Goal: Task Accomplishment & Management: Manage account settings

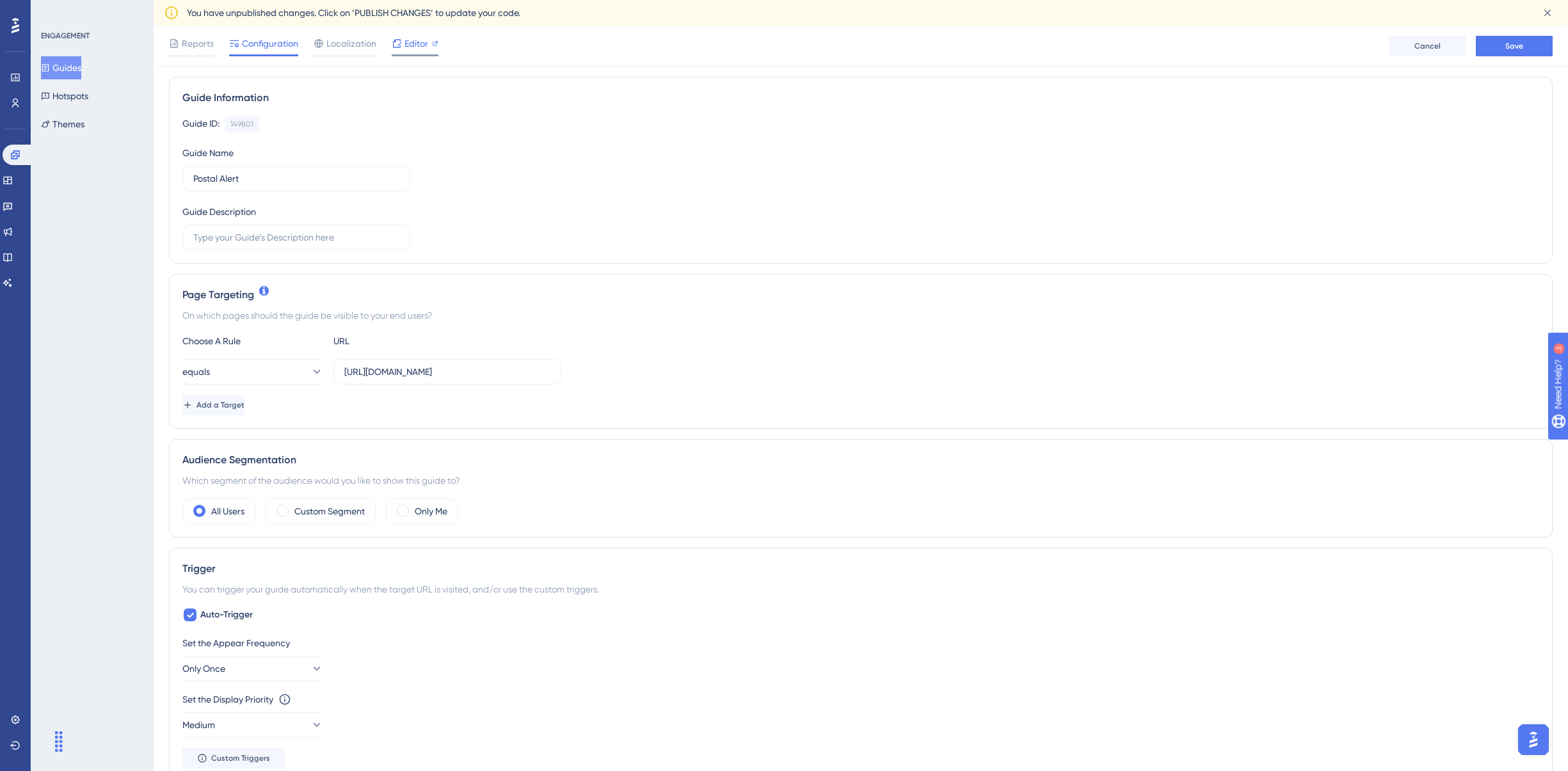
scroll to position [72, 0]
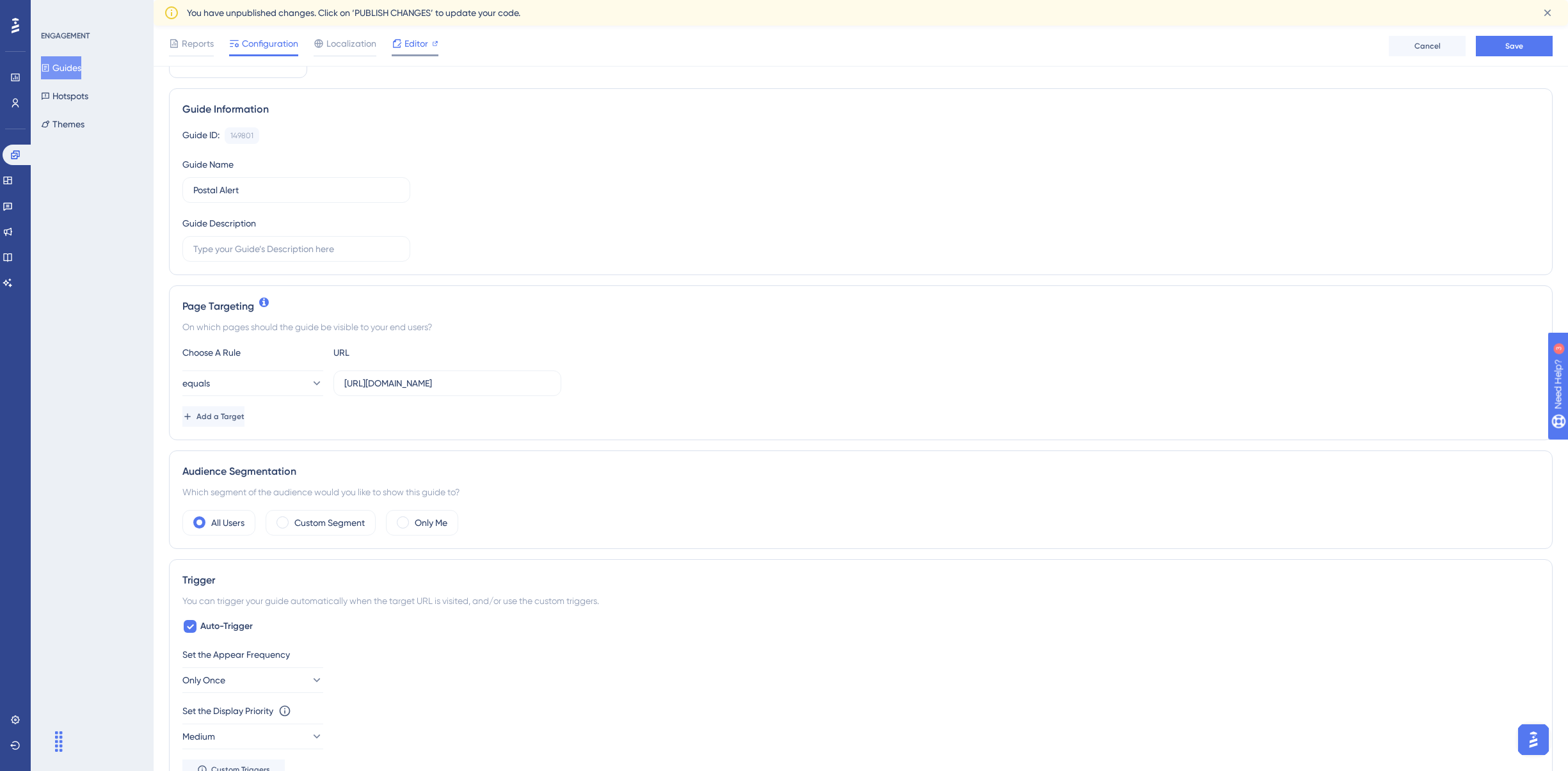
click at [408, 47] on span "Editor" at bounding box center [416, 43] width 24 height 16
click at [76, 93] on button "Hotspots" at bounding box center [64, 96] width 47 height 23
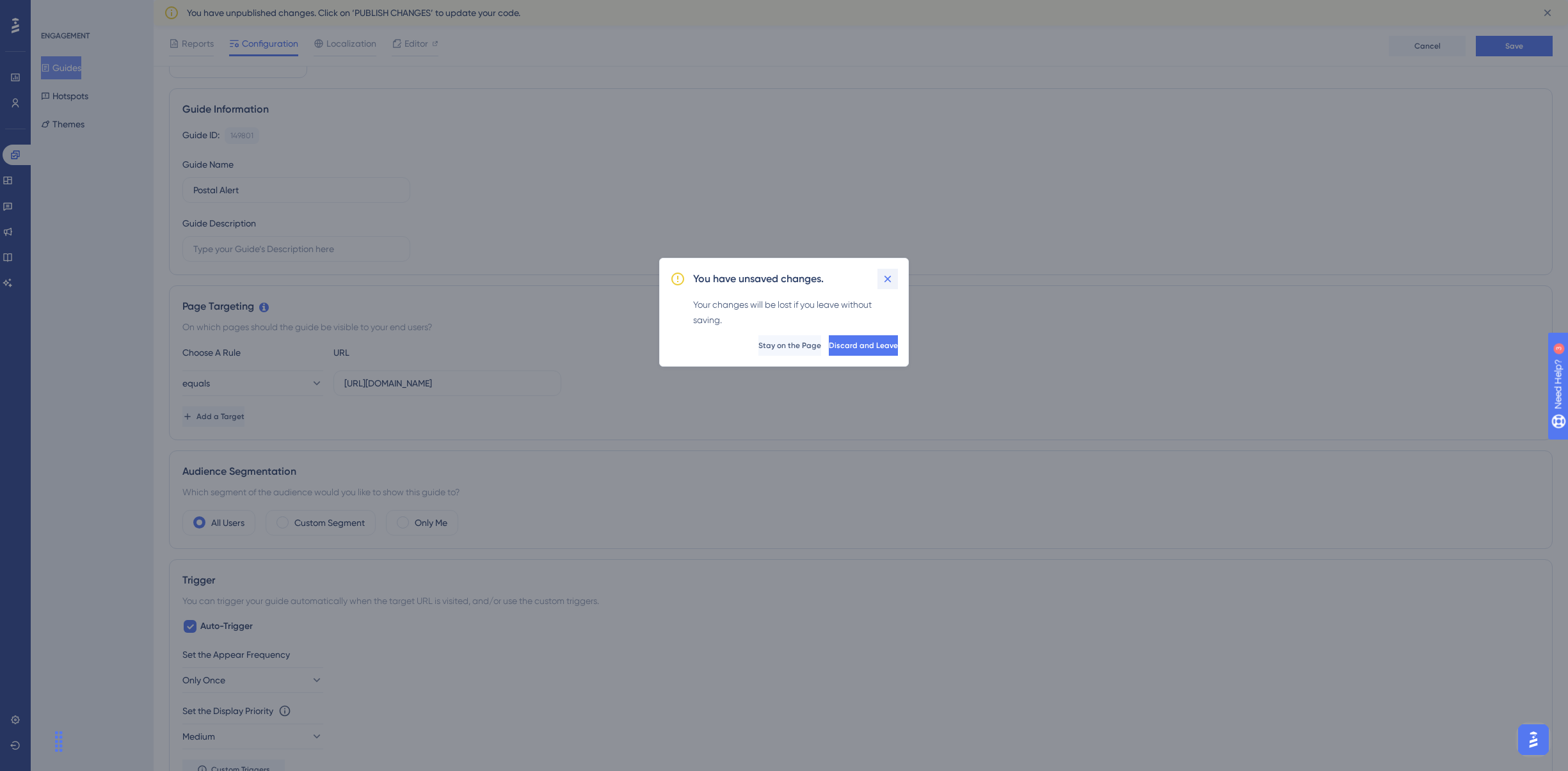
click at [888, 277] on icon at bounding box center [888, 279] width 13 height 13
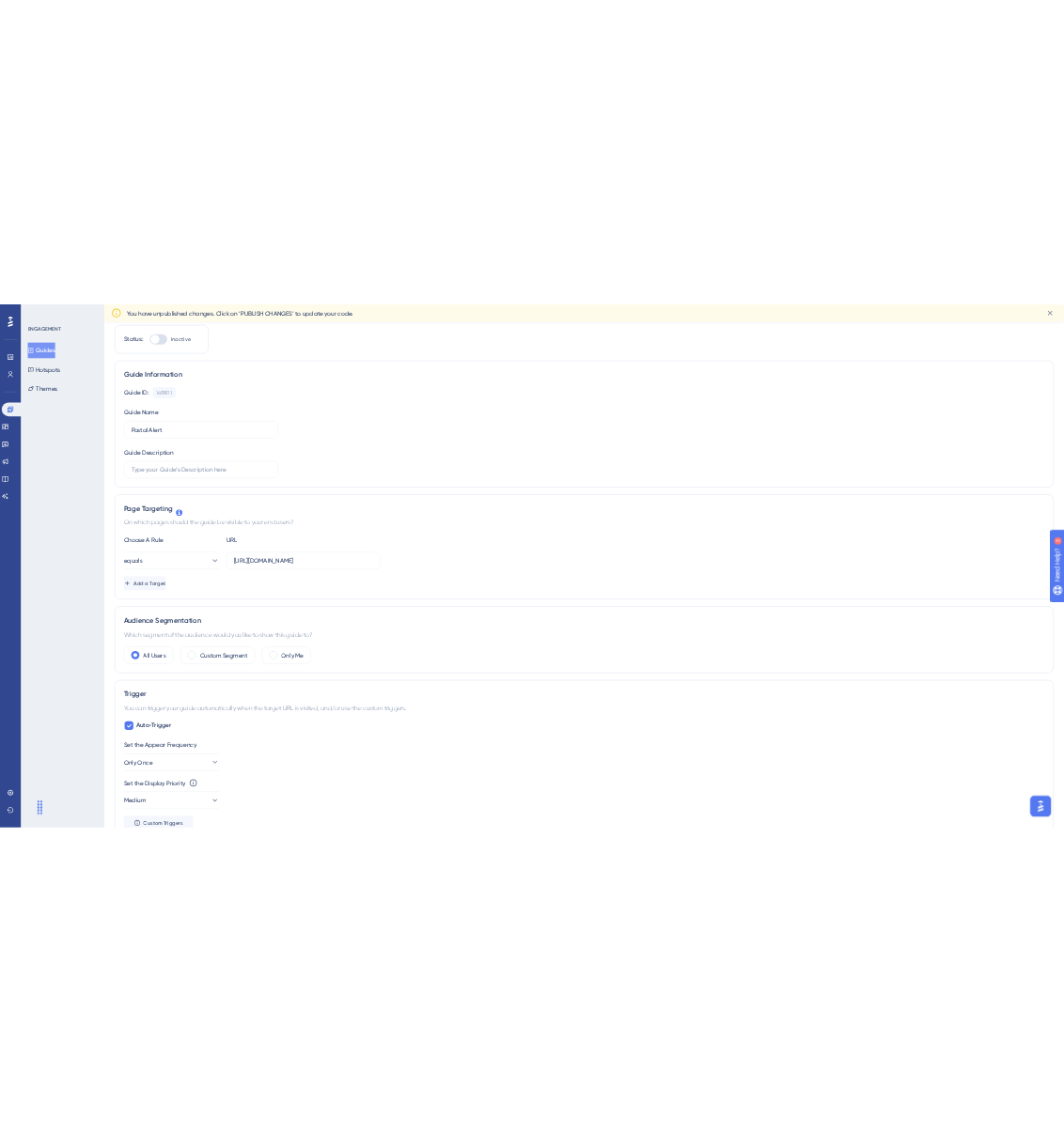
scroll to position [0, 0]
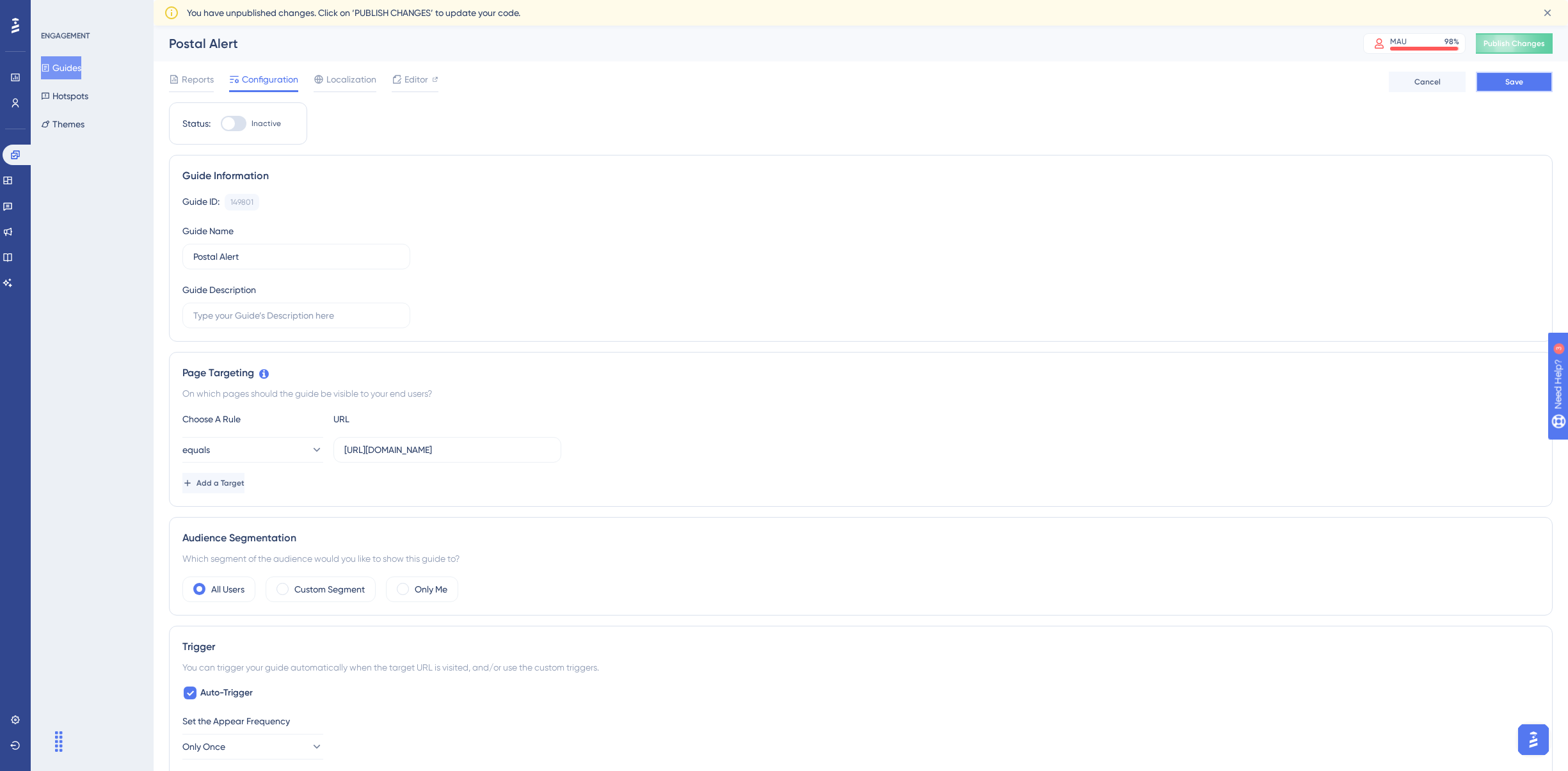
click at [1302, 80] on button "Save" at bounding box center [1514, 82] width 77 height 21
click at [88, 91] on button "Hotspots" at bounding box center [64, 96] width 47 height 23
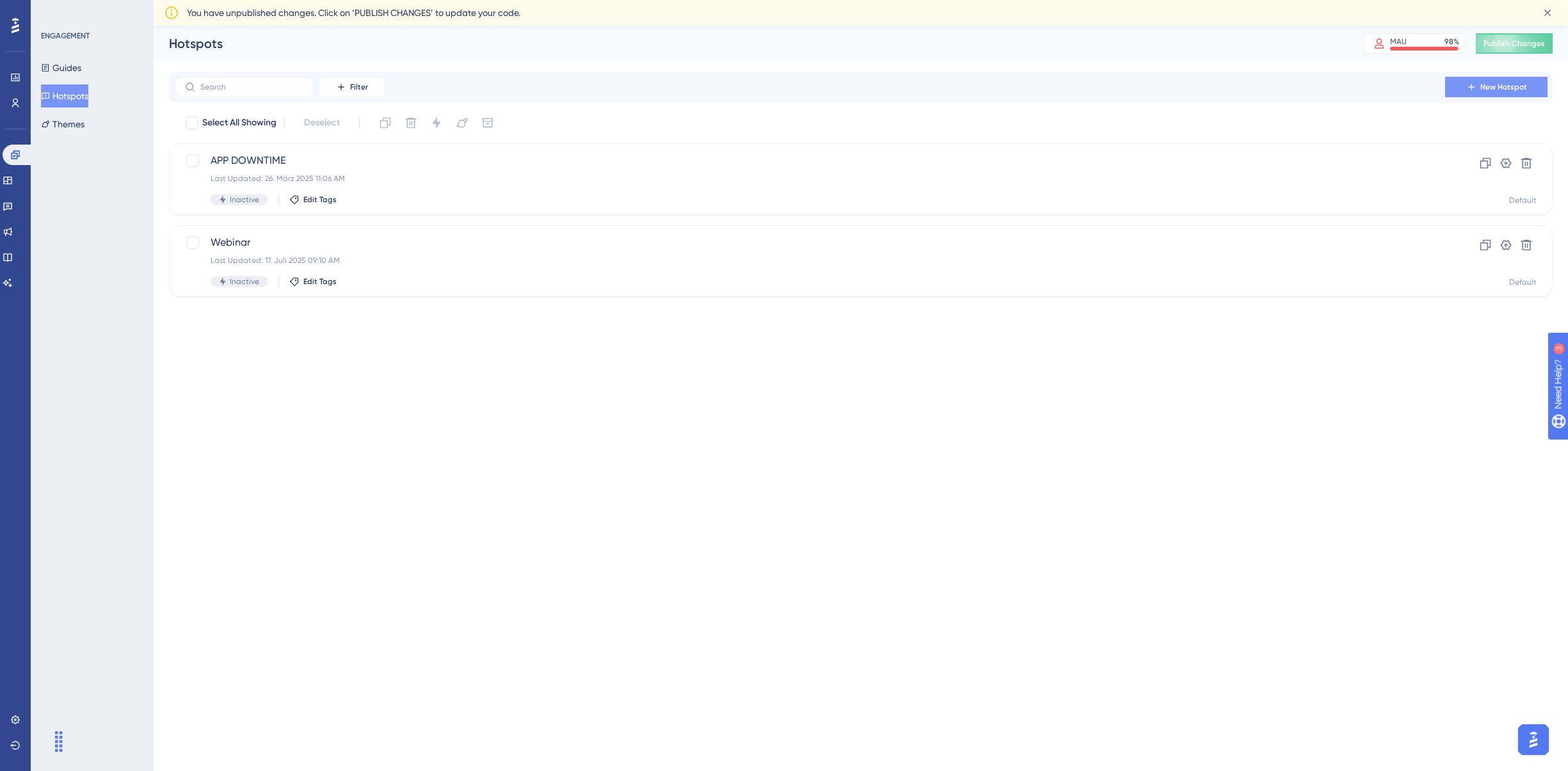
click at [1302, 91] on span "New Hotspot" at bounding box center [1504, 87] width 47 height 10
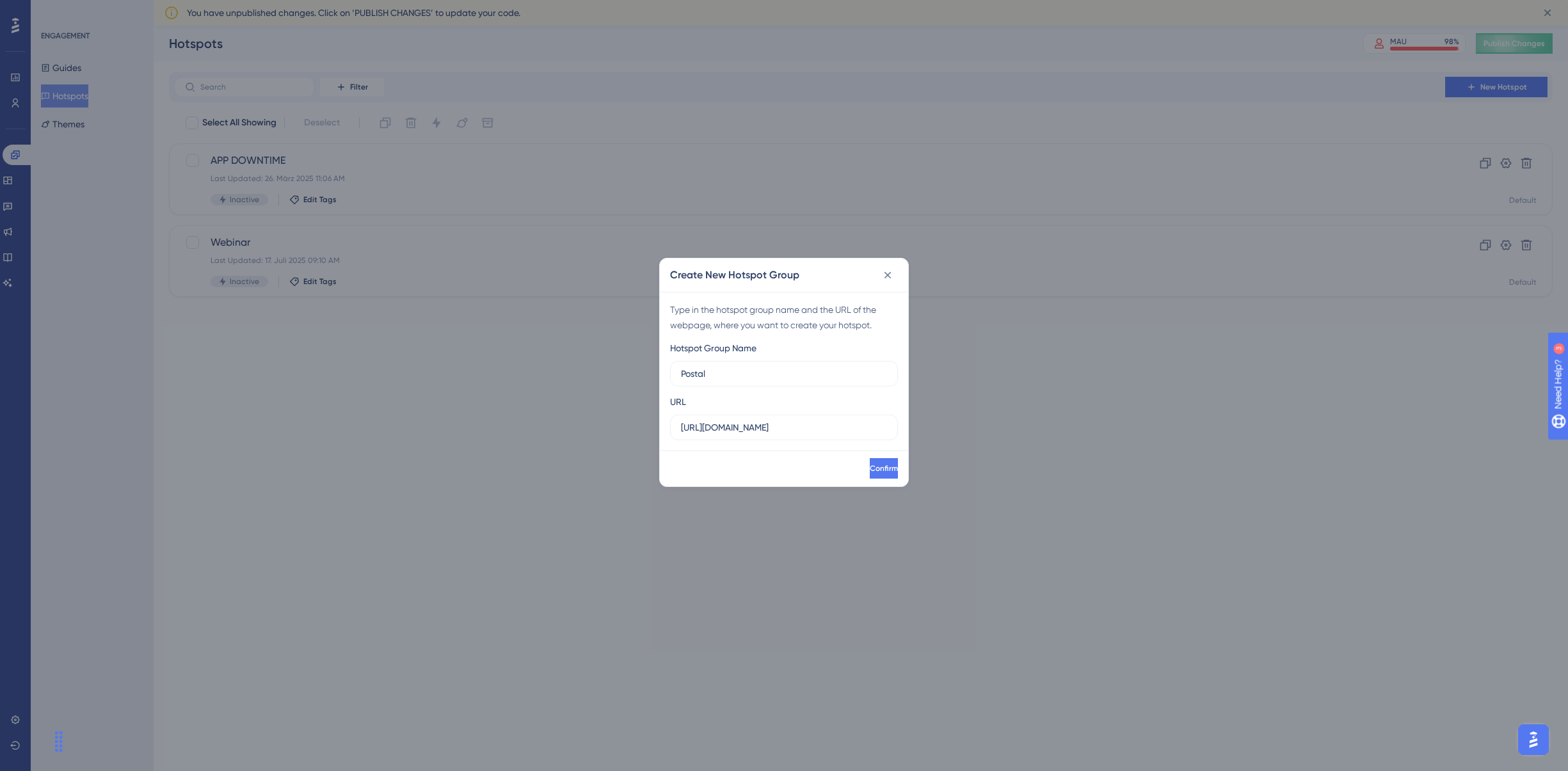
type input "Postal"
click at [758, 431] on input "https://app.getmateo.com" at bounding box center [784, 428] width 206 height 14
click at [757, 431] on input "https://app.getmateo.com" at bounding box center [784, 428] width 206 height 14
drag, startPoint x: 812, startPoint y: 428, endPoint x: 543, endPoint y: 402, distance: 270.3
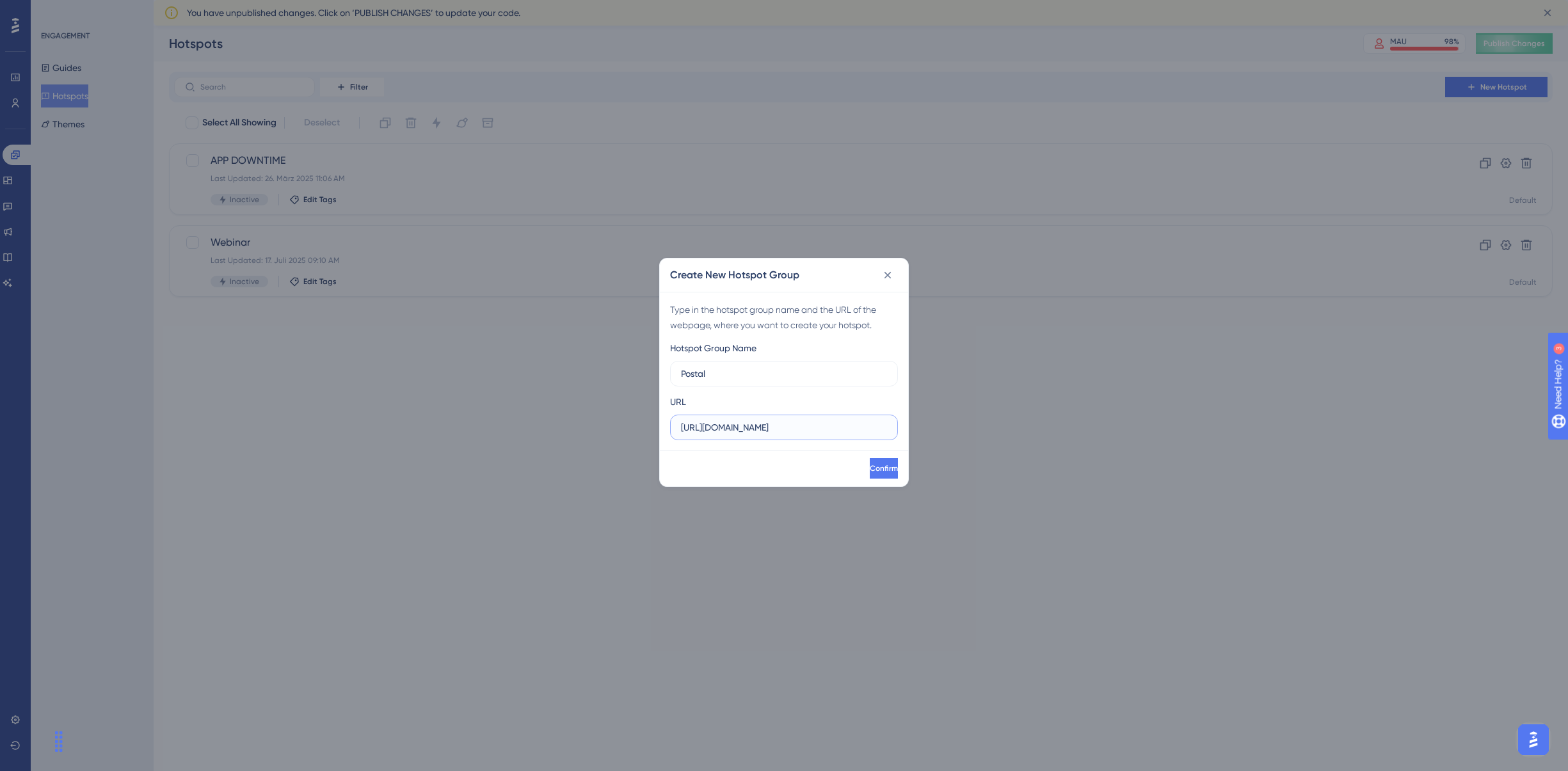
click at [481, 392] on div "Create New Hotspot Group Type in the hotspot group name and the URL of the webp…" at bounding box center [784, 386] width 1568 height 771
paste input "dev.getmateo.com/conversations"
drag, startPoint x: 813, startPoint y: 424, endPoint x: 1002, endPoint y: 443, distance: 190.0
click at [1002, 443] on div "Create New Hotspot Group Type in the hotspot group name and the URL of the webp…" at bounding box center [784, 386] width 1568 height 771
drag, startPoint x: 811, startPoint y: 428, endPoint x: 953, endPoint y: 435, distance: 142.2
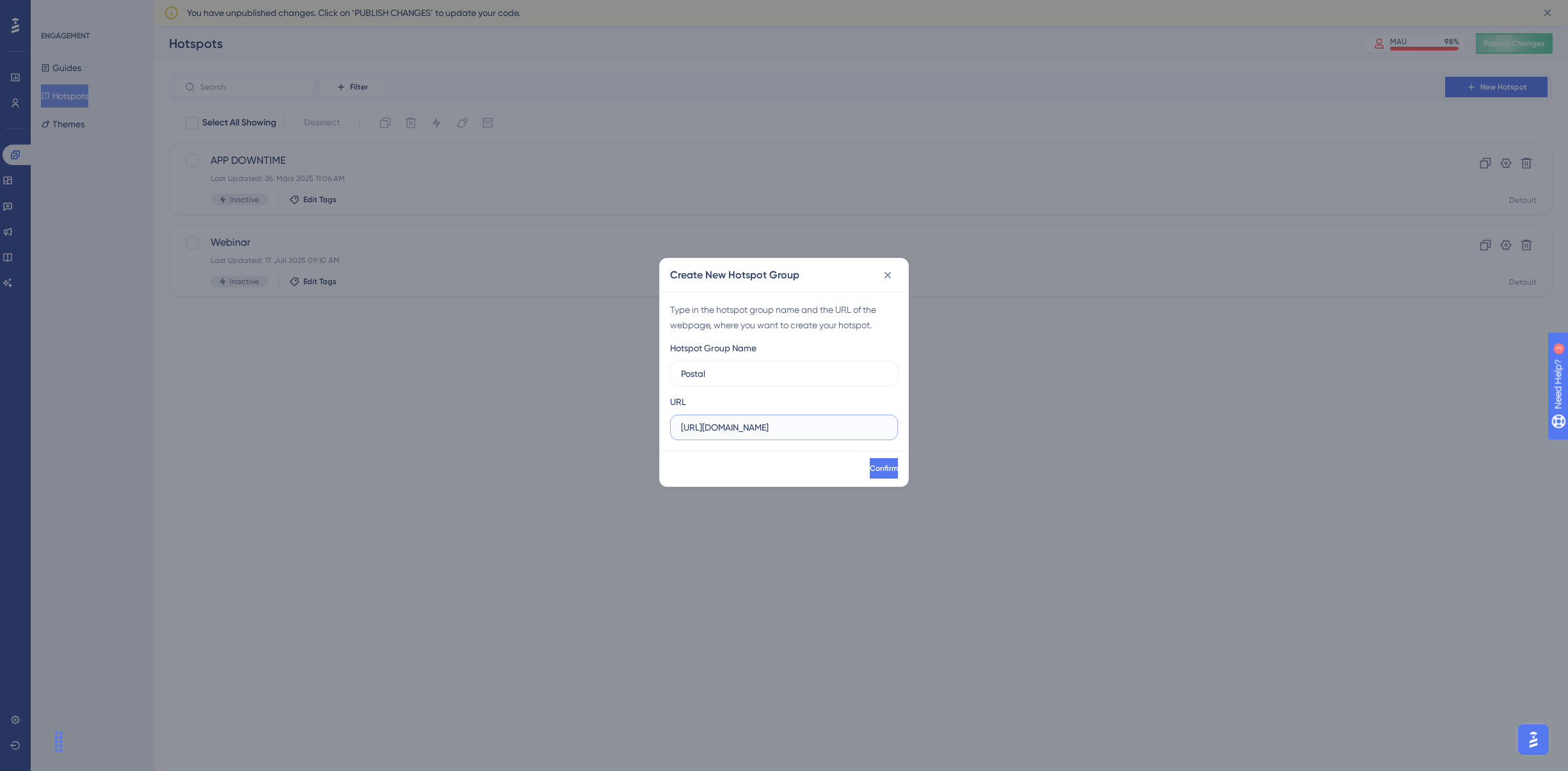
click at [953, 435] on div "Create New Hotspot Group Type in the hotspot group name and the URL of the webp…" at bounding box center [784, 386] width 1568 height 771
drag, startPoint x: 887, startPoint y: 431, endPoint x: 806, endPoint y: 422, distance: 81.5
click at [806, 422] on label "https://app.dev.getmateo.com/conversations" at bounding box center [784, 428] width 228 height 26
click at [806, 422] on input "https://app.dev.getmateo.com/conversations" at bounding box center [784, 428] width 206 height 14
type input "https://app.dev.getmateo.com"
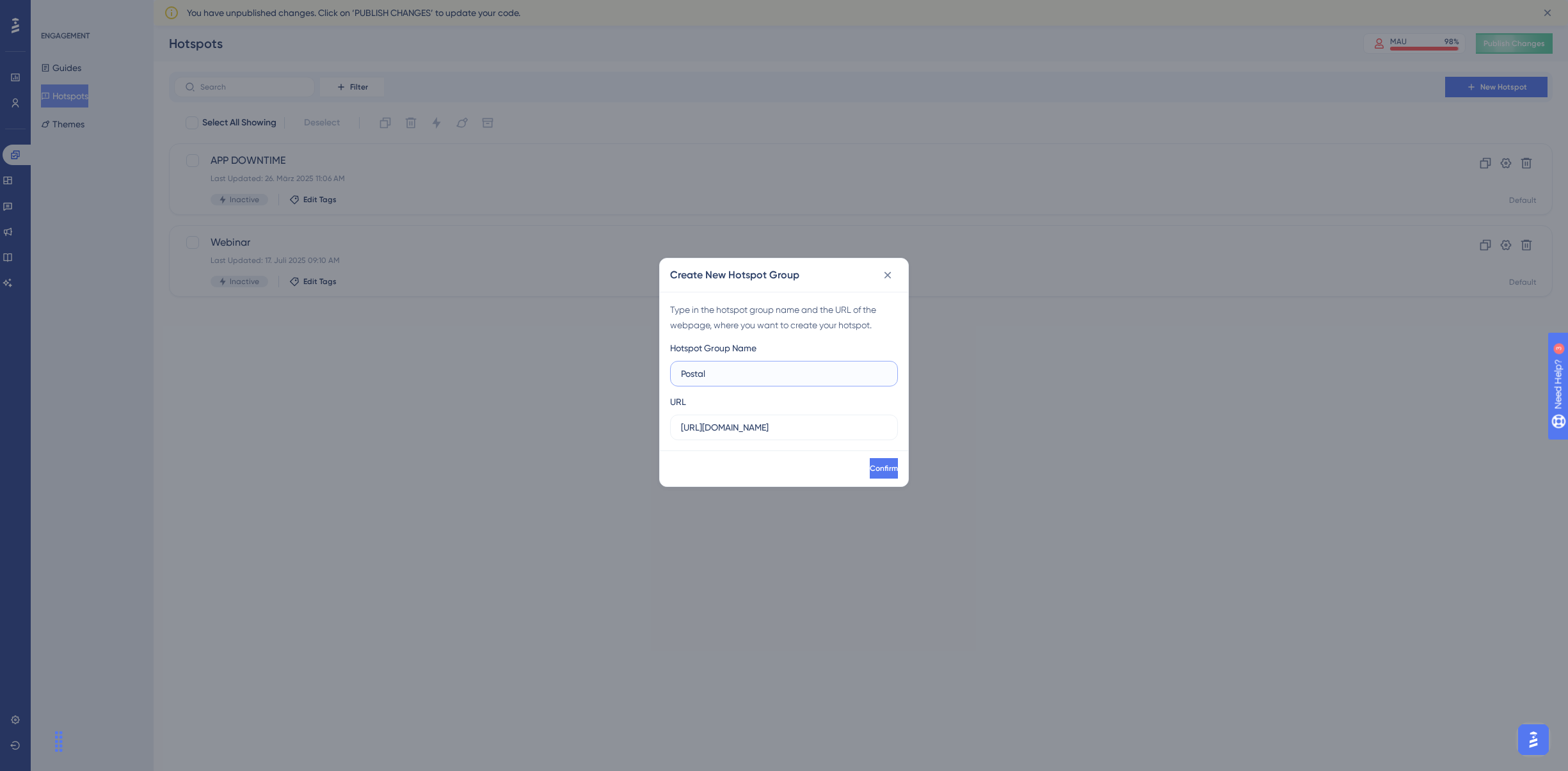
click at [795, 378] on input "Postal" at bounding box center [784, 374] width 206 height 14
type input "Postal Alert"
click at [870, 471] on span "Confirm" at bounding box center [884, 468] width 28 height 10
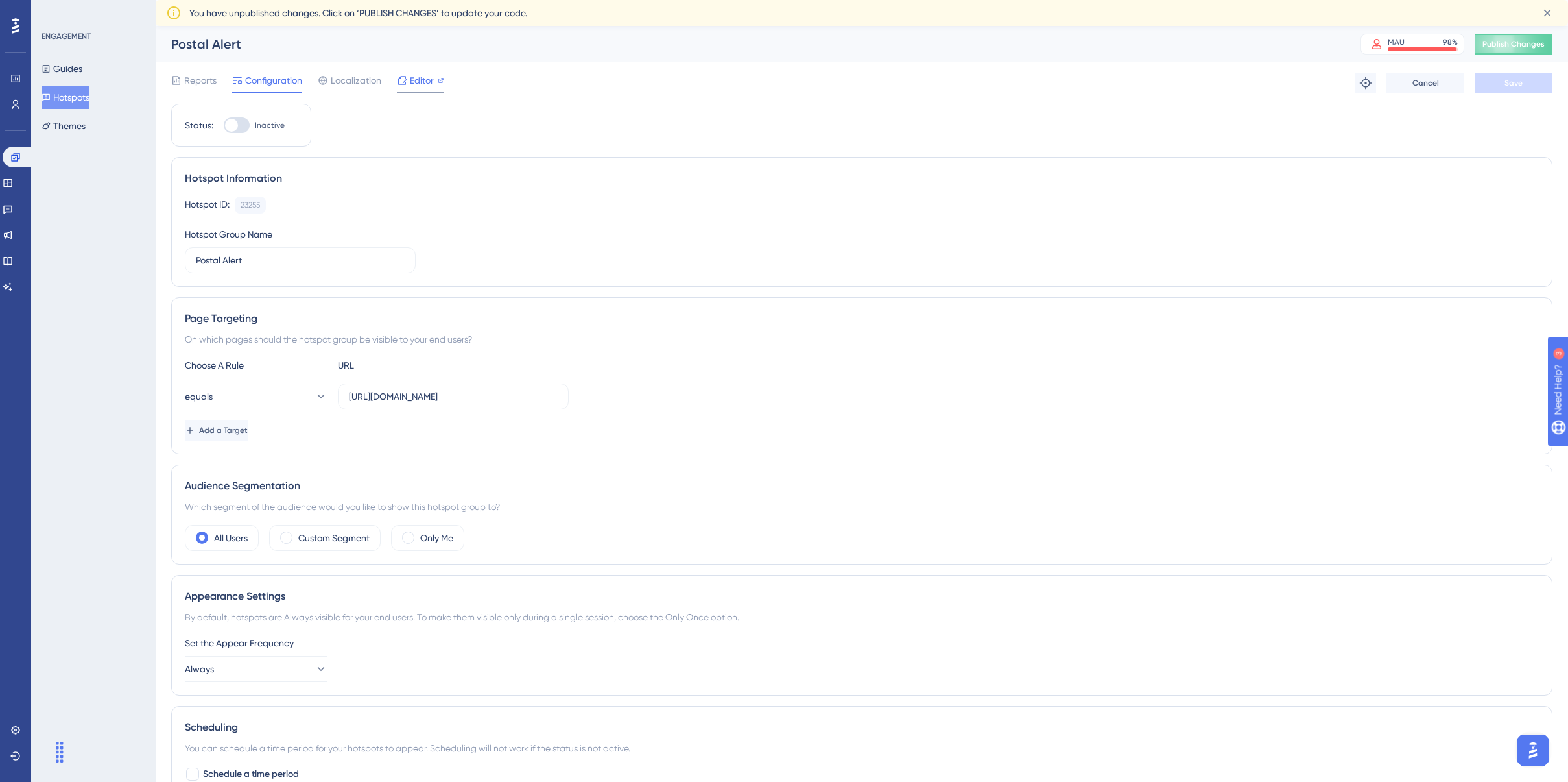
click at [432, 81] on span "Editor" at bounding box center [422, 81] width 24 height 16
click at [77, 64] on button "Guides" at bounding box center [62, 69] width 41 height 24
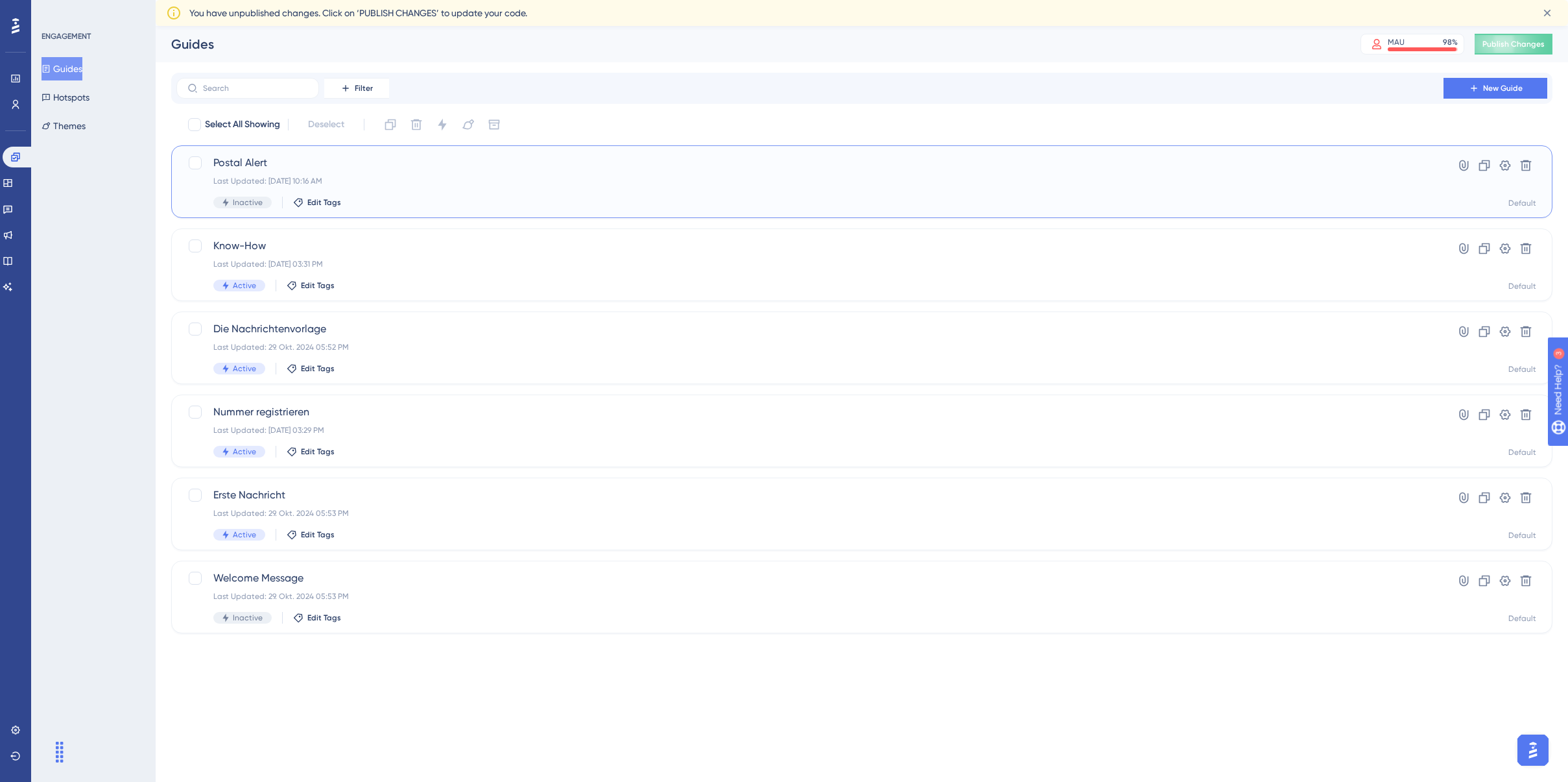
click at [305, 159] on span "Postal Alert" at bounding box center [810, 163] width 1194 height 16
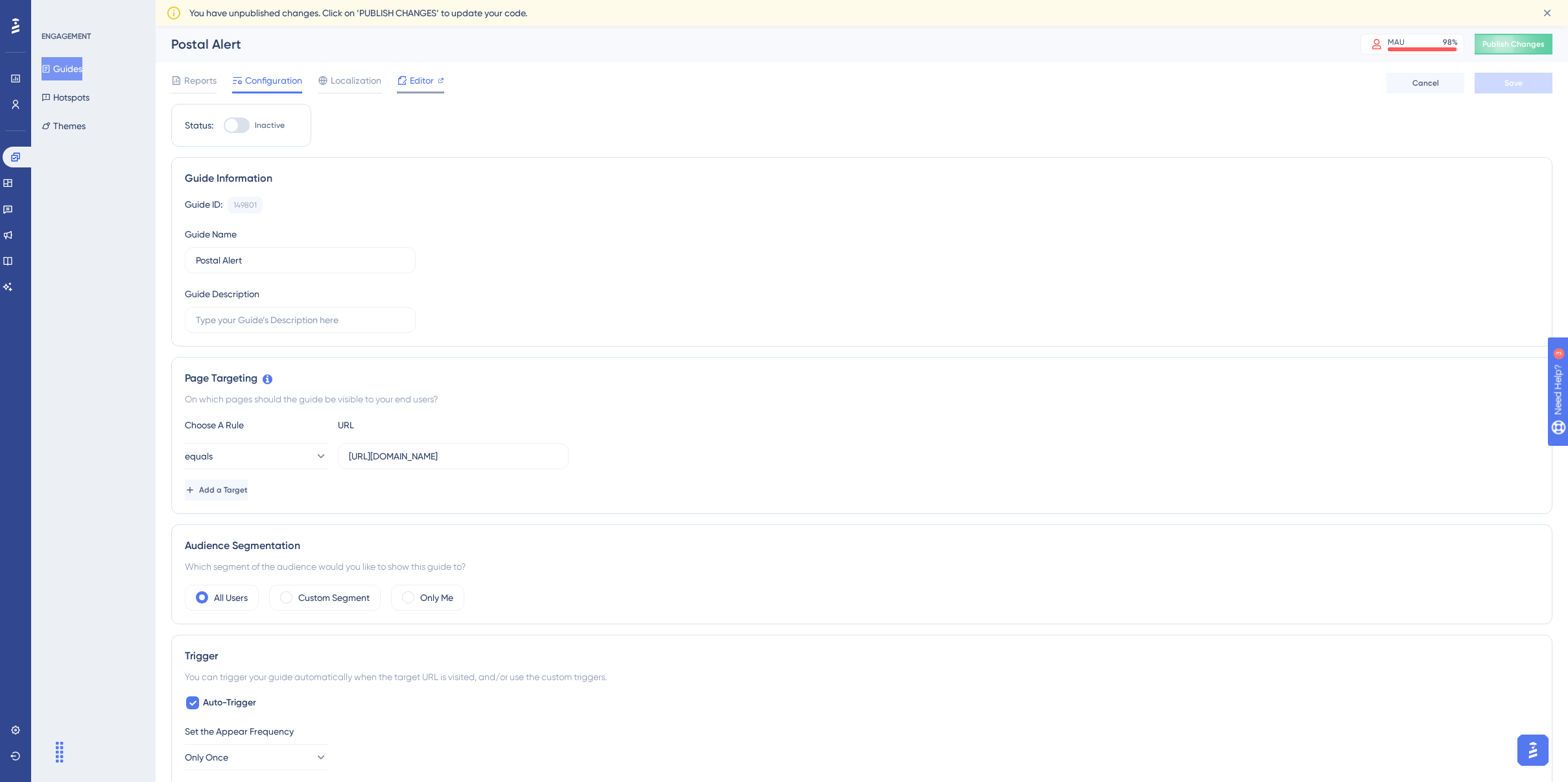
click at [421, 83] on span "Editor" at bounding box center [422, 81] width 24 height 16
click at [86, 97] on button "Hotspots" at bounding box center [65, 98] width 48 height 24
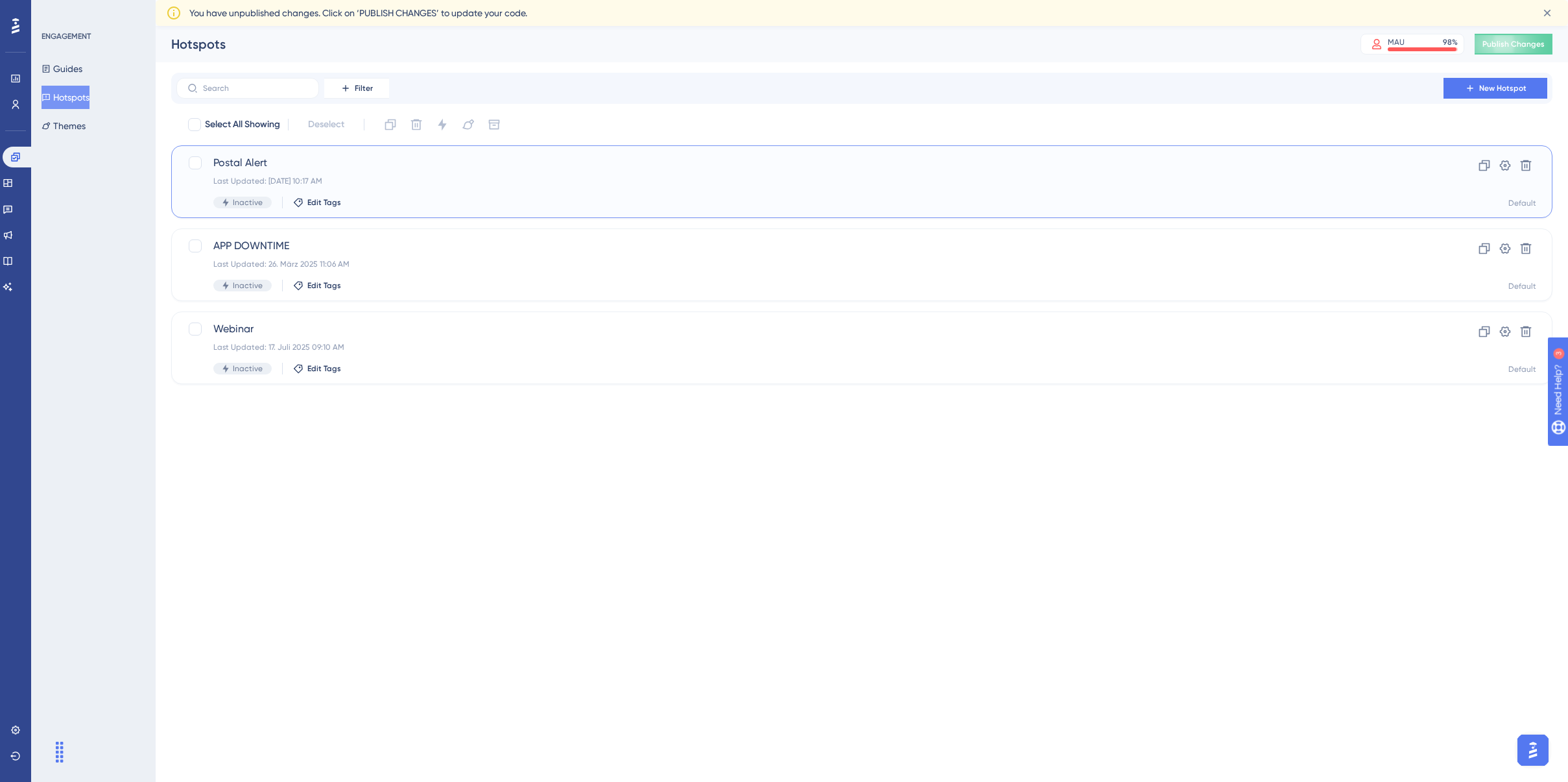
click at [418, 188] on div "Postal Alert Last Updated: 12. Aug. 2025 10:17 AM Inactive Edit Tags" at bounding box center [810, 181] width 1194 height 53
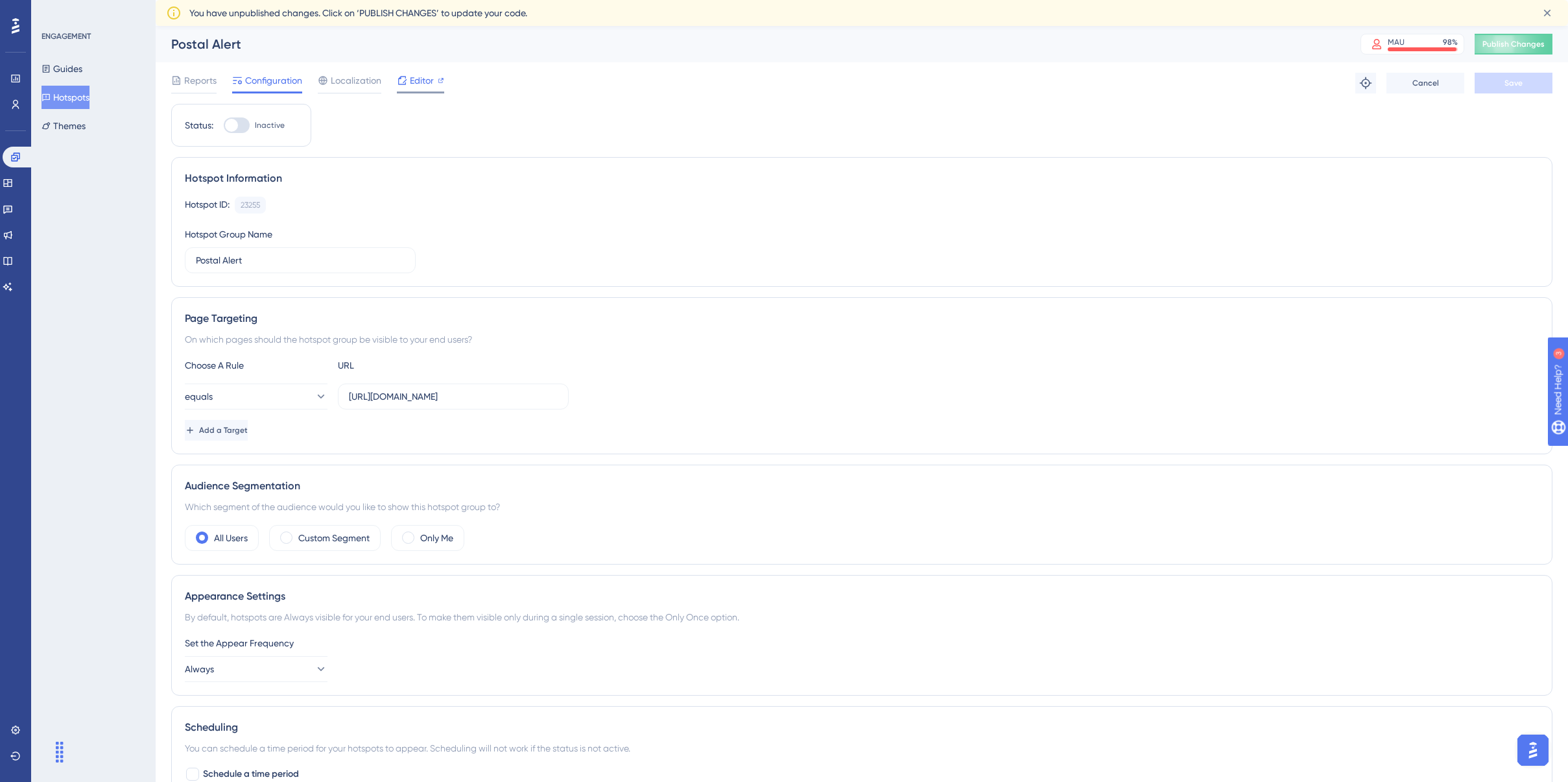
click at [419, 81] on span "Editor" at bounding box center [422, 81] width 24 height 16
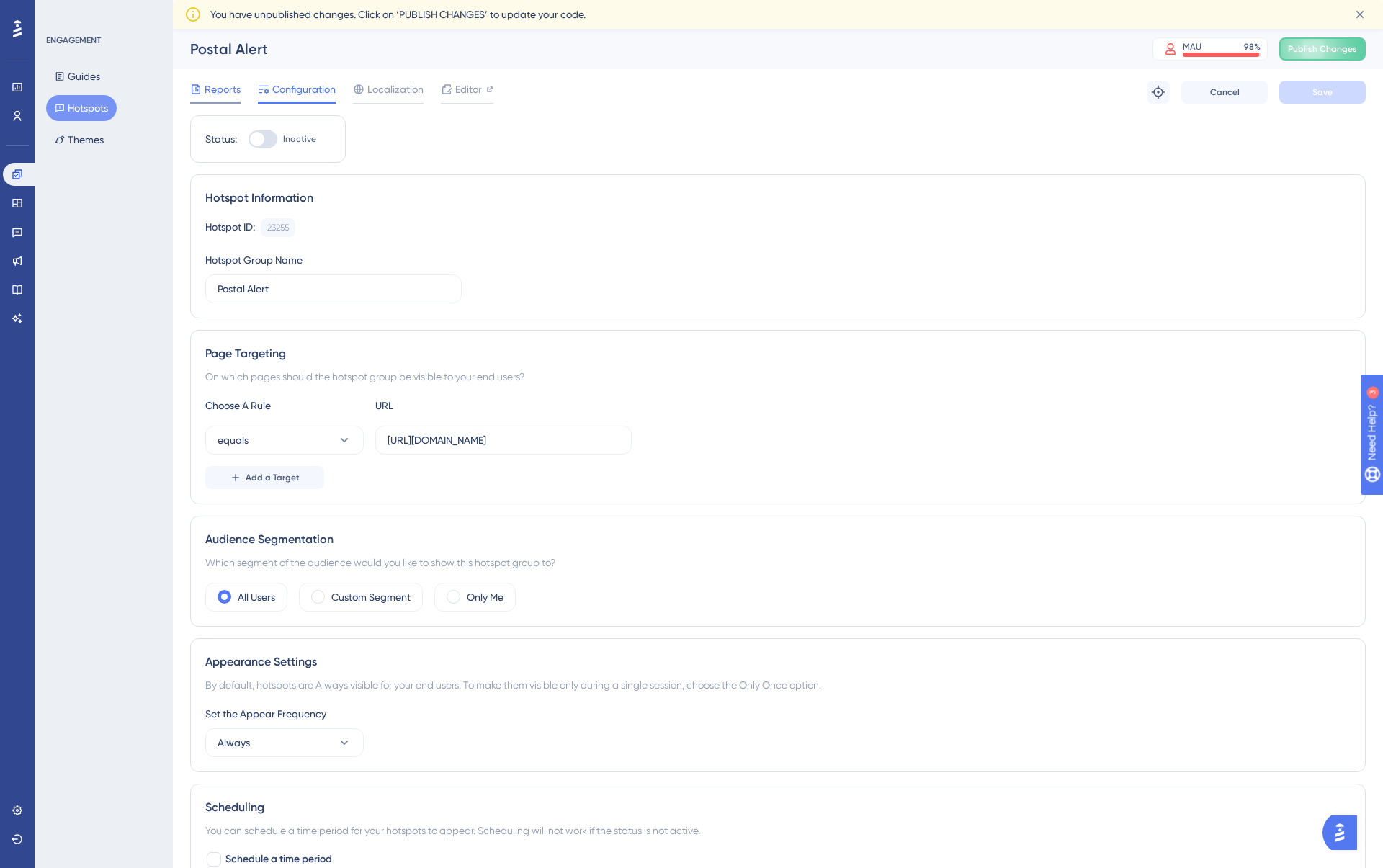
click at [235, 99] on div "Reports" at bounding box center [215, 92] width 50 height 23
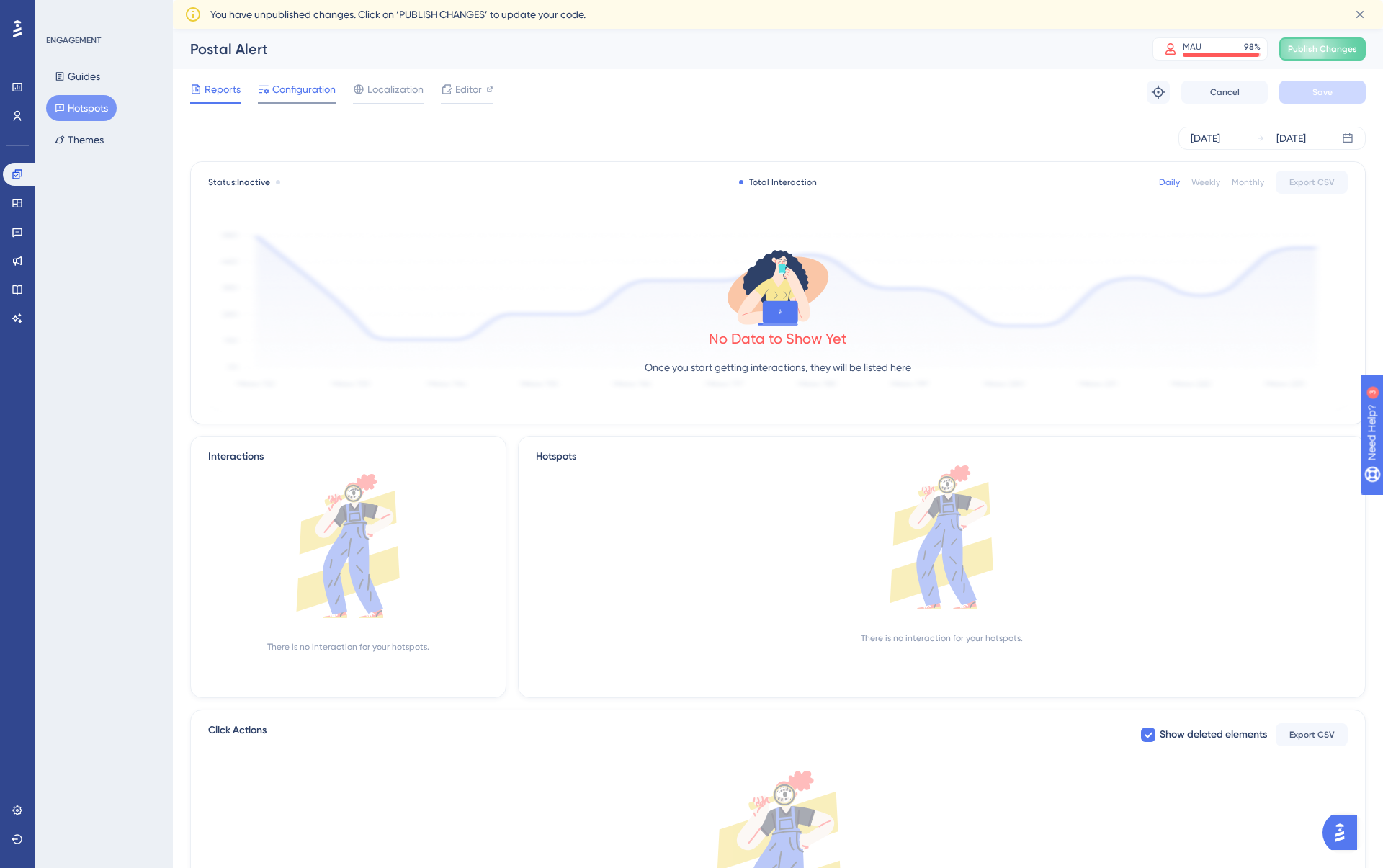
click at [297, 92] on span "Configuration" at bounding box center [304, 90] width 63 height 17
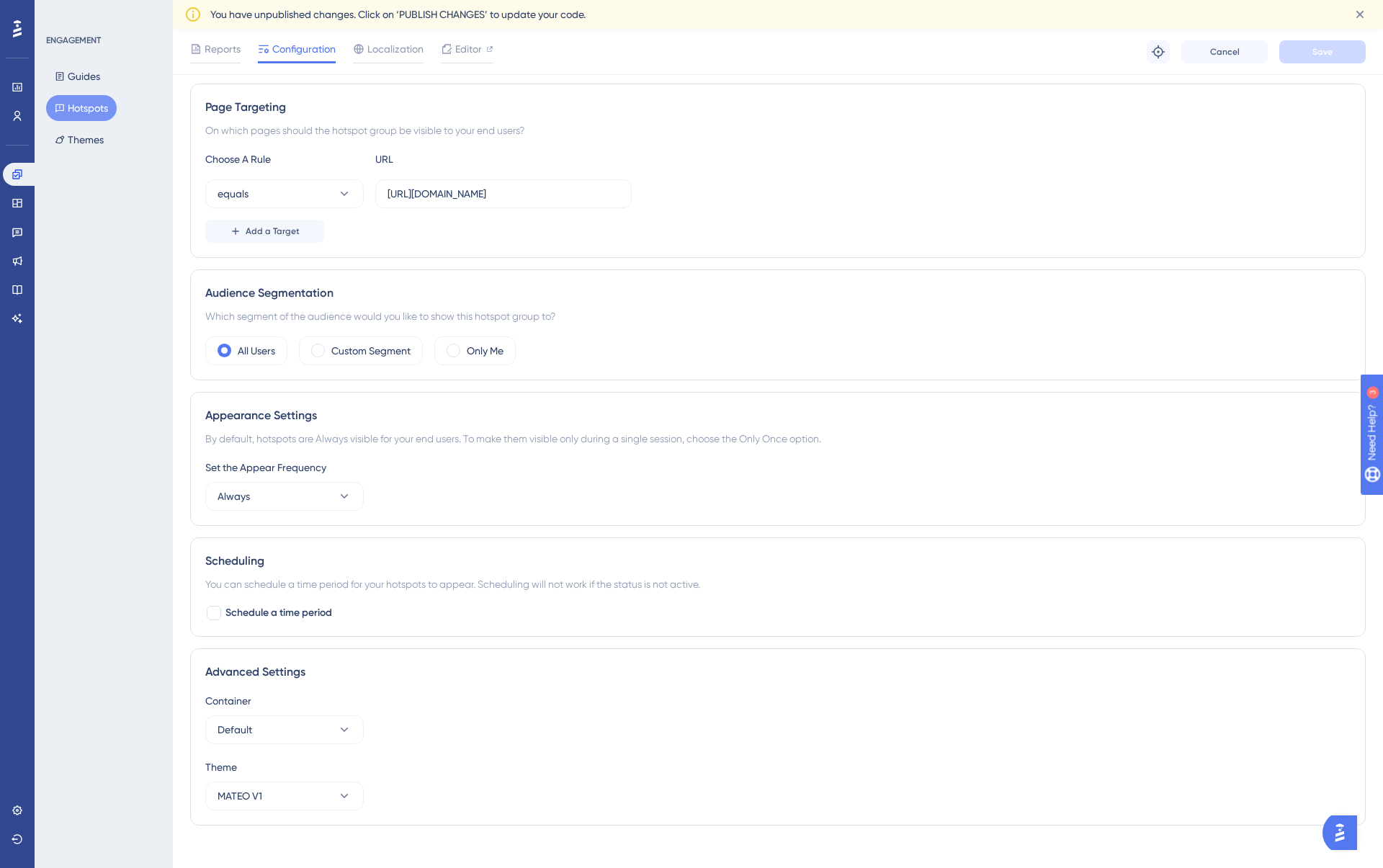
scroll to position [267, 0]
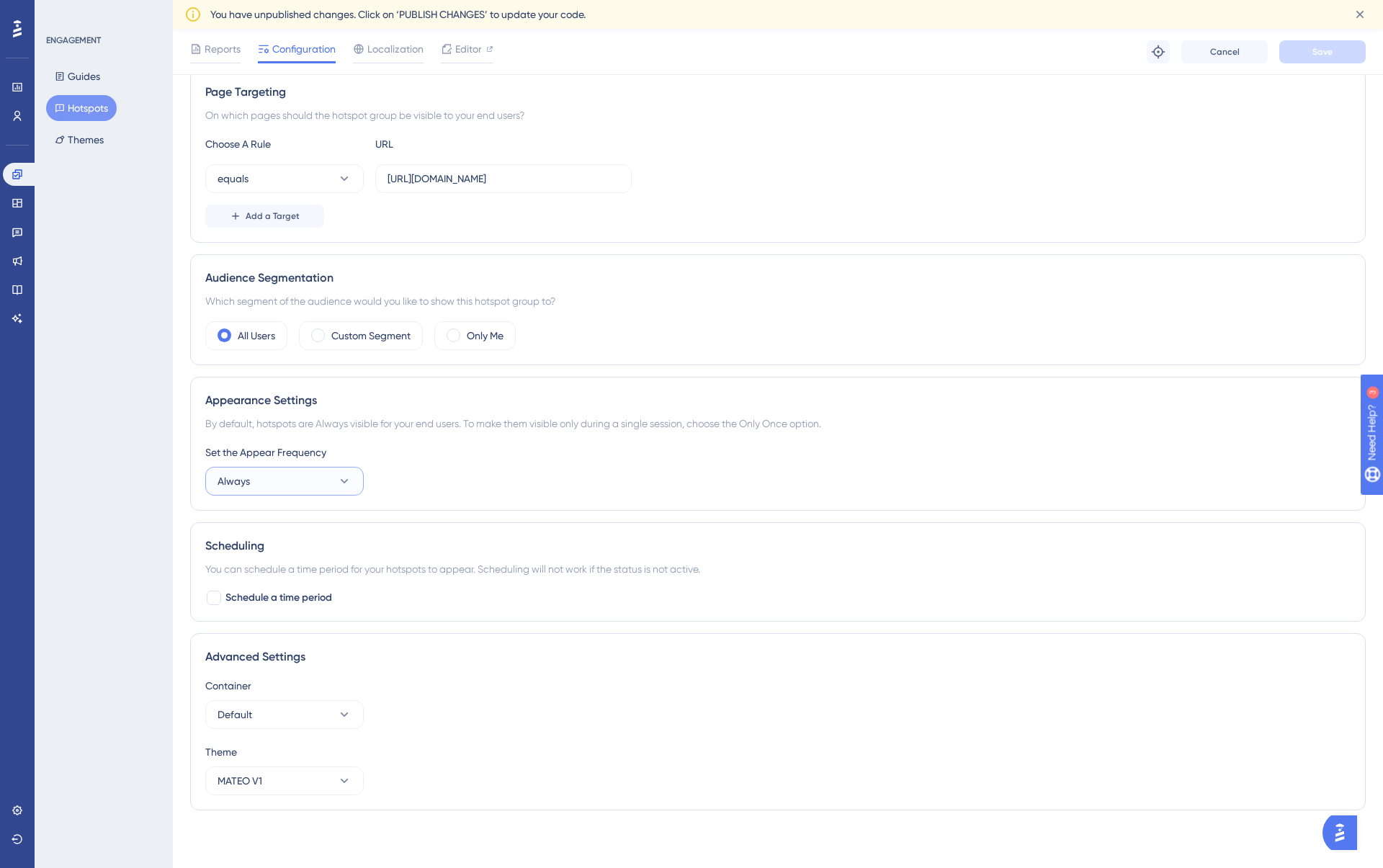
click at [339, 491] on button "Always" at bounding box center [285, 481] width 159 height 29
click at [474, 505] on div "Appearance Settings By default, hotspots are Always visible for your end users.…" at bounding box center [778, 443] width 1175 height 134
click at [334, 722] on button "Default" at bounding box center [285, 714] width 159 height 29
click at [415, 672] on div "Advanced Settings Container Default Default Default Theme MATEO V1" at bounding box center [778, 721] width 1175 height 177
click at [382, 52] on span "Localization" at bounding box center [395, 49] width 56 height 17
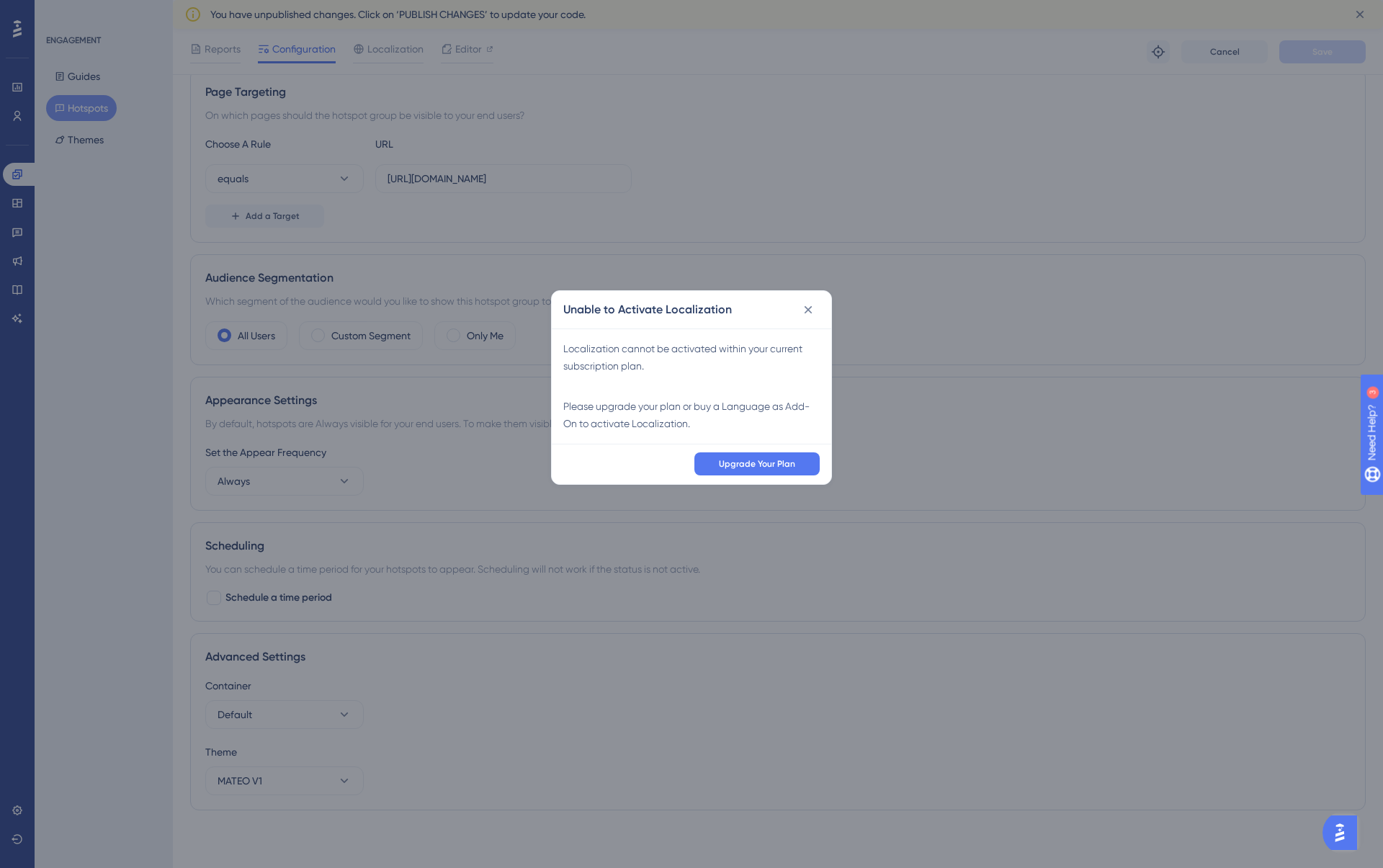
click at [808, 311] on icon at bounding box center [808, 309] width 15 height 15
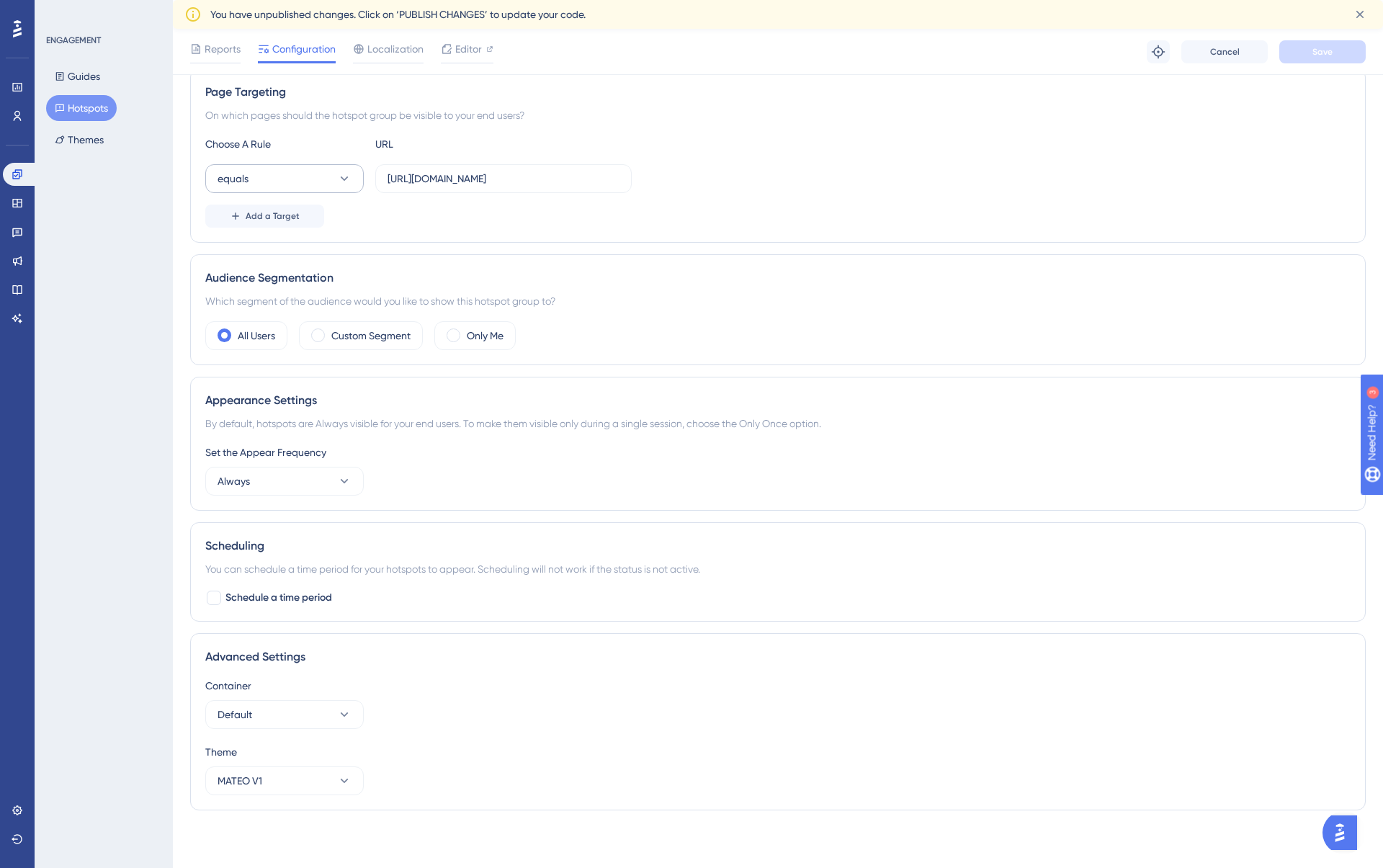
scroll to position [0, 0]
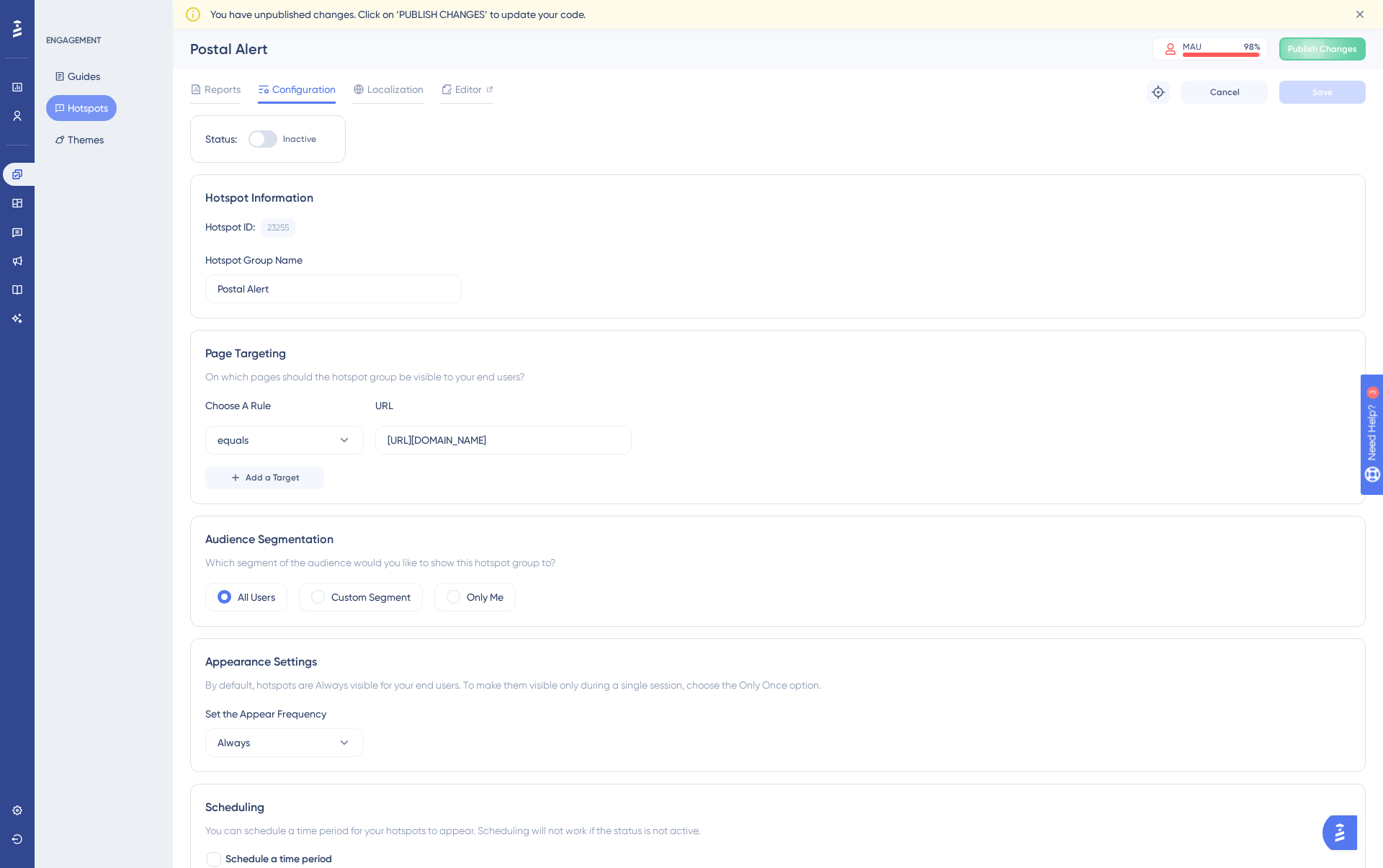
click at [261, 143] on div at bounding box center [257, 139] width 15 height 15
click at [248, 140] on input "Inactive" at bounding box center [248, 139] width 1 height 1
checkbox input "true"
click at [1331, 95] on span "Save" at bounding box center [1323, 92] width 20 height 12
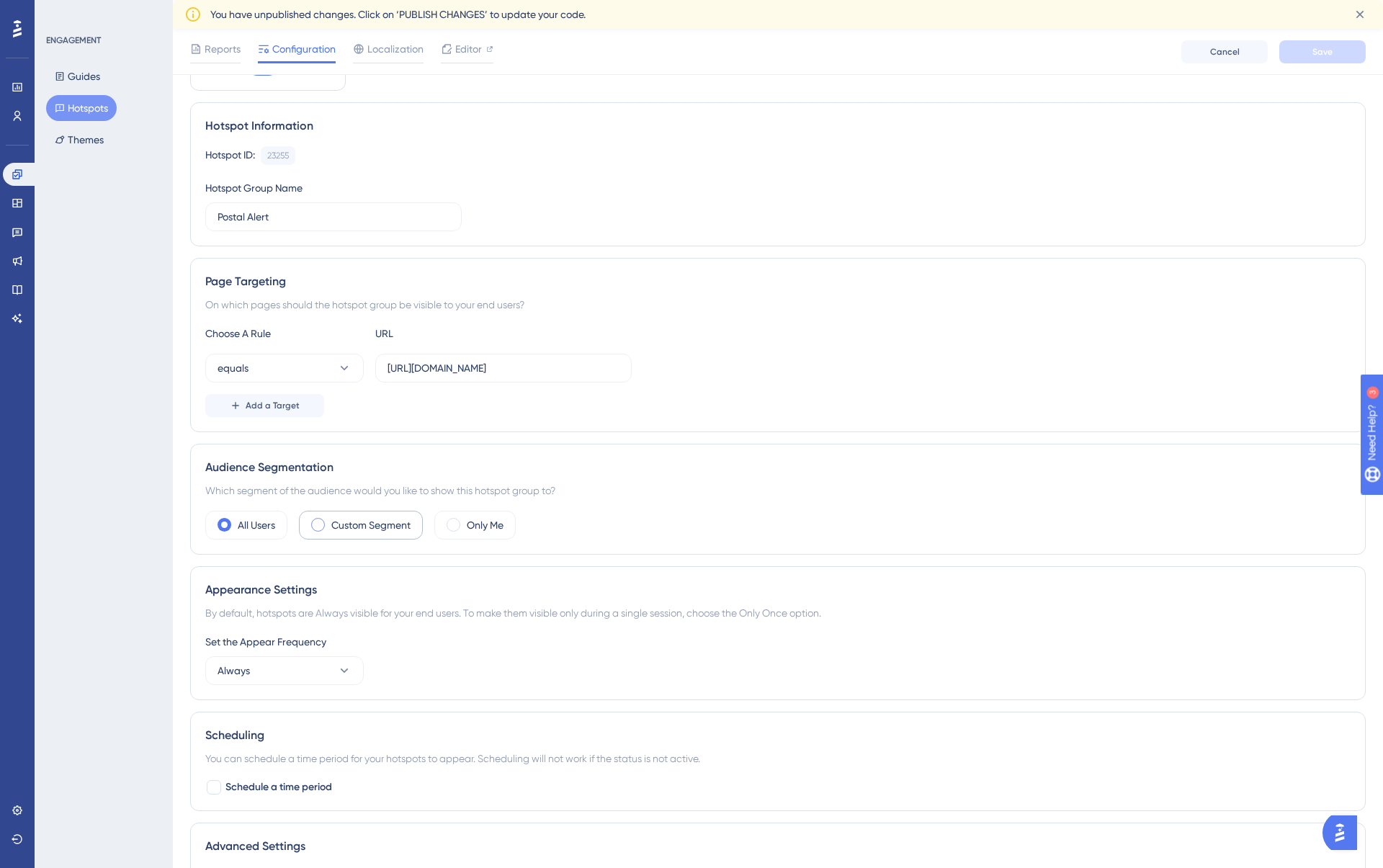
scroll to position [79, 0]
click at [473, 522] on label "Only Me" at bounding box center [485, 524] width 36 height 17
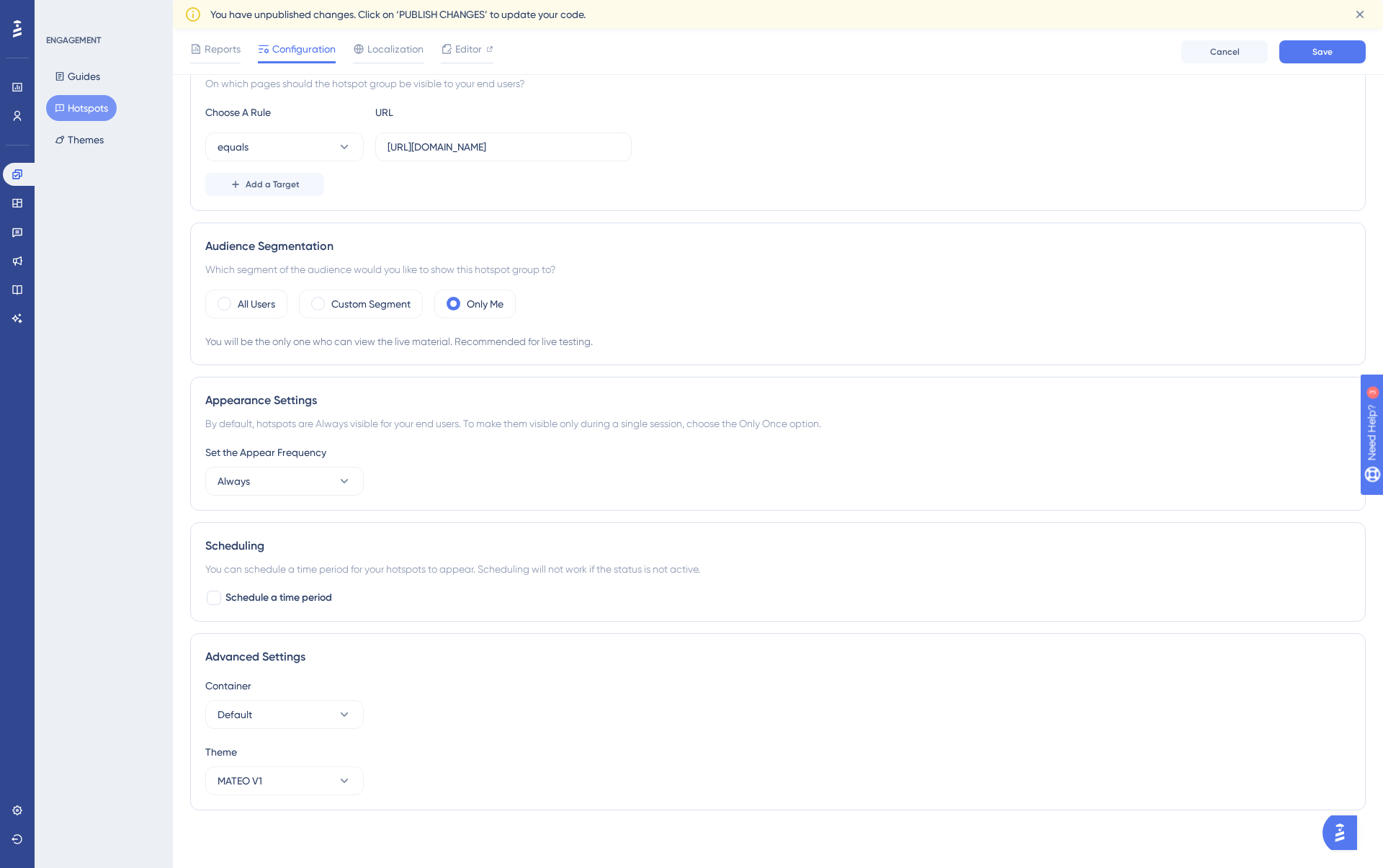
scroll to position [0, 0]
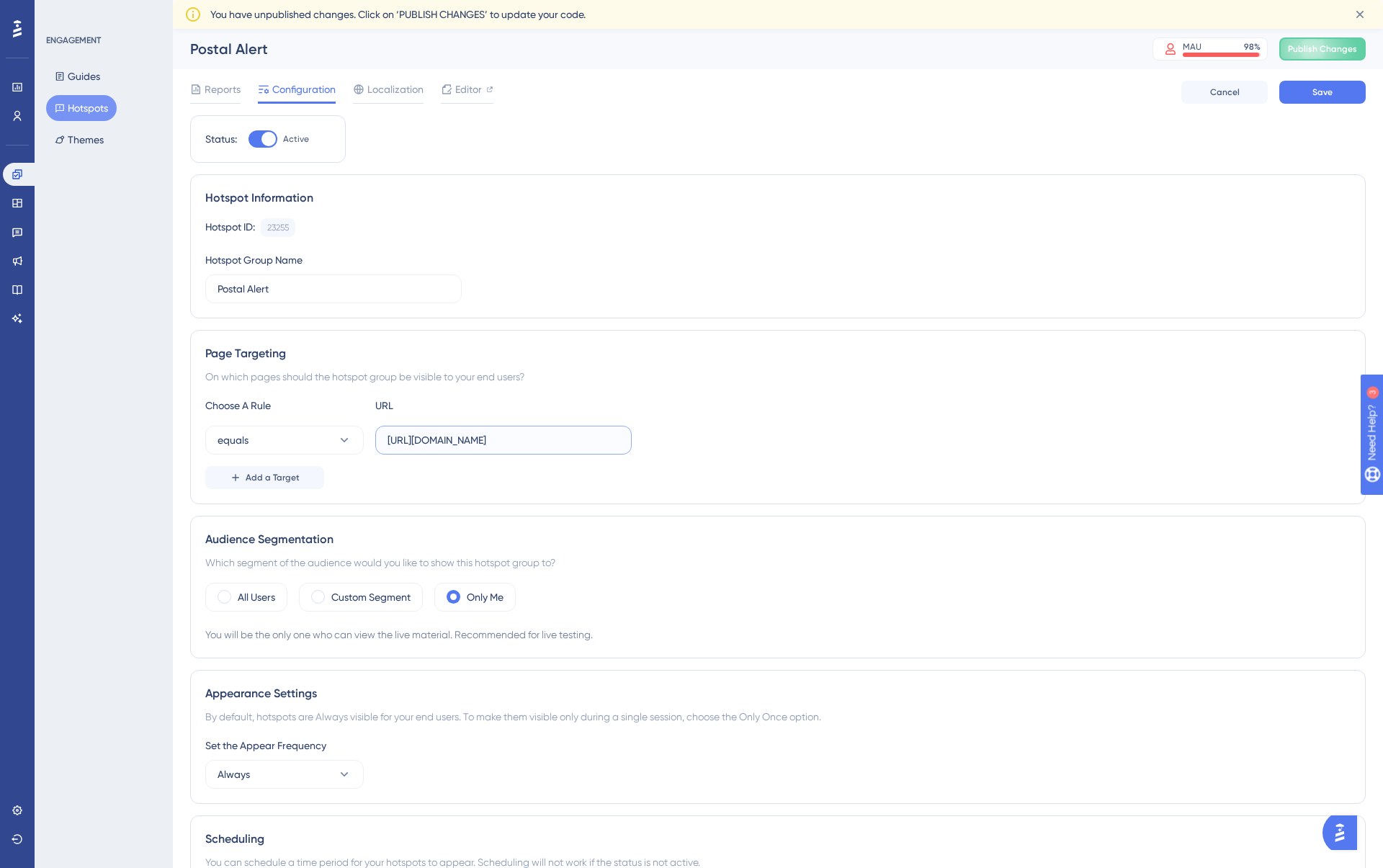
click at [539, 446] on input "https://app.dev.getmateo.com/conversations" at bounding box center [503, 440] width 232 height 16
click at [538, 446] on input "https://app.dev.getmateo.com/conversations" at bounding box center [503, 440] width 232 height 16
click at [537, 445] on input "https://app.dev.getmateo.com/conversations" at bounding box center [503, 440] width 232 height 16
paste input "text"
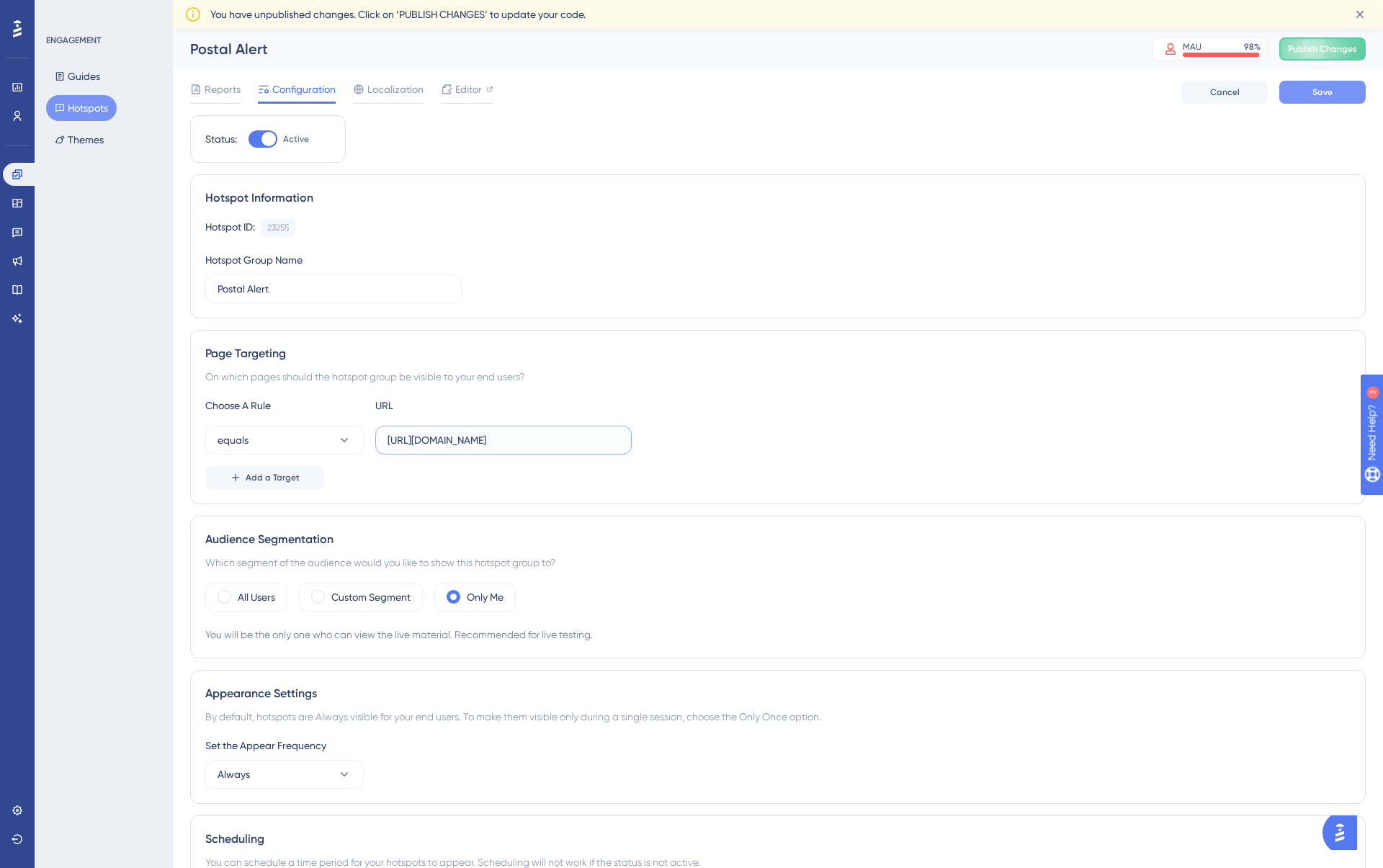
type input "https://app.getmateo.com/conversations"
click at [1348, 84] on button "Save" at bounding box center [1322, 92] width 87 height 23
click at [256, 135] on div at bounding box center [263, 139] width 29 height 17
click at [248, 139] on input "Active" at bounding box center [248, 139] width 1 height 1
click at [256, 135] on div at bounding box center [257, 139] width 15 height 15
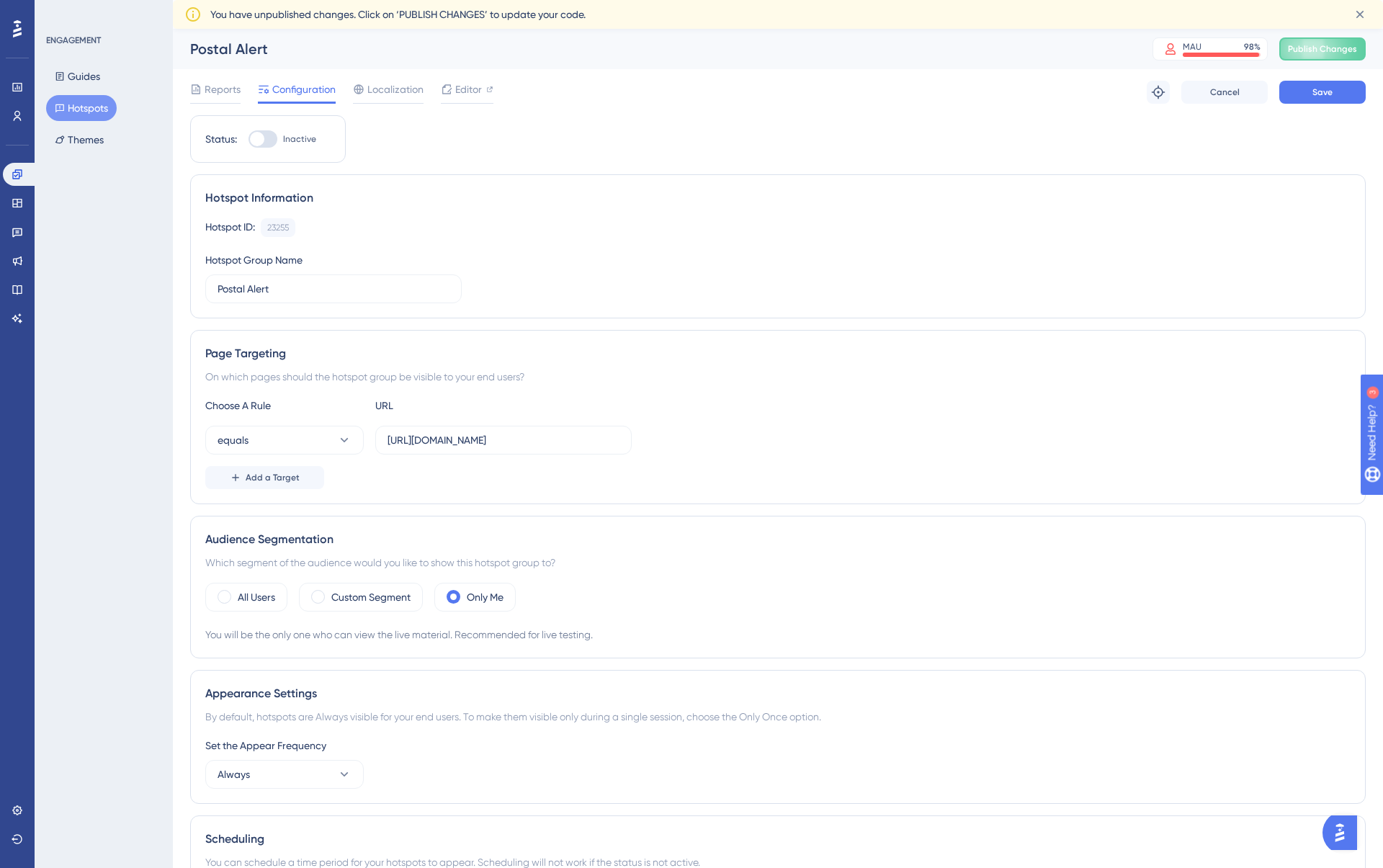
click at [248, 139] on input "Inactive" at bounding box center [248, 139] width 1 height 1
click at [262, 140] on div at bounding box center [269, 139] width 15 height 15
click at [248, 140] on input "Active" at bounding box center [248, 139] width 1 height 1
checkbox input "false"
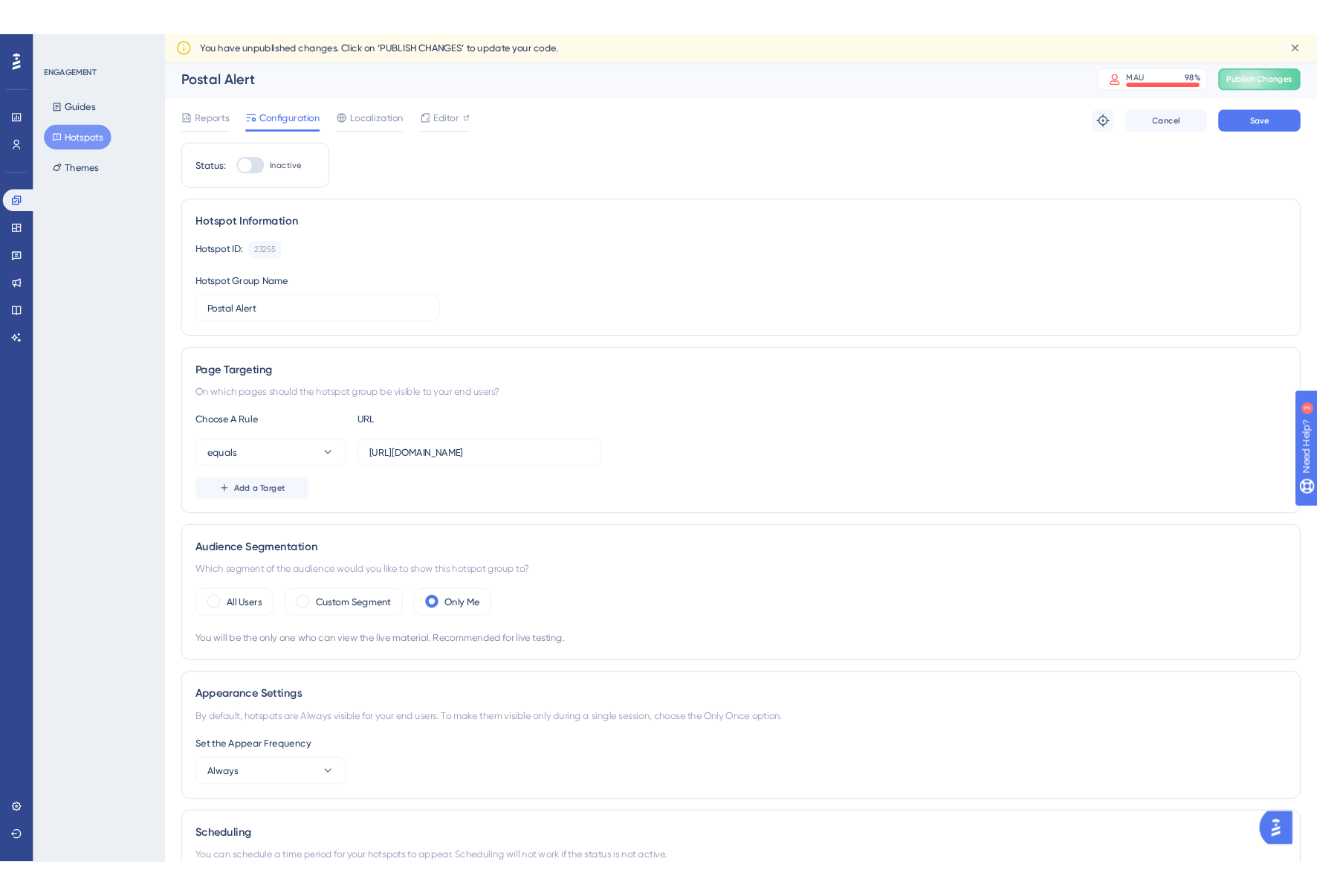
scroll to position [3, 0]
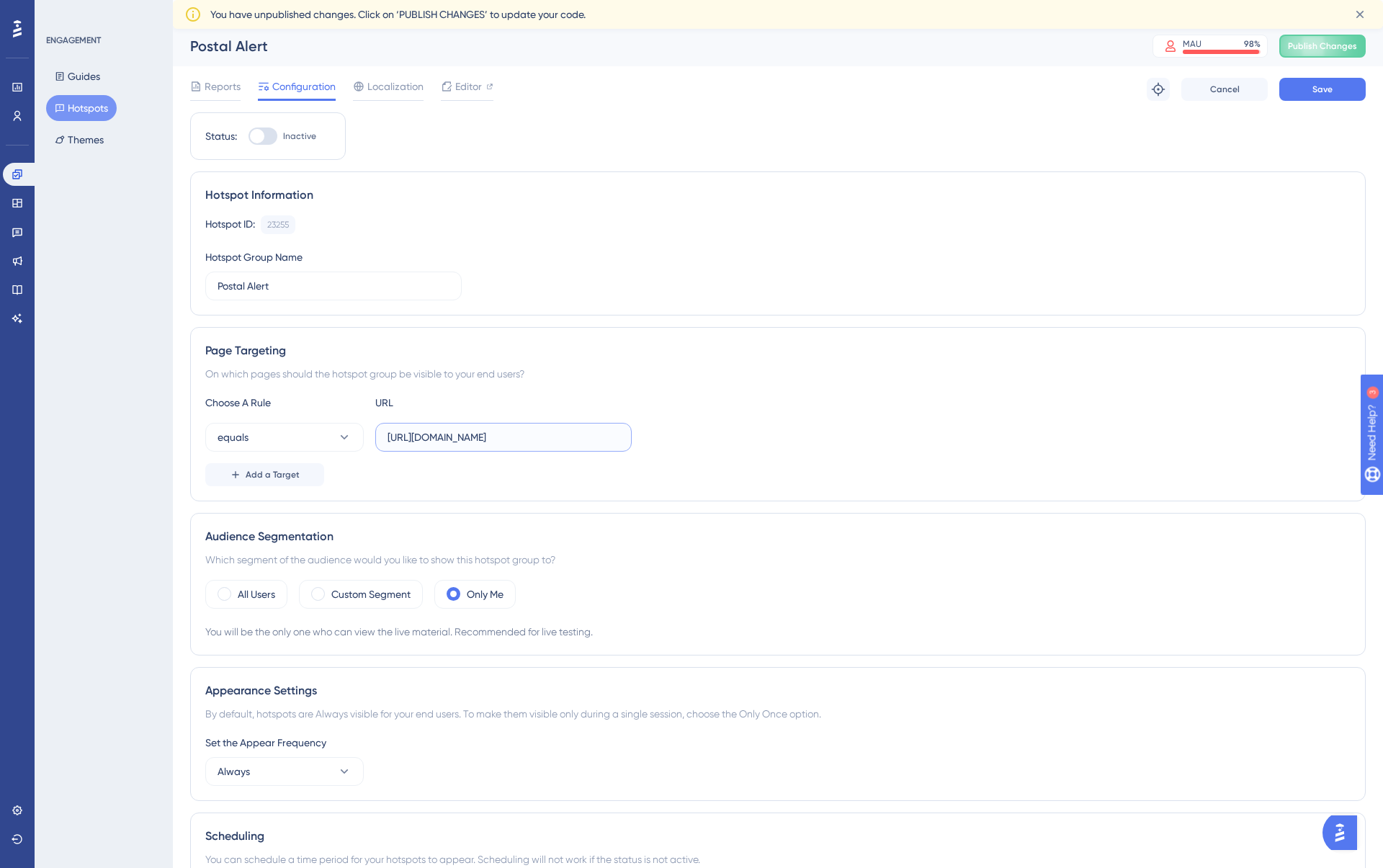
click at [451, 436] on input "https://app.getmateo.com/conversations" at bounding box center [503, 437] width 232 height 16
paste input "dev."
type input "https://app.dev.getmateo.com/conversations"
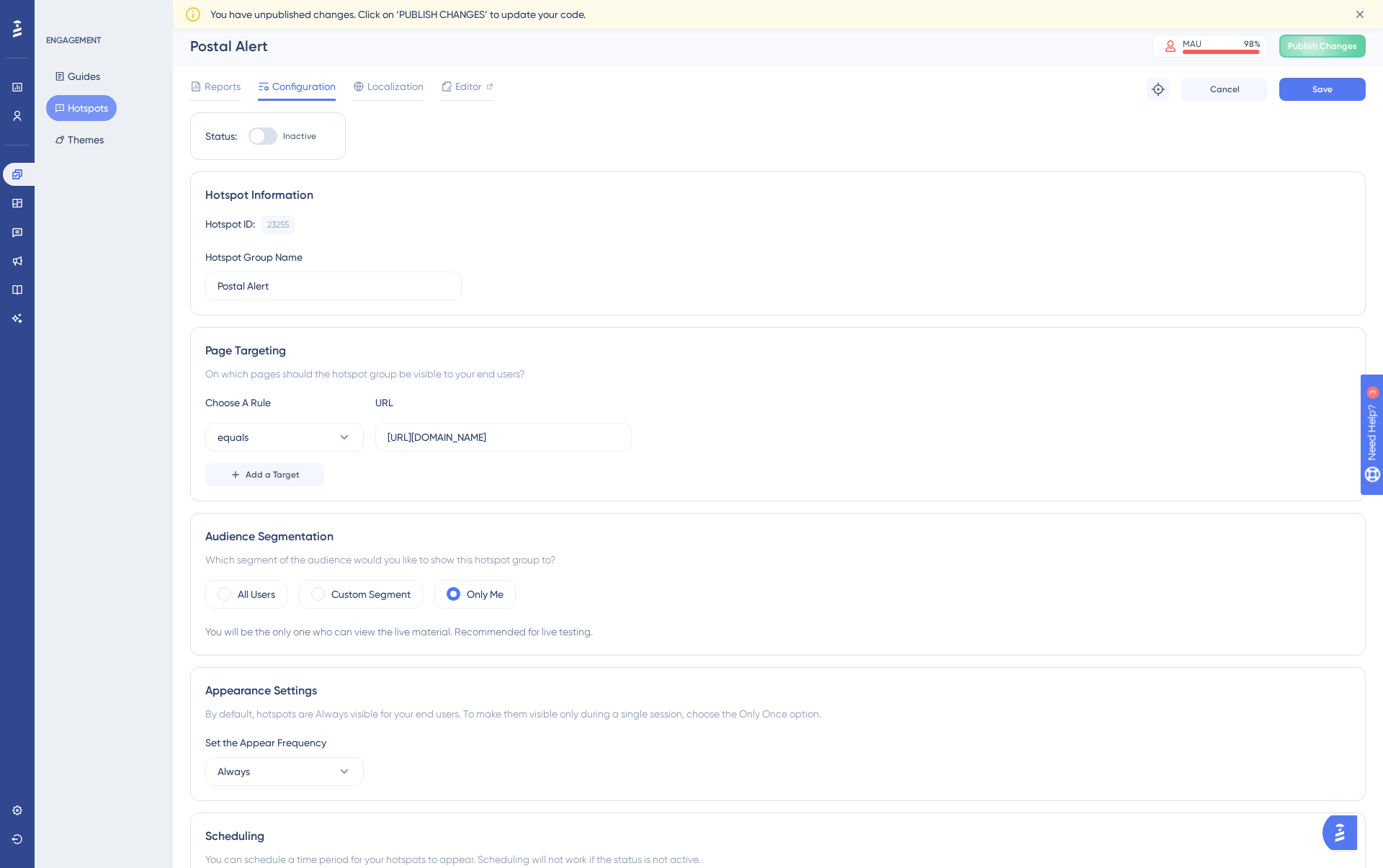
click at [542, 359] on div "Page Targeting" at bounding box center [778, 351] width 1145 height 17
click at [269, 137] on div at bounding box center [263, 136] width 29 height 17
click at [248, 137] on input "Inactive" at bounding box center [248, 136] width 1 height 1
checkbox input "true"
click at [1298, 84] on button "Save" at bounding box center [1322, 90] width 87 height 23
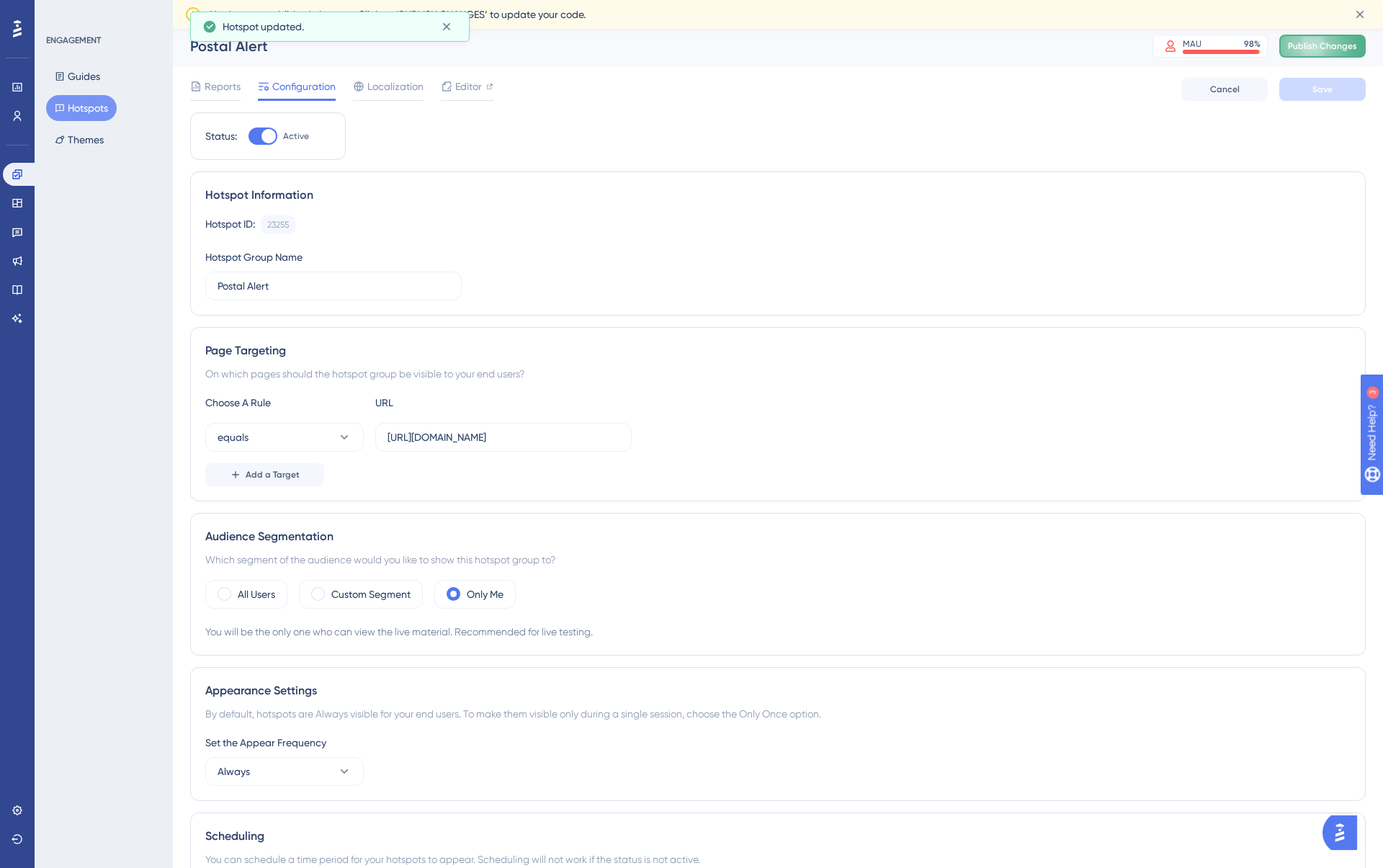
click at [1322, 44] on span "Publish Changes" at bounding box center [1322, 46] width 69 height 12
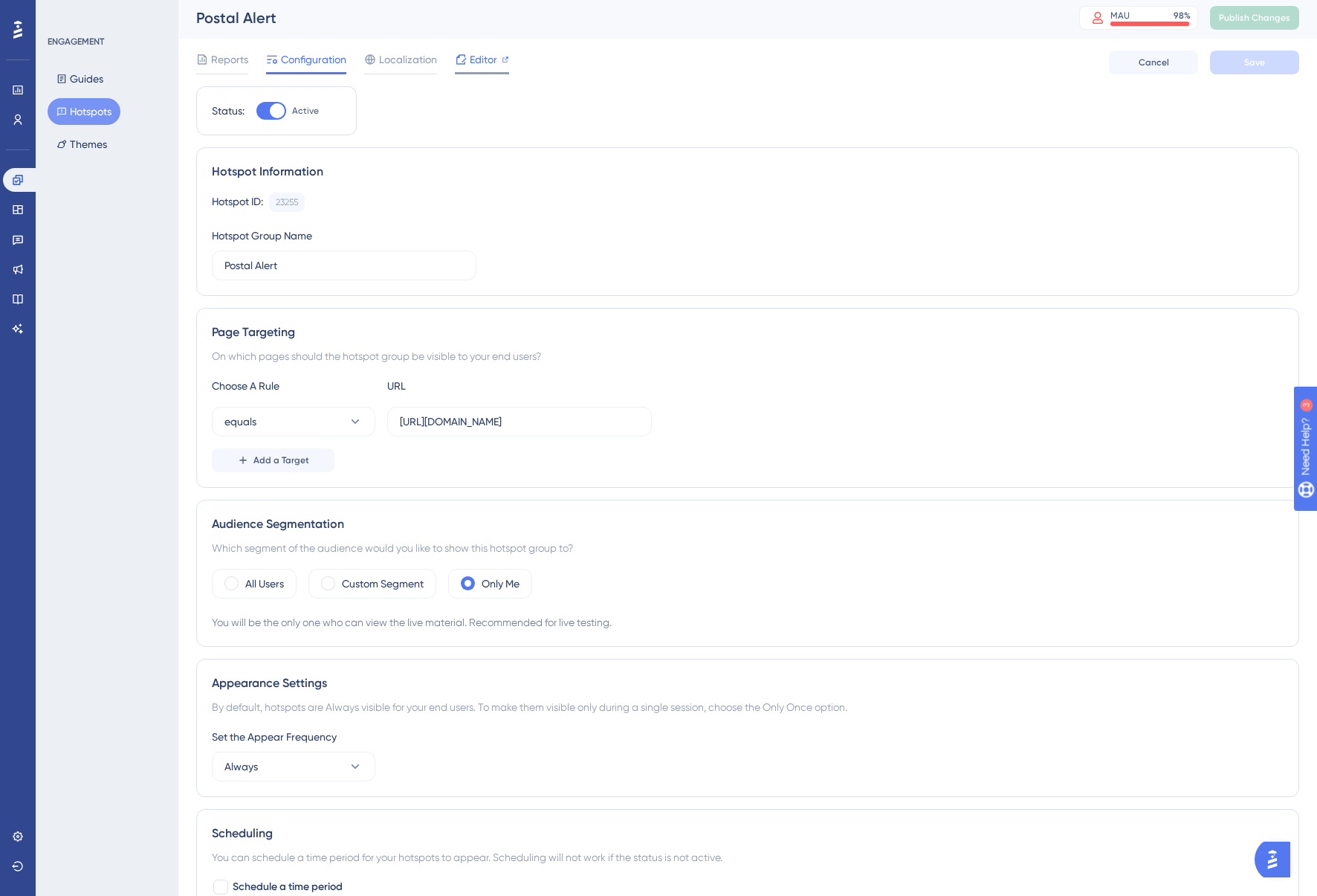
click at [483, 65] on span "Editor" at bounding box center [483, 59] width 28 height 18
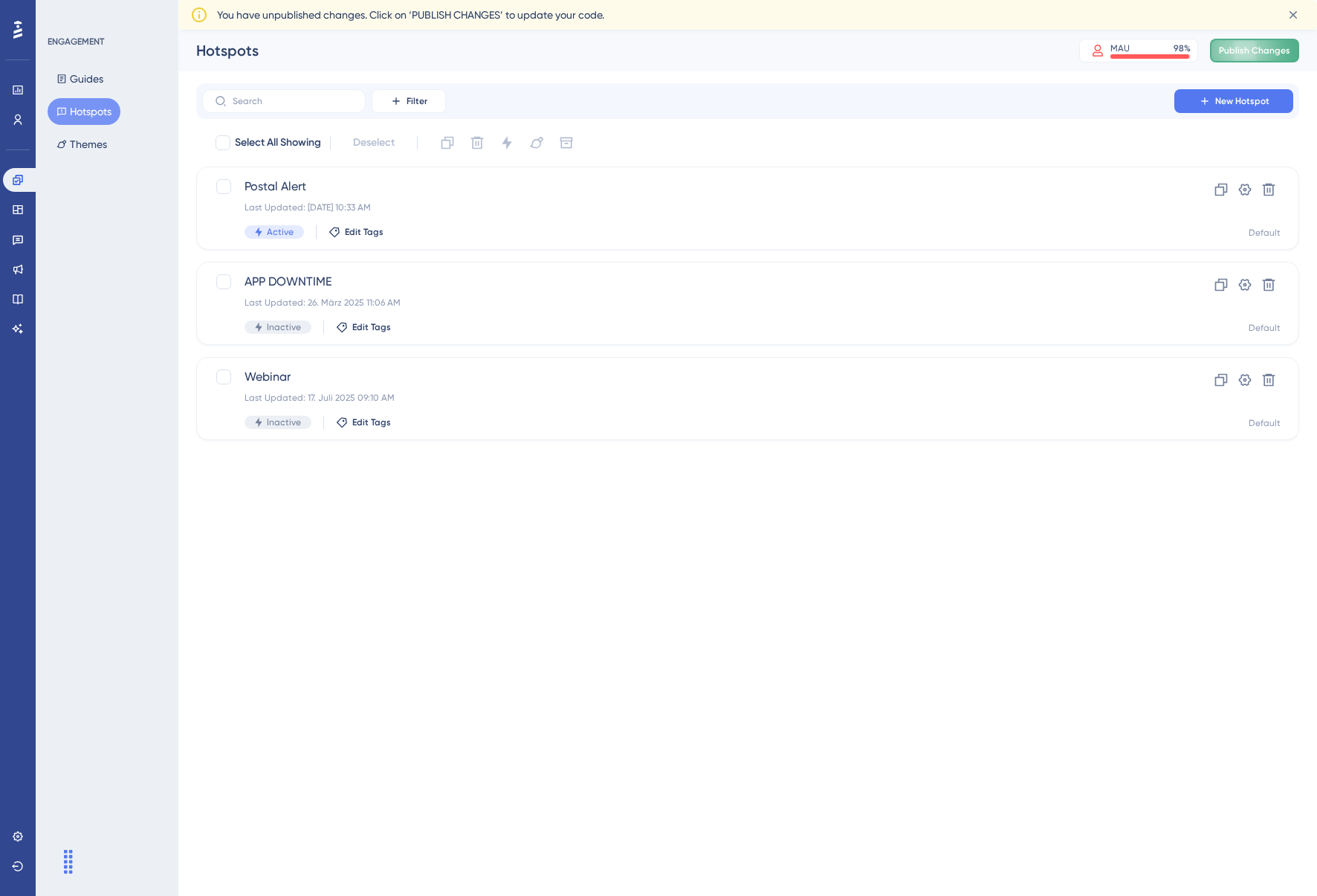
click at [1267, 59] on button "Publish Changes" at bounding box center [1255, 50] width 89 height 24
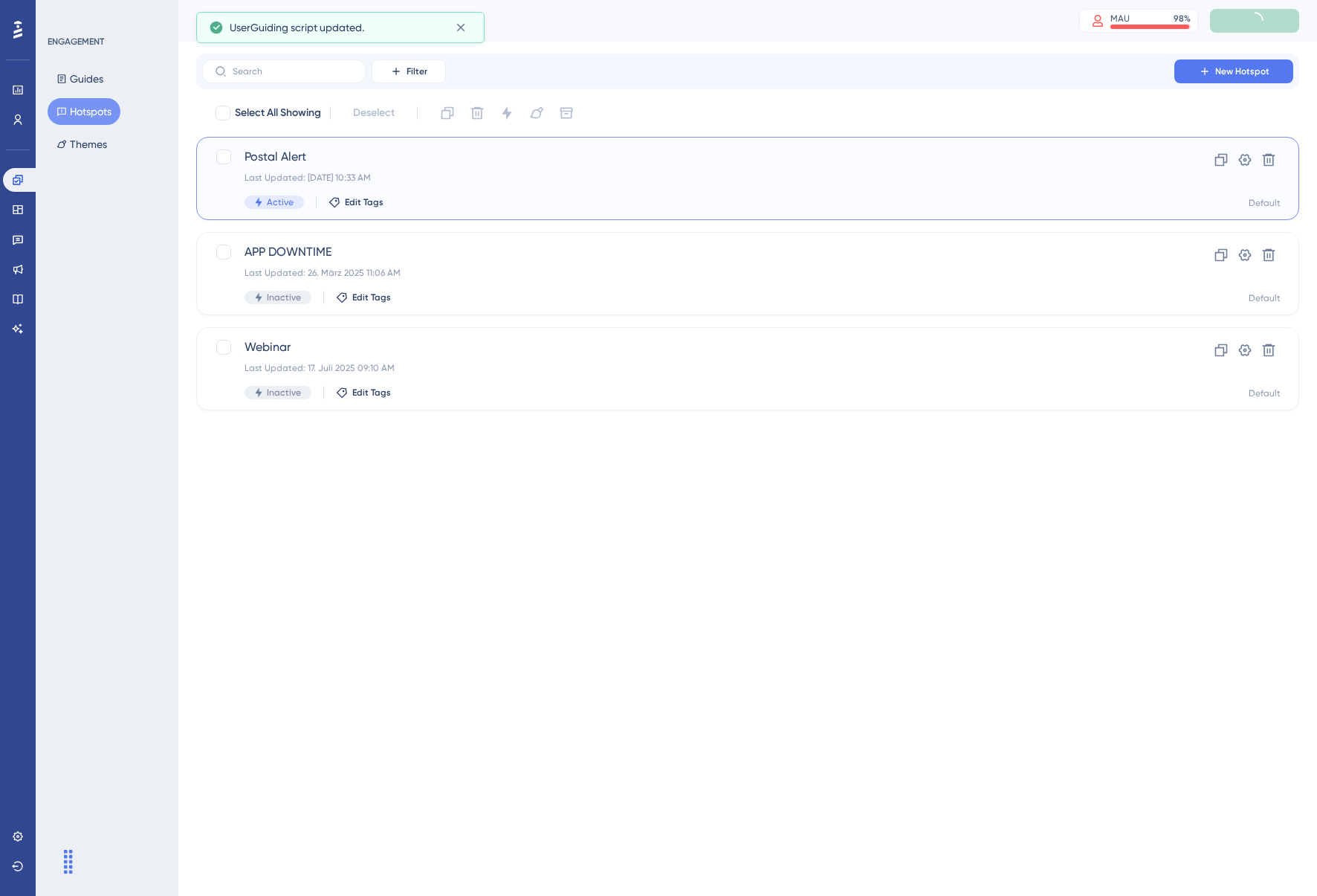
click at [987, 171] on div "Last Updated: 12. Aug. 2025 10:33 AM" at bounding box center [688, 177] width 888 height 12
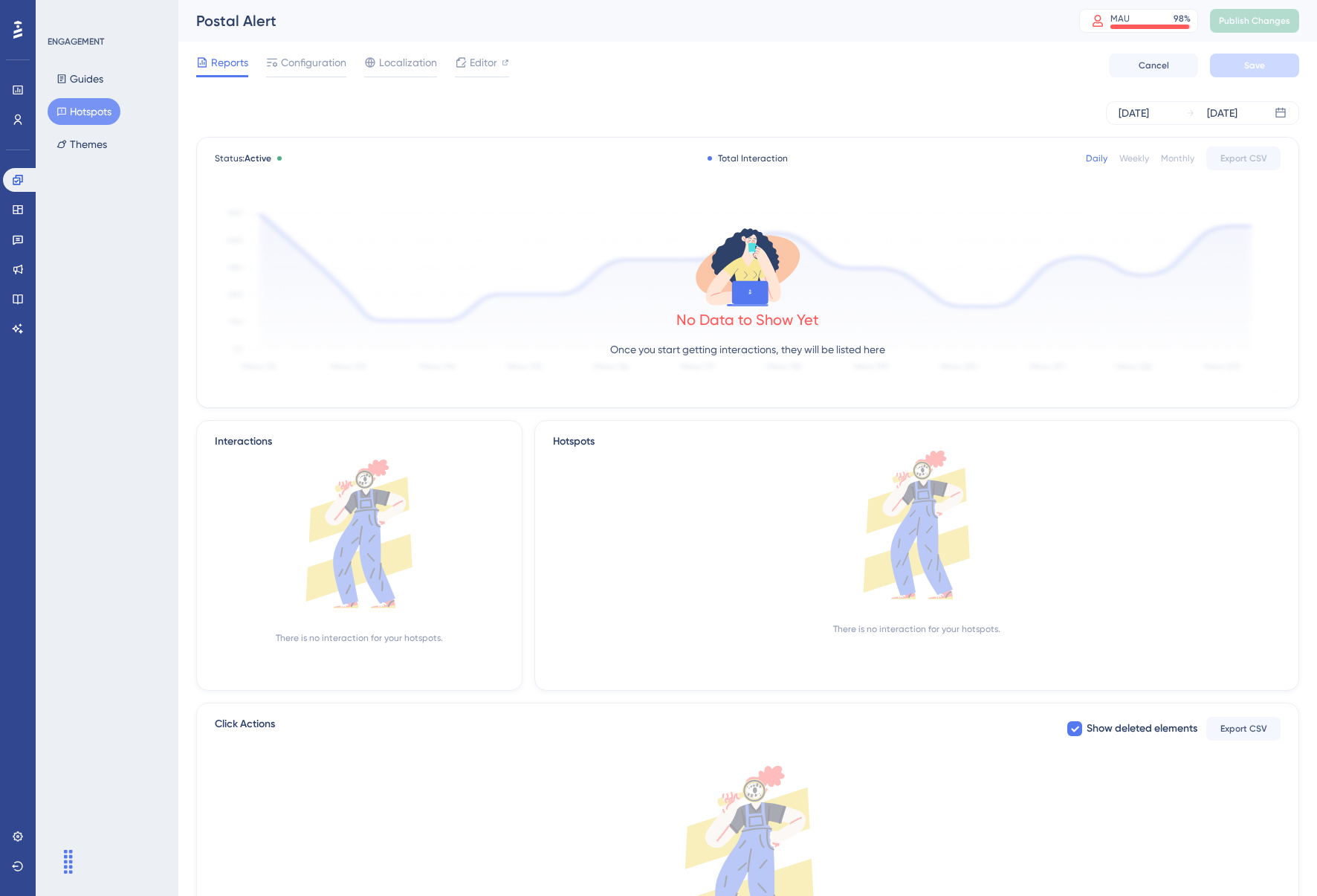
click at [215, 70] on span "Reports" at bounding box center [229, 62] width 37 height 18
click at [1179, 67] on button "Cancel" at bounding box center [1154, 65] width 89 height 24
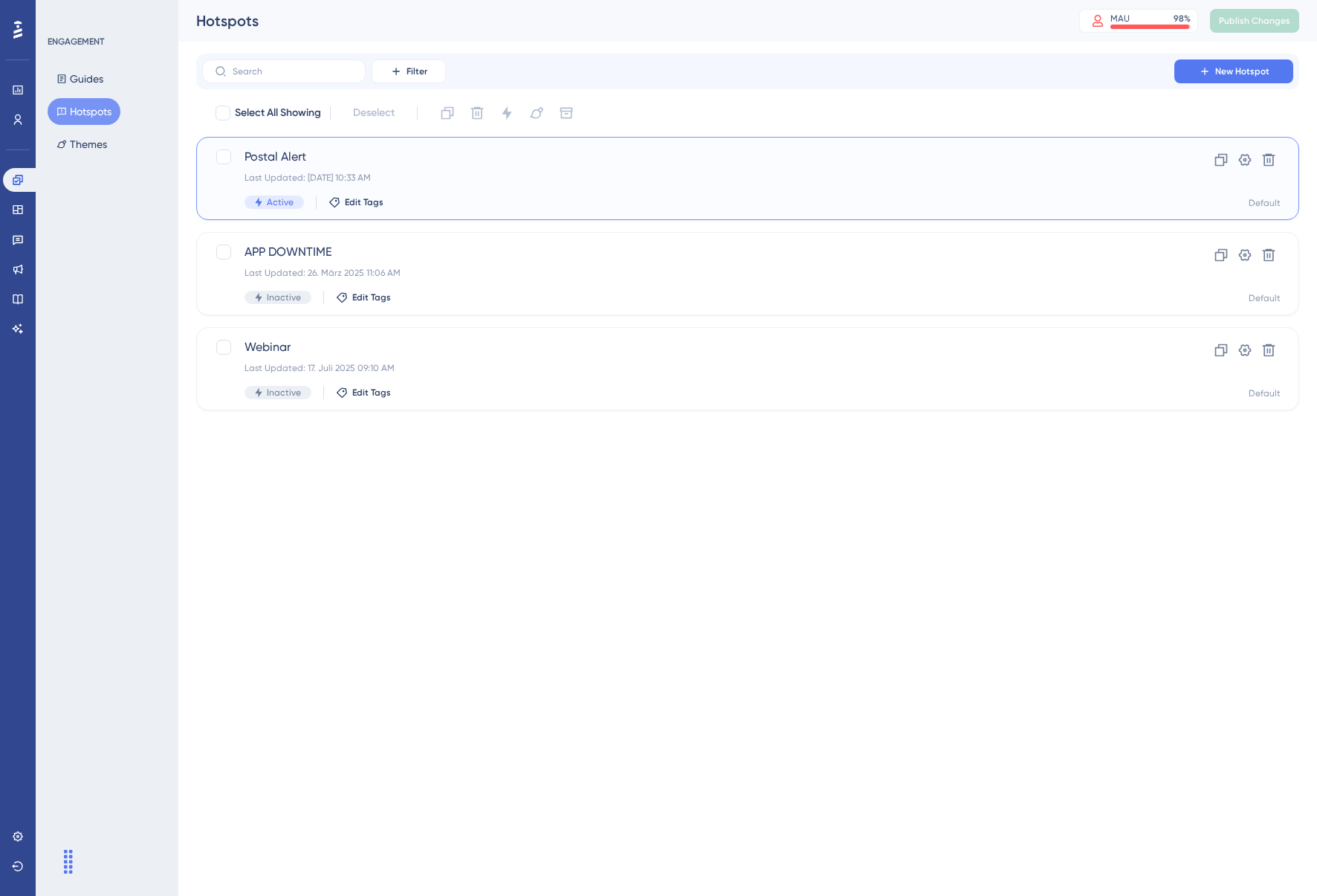
click at [1045, 192] on div "Postal Alert Last Updated: 12. Aug. 2025 10:33 AM Active Edit Tags" at bounding box center [688, 178] width 888 height 61
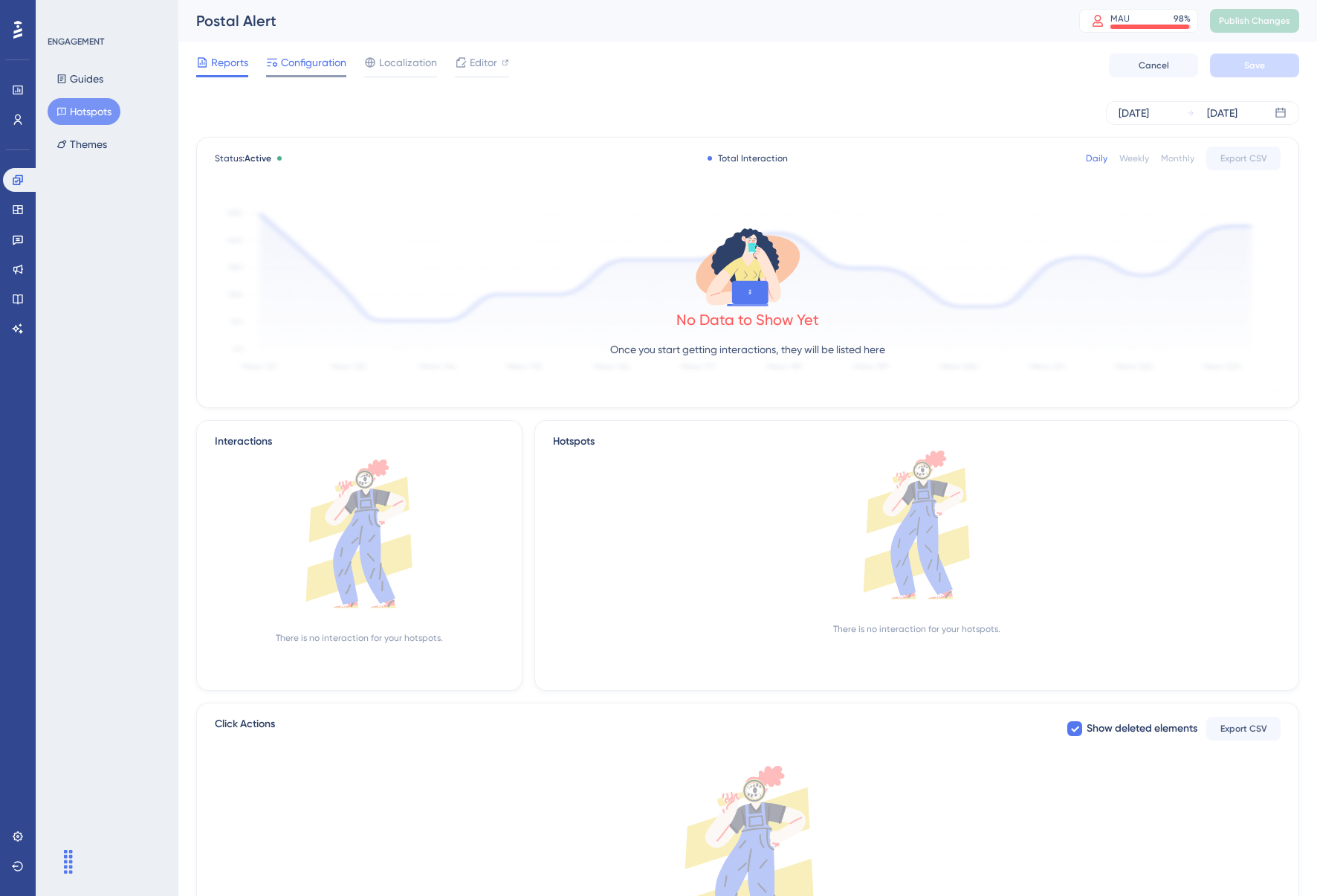
click at [284, 62] on span "Configuration" at bounding box center [313, 62] width 65 height 18
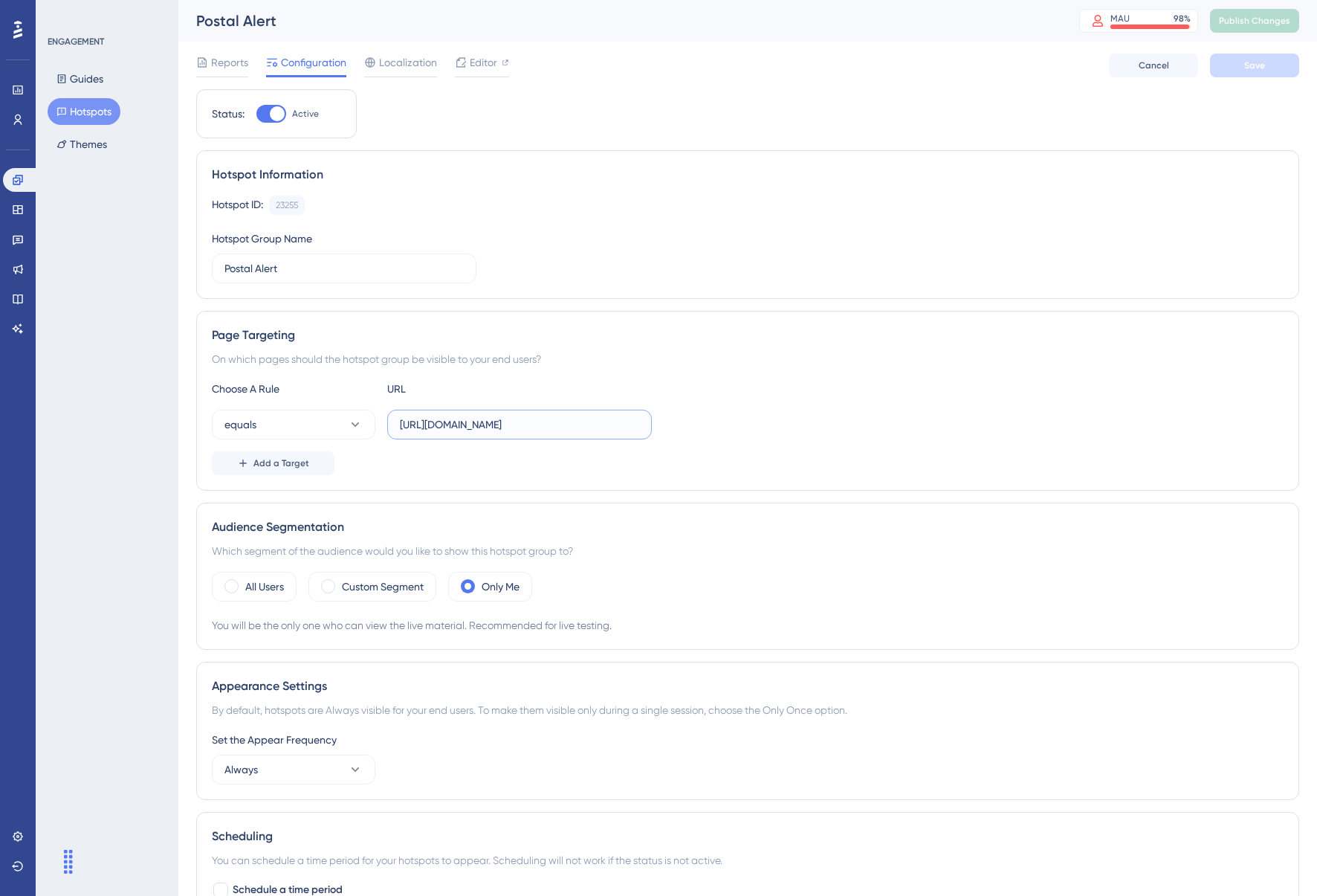
drag, startPoint x: 462, startPoint y: 426, endPoint x: 631, endPoint y: 446, distance: 170.2
click at [477, 425] on input "https://app.dev.getmateo.com/conversations" at bounding box center [519, 425] width 239 height 17
type input "https://app.getmateo.com/conversations"
click at [1273, 73] on button "Save" at bounding box center [1255, 65] width 89 height 24
click at [1228, 17] on span "Publish Changes" at bounding box center [1255, 21] width 71 height 12
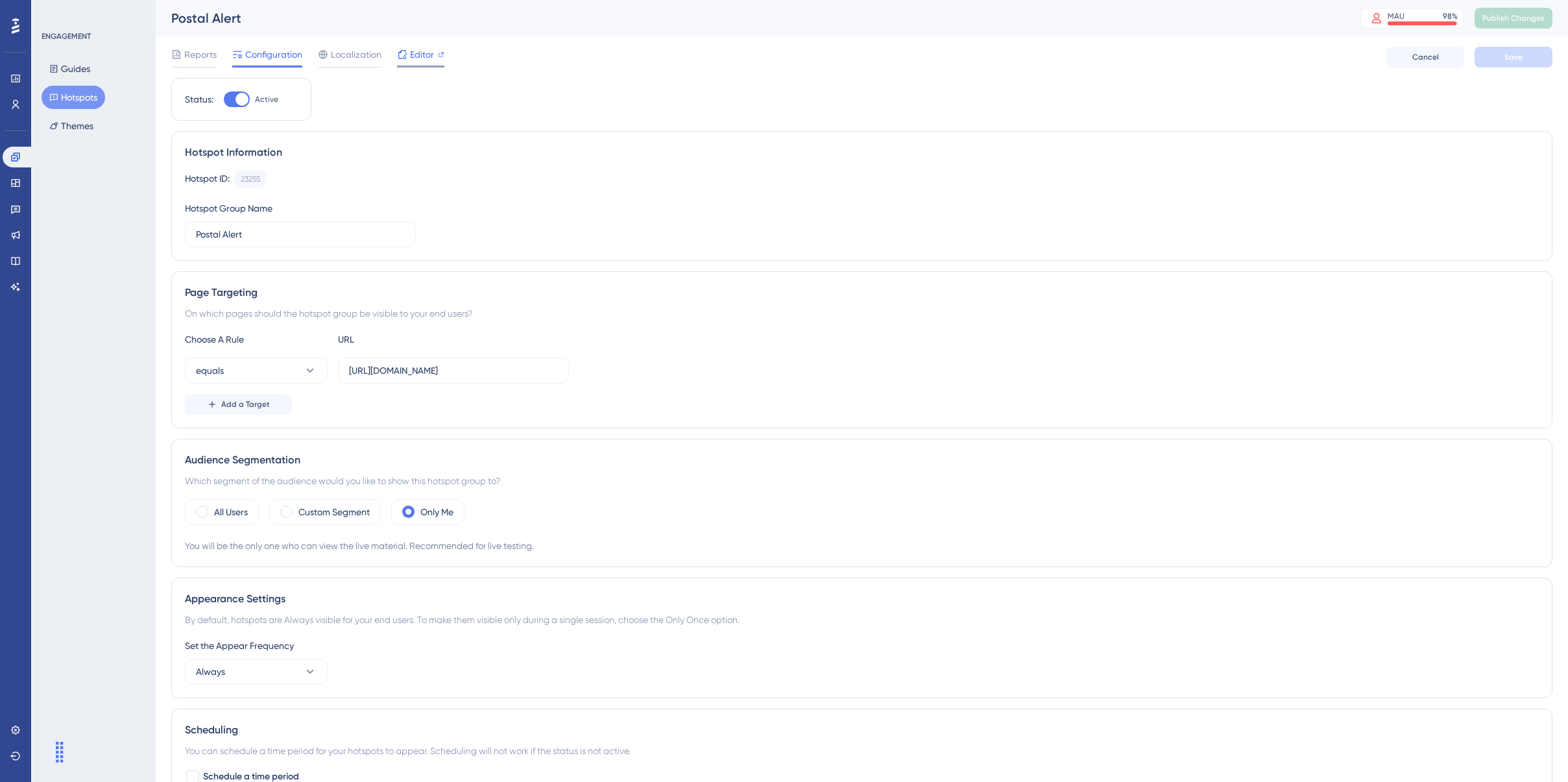
click at [413, 64] on div "Editor" at bounding box center [421, 57] width 47 height 21
click at [420, 58] on span "Editor" at bounding box center [422, 54] width 24 height 16
click at [1149, 24] on button "Publish Changes" at bounding box center [1514, 18] width 78 height 21
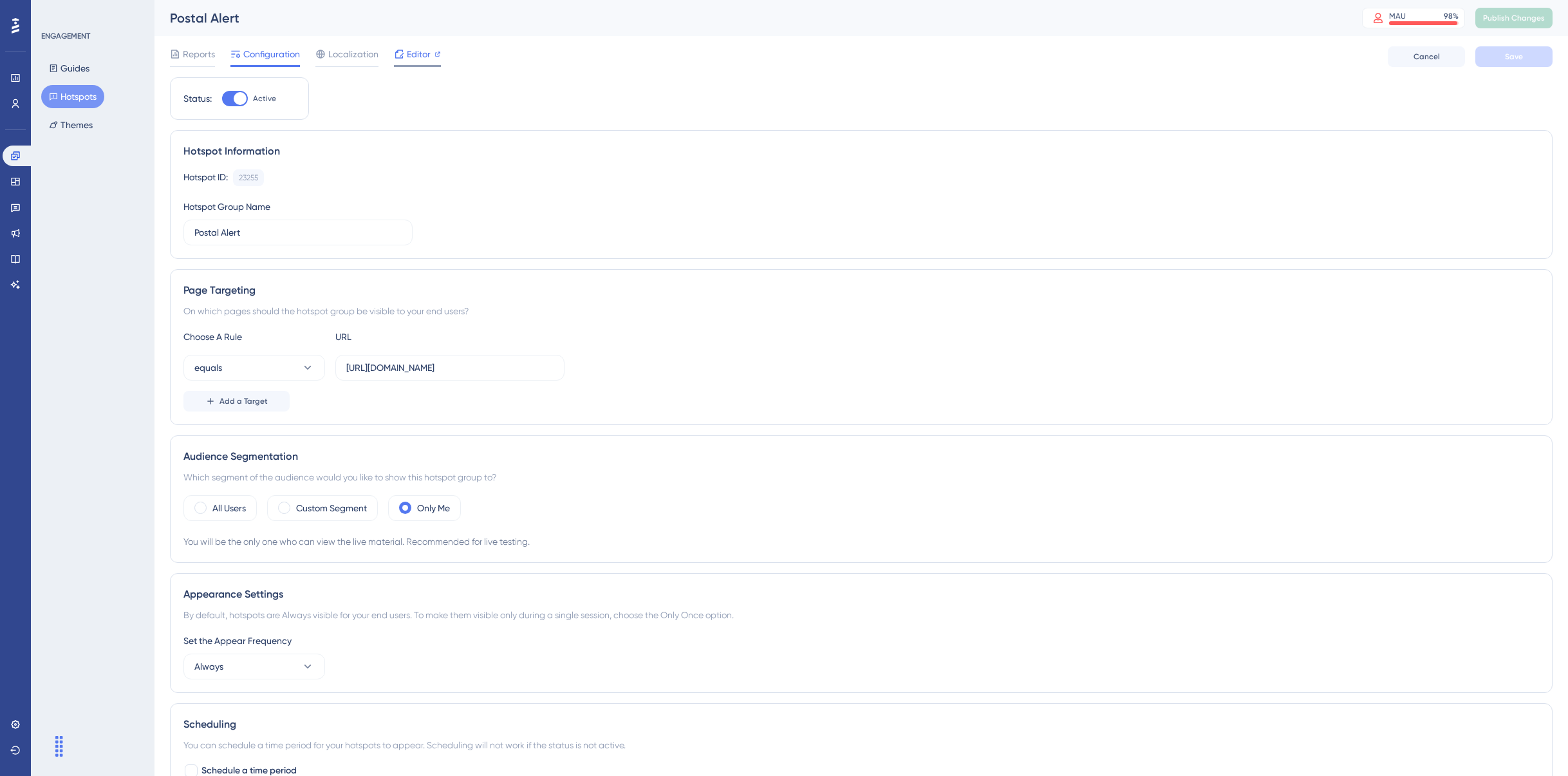
click at [404, 57] on div "Editor" at bounding box center [417, 54] width 47 height 16
click at [1509, 20] on span "Publish Changes" at bounding box center [1514, 18] width 62 height 10
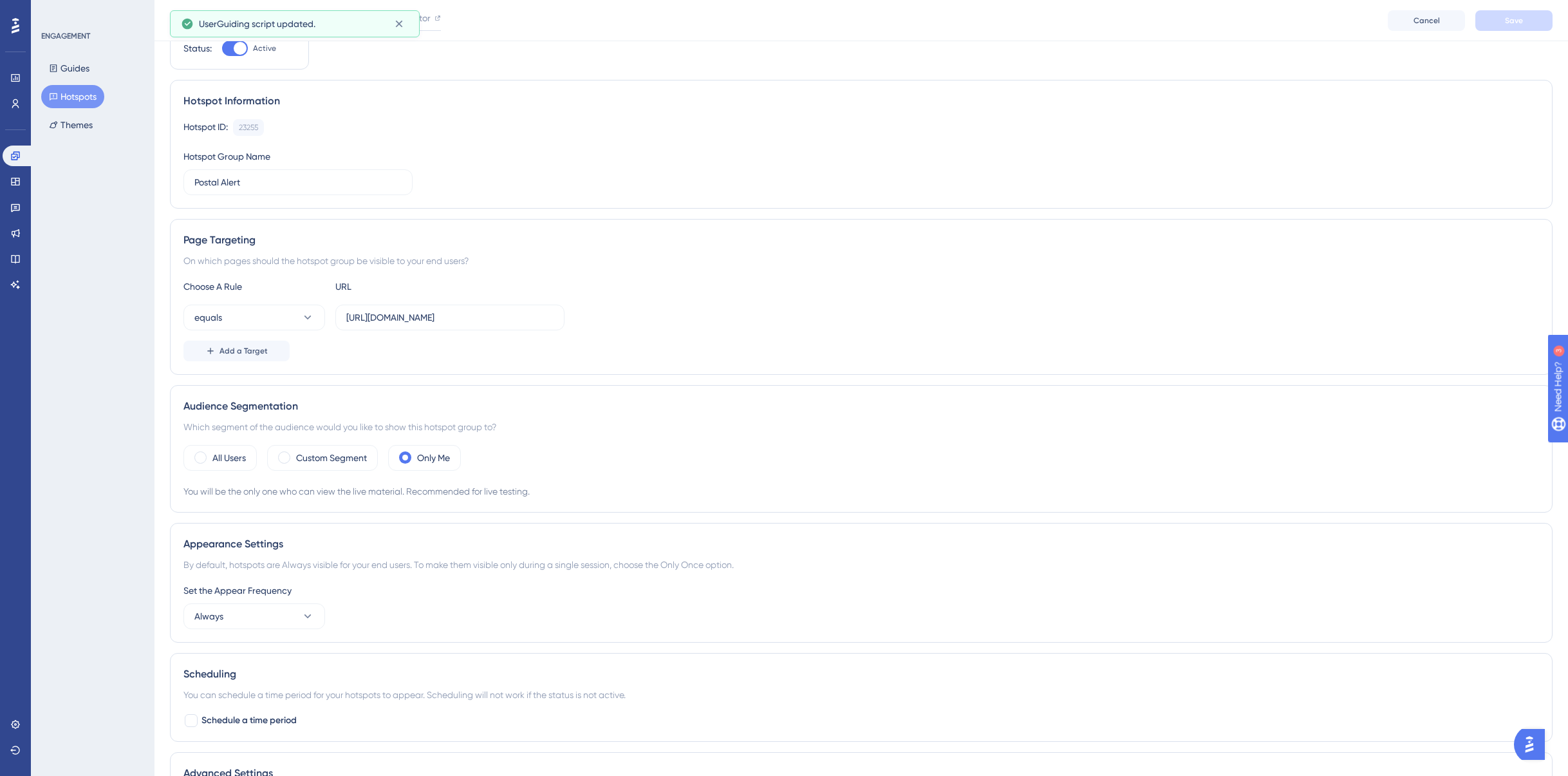
scroll to position [242, 0]
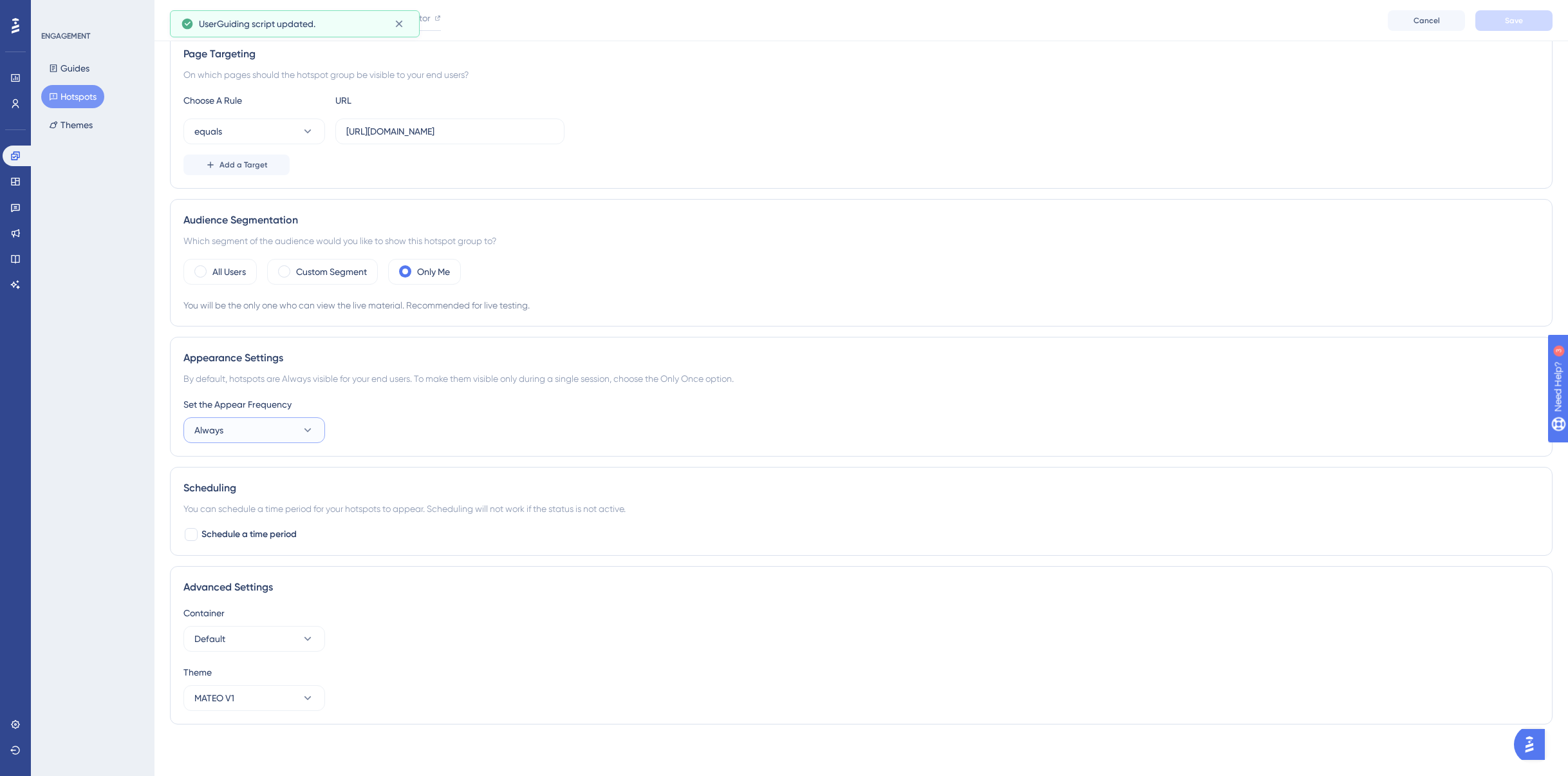
click at [307, 428] on icon at bounding box center [308, 430] width 13 height 13
click at [348, 388] on div "Appearance Settings By default, hotspots are Always visible for your end users.…" at bounding box center [861, 396] width 1382 height 120
click at [304, 635] on icon at bounding box center [308, 639] width 13 height 13
click at [433, 549] on div "Scheduling You can schedule a time period for your hotspots to appear. Scheduli…" at bounding box center [861, 511] width 1382 height 89
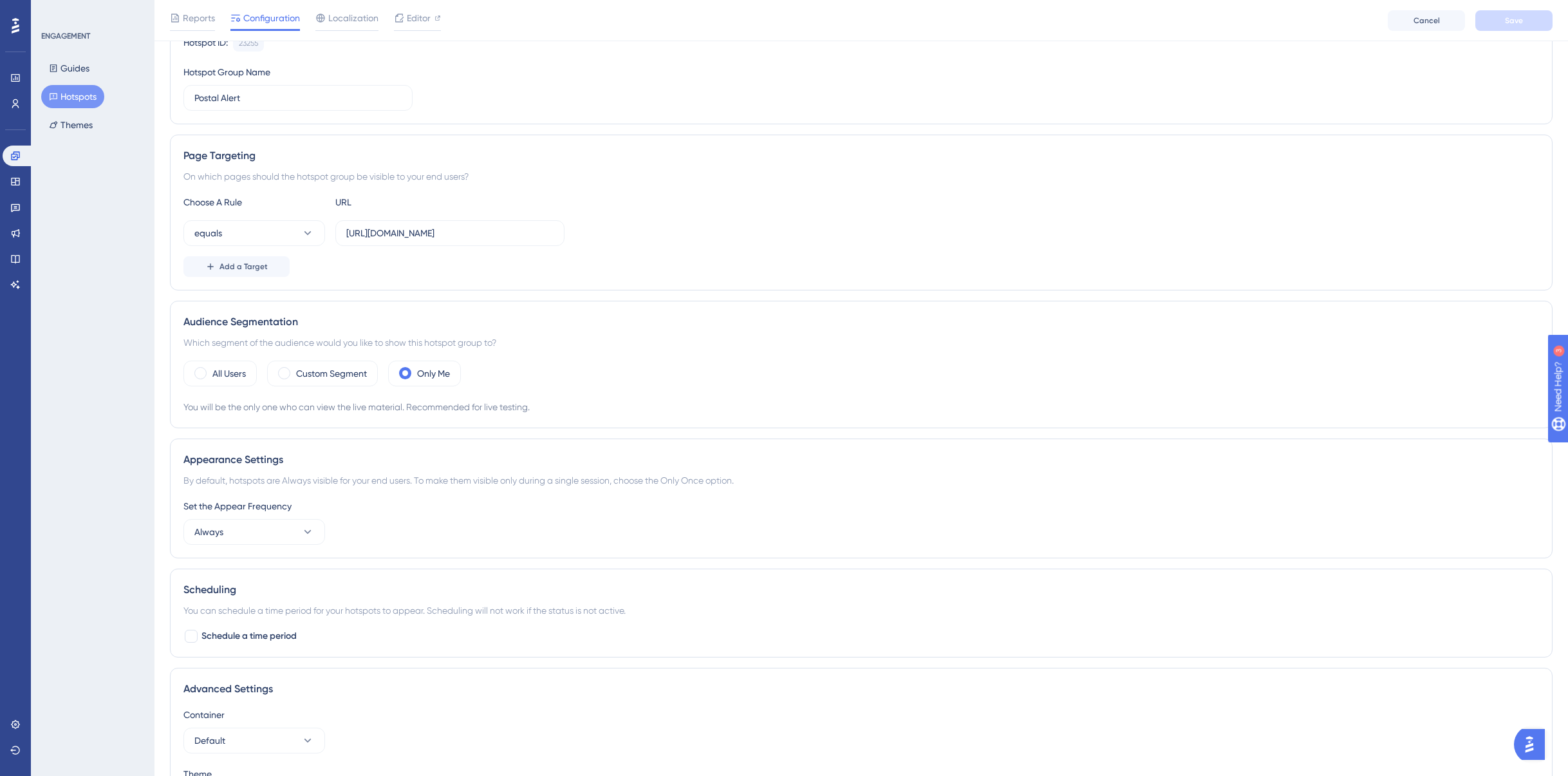
scroll to position [0, 0]
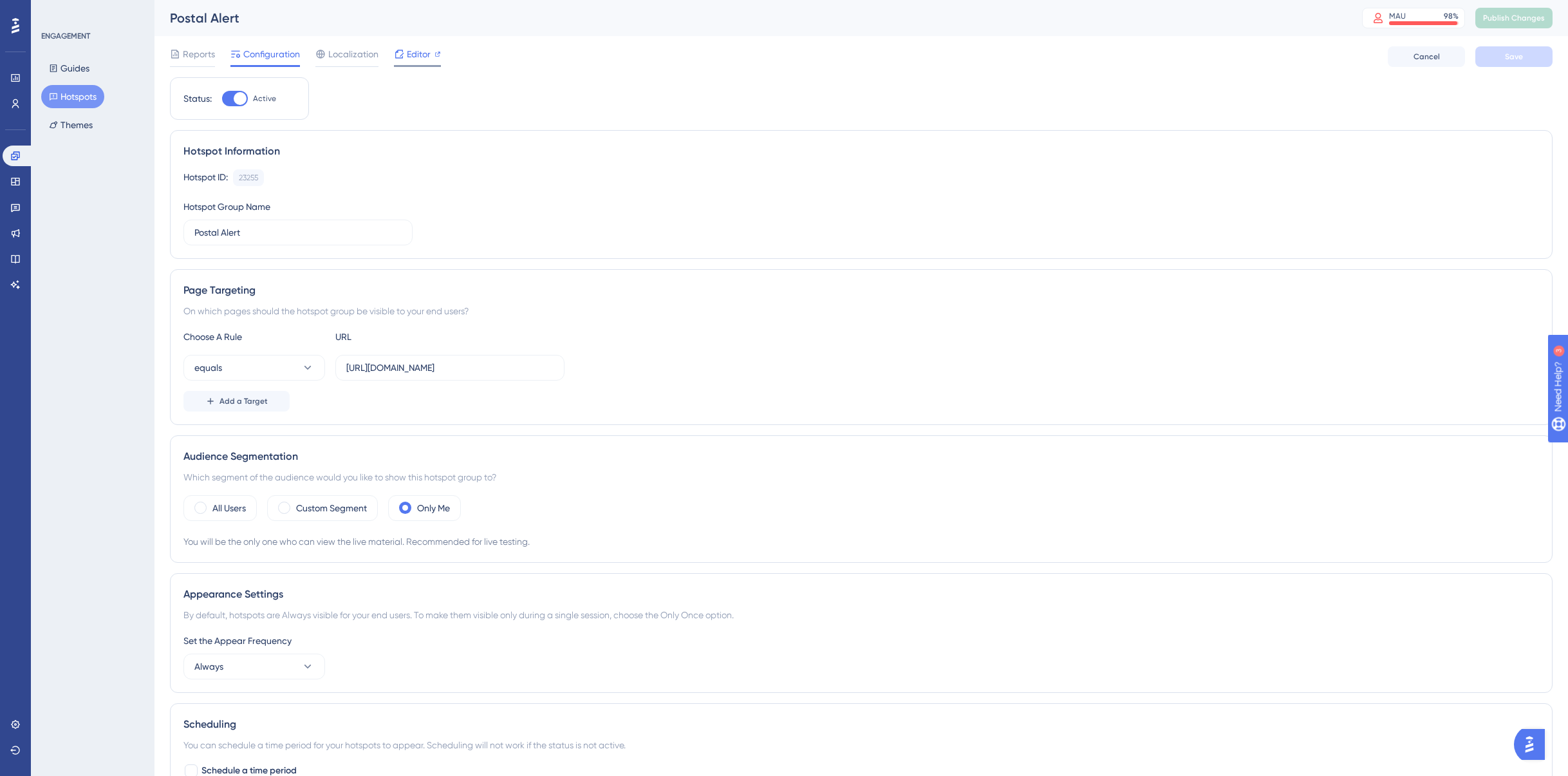
click at [412, 51] on span "Editor" at bounding box center [419, 54] width 24 height 16
click at [1524, 20] on span "Publish Changes" at bounding box center [1514, 18] width 62 height 10
click at [405, 55] on div "Editor" at bounding box center [417, 54] width 47 height 16
click at [1520, 20] on span "Publish Changes" at bounding box center [1514, 18] width 62 height 10
click at [418, 53] on span "Editor" at bounding box center [419, 54] width 24 height 16
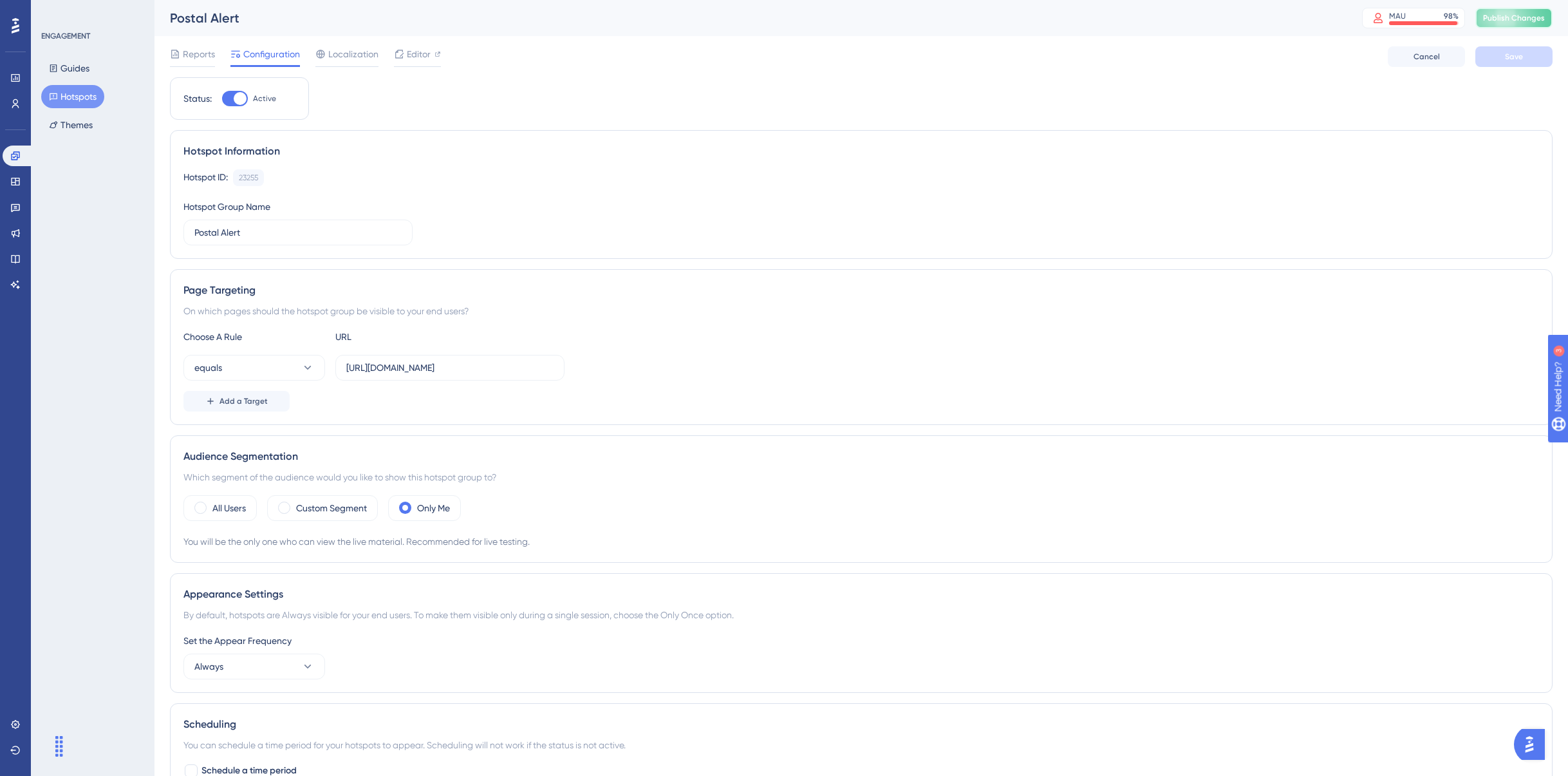
click at [1520, 21] on span "Publish Changes" at bounding box center [1514, 18] width 62 height 10
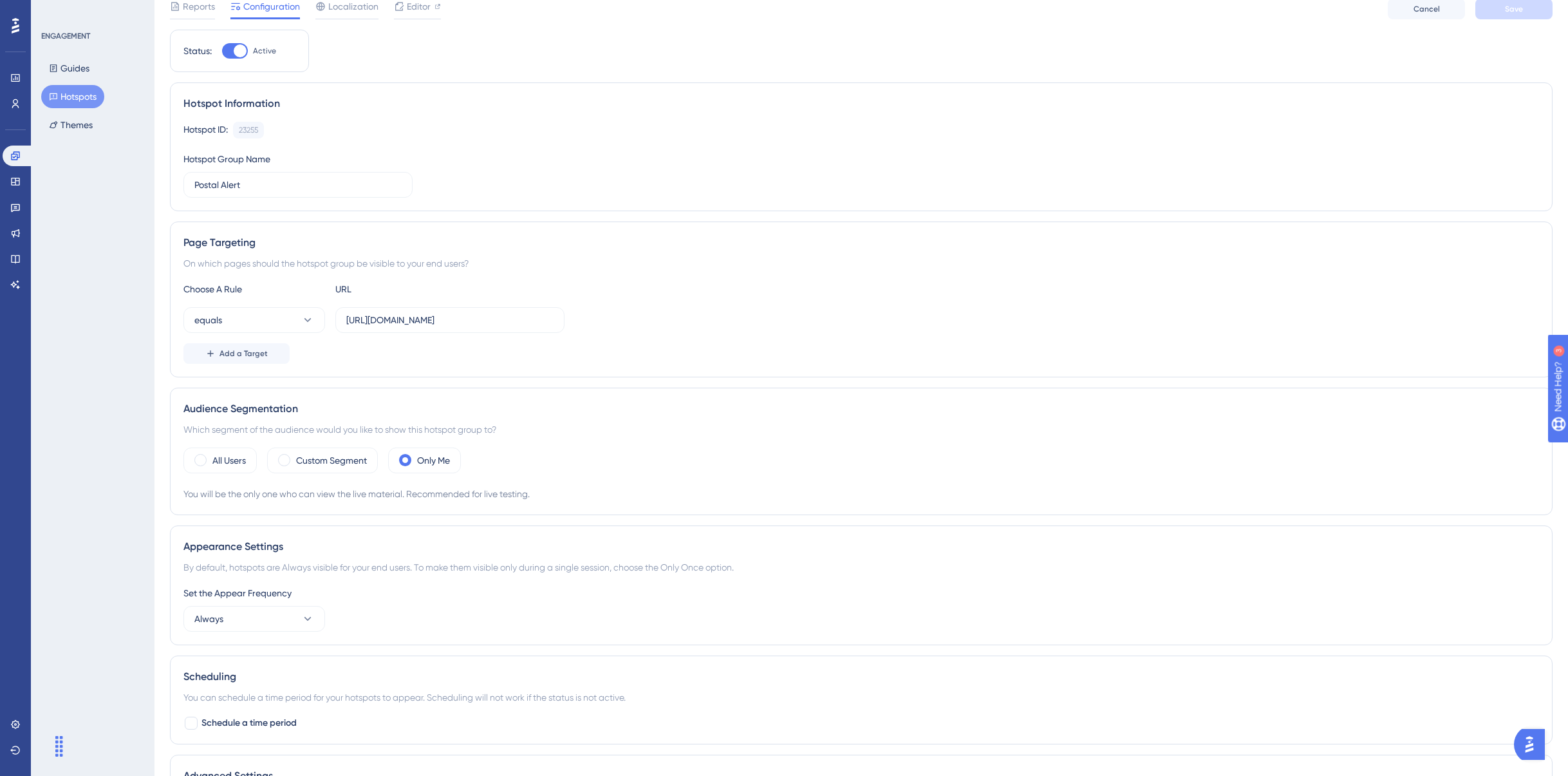
scroll to position [242, 0]
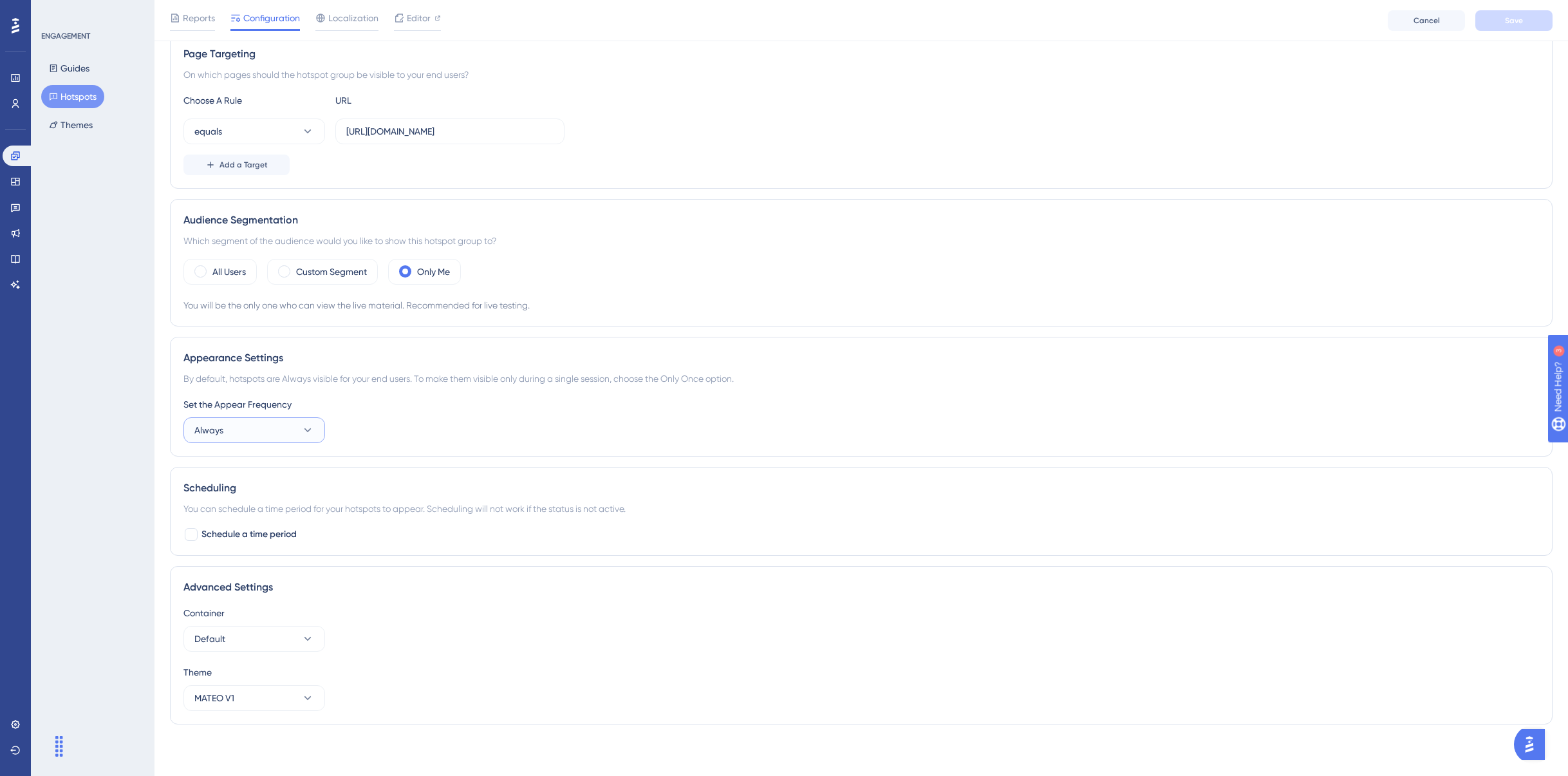
click at [263, 435] on button "Always" at bounding box center [254, 430] width 142 height 26
click at [242, 475] on span "Only Once" at bounding box center [224, 469] width 43 height 16
click at [1524, 27] on button "Save" at bounding box center [1514, 21] width 77 height 21
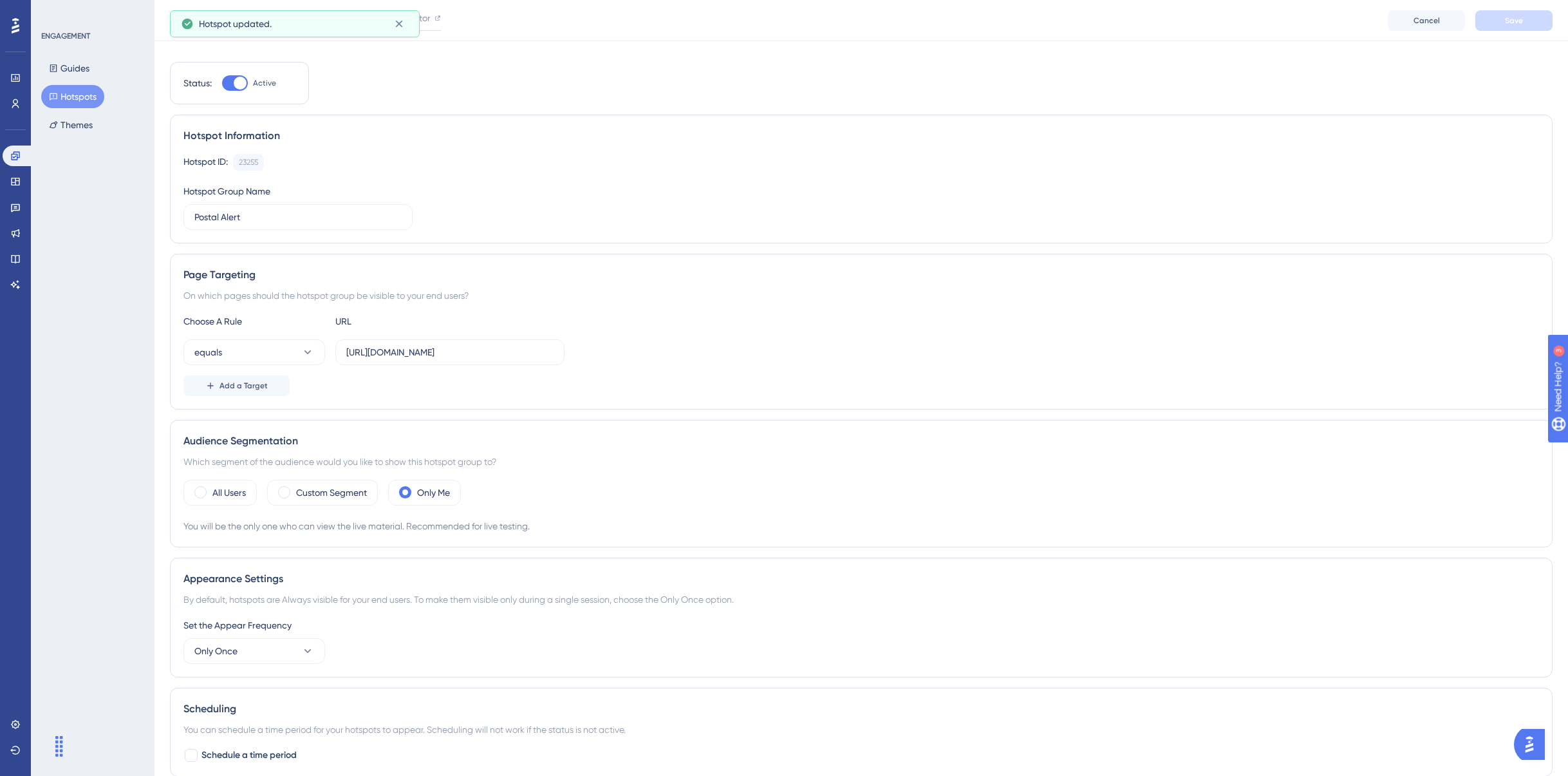
scroll to position [0, 0]
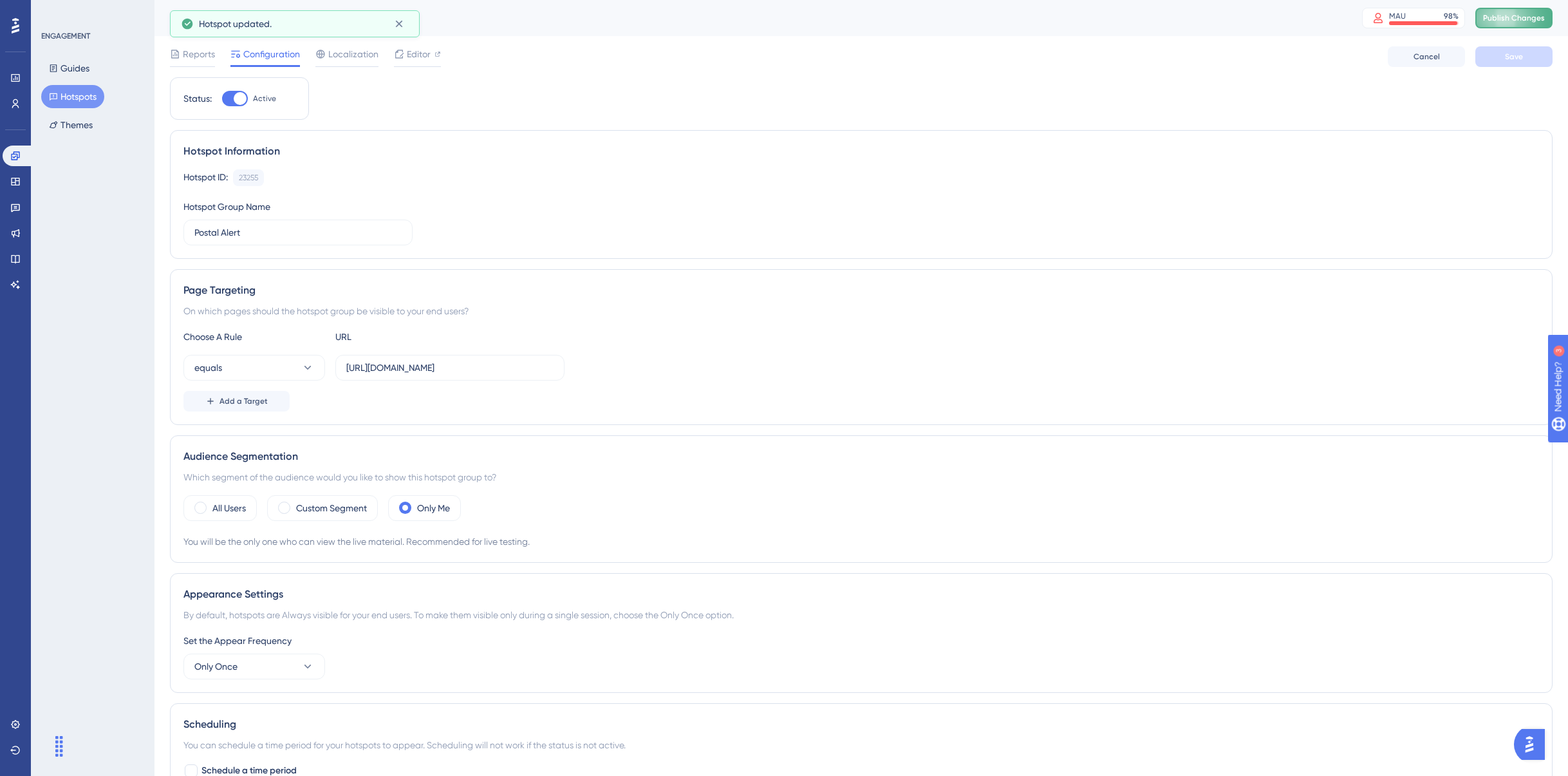
click at [1501, 21] on span "Publish Changes" at bounding box center [1514, 18] width 62 height 10
click at [251, 666] on button "Only Once" at bounding box center [254, 667] width 142 height 26
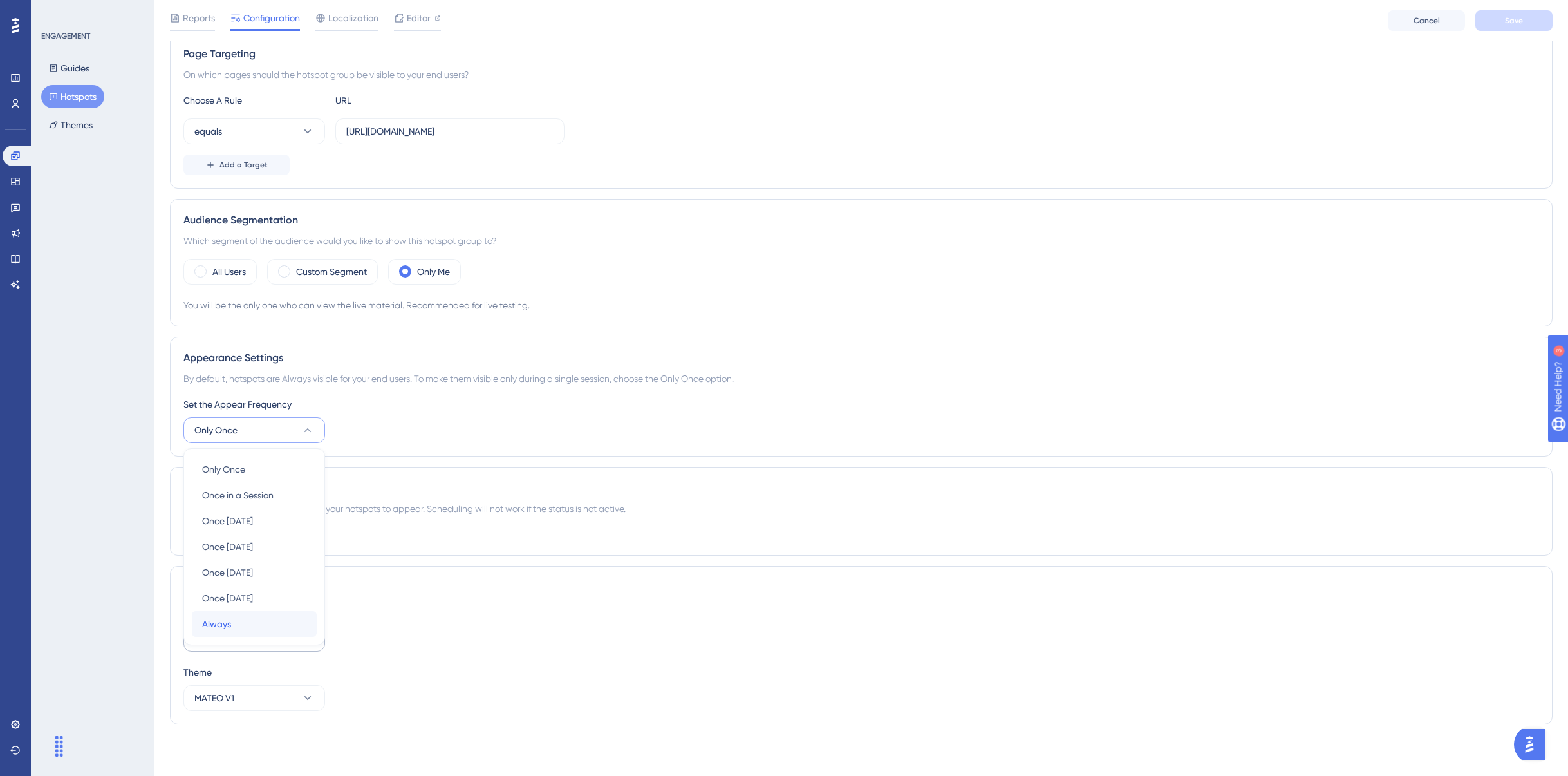
click at [245, 628] on div "Always Always" at bounding box center [254, 624] width 104 height 26
click at [293, 426] on button "Always" at bounding box center [254, 430] width 142 height 26
click at [499, 413] on div "Set the Appear Frequency Always Only Once Only Once Once in a Session Once in a…" at bounding box center [861, 419] width 1356 height 46
click at [1501, 23] on button "Save" at bounding box center [1514, 21] width 77 height 21
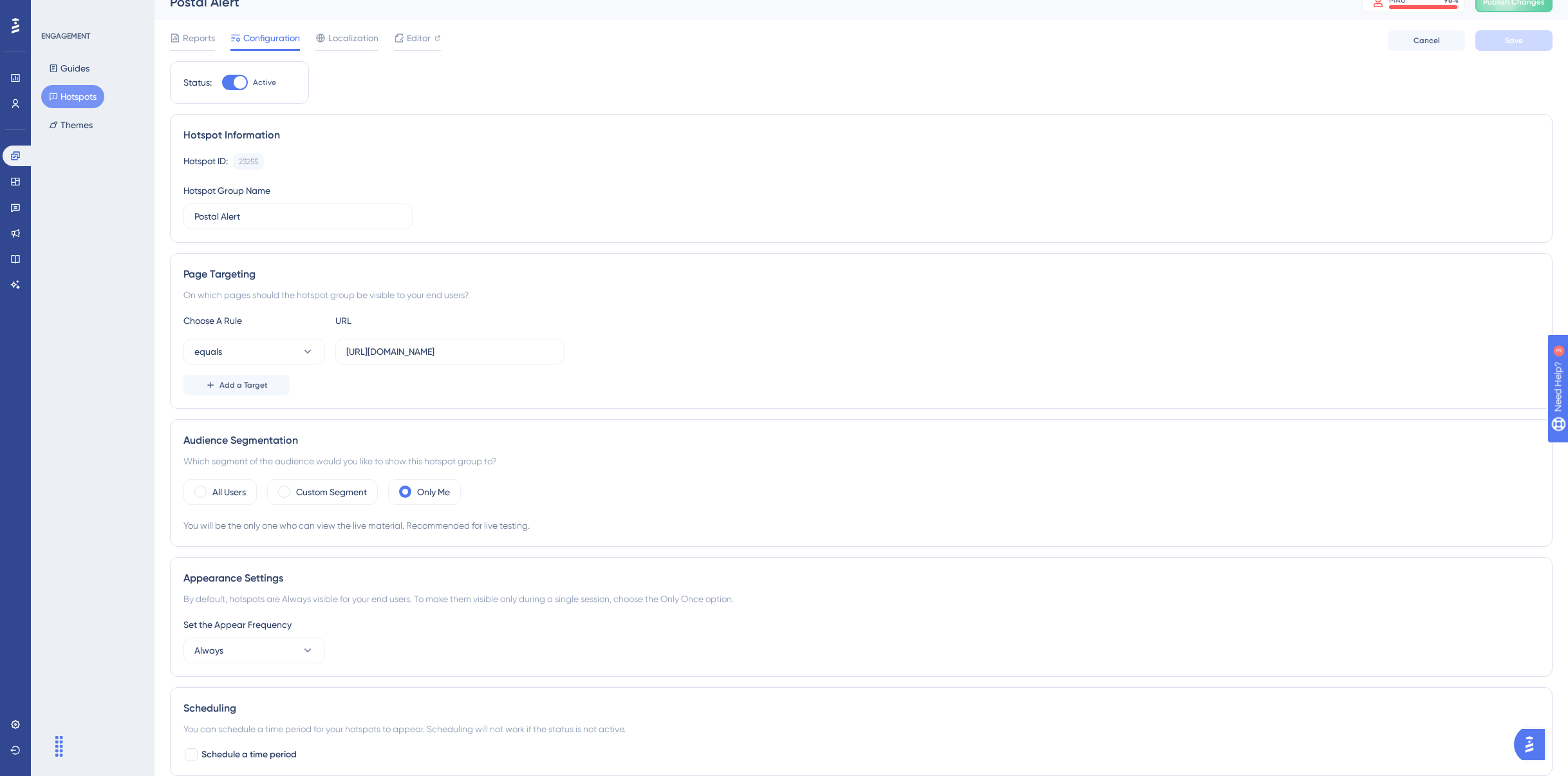
scroll to position [0, 0]
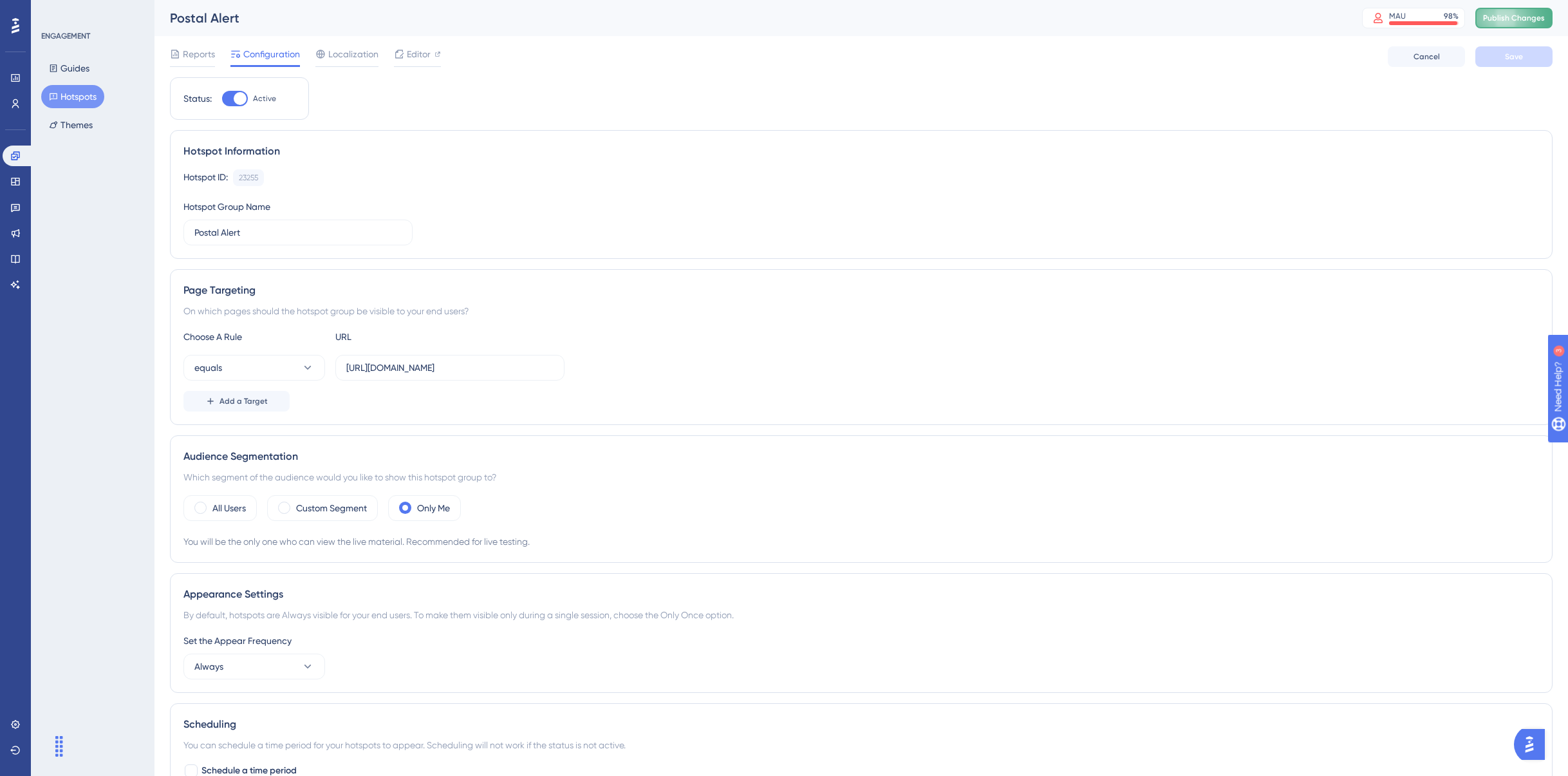
click at [1517, 8] on button "Publish Changes" at bounding box center [1514, 18] width 77 height 21
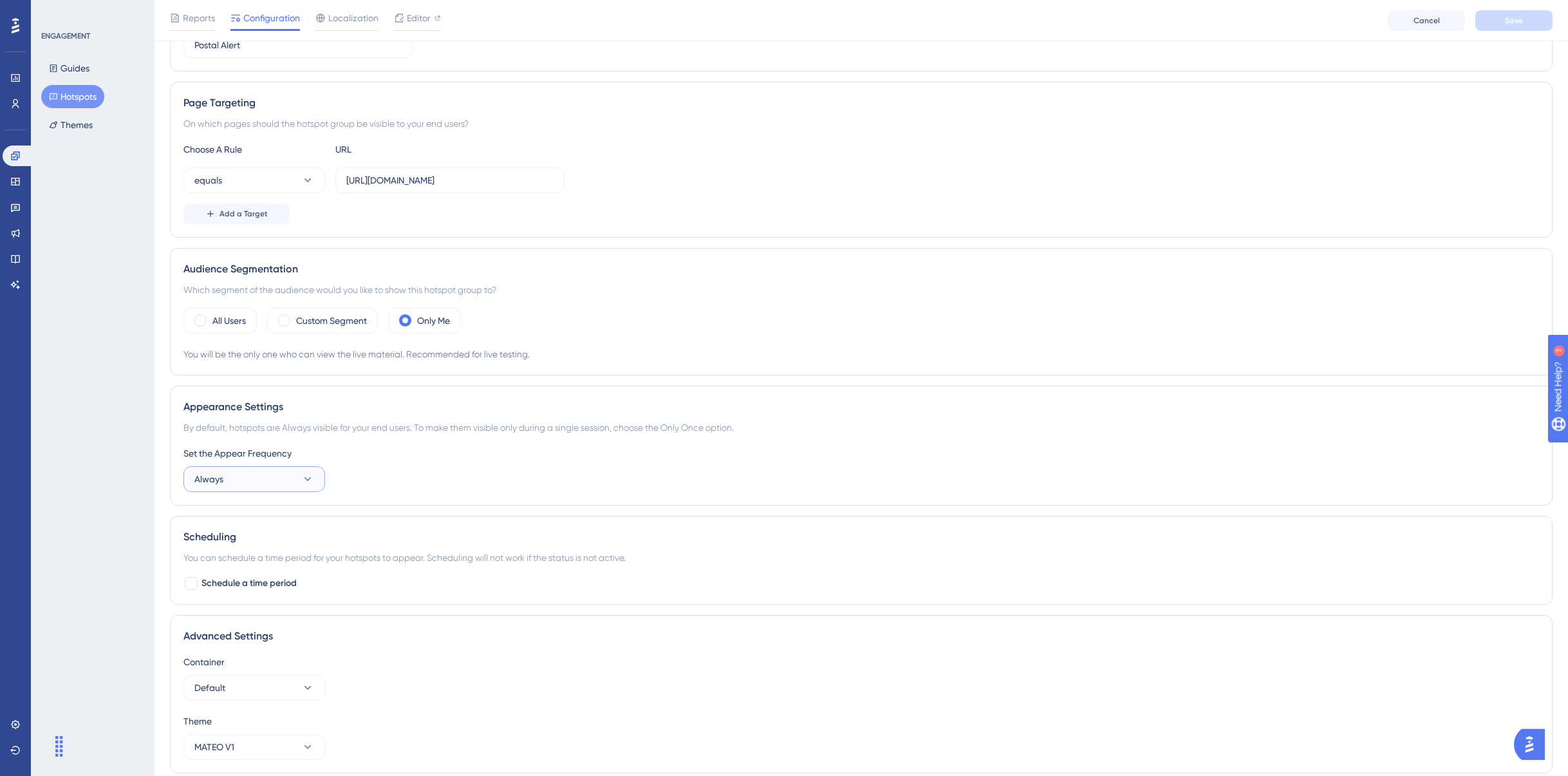
click at [304, 467] on button "Always" at bounding box center [254, 479] width 142 height 26
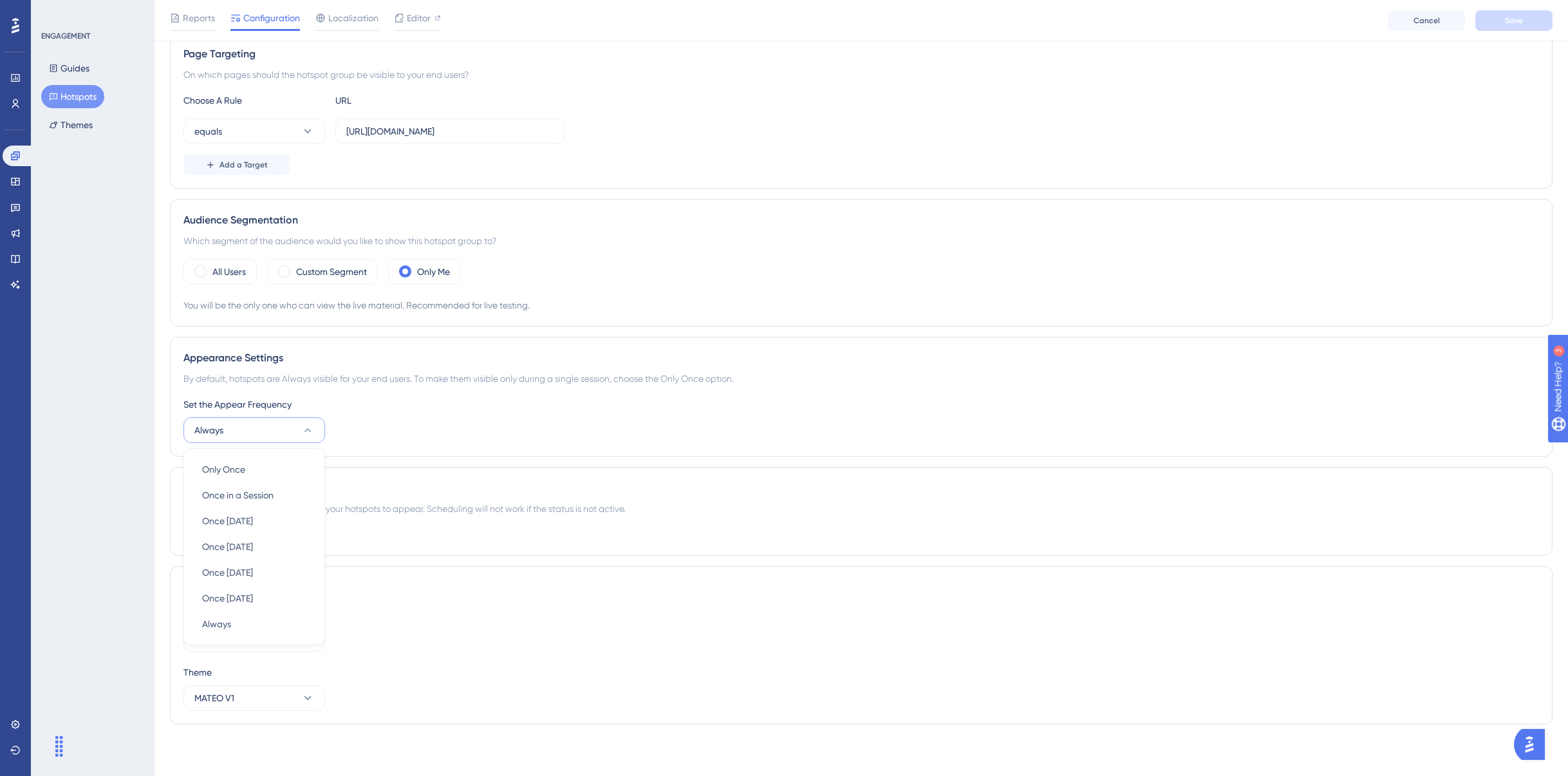
click at [486, 402] on div "Set the Appear Frequency" at bounding box center [861, 404] width 1356 height 16
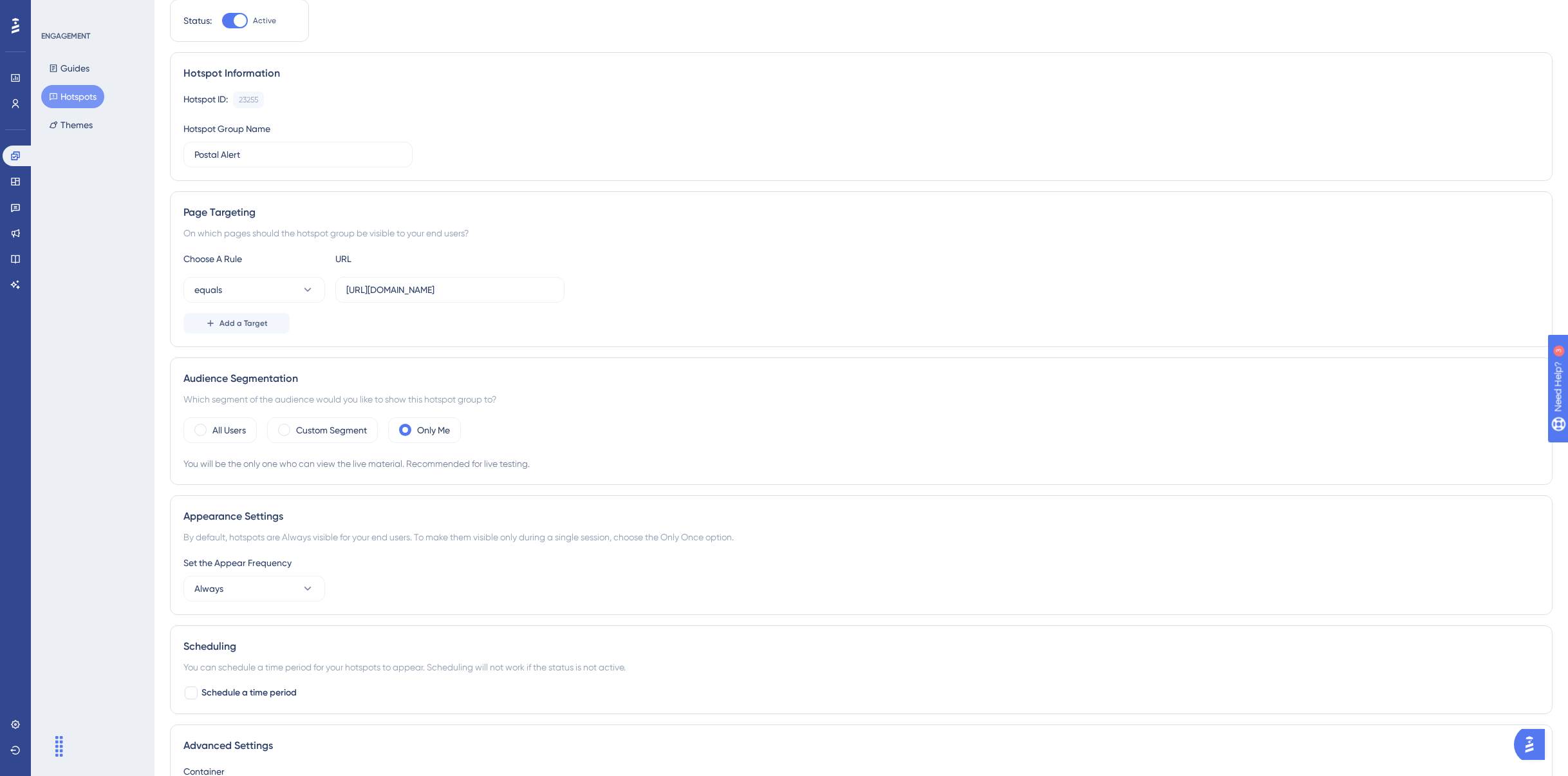
scroll to position [0, 0]
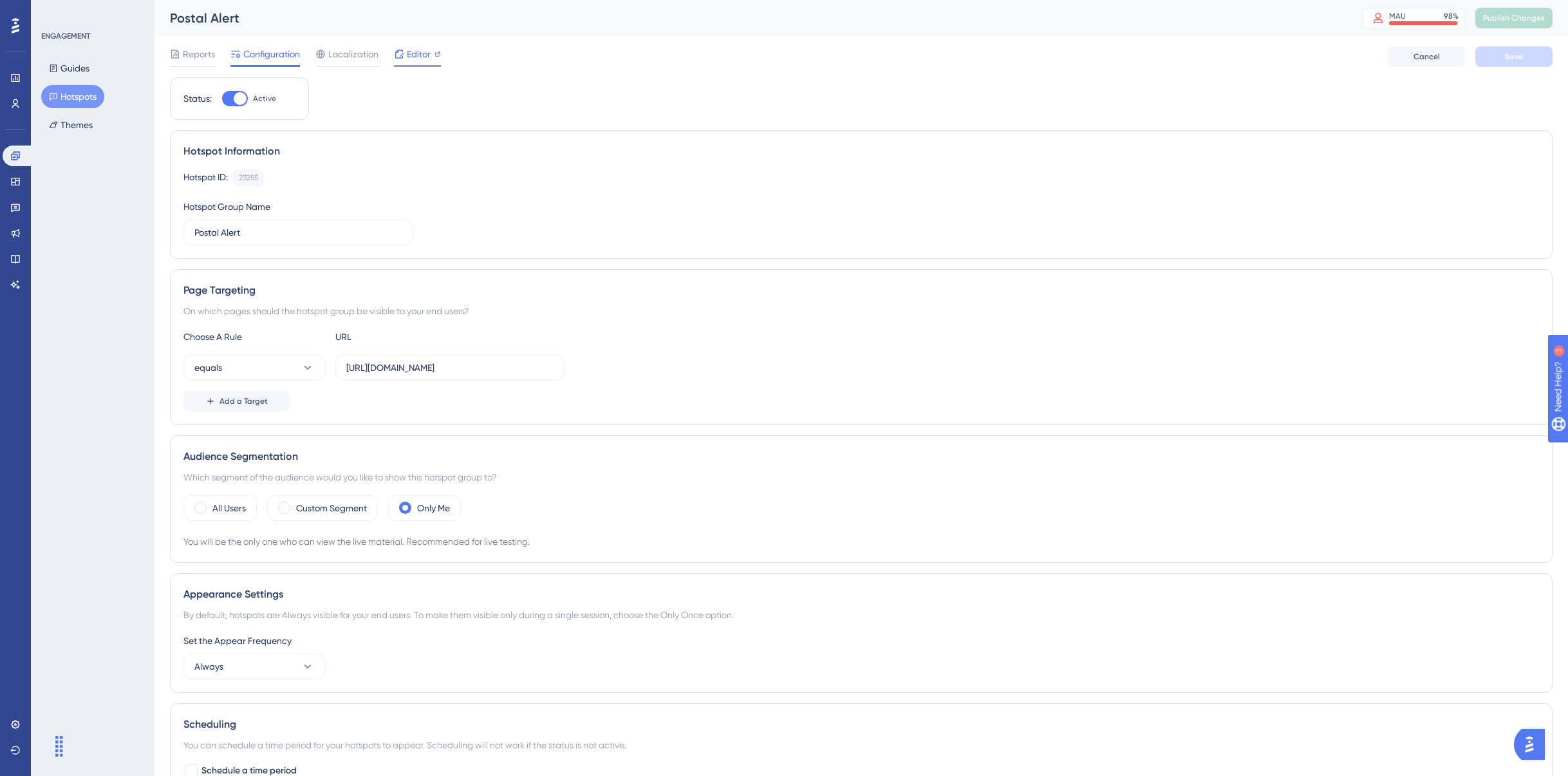
click at [426, 53] on span "Editor" at bounding box center [419, 54] width 24 height 16
click at [1511, 23] on button "Publish Changes" at bounding box center [1514, 18] width 77 height 21
click at [477, 368] on input "[URL][DOMAIN_NAME]" at bounding box center [450, 368] width 207 height 14
click at [477, 368] on input "https://app.getmateo.com/conversations" at bounding box center [450, 368] width 207 height 14
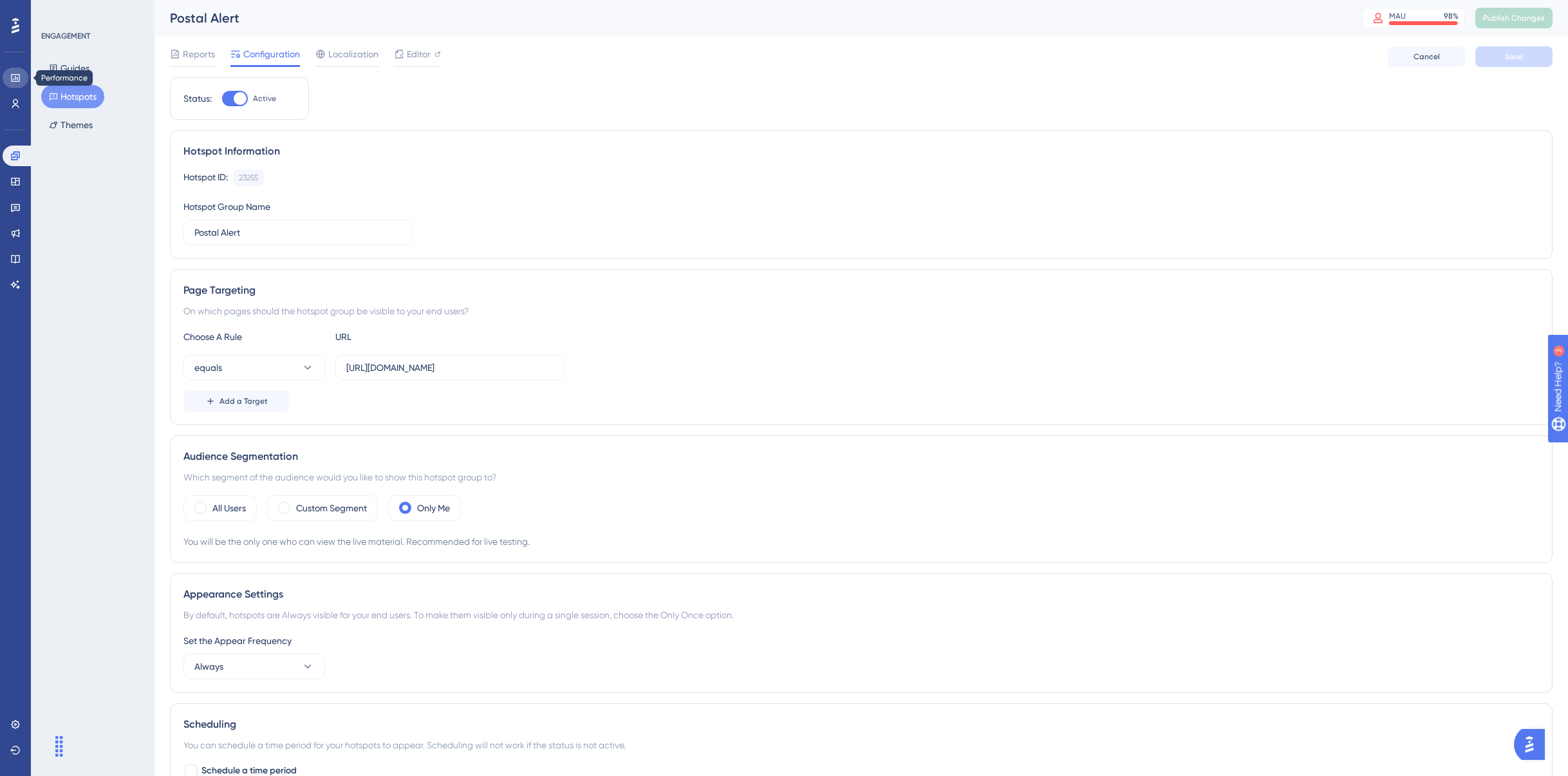
click at [25, 81] on link at bounding box center [16, 78] width 26 height 21
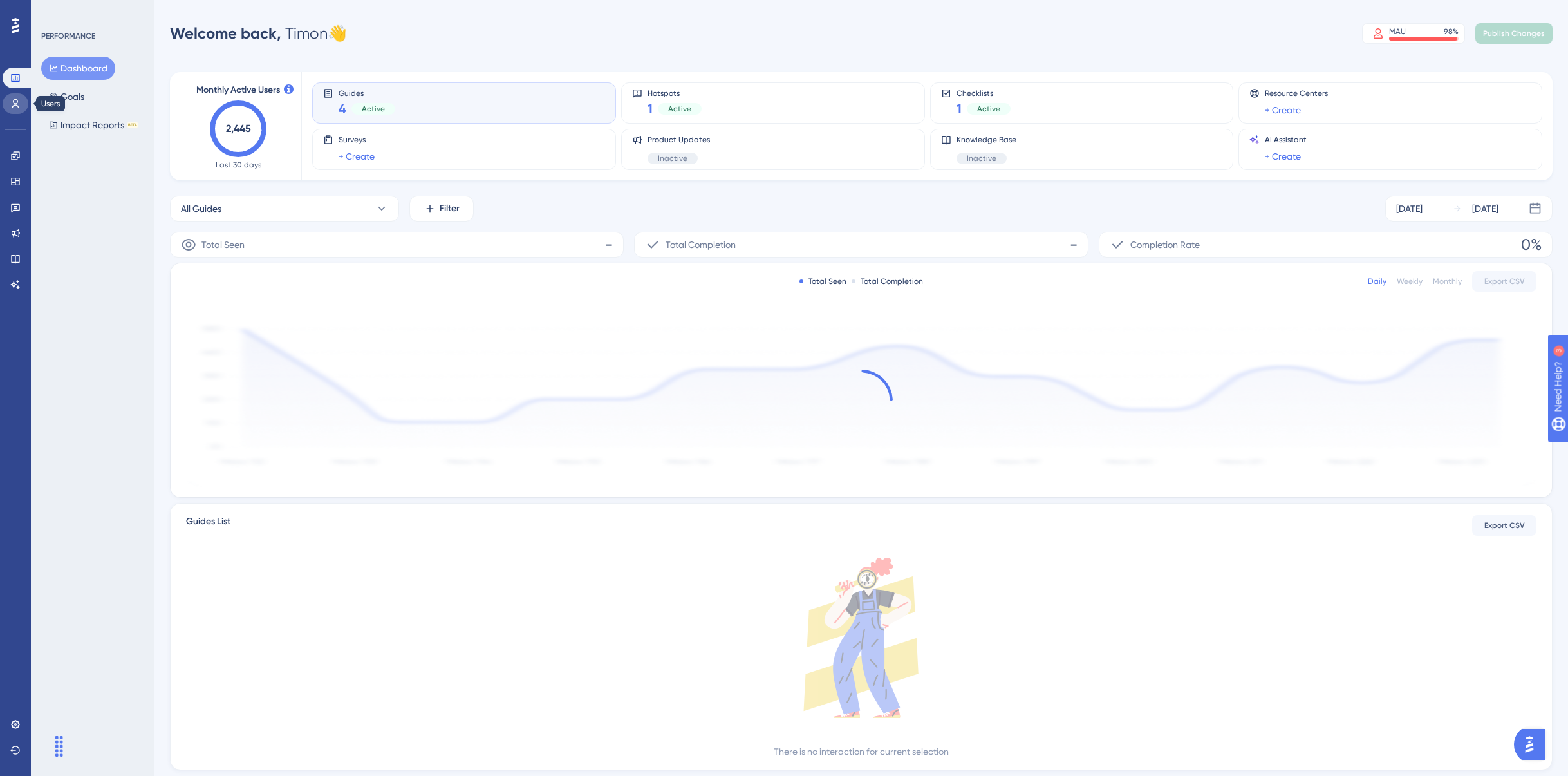
click at [11, 107] on icon at bounding box center [16, 104] width 10 height 10
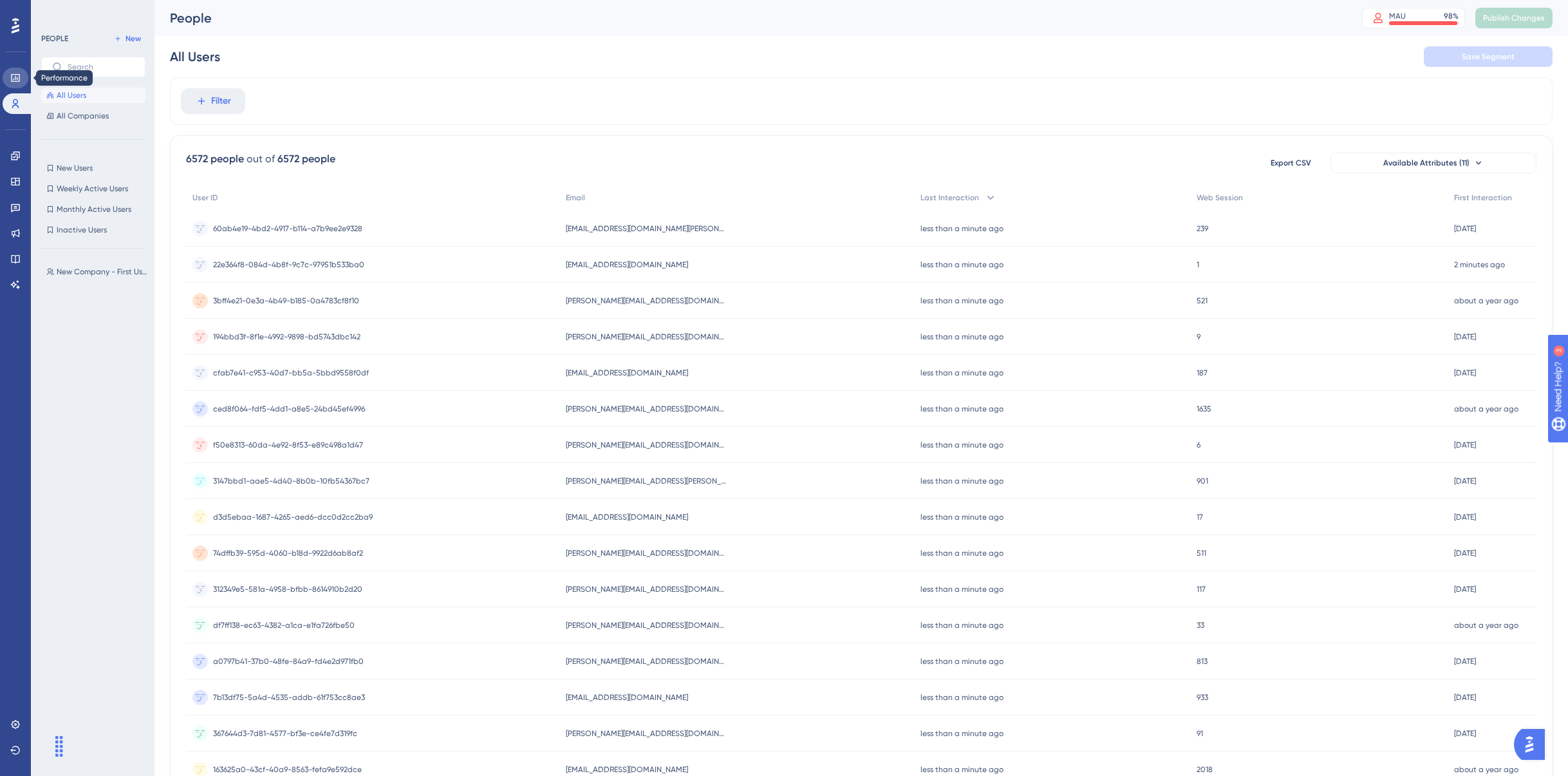
click at [14, 83] on icon at bounding box center [16, 78] width 10 height 10
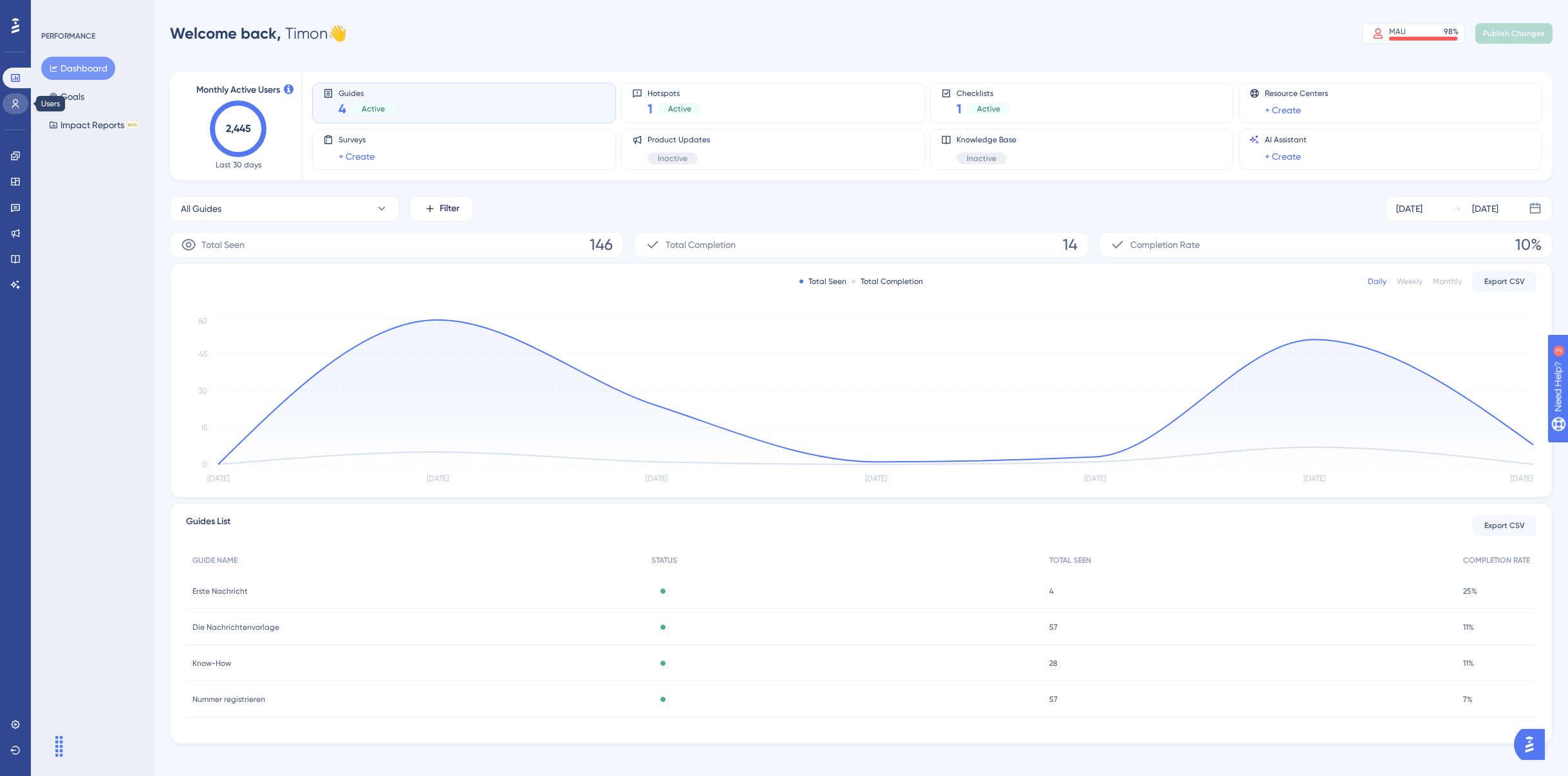
click at [15, 103] on icon at bounding box center [16, 104] width 10 height 10
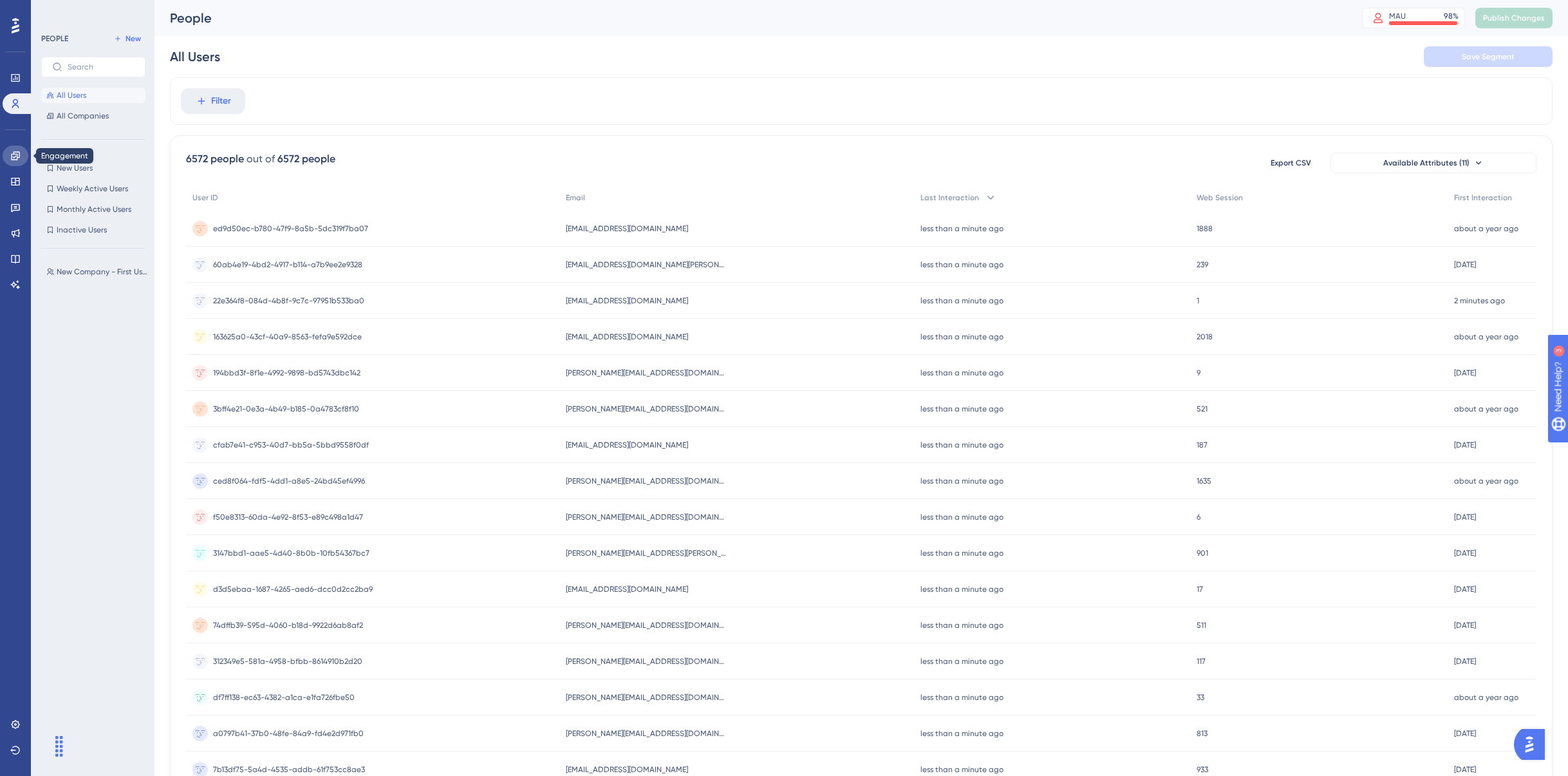
click at [21, 159] on link at bounding box center [16, 156] width 26 height 21
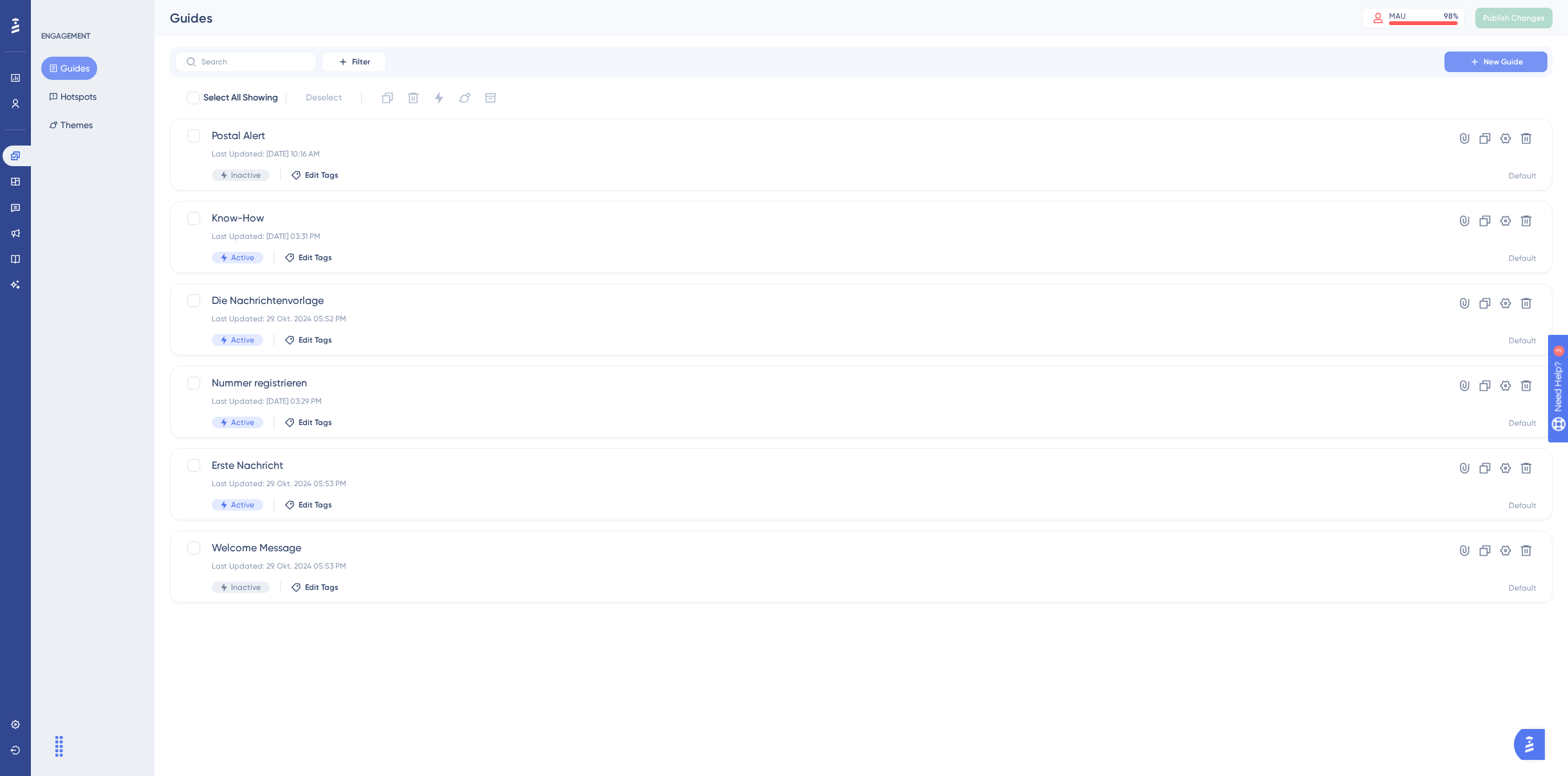
click at [1489, 68] on button "New Guide" at bounding box center [1496, 62] width 103 height 21
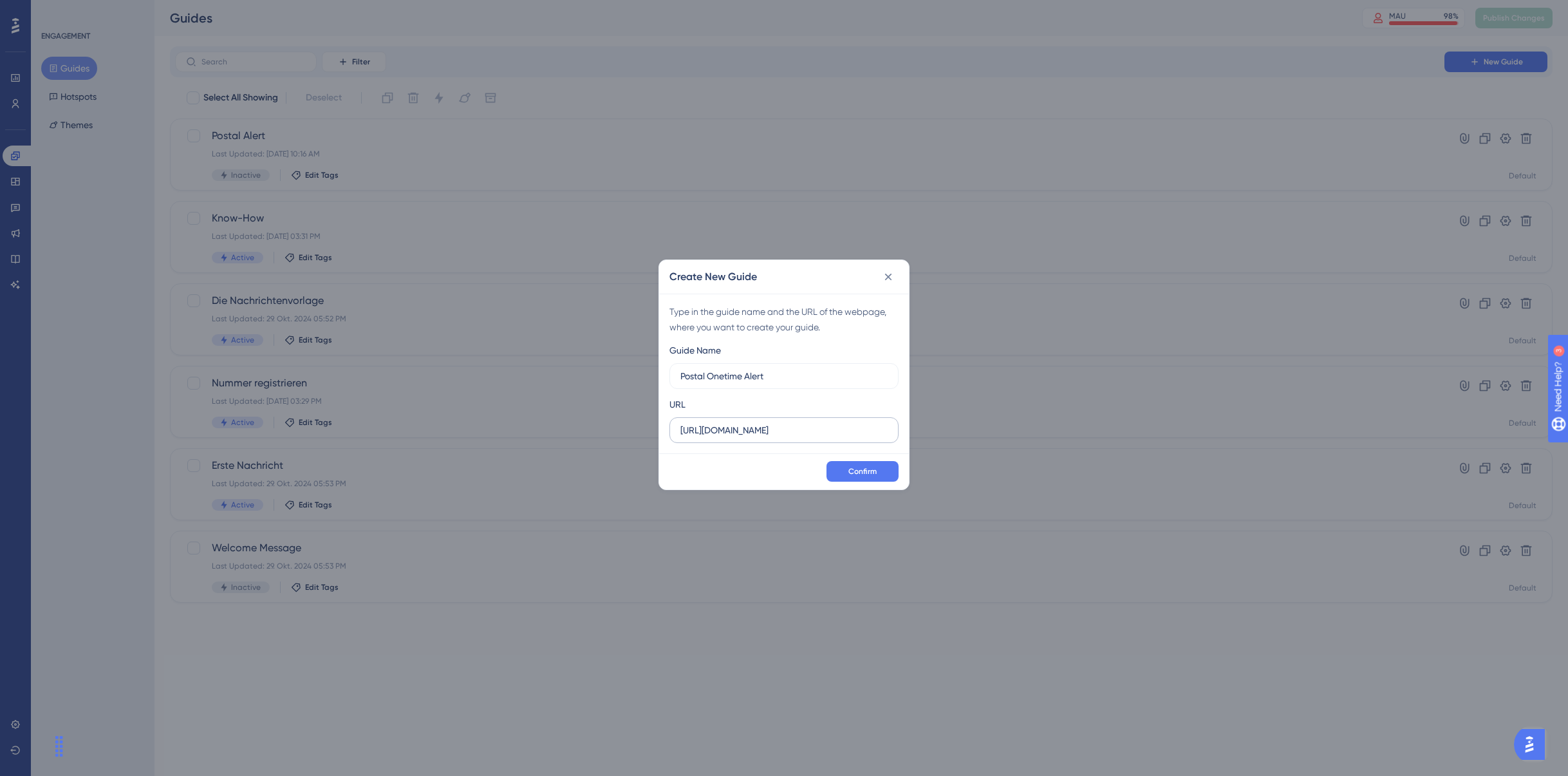
type input "Postal Onetime Alert"
click at [823, 426] on input "https://app.getmateo.com" at bounding box center [784, 430] width 207 height 14
click at [824, 426] on input "https://app.getmateo.com" at bounding box center [784, 430] width 207 height 14
paste input "/conversations"
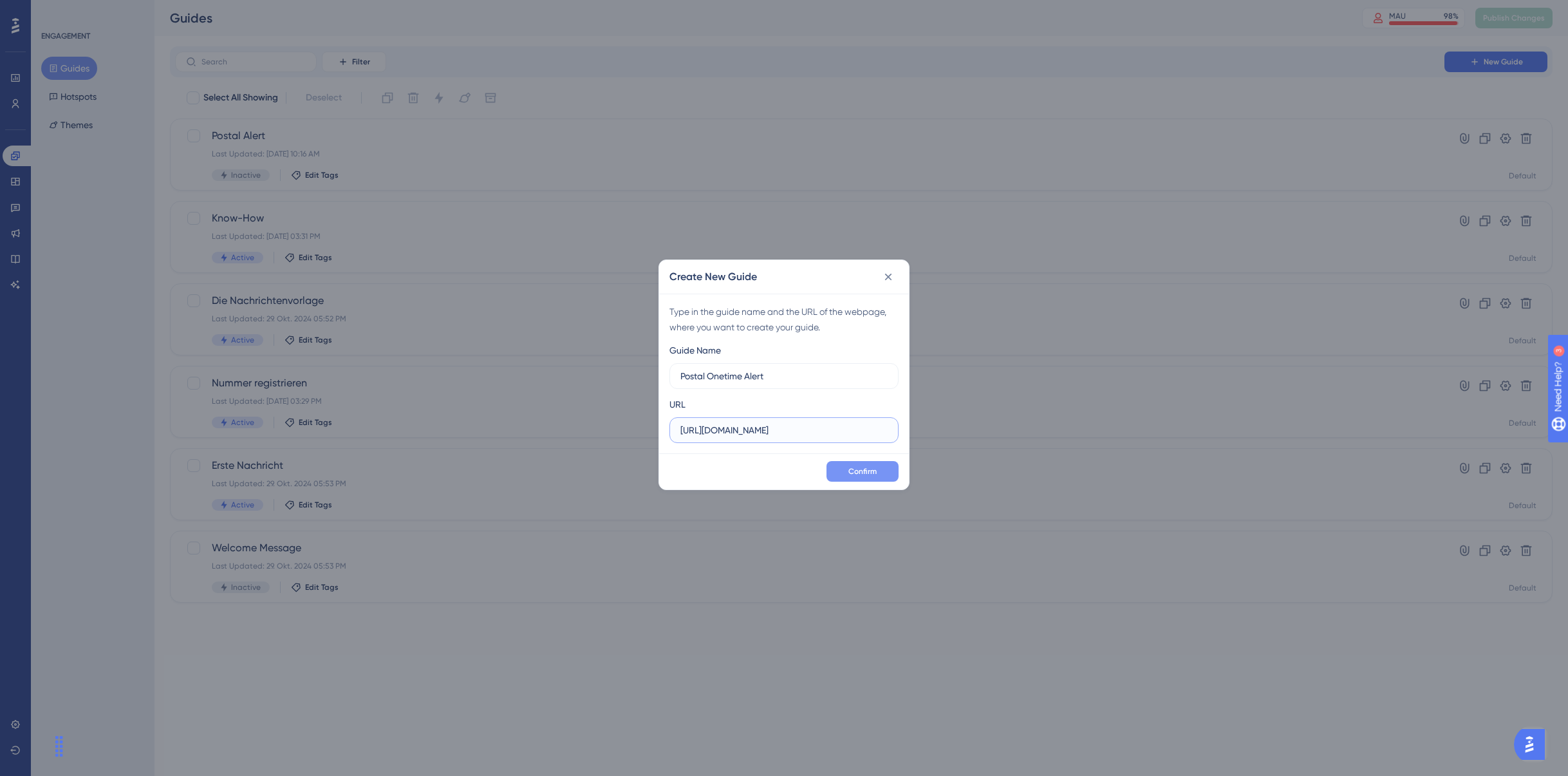
type input "https://app.getmateo.com/conversations"
click at [844, 474] on button "Confirm" at bounding box center [862, 471] width 72 height 21
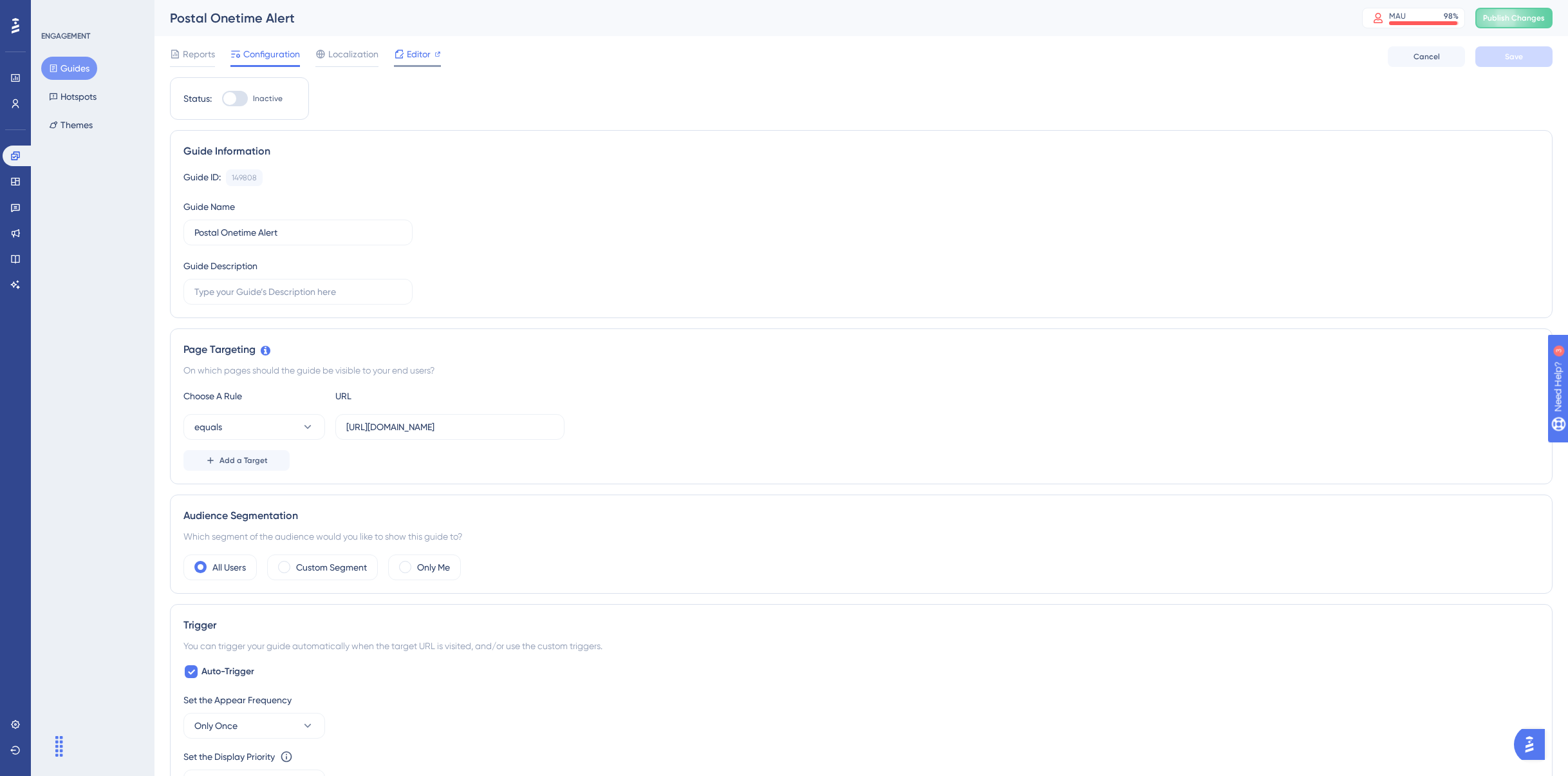
click at [401, 55] on icon at bounding box center [399, 54] width 10 height 10
click at [85, 96] on button "Hotspots" at bounding box center [72, 97] width 63 height 23
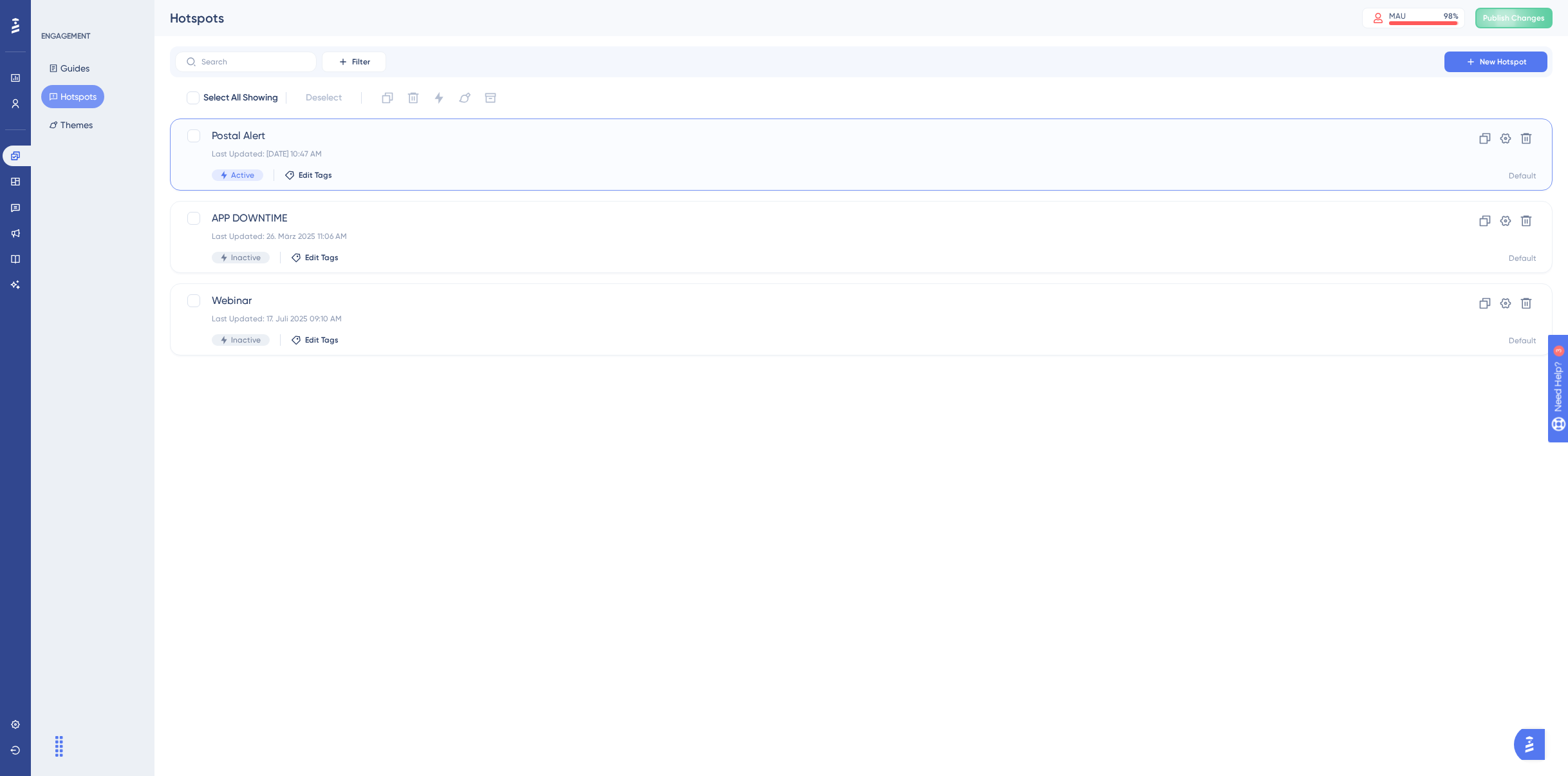
click at [416, 167] on div "Postal Alert Last Updated: 12. Aug. 2025 10:47 AM Active Edit Tags" at bounding box center [810, 154] width 1196 height 53
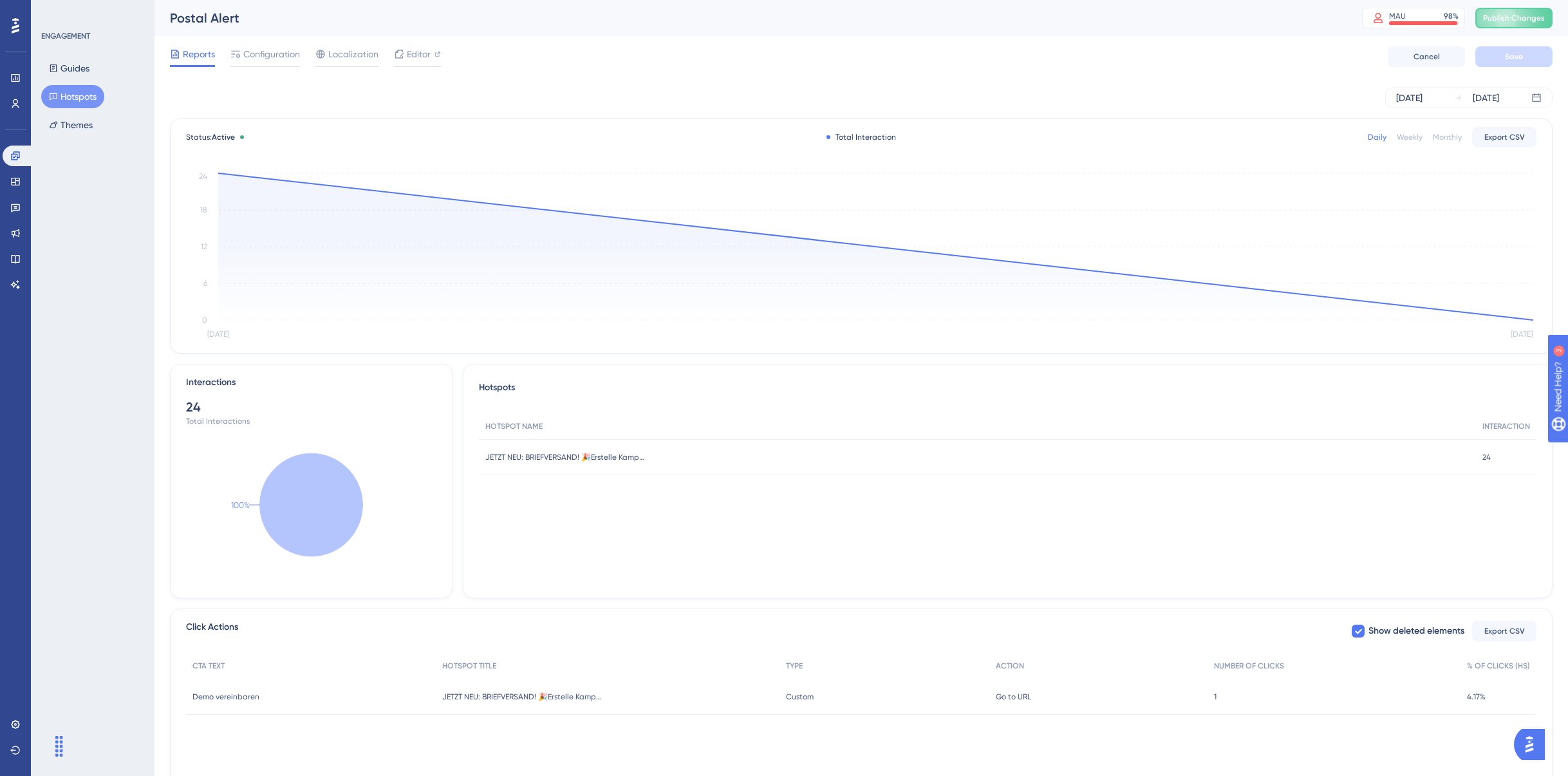
drag, startPoint x: 1414, startPoint y: 141, endPoint x: 1428, endPoint y: 138, distance: 14.3
click at [1414, 141] on div "Weekly" at bounding box center [1410, 137] width 26 height 10
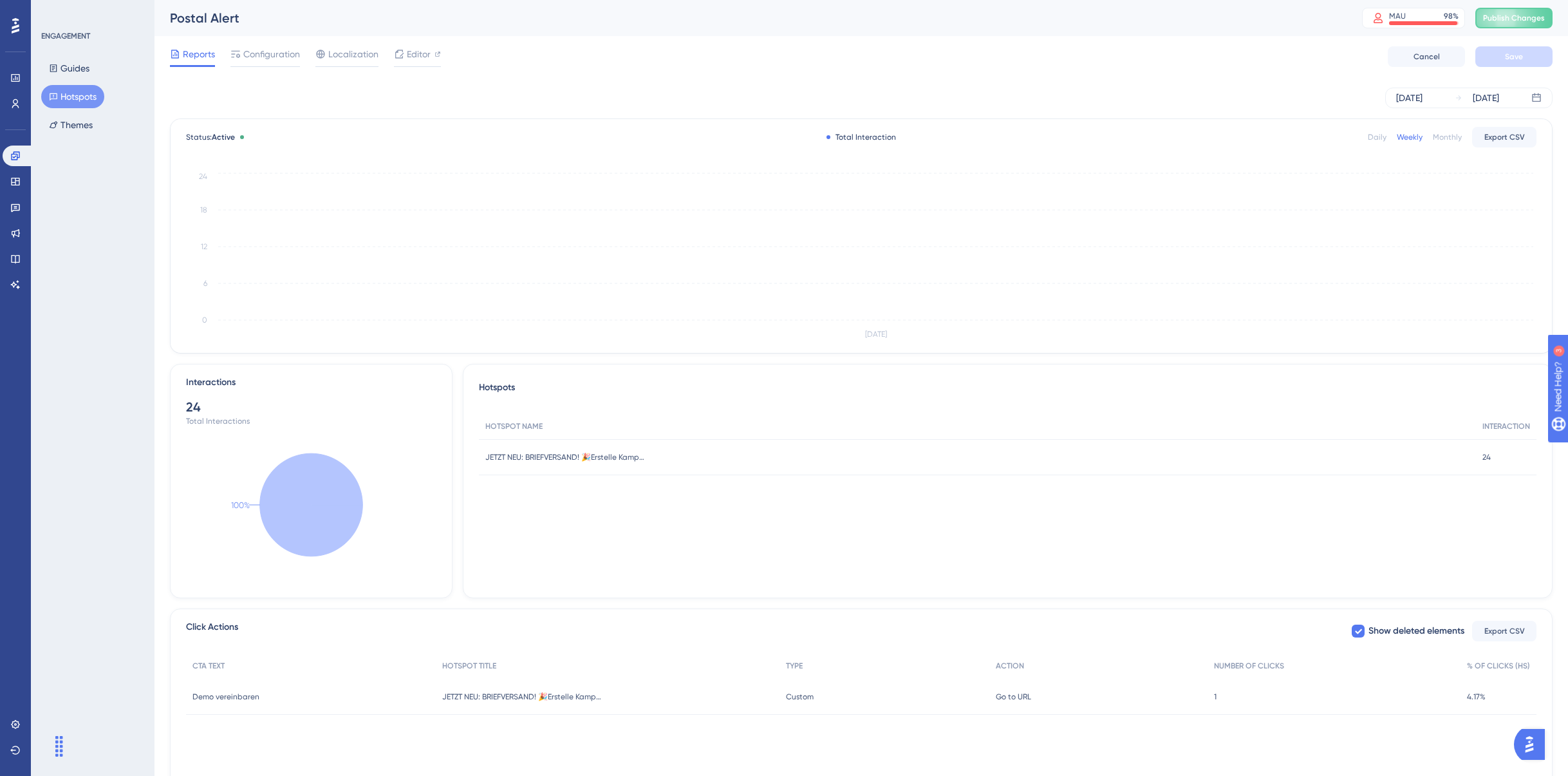
click at [1436, 139] on div "Monthly" at bounding box center [1447, 137] width 29 height 10
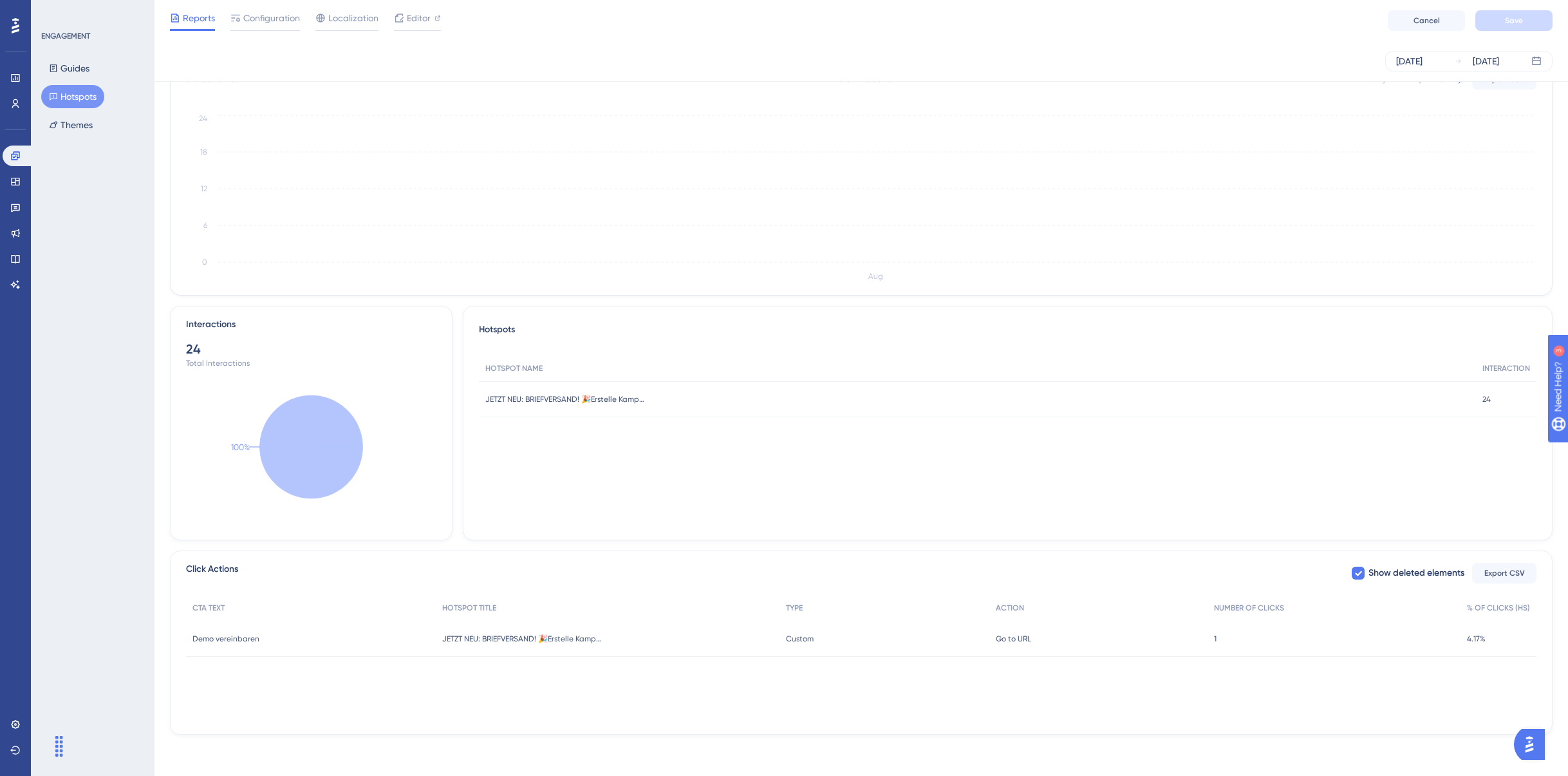
scroll to position [53, 0]
click at [316, 449] on icon at bounding box center [312, 447] width 103 height 103
click at [252, 641] on span "Demo vereinbaren" at bounding box center [226, 639] width 67 height 10
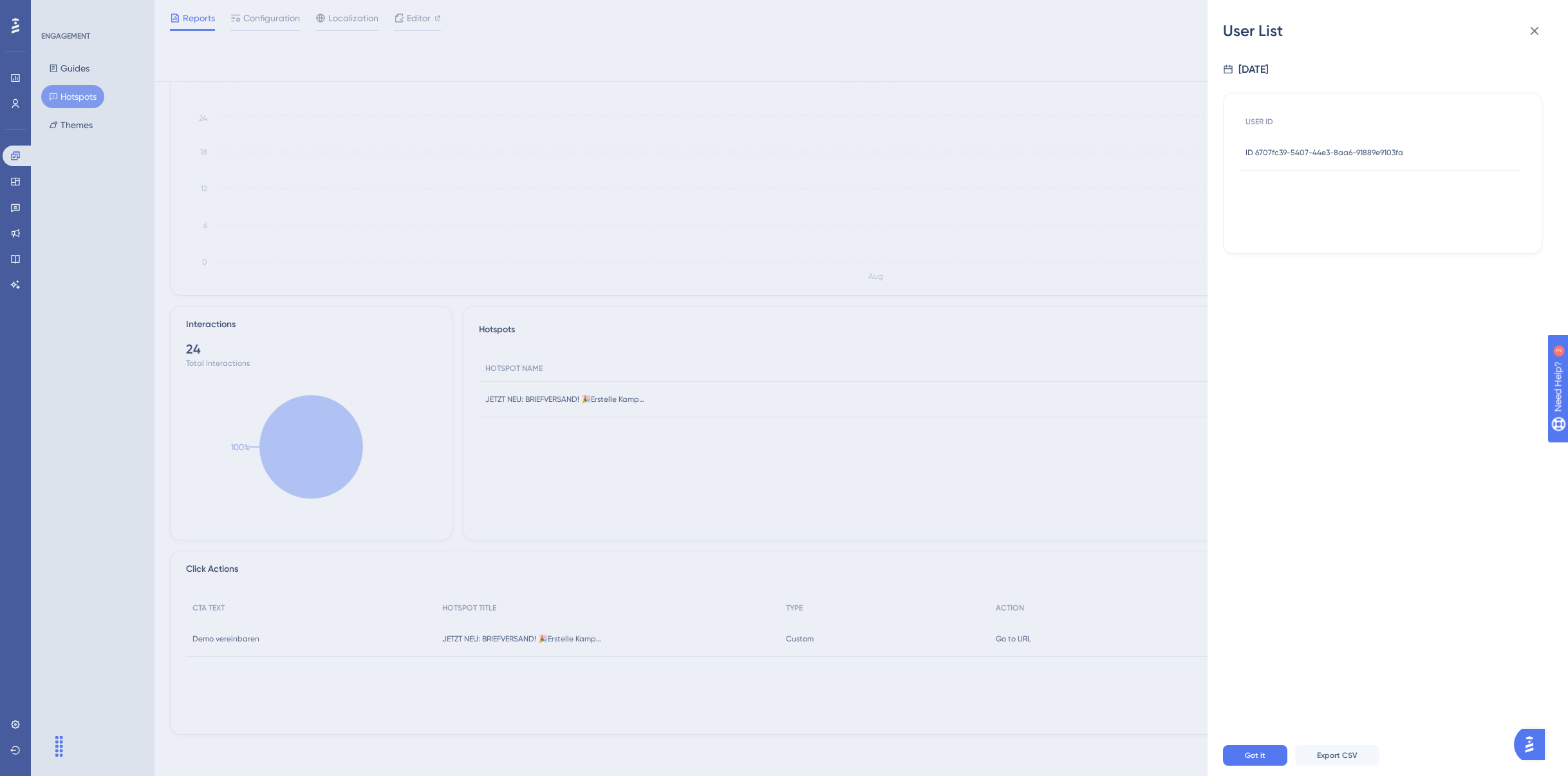
click at [431, 644] on div "User List 8/12/2025 USER ID ID 6707fc39-5407-44e3-8aa6-91889e9103fa ID 6707fc39…" at bounding box center [784, 388] width 1568 height 776
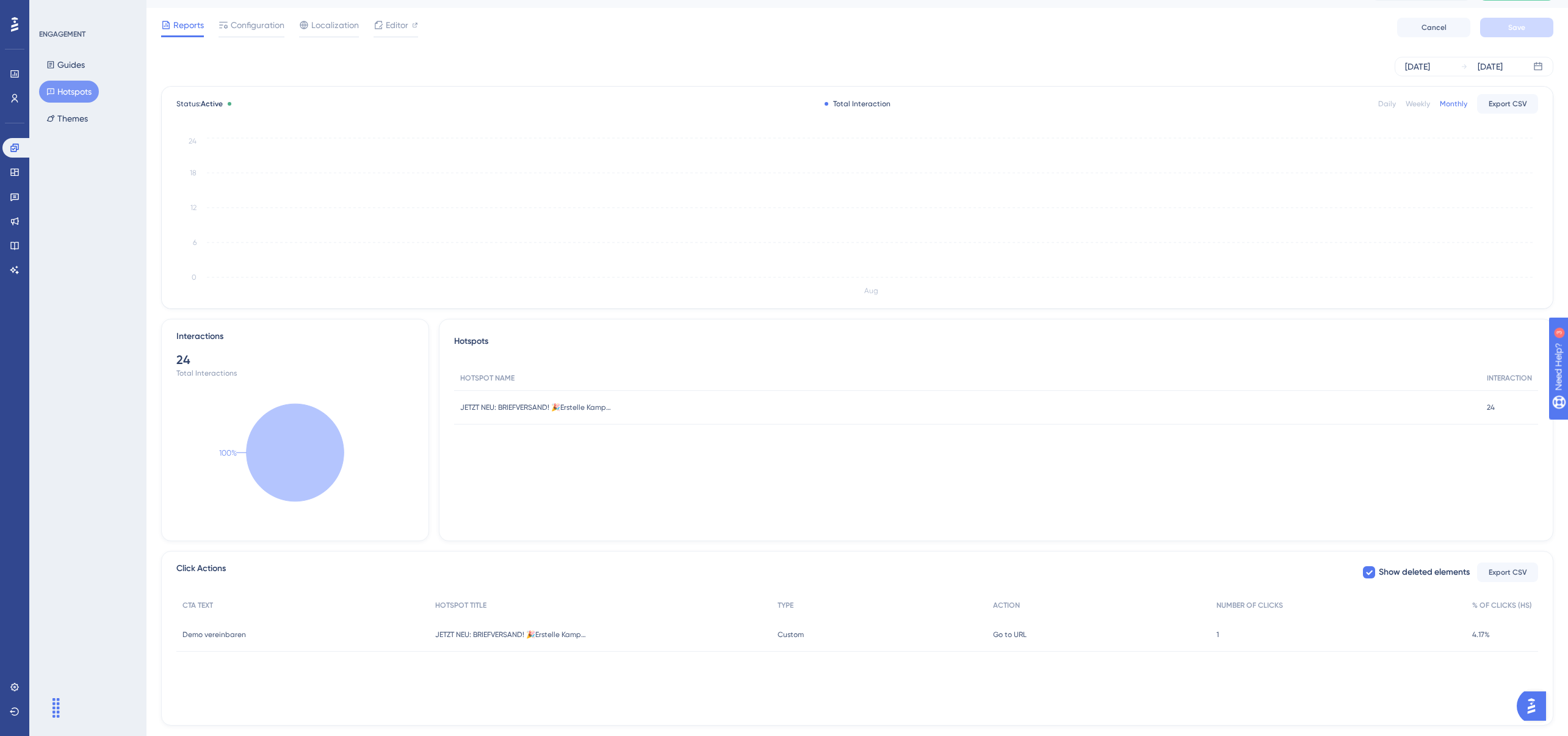
scroll to position [0, 0]
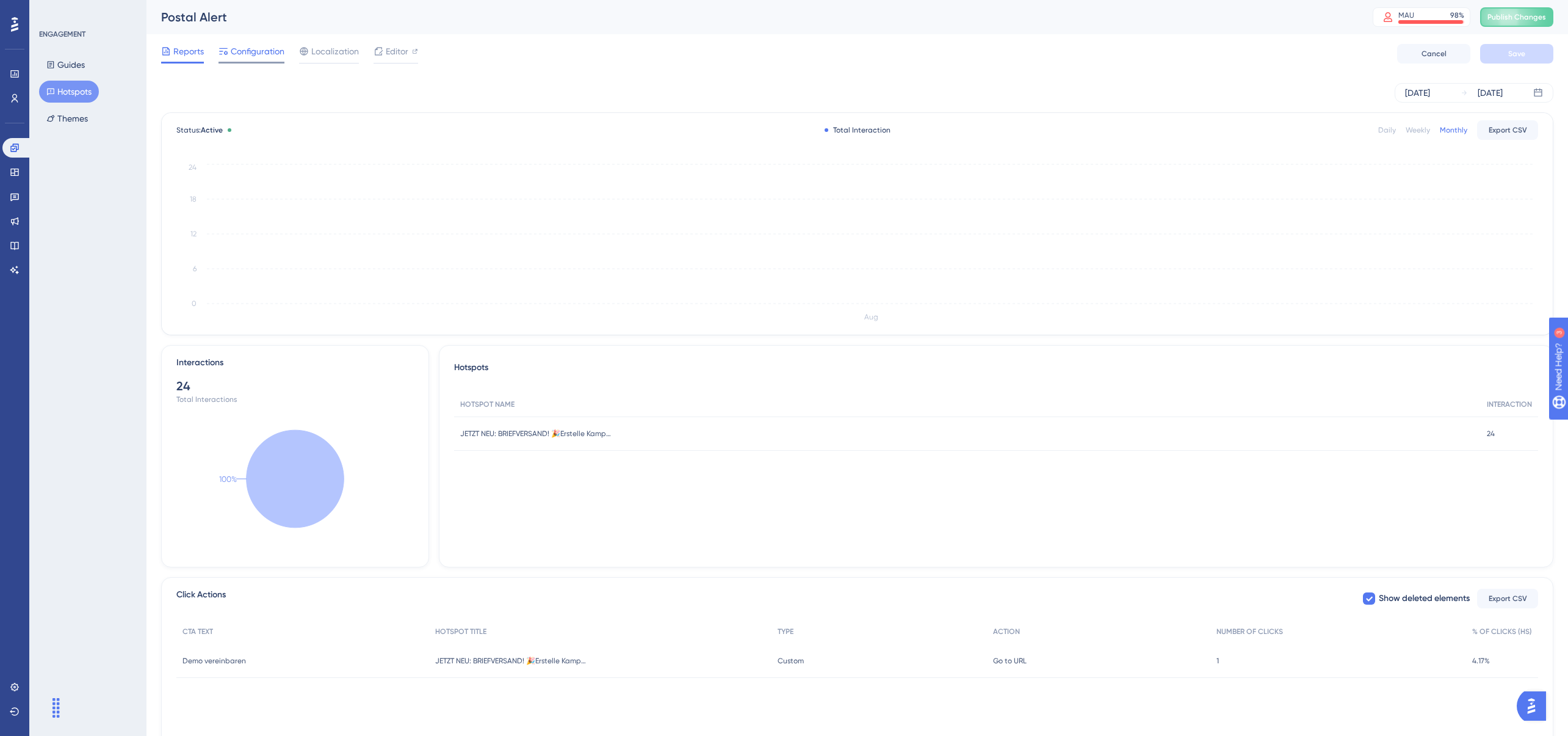
click at [230, 50] on div "Configuration" at bounding box center [251, 51] width 66 height 15
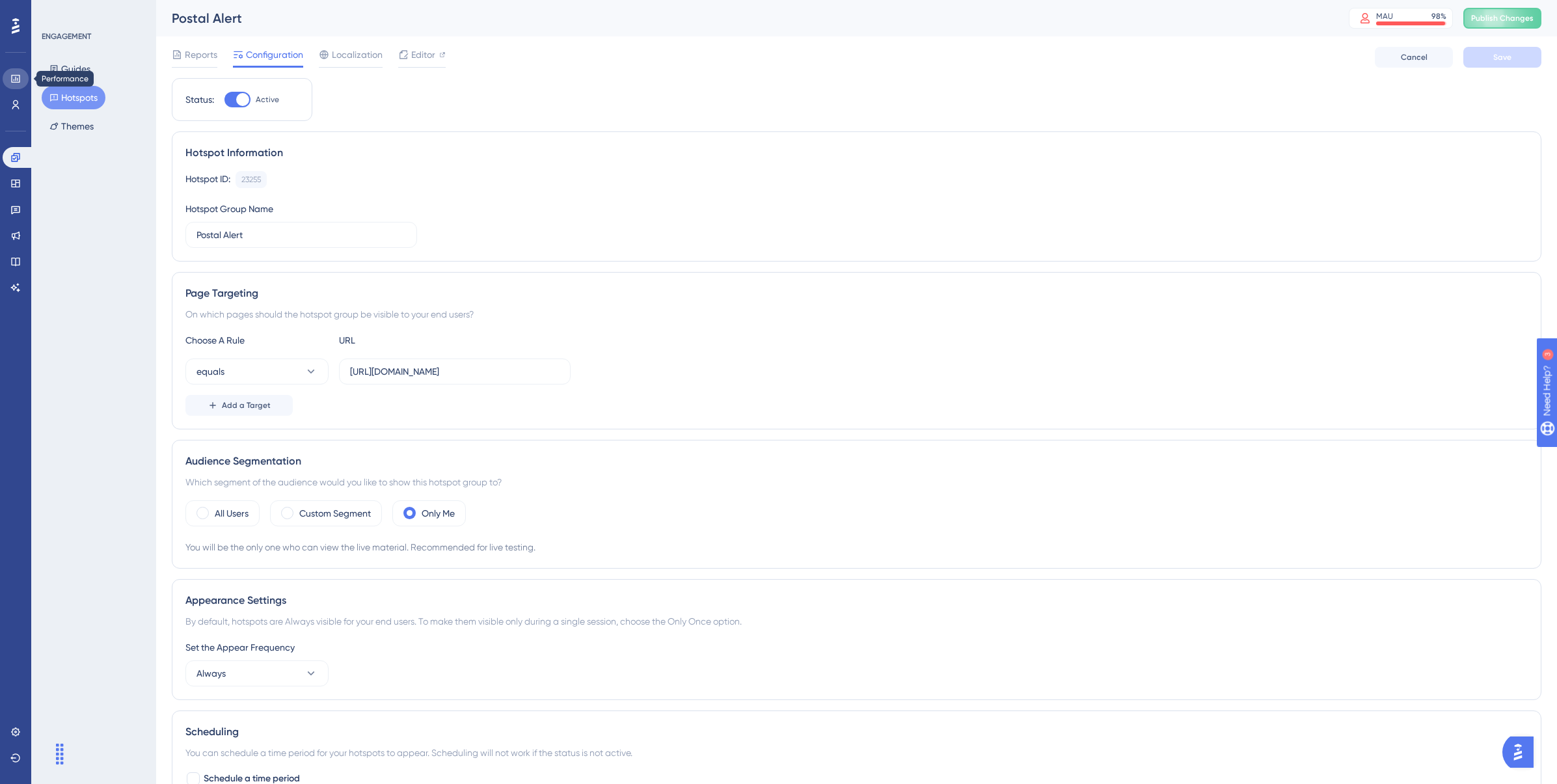
click at [20, 76] on icon at bounding box center [16, 79] width 11 height 11
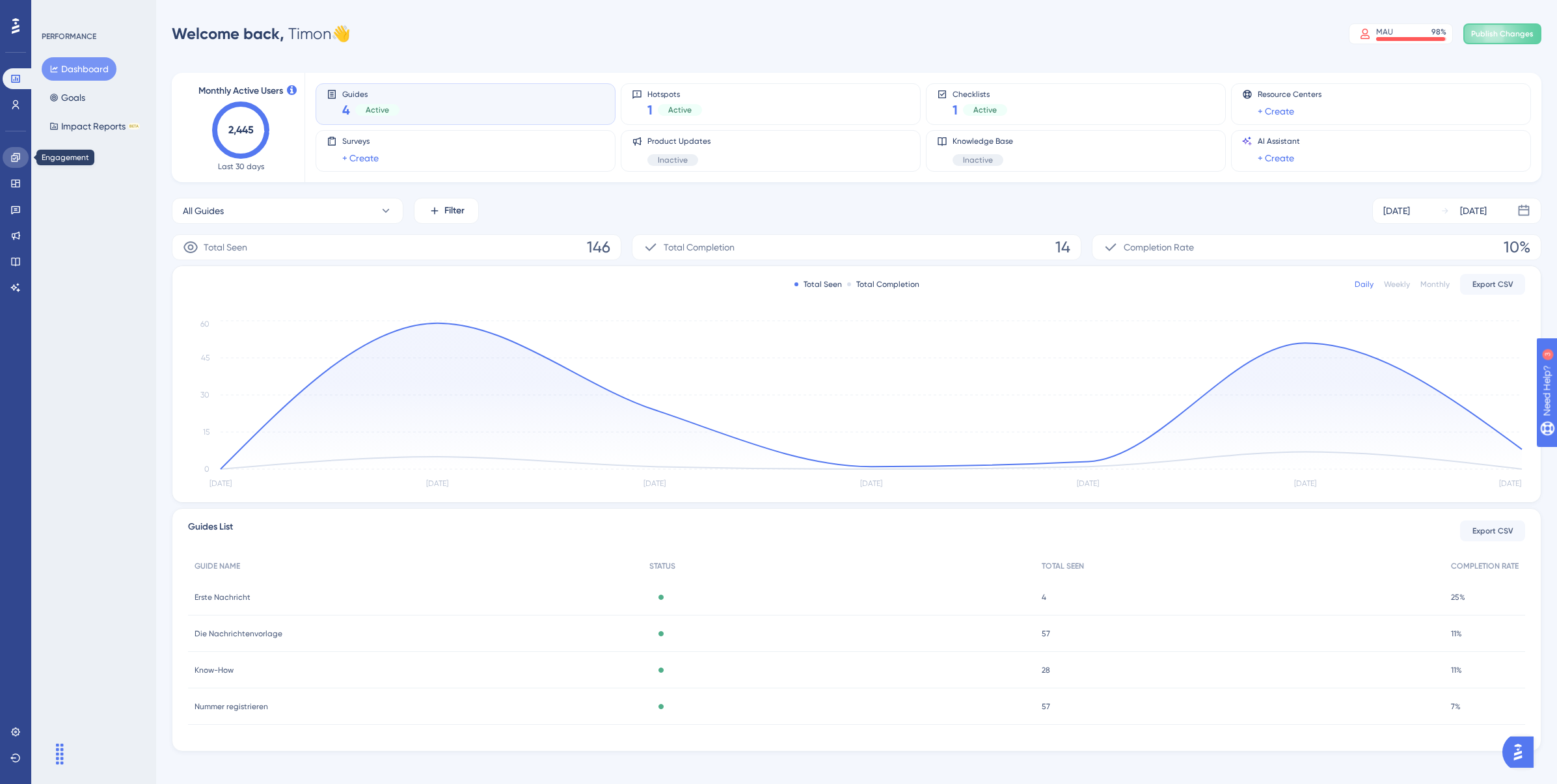
click at [12, 159] on icon at bounding box center [15, 157] width 9 height 9
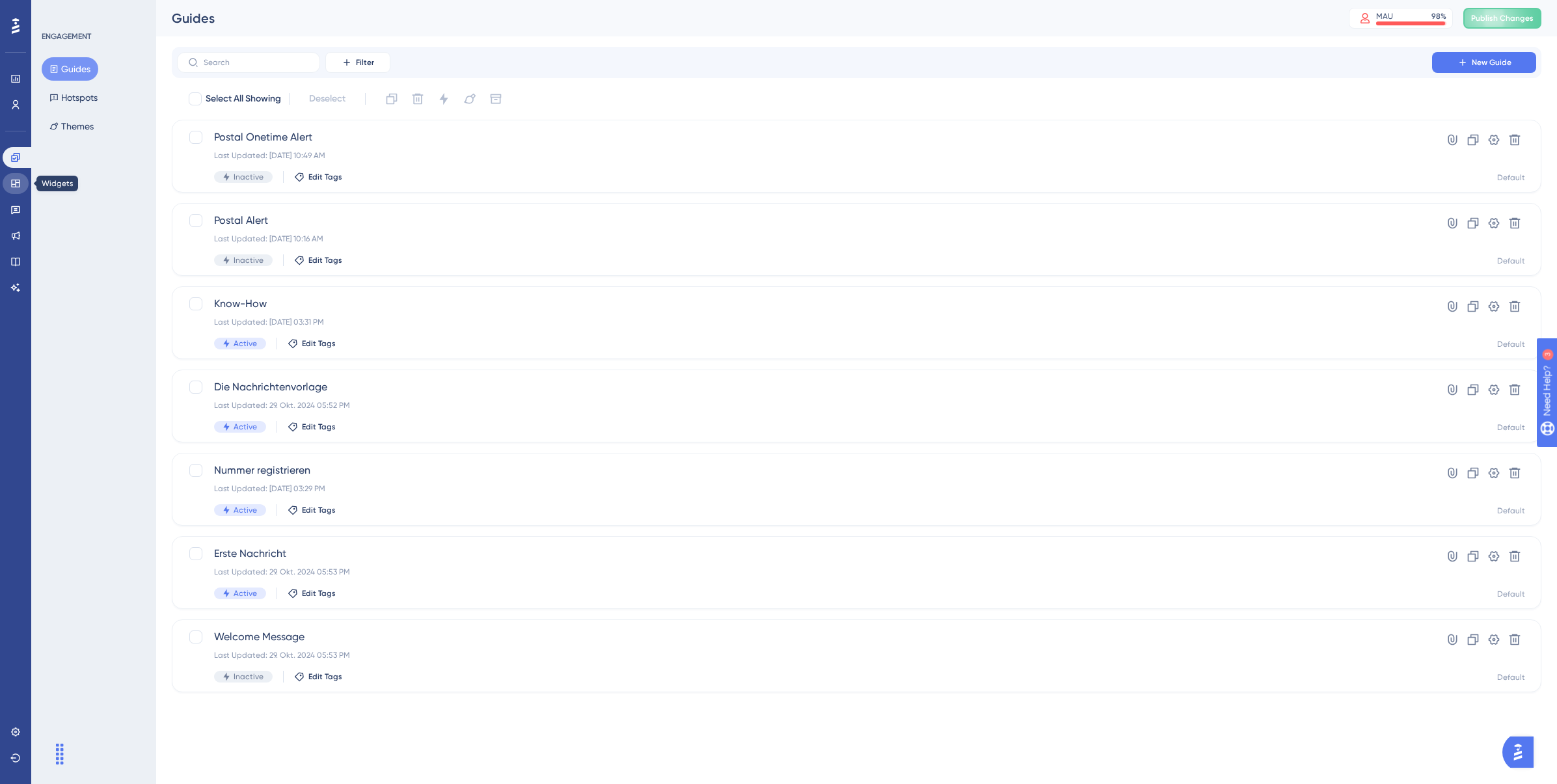
click at [11, 178] on icon at bounding box center [16, 184] width 11 height 11
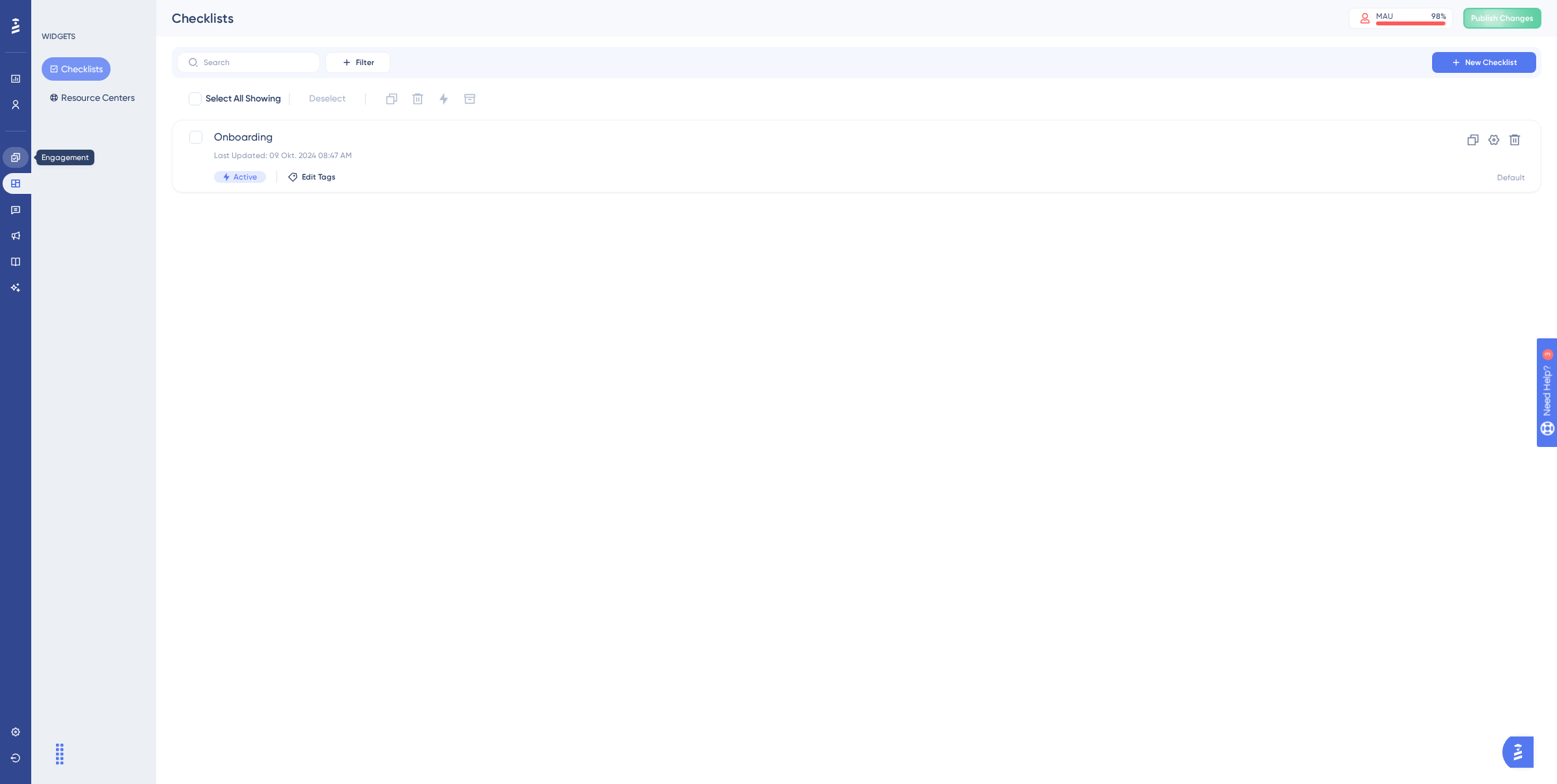
click at [14, 162] on link at bounding box center [16, 158] width 26 height 21
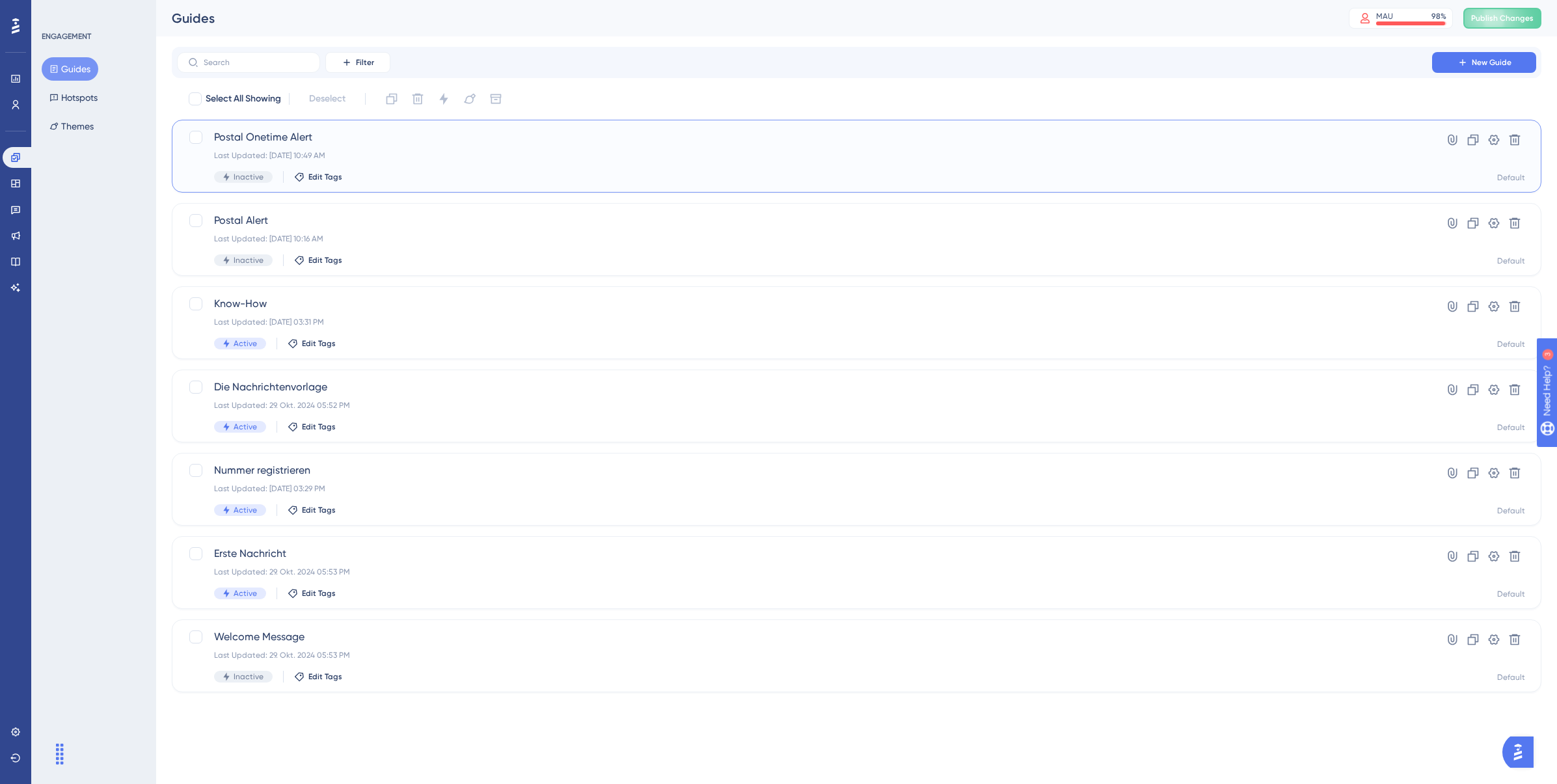
click at [502, 136] on span "Postal Onetime Alert" at bounding box center [804, 137] width 1181 height 16
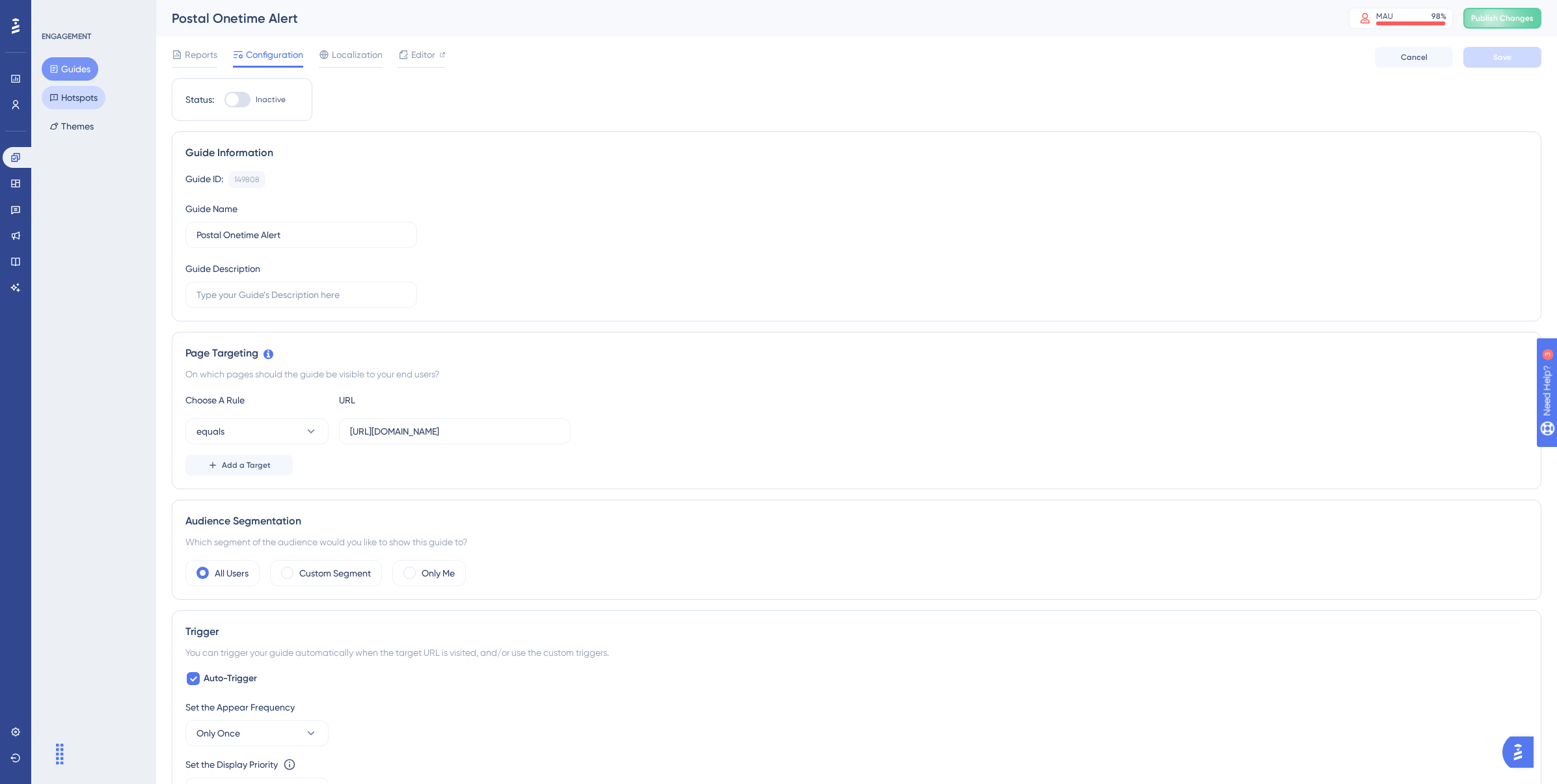
click at [80, 101] on button "Hotspots" at bounding box center [73, 98] width 64 height 24
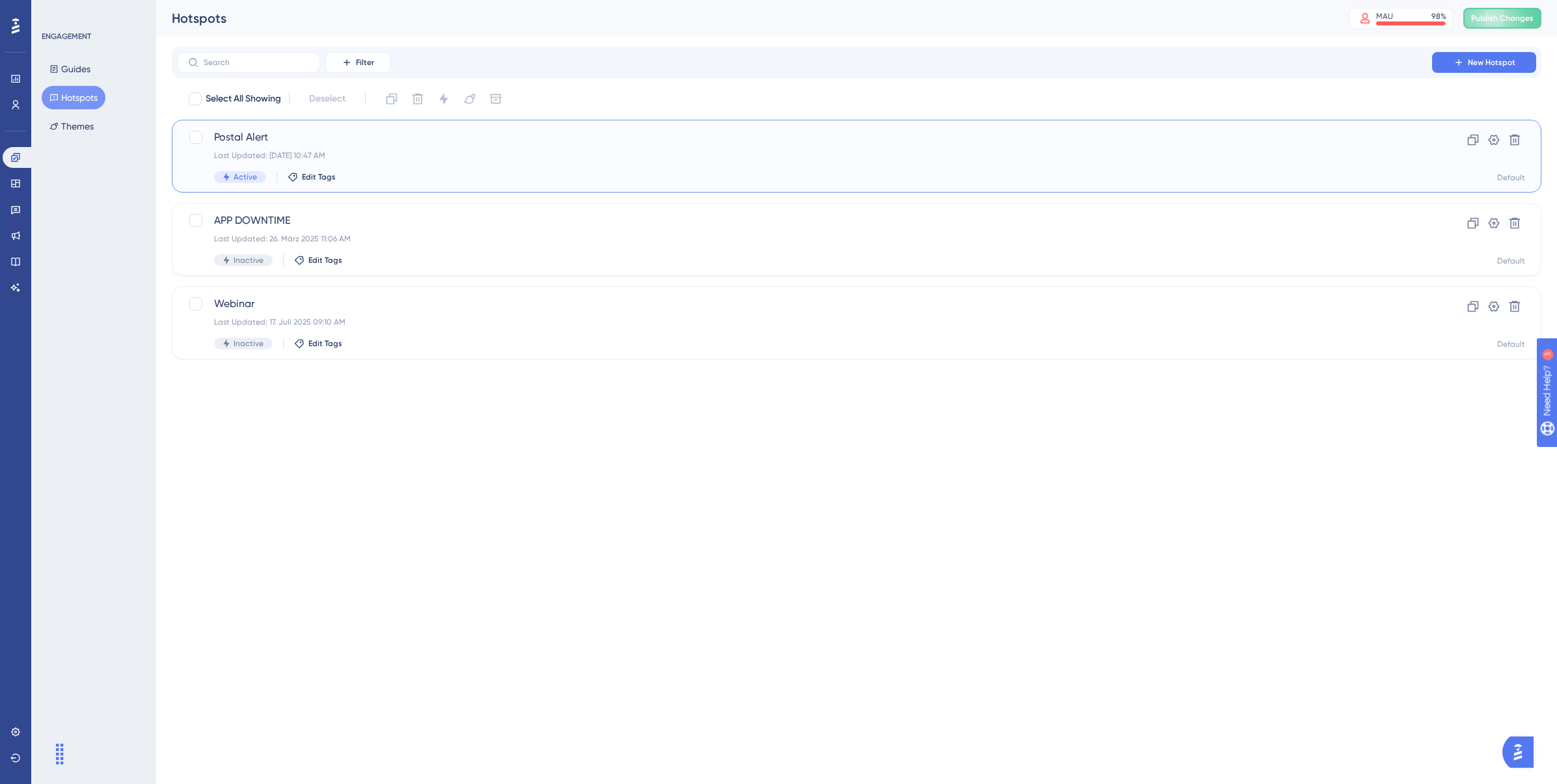
click at [322, 143] on span "Postal Alert" at bounding box center [804, 137] width 1181 height 16
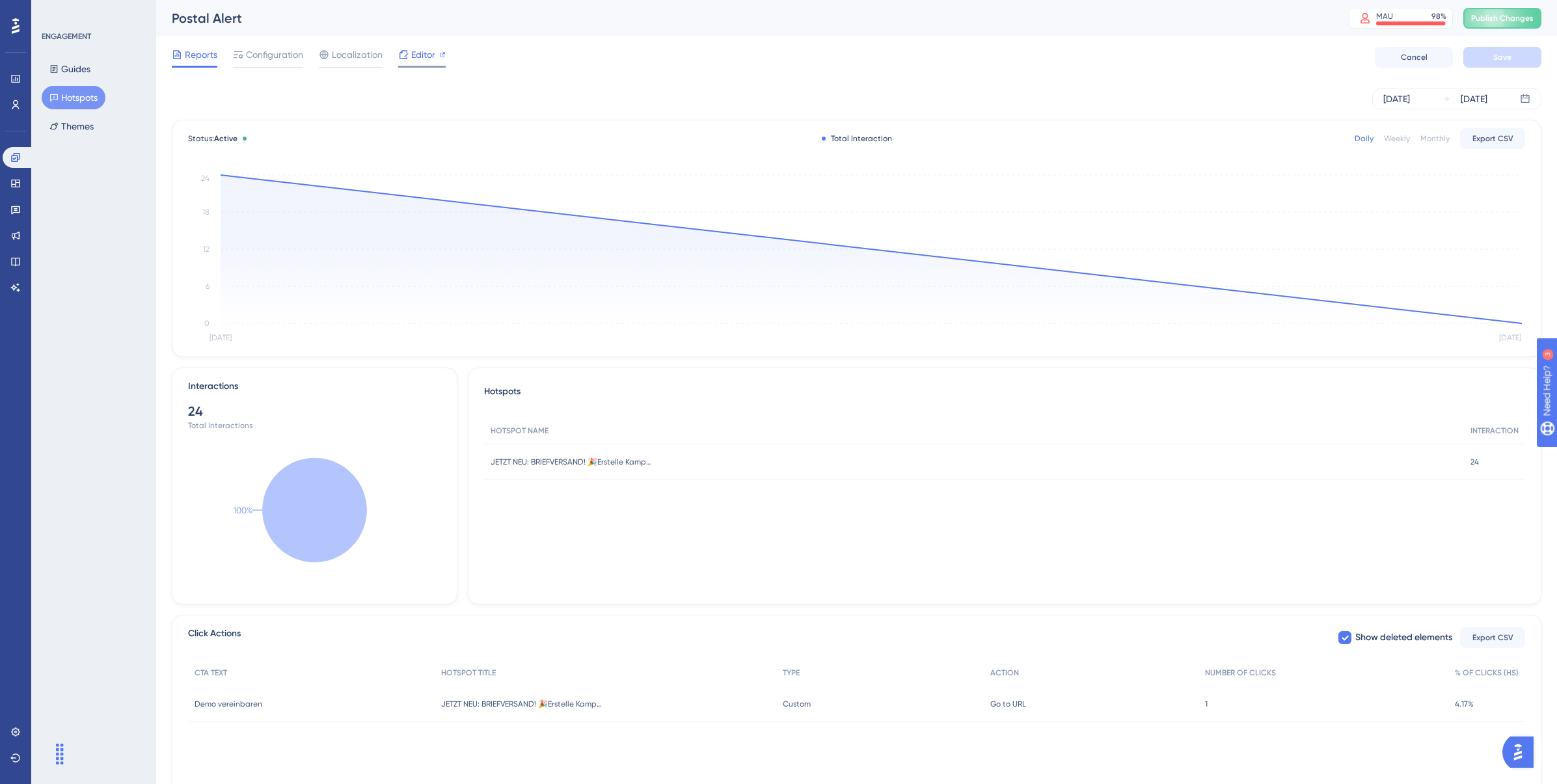
click at [418, 53] on span "Editor" at bounding box center [423, 55] width 24 height 16
click at [110, 303] on div "ENGAGEMENT Guides Hotspots Themes" at bounding box center [93, 392] width 125 height 784
click at [14, 31] on icon at bounding box center [16, 26] width 8 height 16
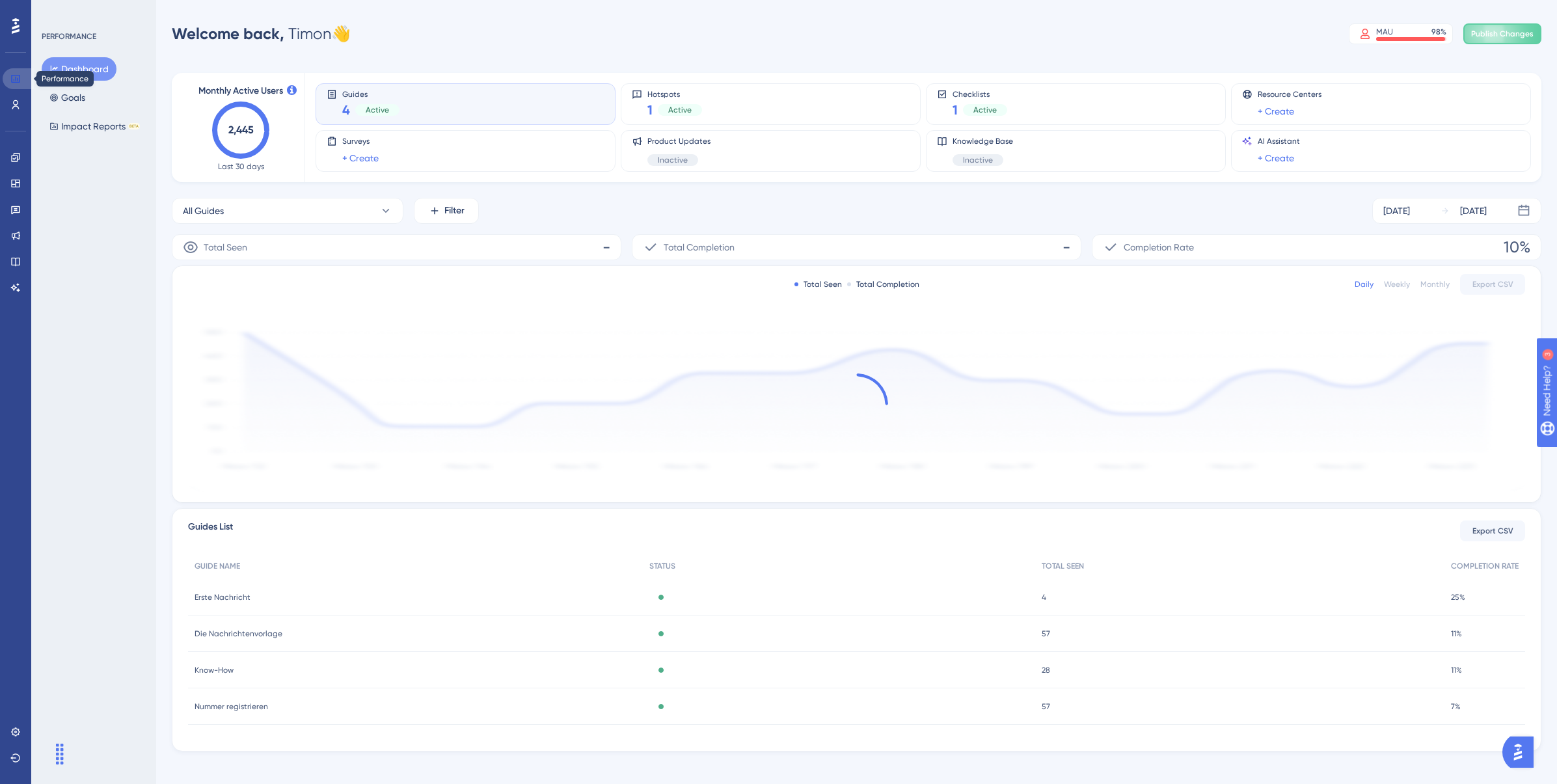
click at [18, 78] on icon at bounding box center [16, 79] width 11 height 11
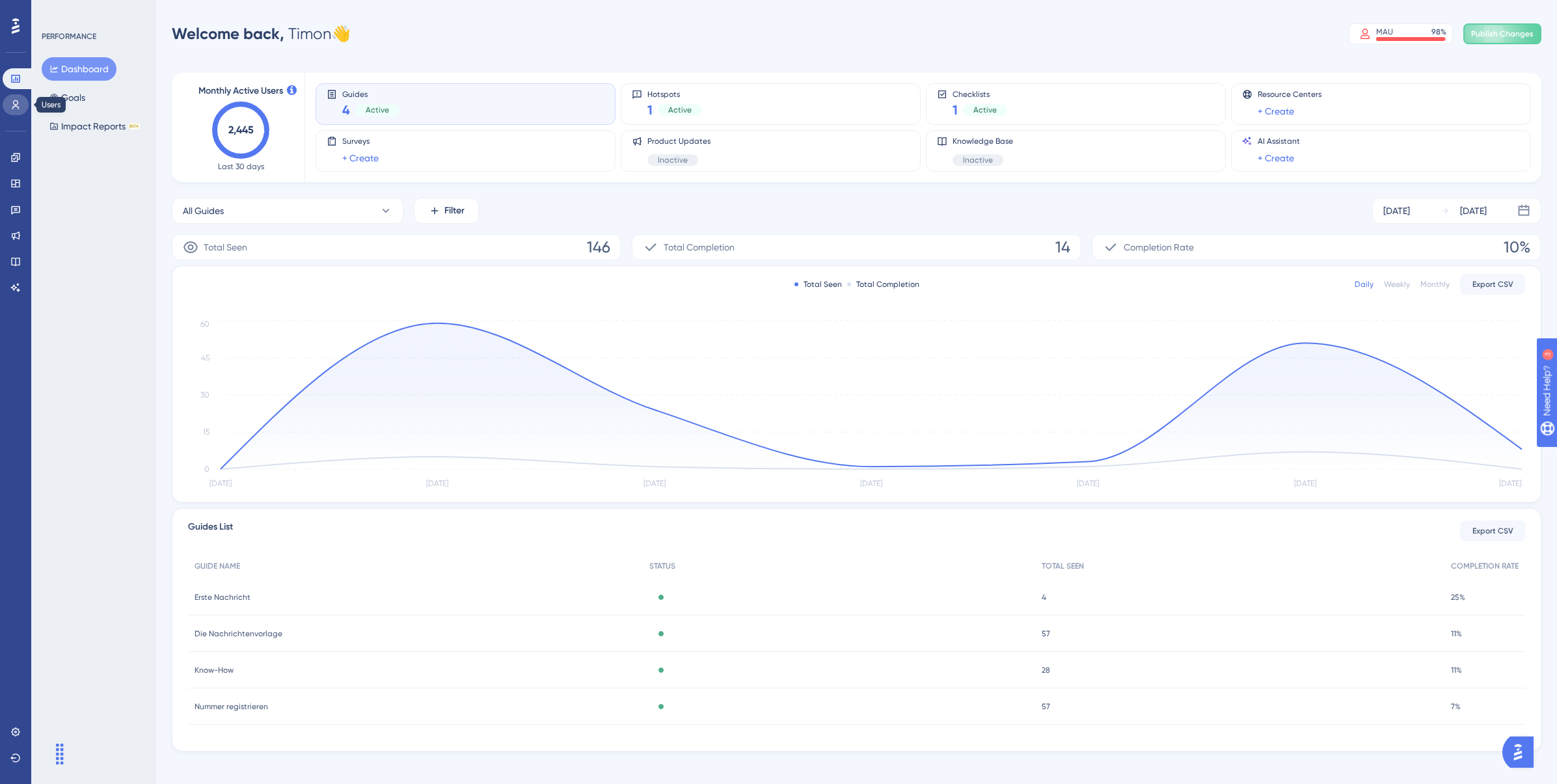
click at [14, 107] on icon at bounding box center [16, 105] width 11 height 11
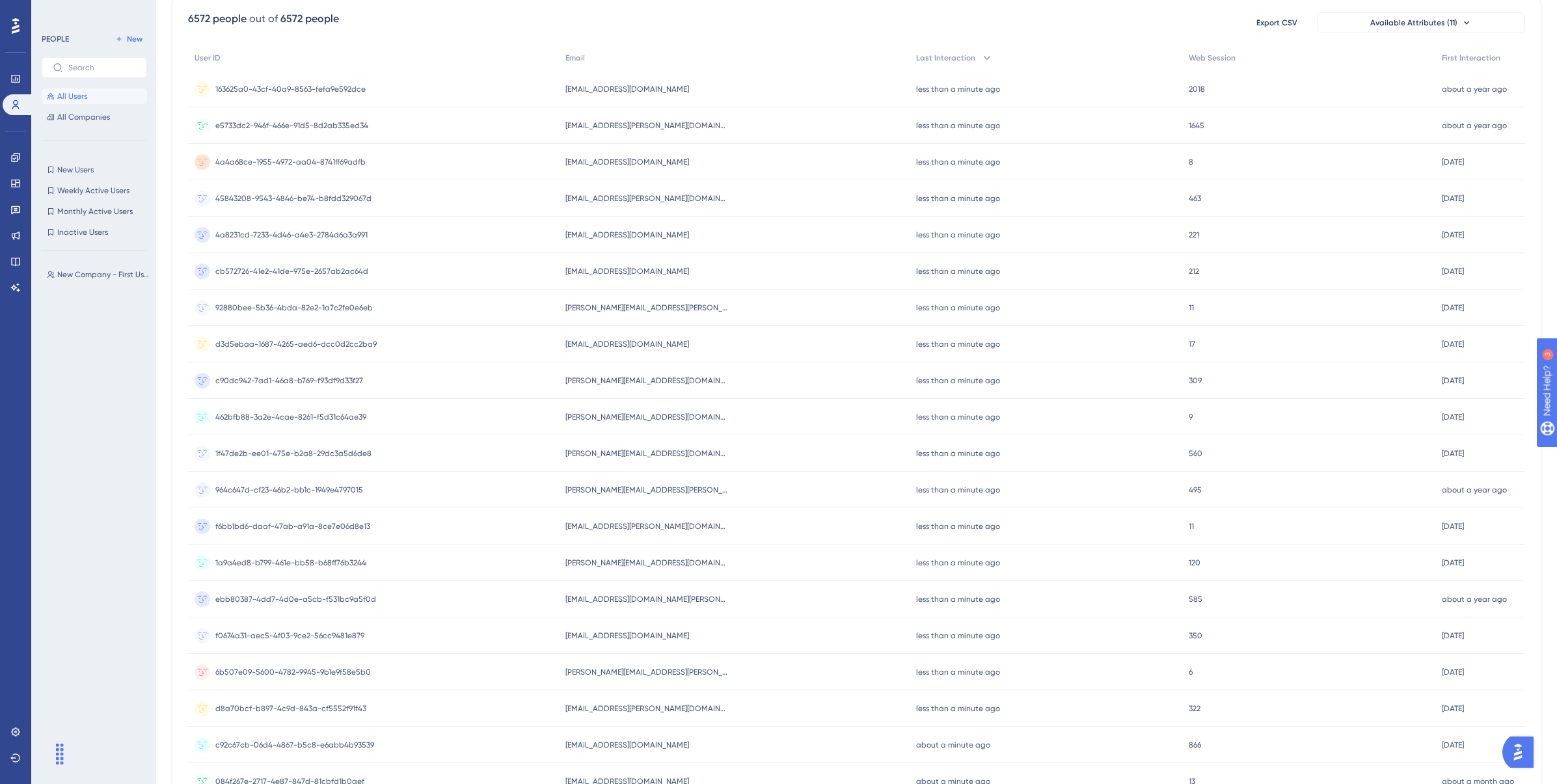
scroll to position [262, 0]
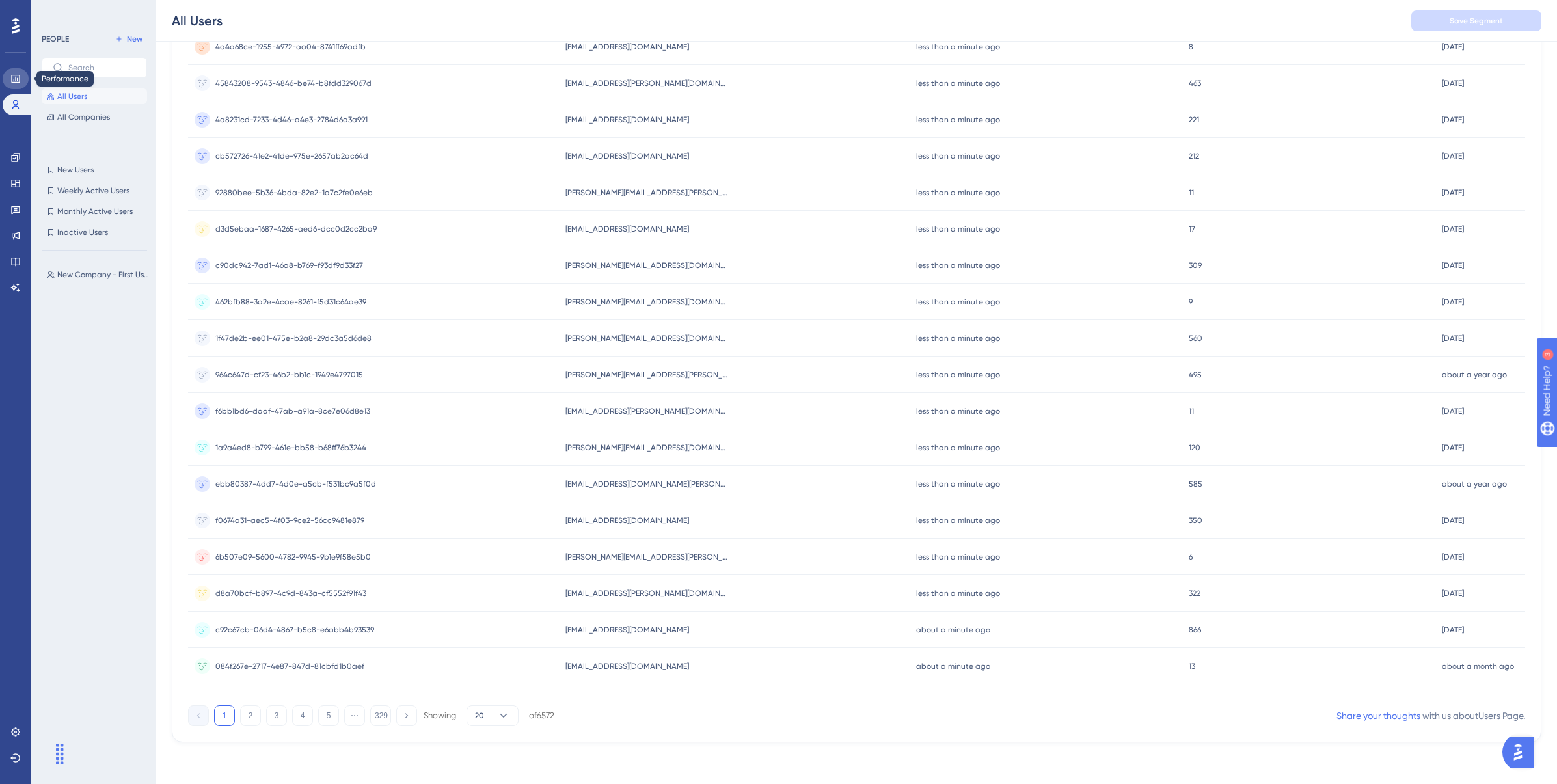
click at [18, 82] on icon at bounding box center [15, 79] width 9 height 8
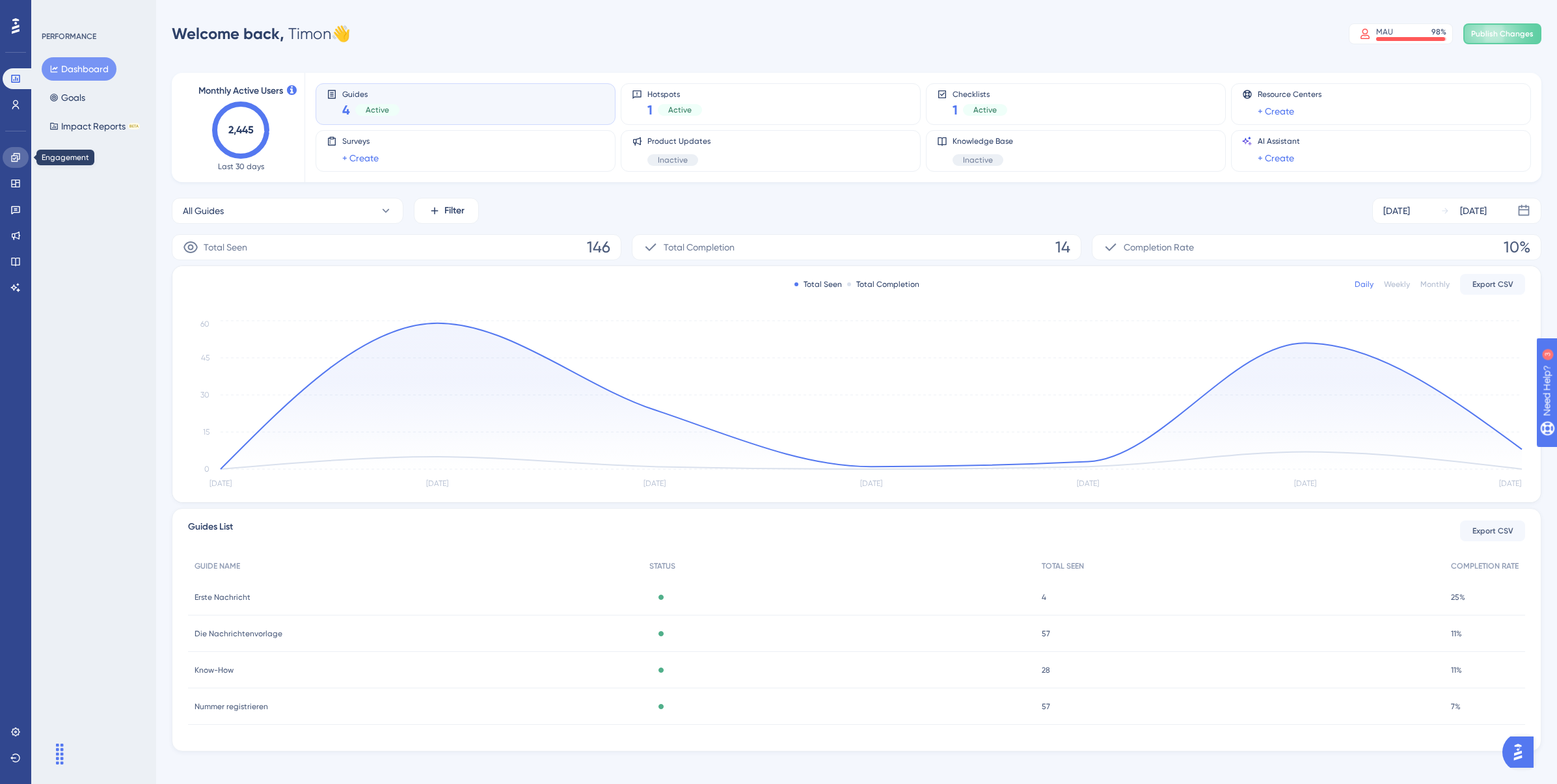
click at [16, 155] on icon at bounding box center [16, 157] width 11 height 11
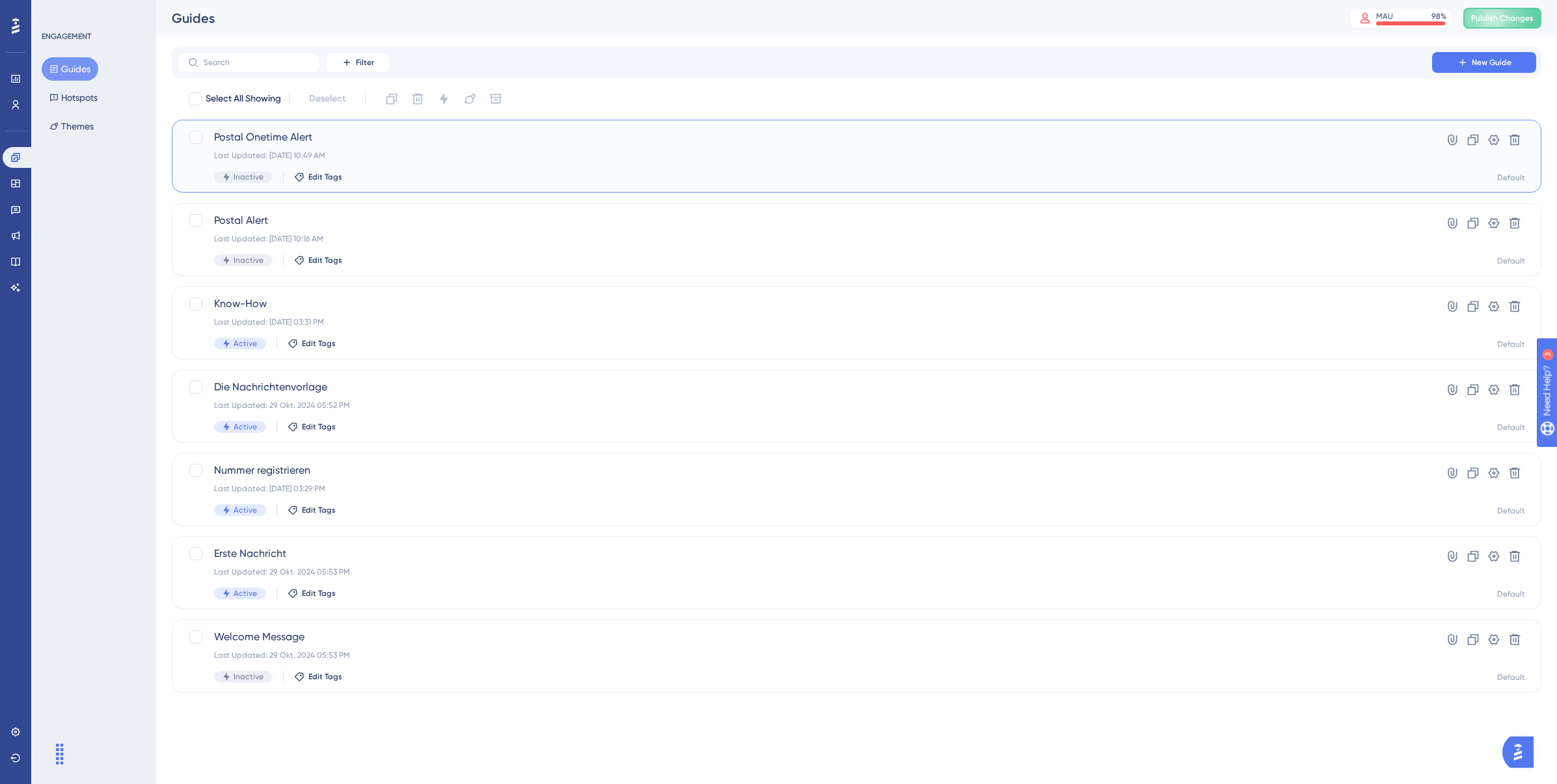
click at [262, 138] on span "Postal Onetime Alert" at bounding box center [804, 137] width 1181 height 16
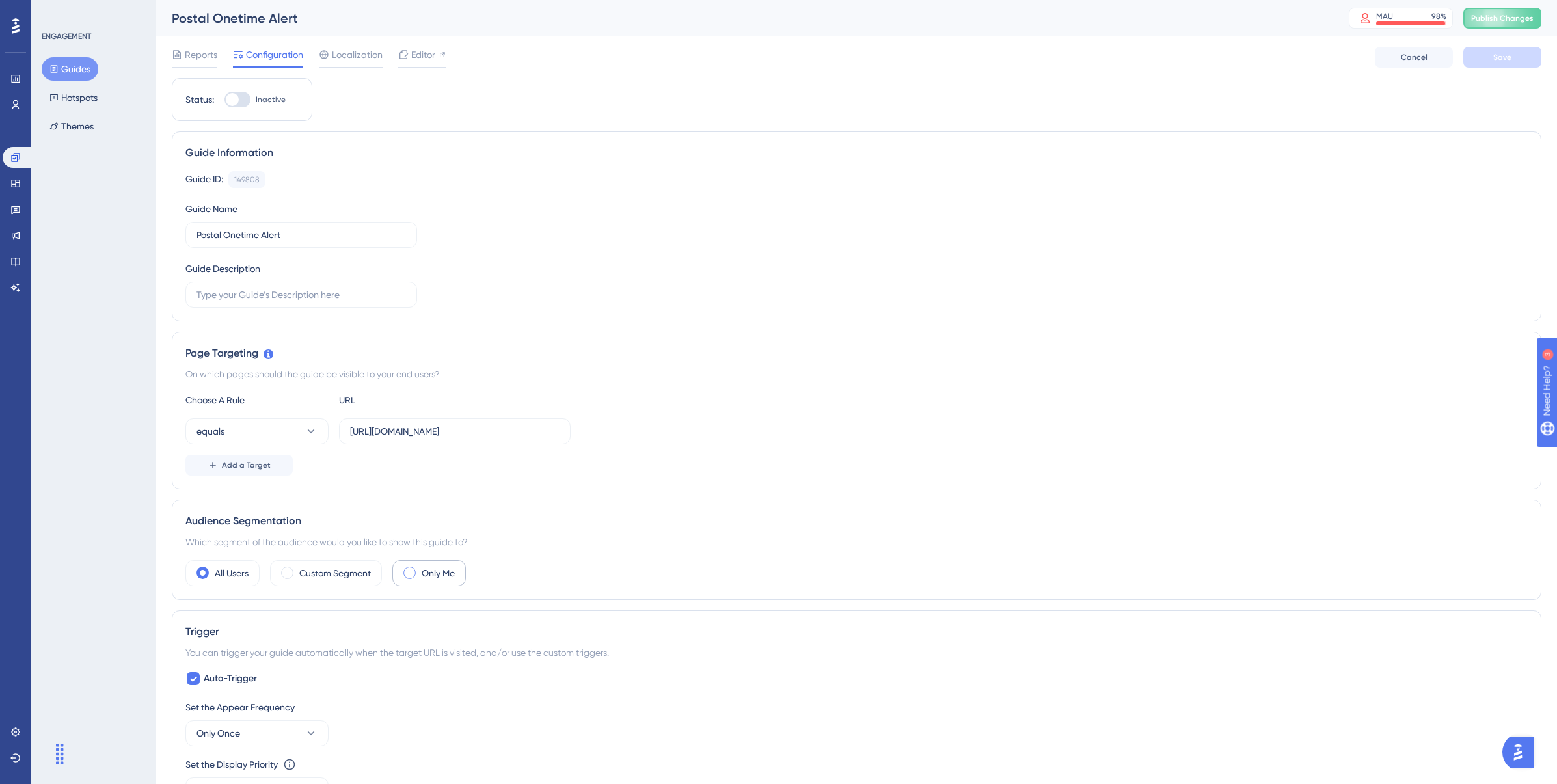
click at [445, 576] on label "Only Me" at bounding box center [438, 573] width 33 height 16
click at [1489, 61] on button "Save" at bounding box center [1502, 57] width 78 height 21
click at [411, 51] on span "Editor" at bounding box center [423, 55] width 24 height 16
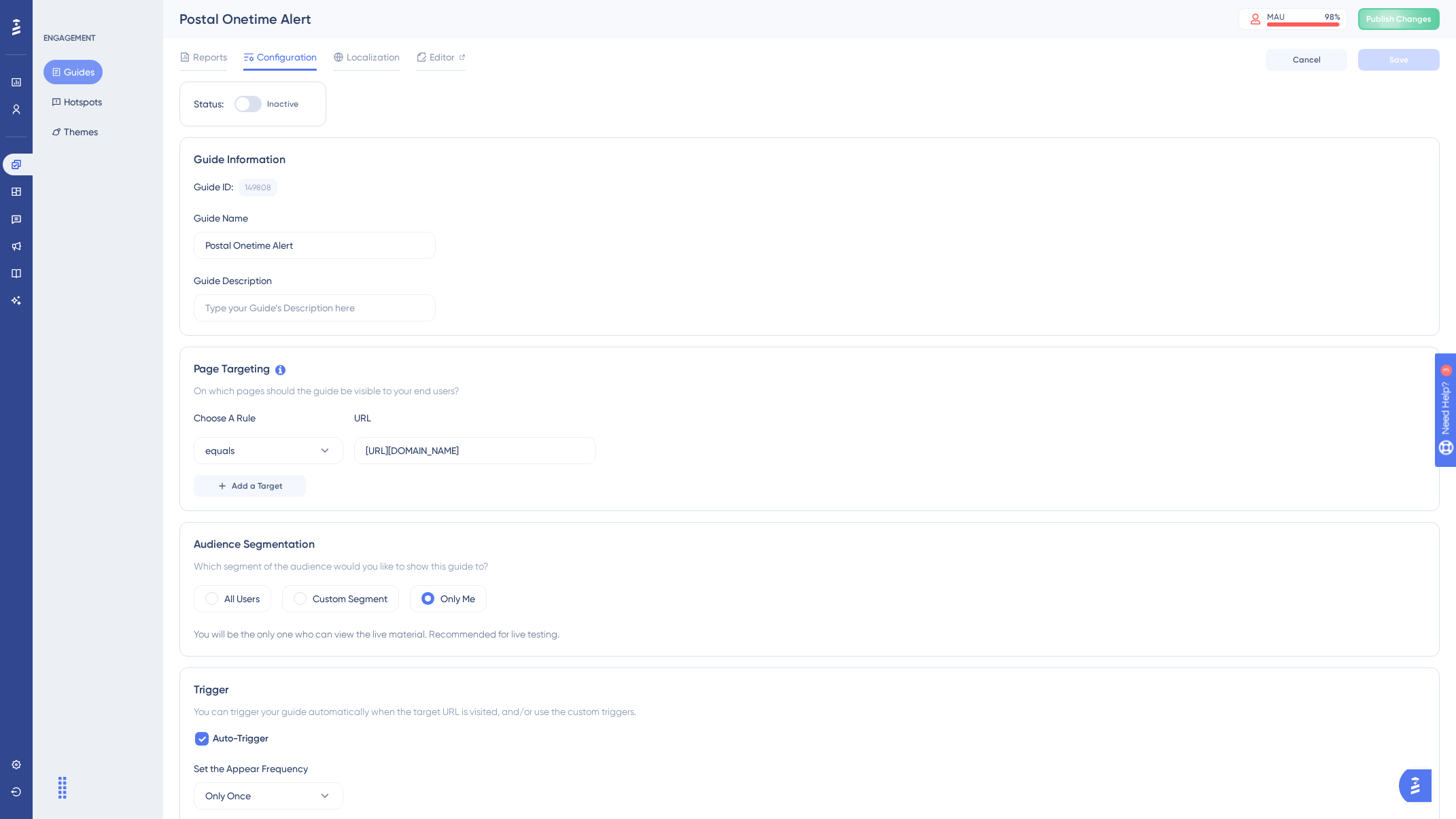
click at [84, 74] on button "Guides" at bounding box center [73, 72] width 59 height 25
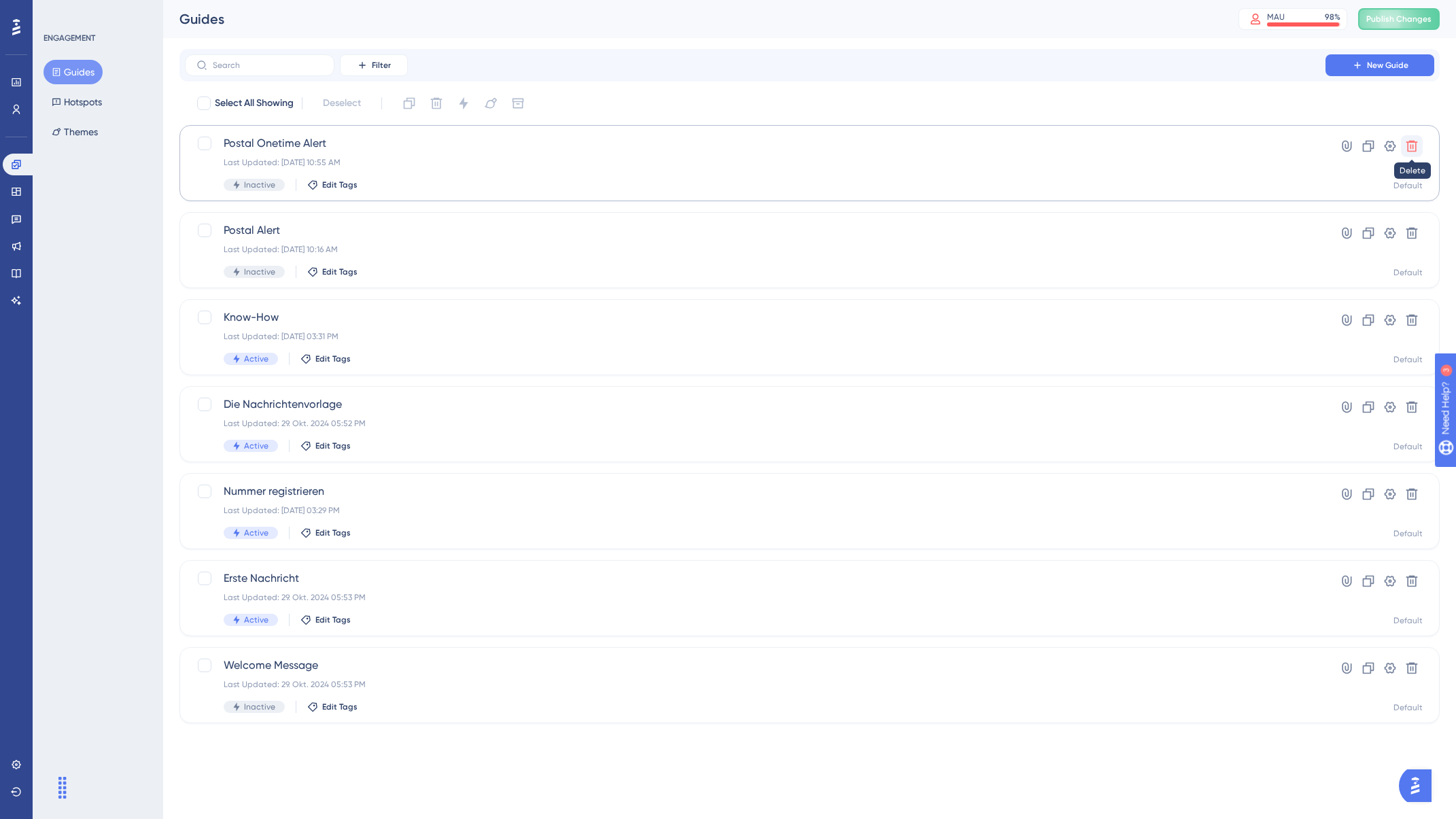
click at [1414, 150] on icon at bounding box center [1412, 146] width 14 height 14
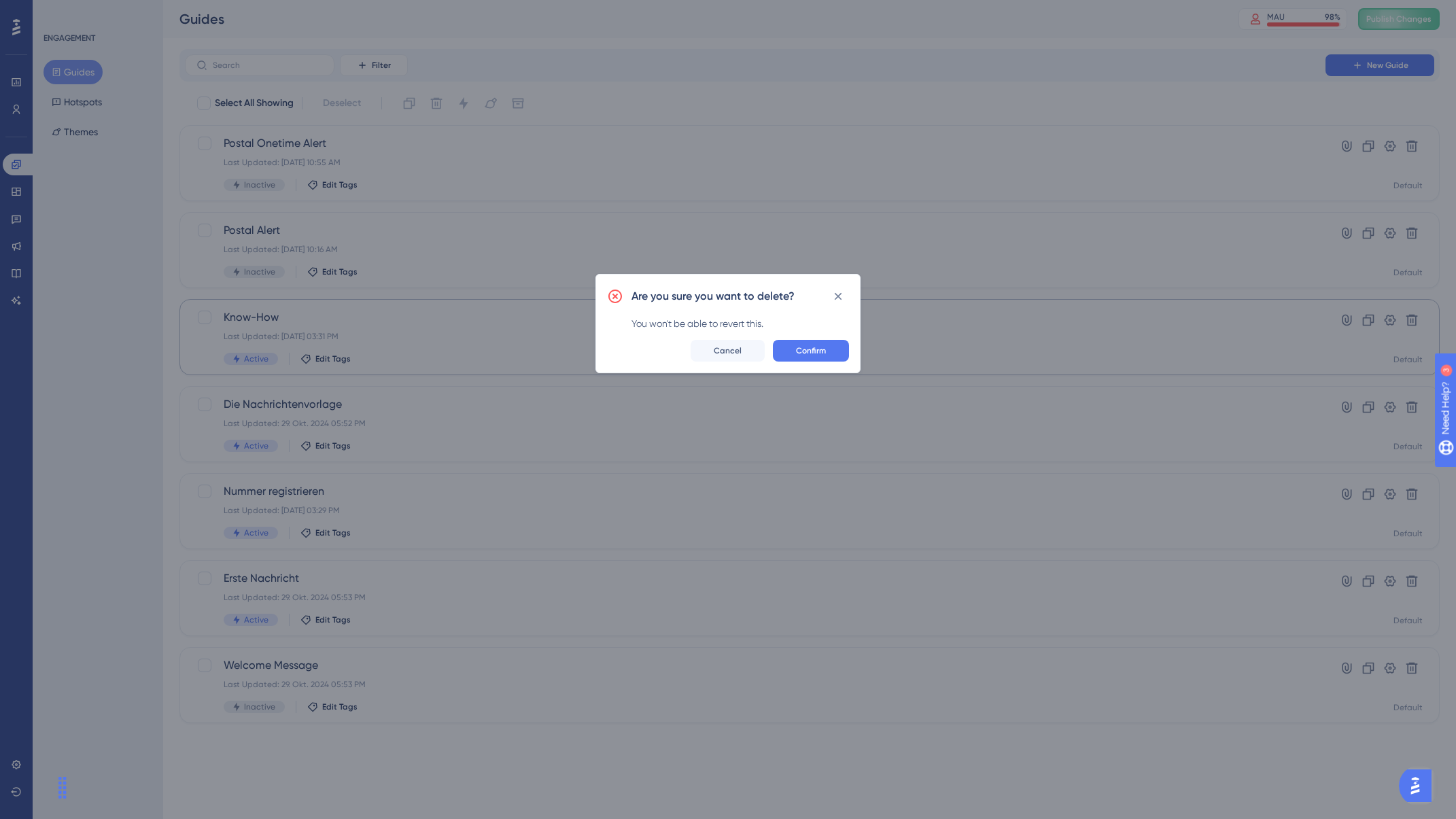
click at [797, 347] on span "Confirm" at bounding box center [811, 350] width 30 height 11
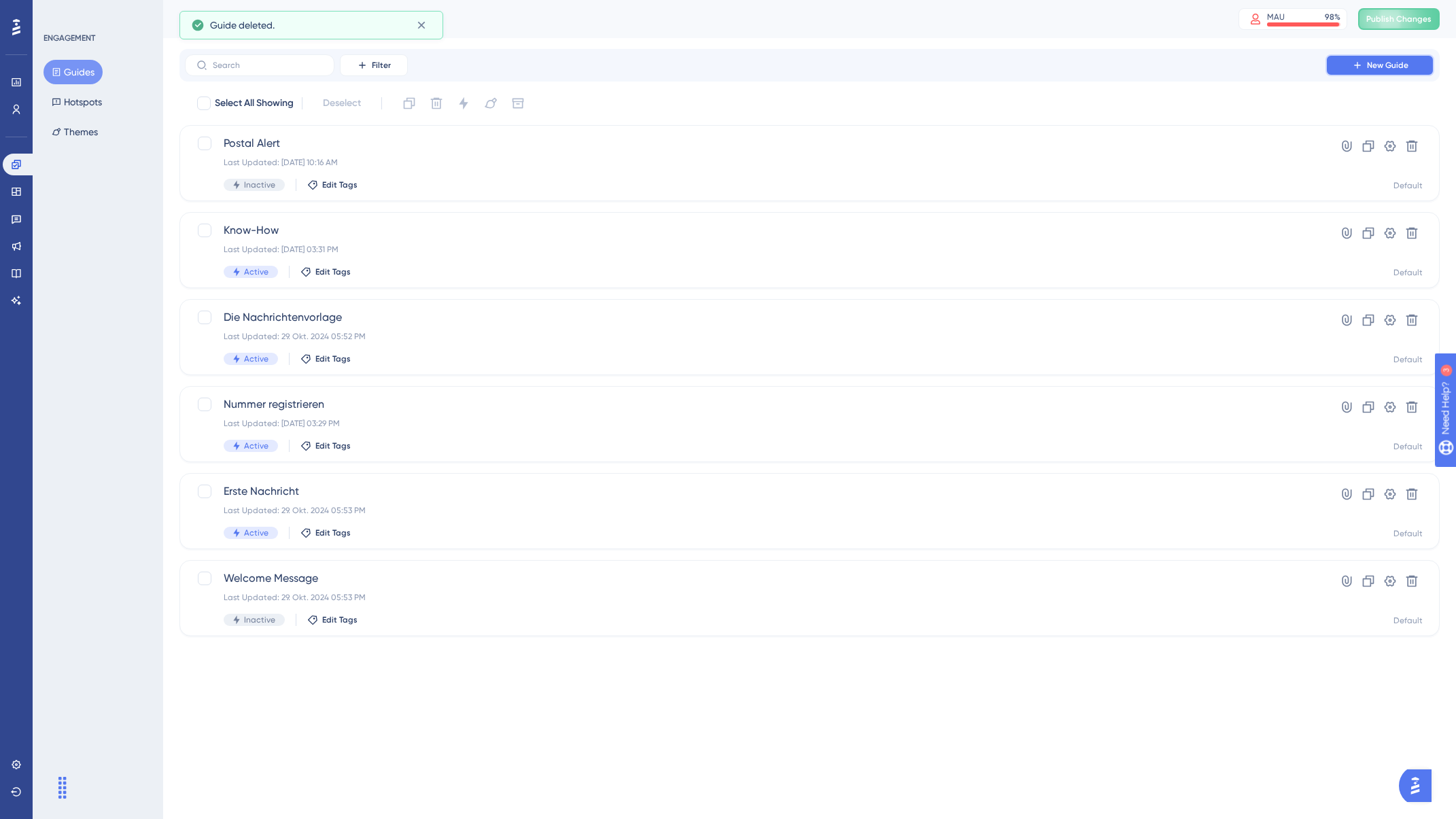
click at [1345, 65] on button "New Guide" at bounding box center [1380, 65] width 109 height 22
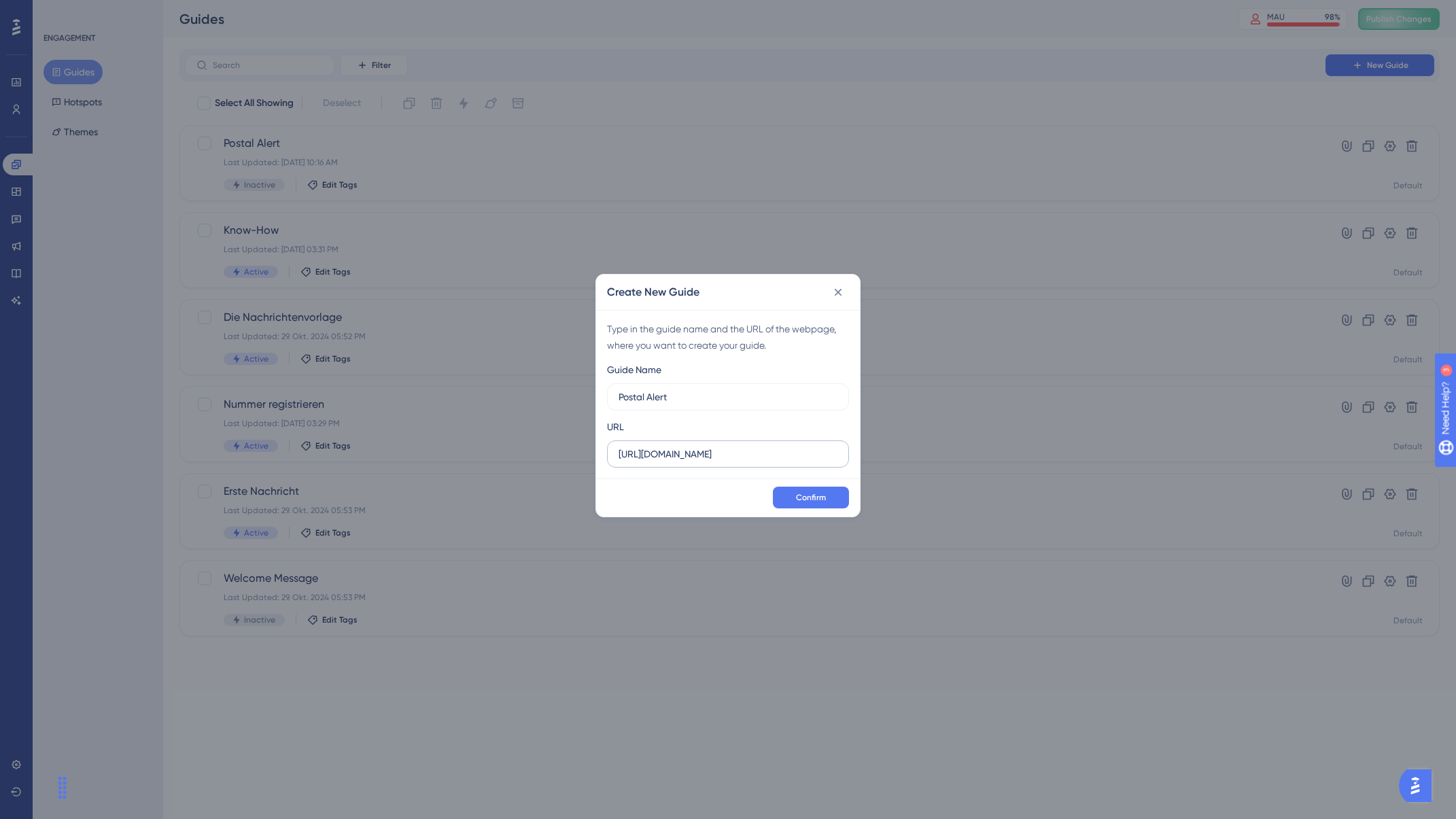
type input "Postal Alert"
click at [799, 453] on input "https://app.getmateo.com" at bounding box center [728, 454] width 219 height 15
paste input "/conversations"
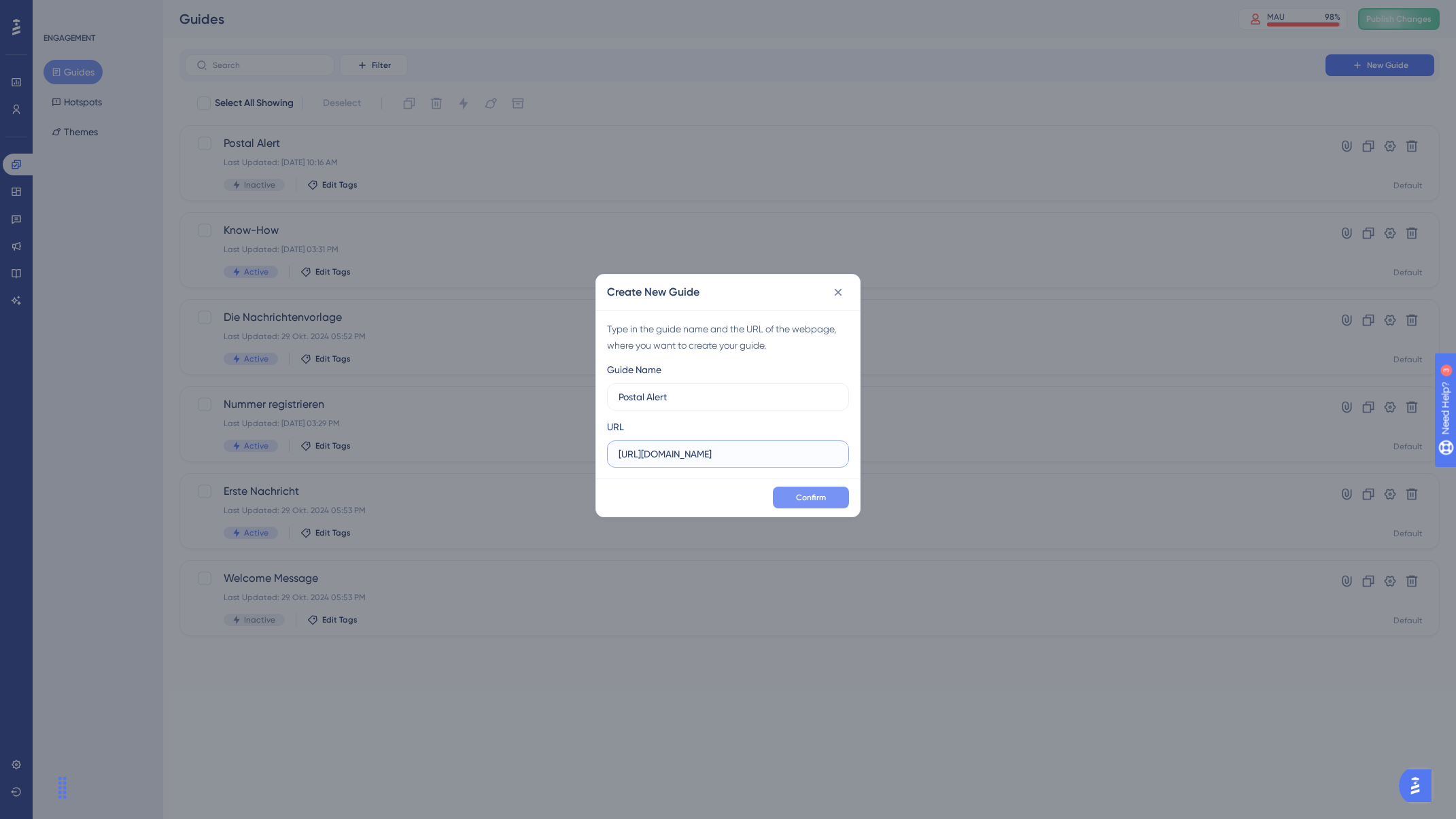
type input "https://app.getmateo.com/conversations"
click at [824, 495] on span "Confirm" at bounding box center [811, 497] width 30 height 11
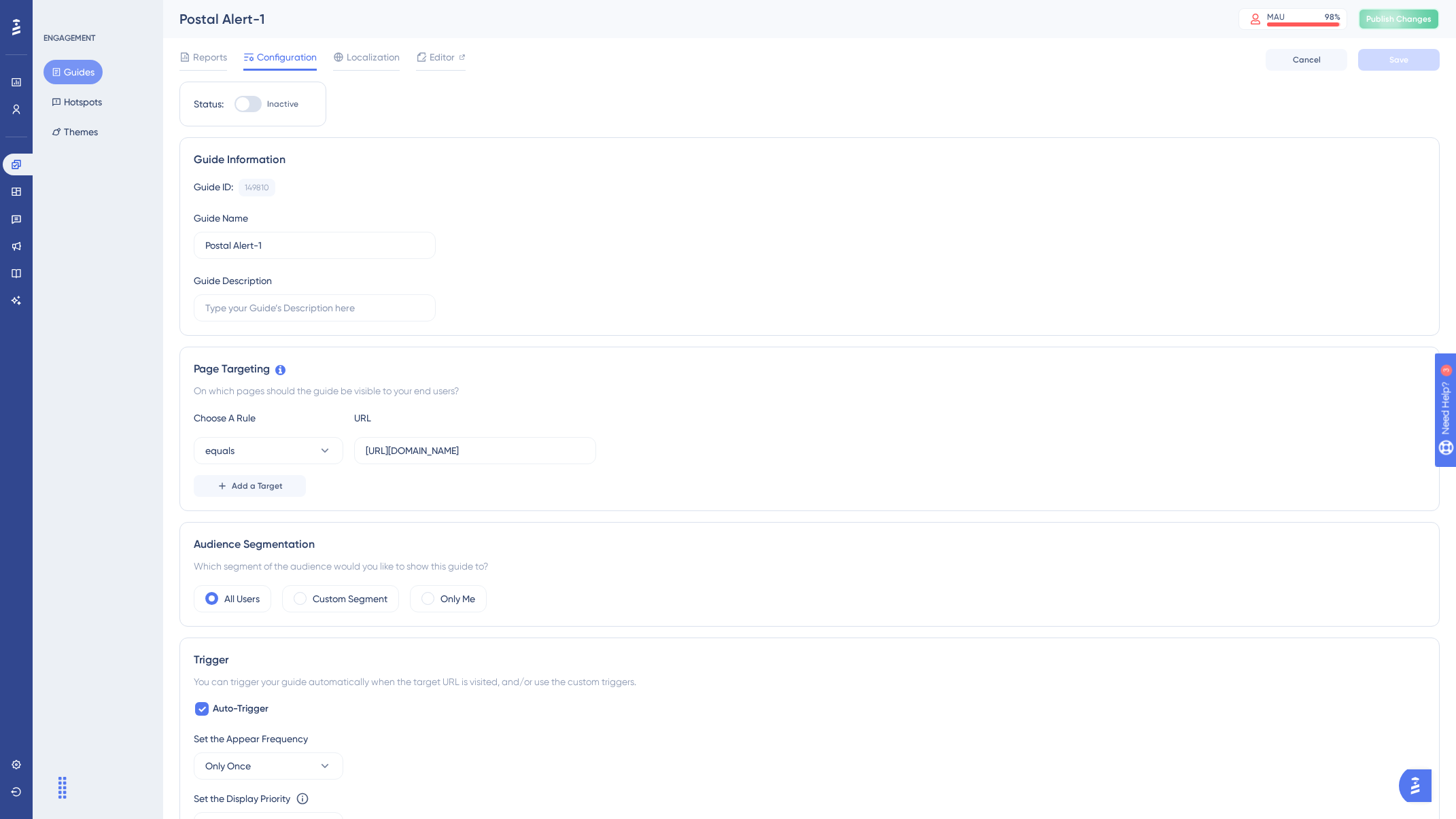
drag, startPoint x: 1398, startPoint y: 17, endPoint x: 1398, endPoint y: 34, distance: 17.0
click at [1399, 17] on span "Publish Changes" at bounding box center [1399, 19] width 65 height 11
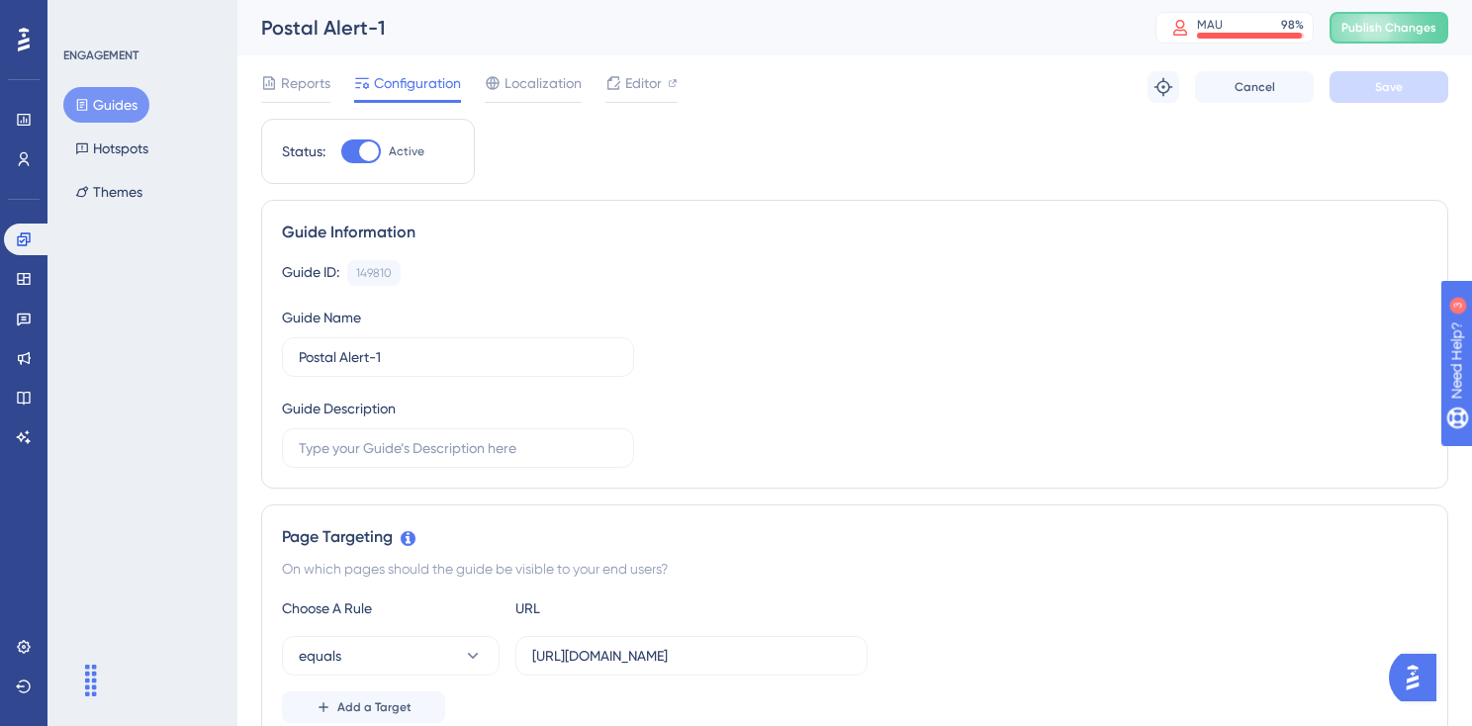
click at [131, 108] on button "Guides" at bounding box center [106, 105] width 86 height 36
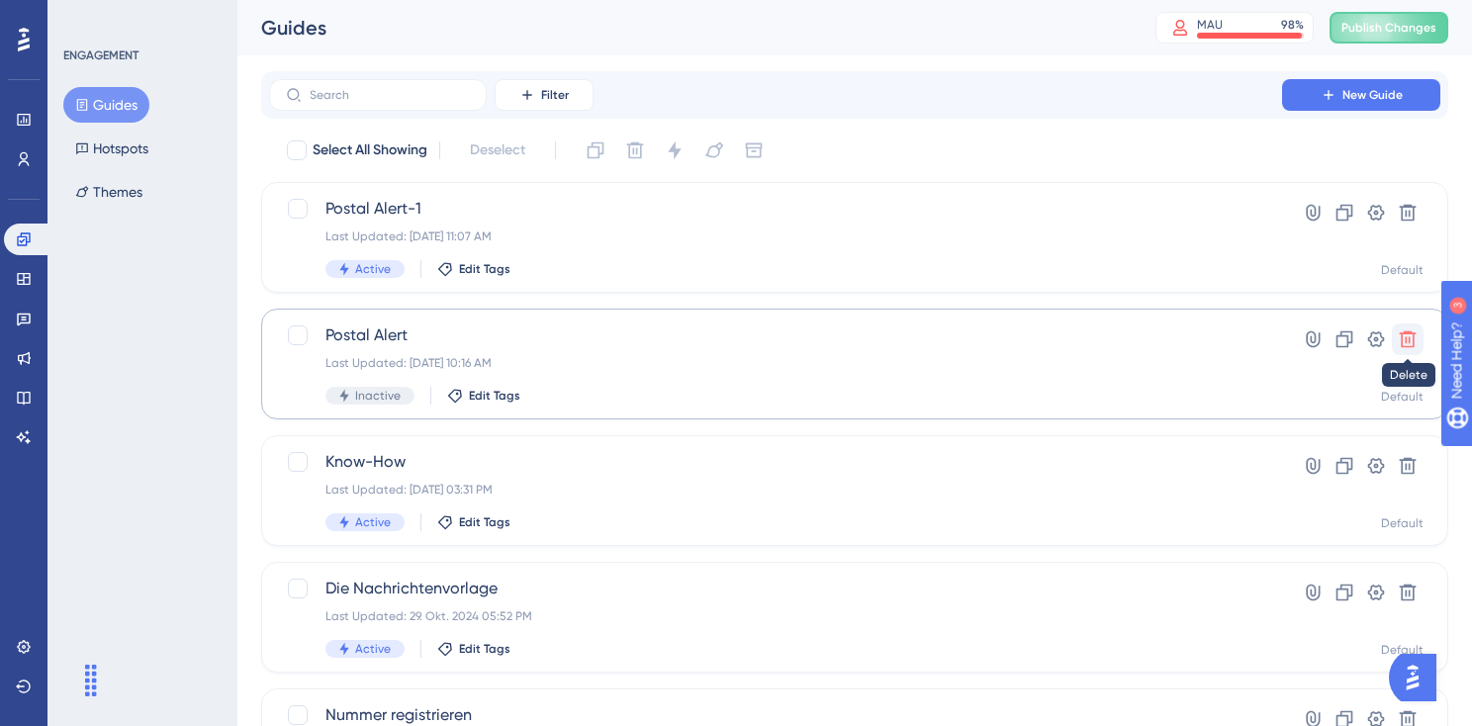
click at [1415, 335] on icon at bounding box center [1407, 339] width 20 height 20
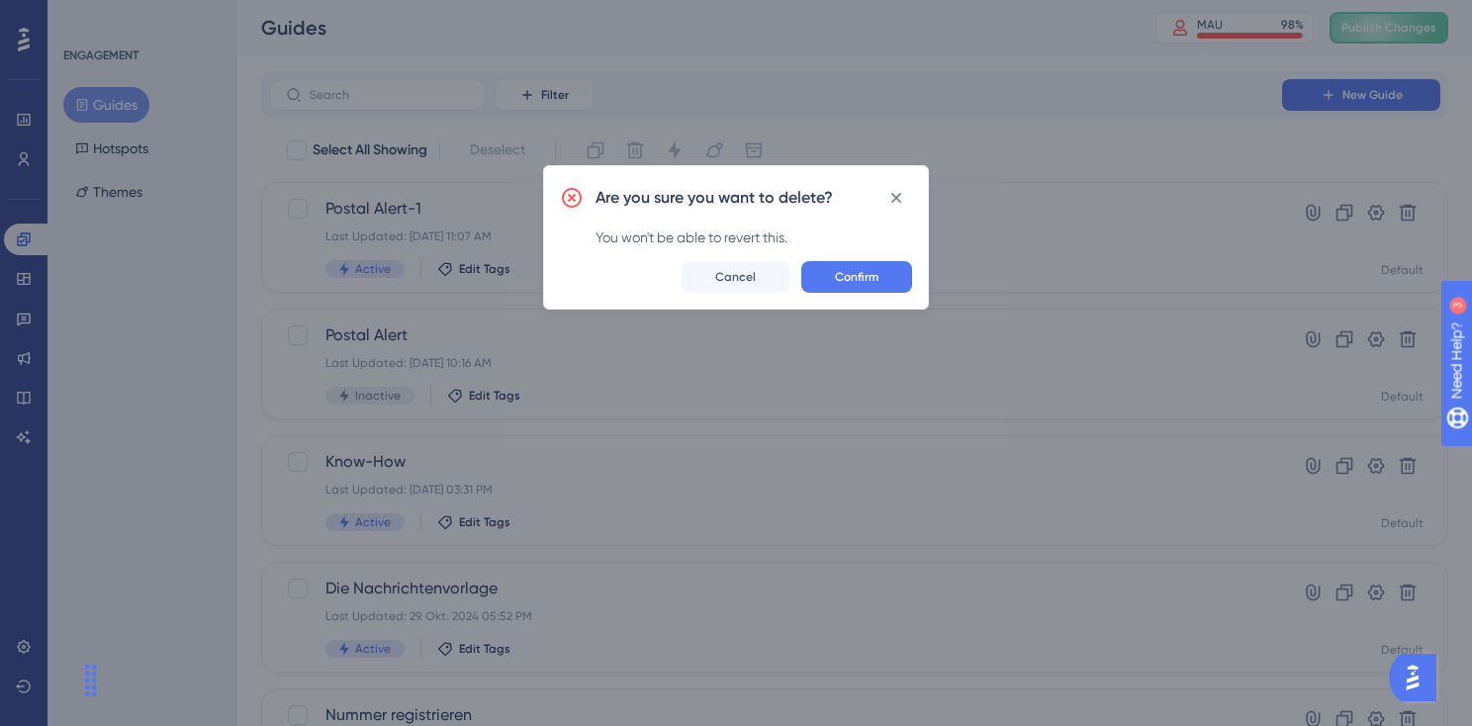
click at [872, 294] on div "Are you sure you want to delete? You won't be able to revert this. Confirm Canc…" at bounding box center [736, 237] width 386 height 144
click at [872, 278] on span "Confirm" at bounding box center [857, 277] width 44 height 16
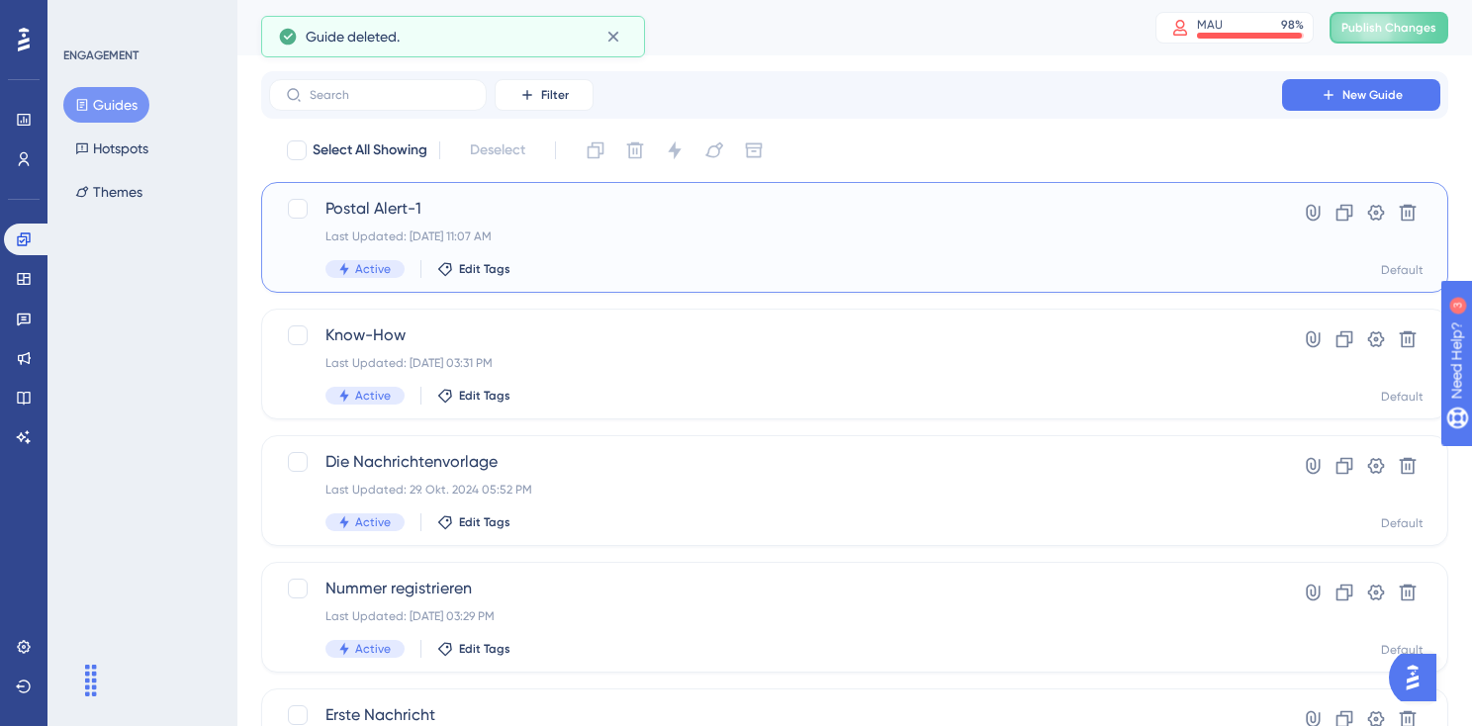
click at [625, 228] on div "Last Updated: 12. Aug. 2025 11:07 AM" at bounding box center [775, 236] width 900 height 16
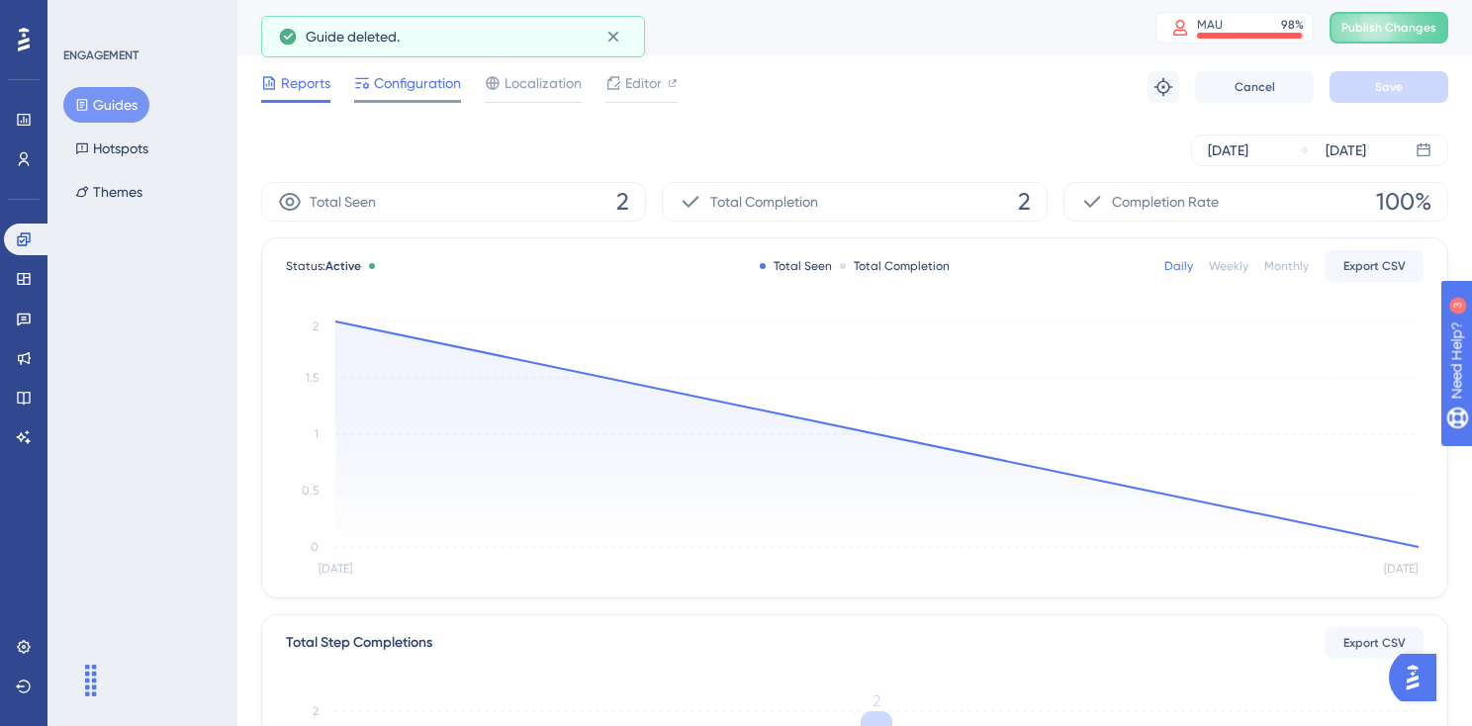
click at [449, 87] on span "Configuration" at bounding box center [417, 83] width 87 height 24
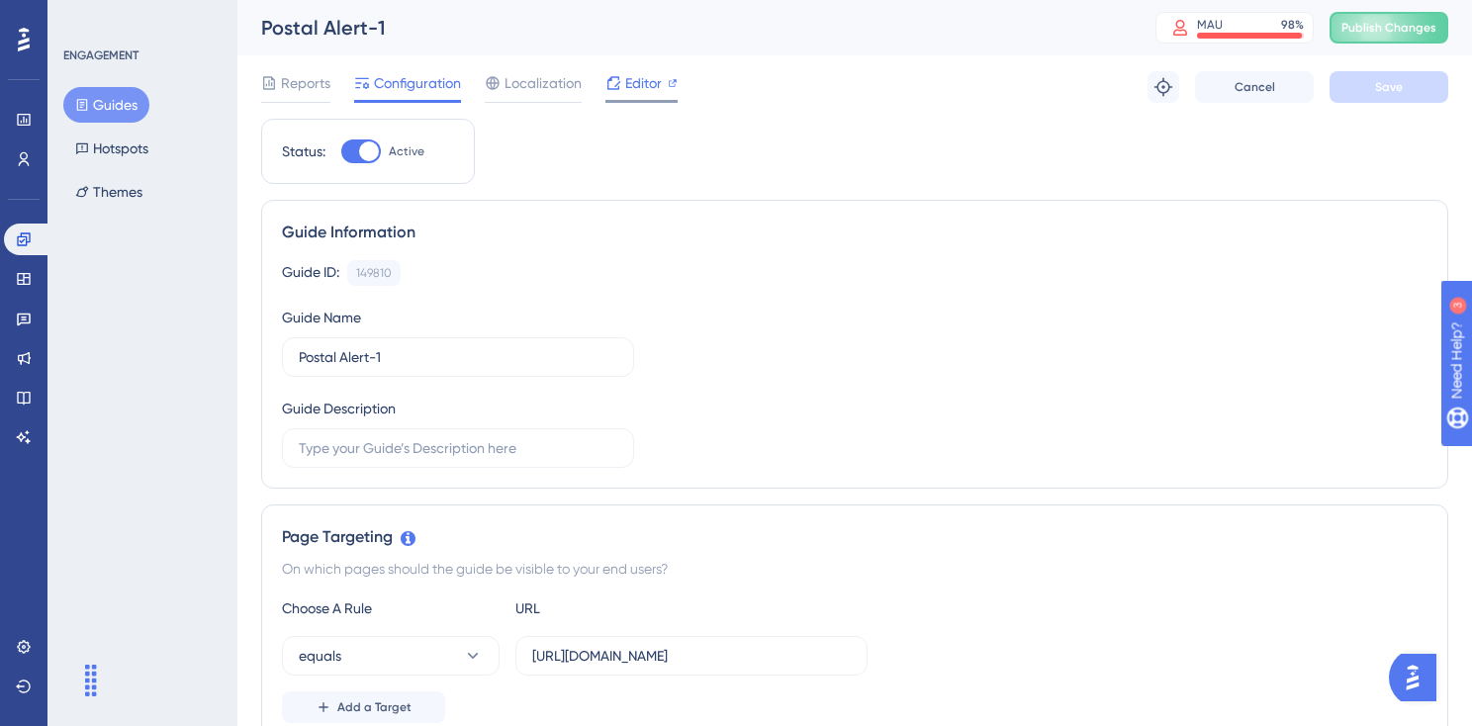
click at [649, 75] on span "Editor" at bounding box center [643, 83] width 37 height 24
click at [119, 140] on button "Hotspots" at bounding box center [111, 149] width 97 height 36
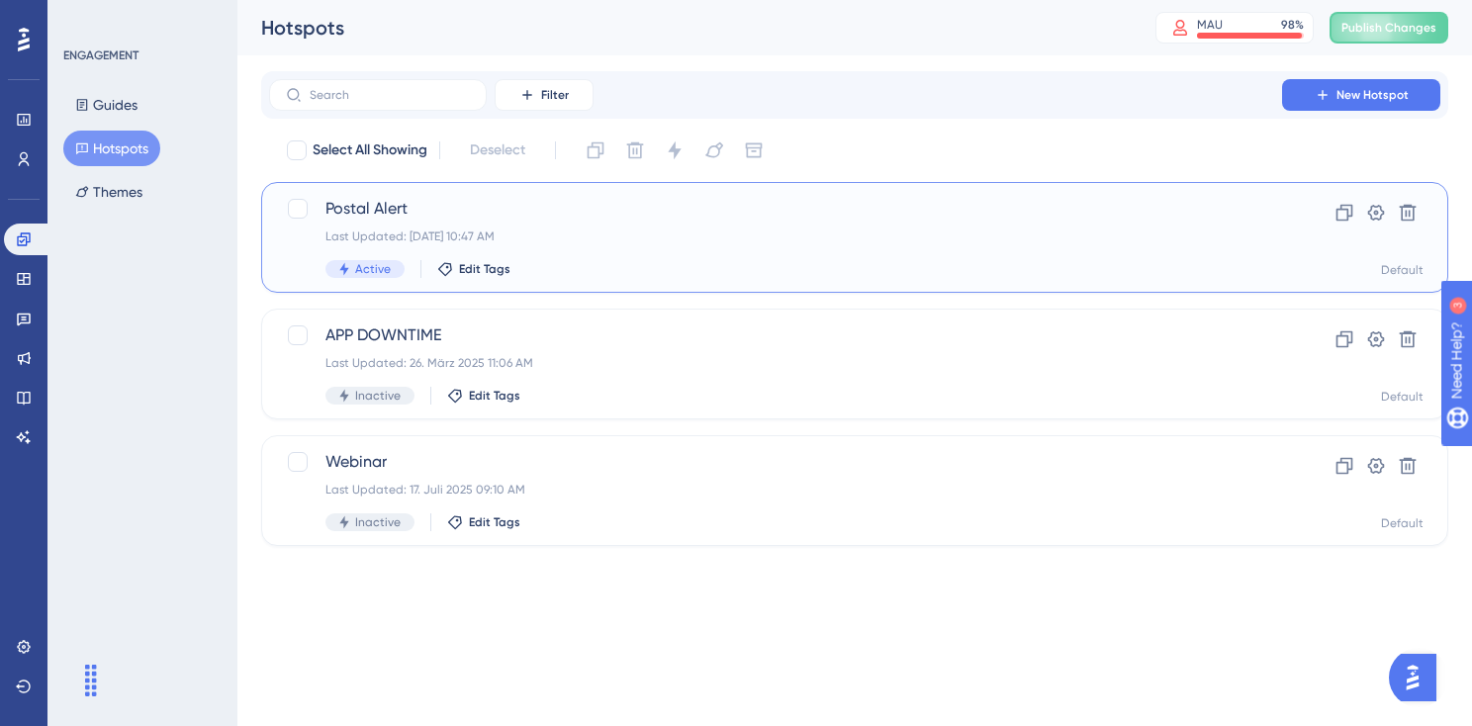
click at [527, 250] on div "Postal Alert Last Updated: 12. Aug. 2025 10:47 AM Active Edit Tags" at bounding box center [775, 237] width 900 height 81
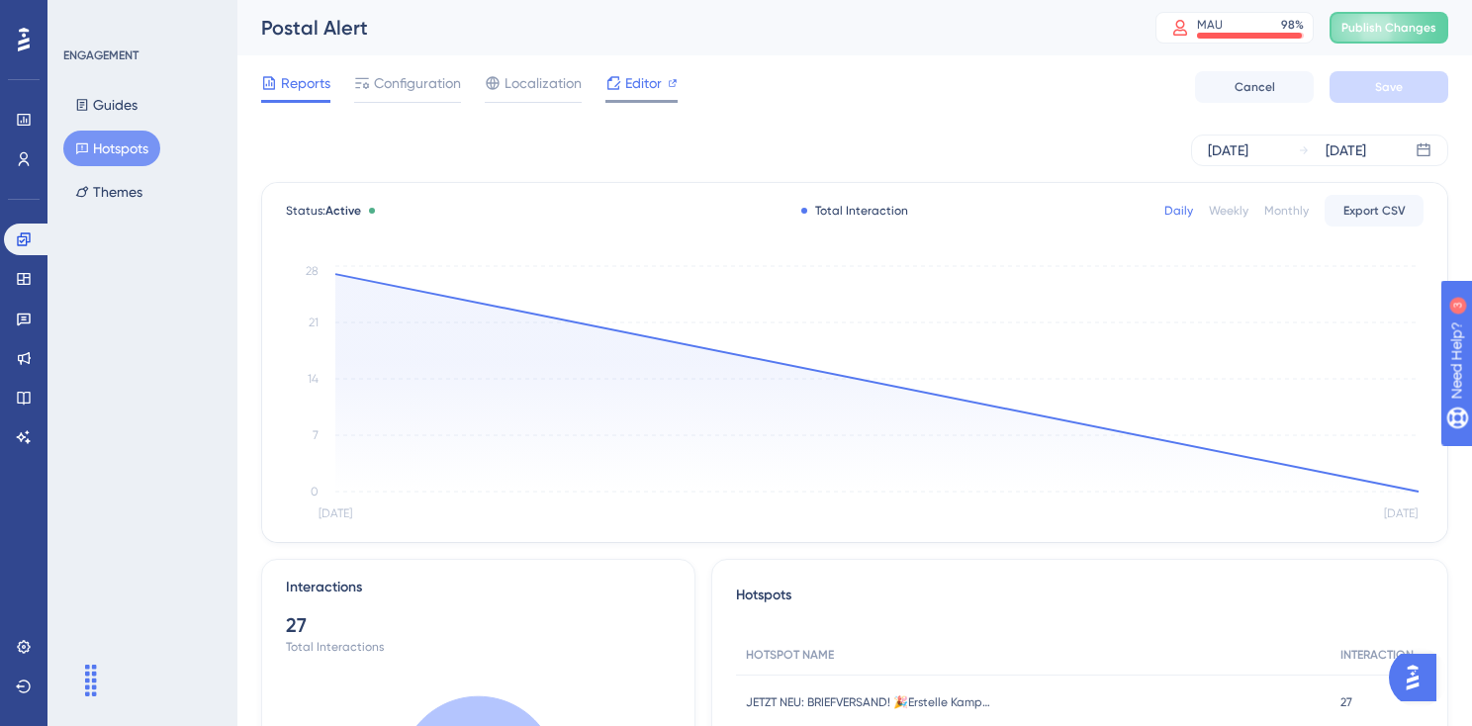
click at [639, 81] on span "Editor" at bounding box center [643, 83] width 37 height 24
click at [1413, 26] on span "Publish Changes" at bounding box center [1388, 28] width 95 height 16
click at [103, 98] on button "Guides" at bounding box center [106, 105] width 86 height 36
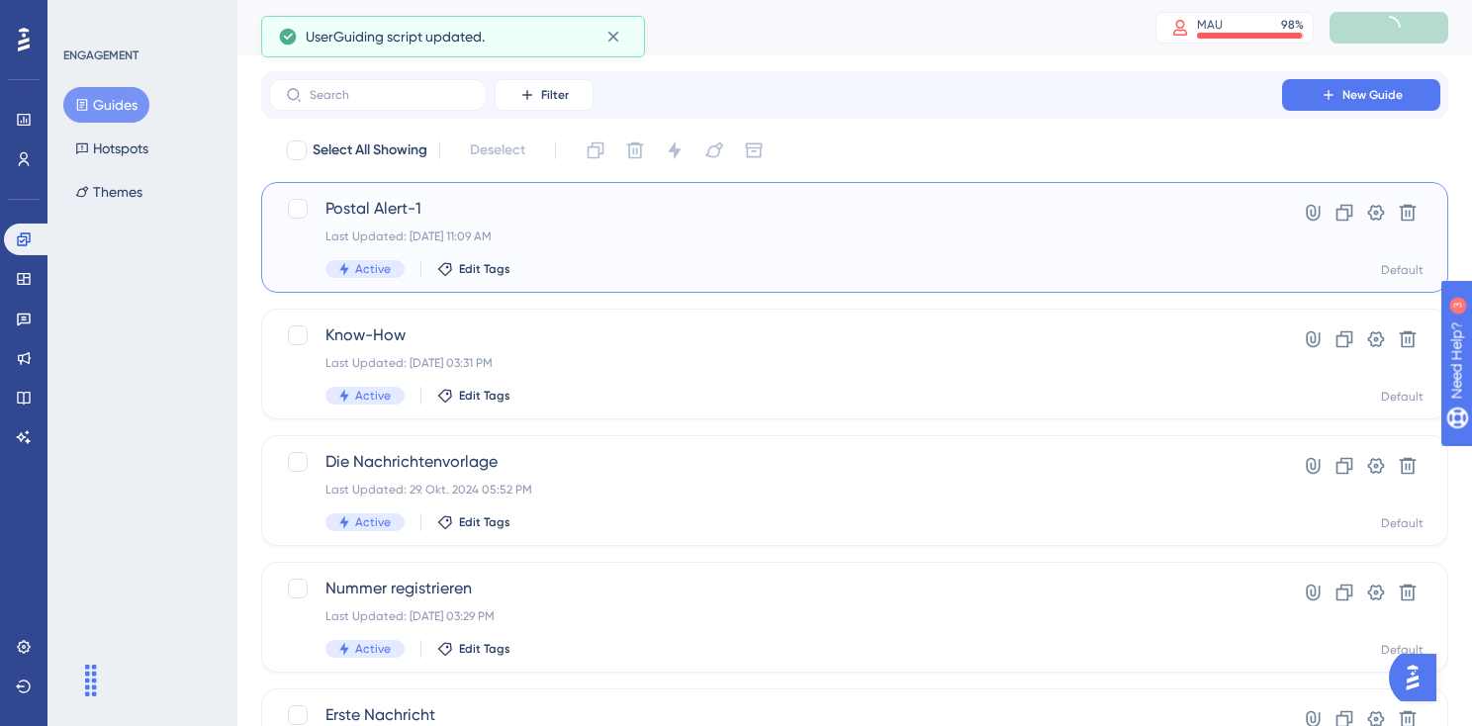
click at [445, 193] on div "Postal Alert-1 Last Updated: 12. Aug. 2025 11:09 AM Active Edit Tags Hyperlink …" at bounding box center [854, 237] width 1187 height 111
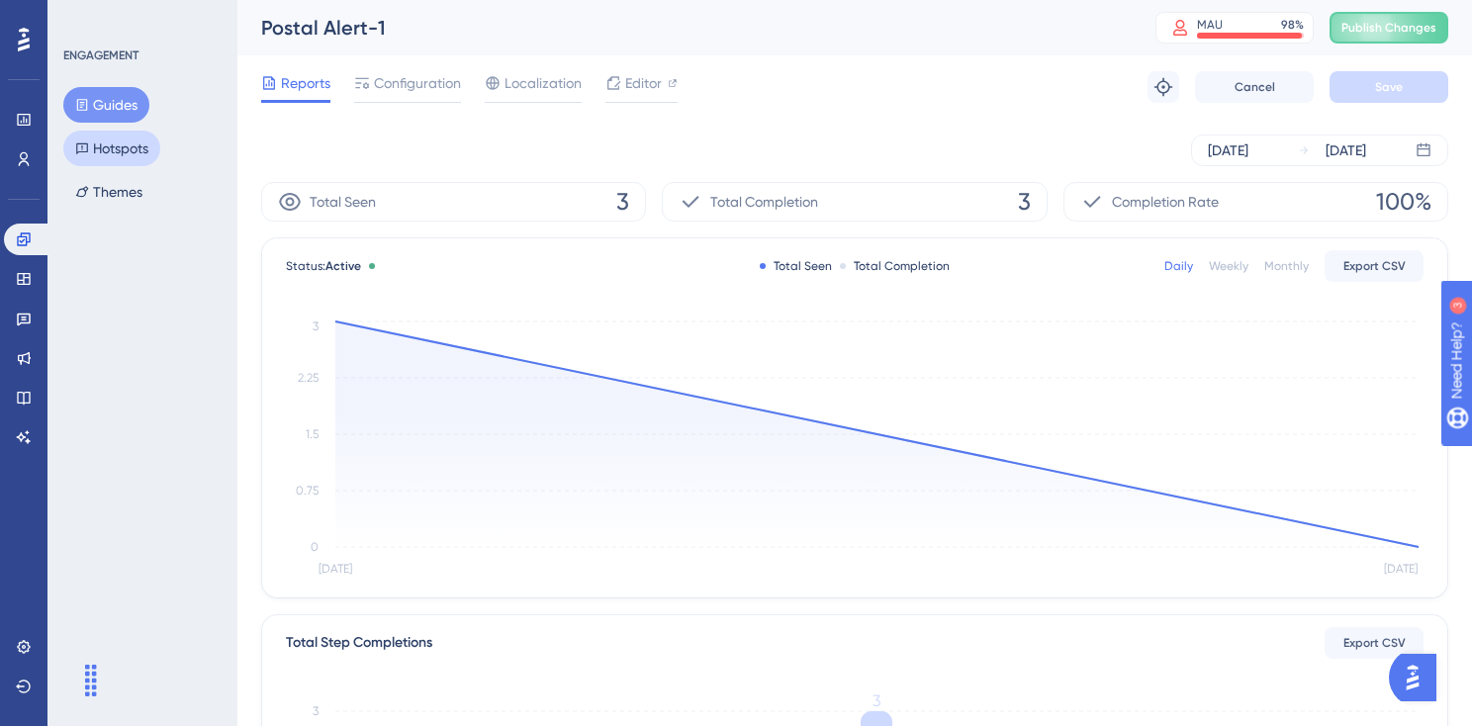
click at [131, 142] on button "Hotspots" at bounding box center [111, 149] width 97 height 36
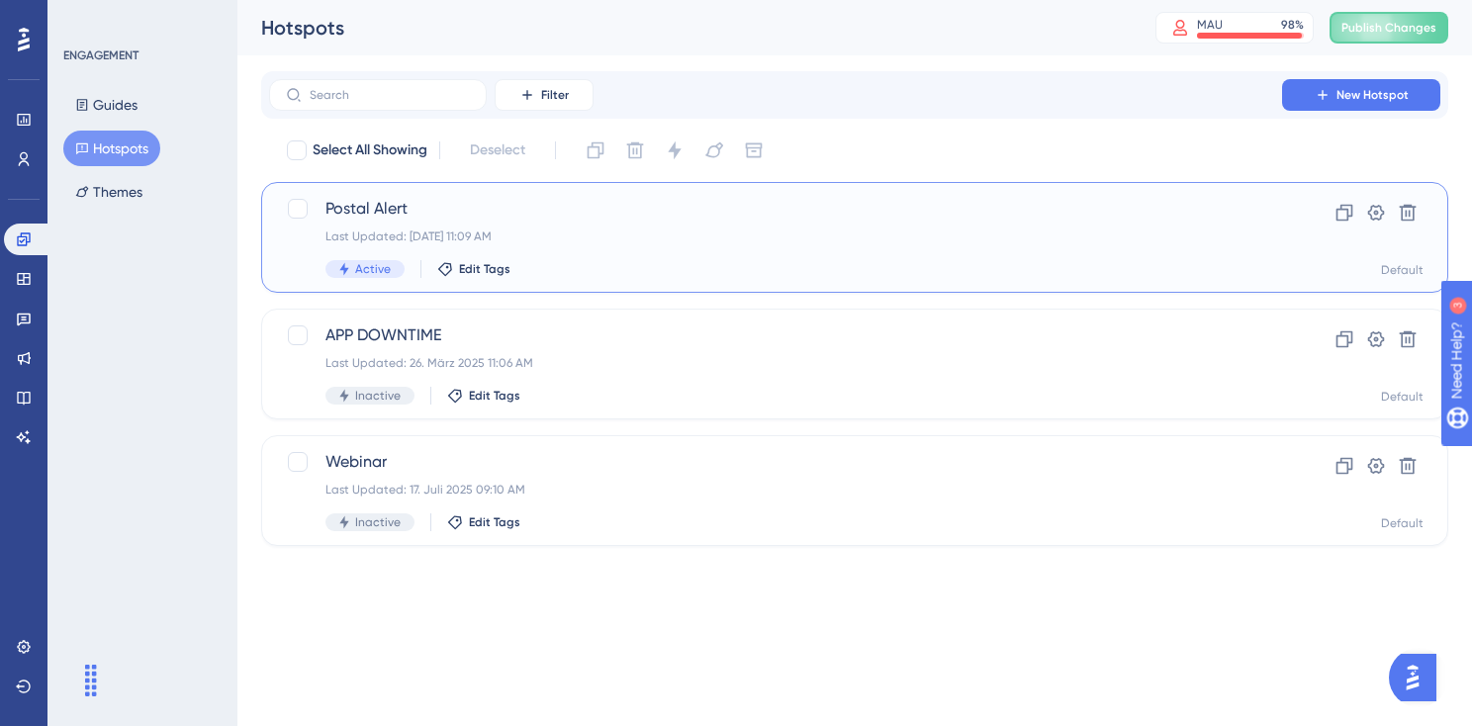
click at [388, 224] on div "Postal Alert Last Updated: 12. Aug. 2025 11:09 AM Active Edit Tags" at bounding box center [775, 237] width 900 height 81
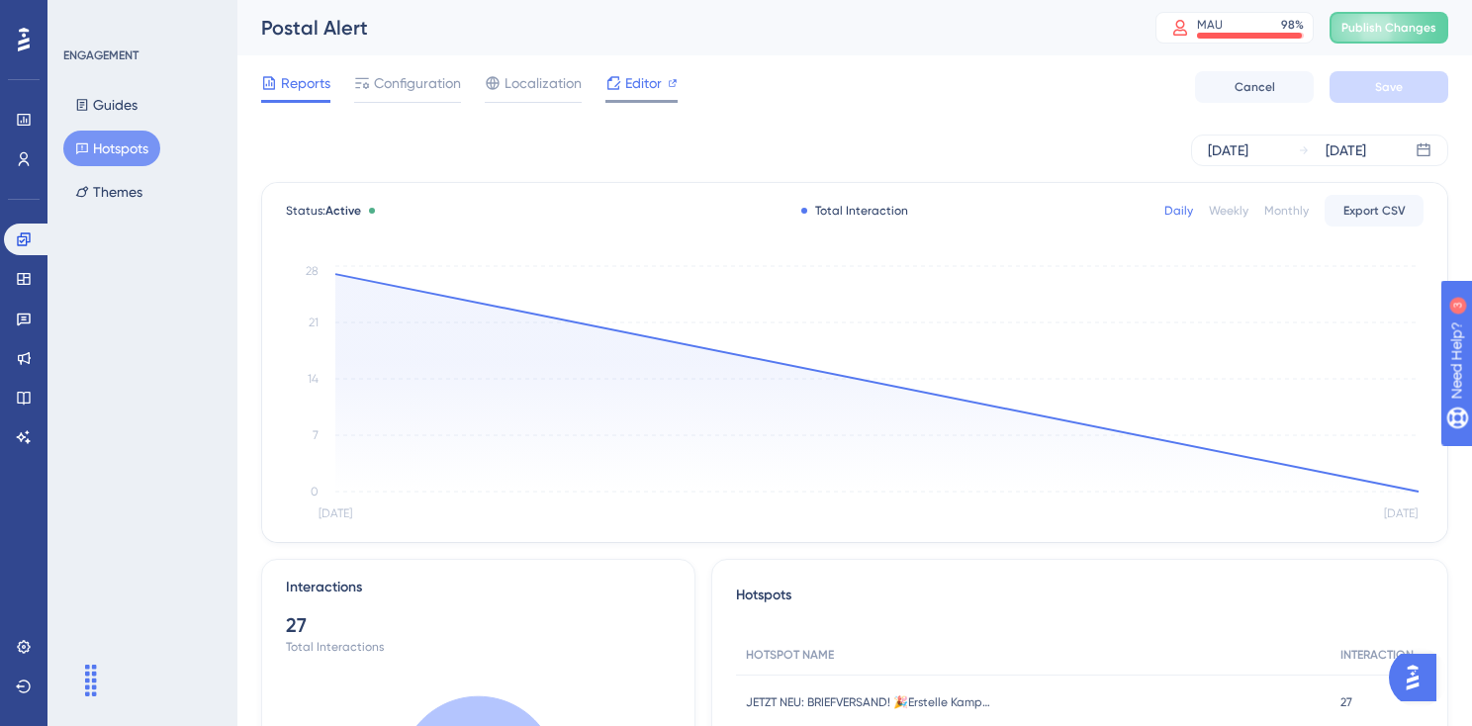
click at [615, 80] on icon at bounding box center [613, 83] width 16 height 16
click at [436, 84] on span "Configuration" at bounding box center [417, 83] width 87 height 24
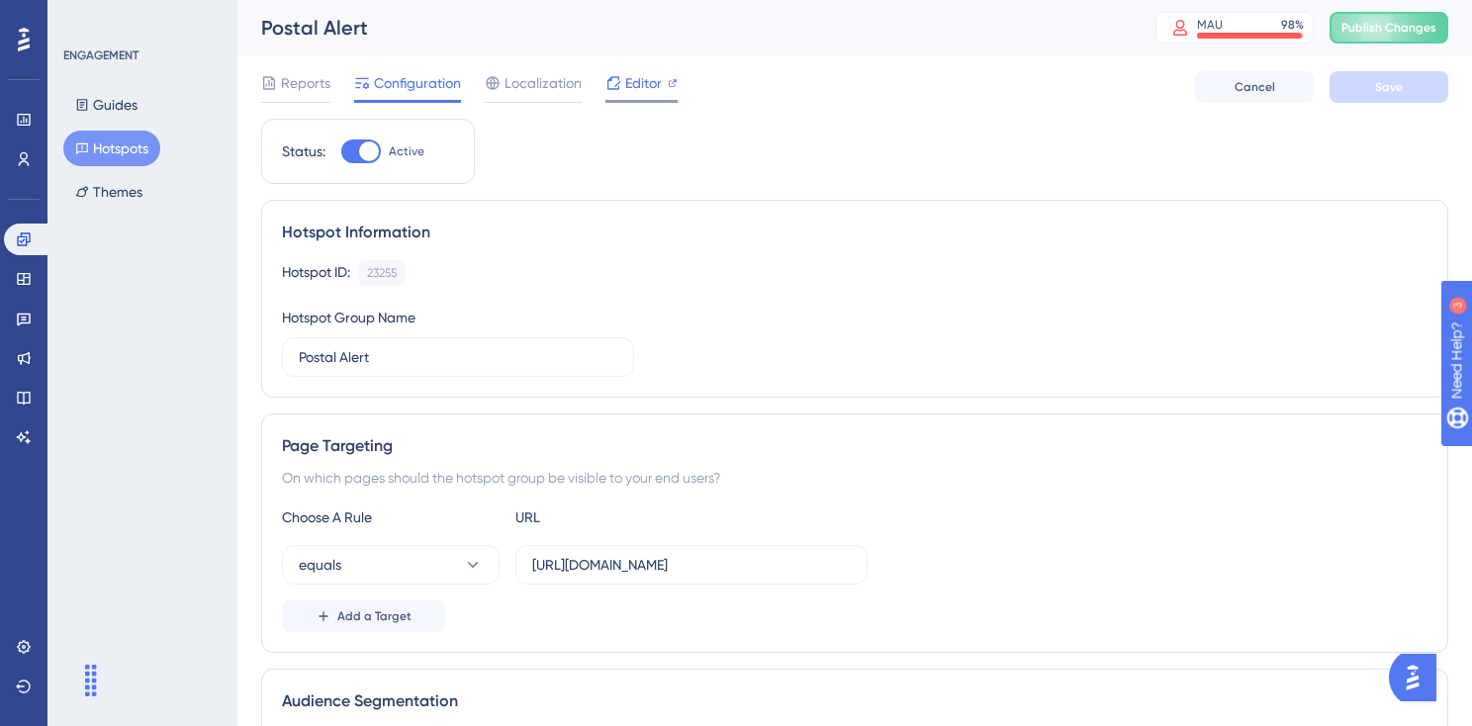
click at [643, 94] on span "Editor" at bounding box center [643, 83] width 37 height 24
click at [1396, 69] on div "Reports Configuration Localization Editor Cancel Save" at bounding box center [854, 86] width 1187 height 63
click at [1397, 34] on span "Publish Changes" at bounding box center [1388, 28] width 95 height 16
click at [1382, 26] on span "Publish Changes" at bounding box center [1388, 28] width 95 height 16
click at [103, 108] on button "Guides" at bounding box center [106, 105] width 86 height 36
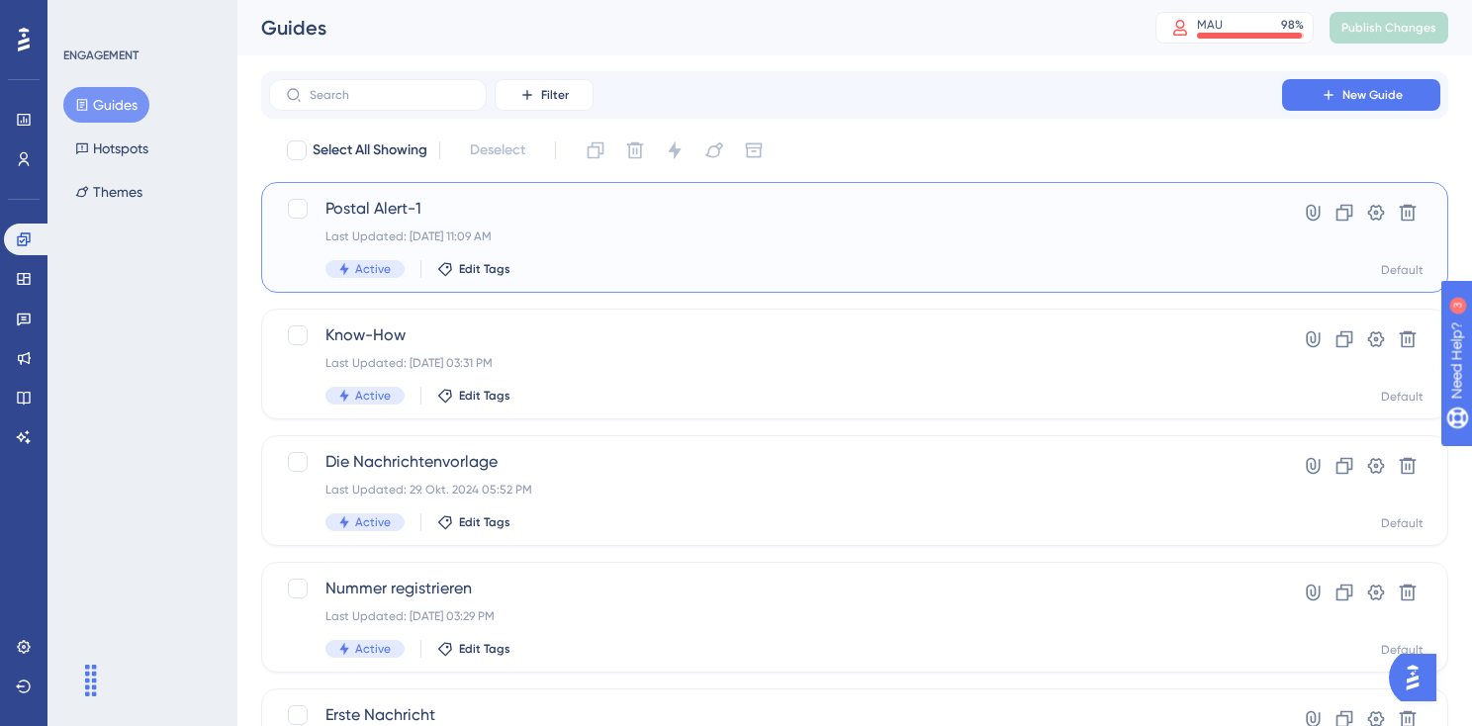
click at [761, 252] on div "Postal Alert-1 Last Updated: 12. Aug. 2025 11:09 AM Active Edit Tags" at bounding box center [775, 237] width 900 height 81
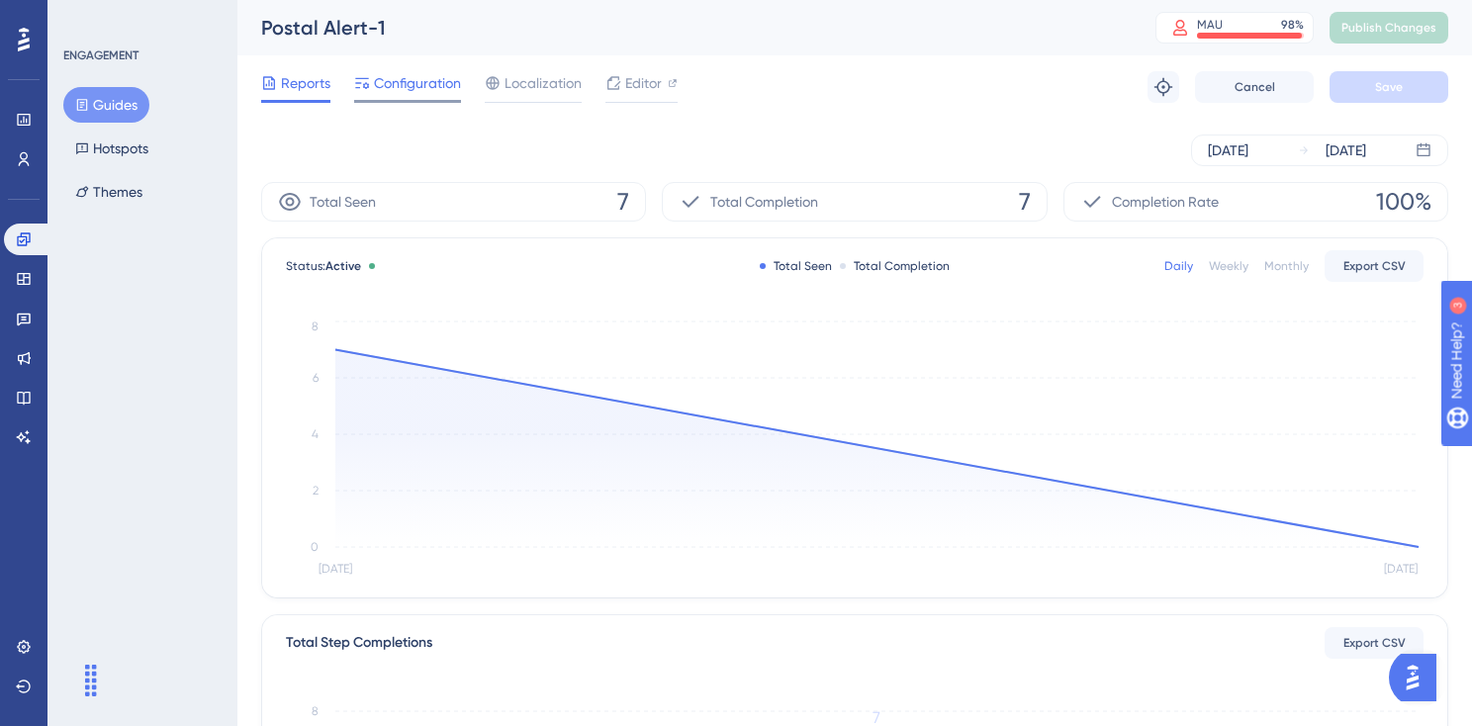
click at [388, 76] on span "Configuration" at bounding box center [417, 83] width 87 height 24
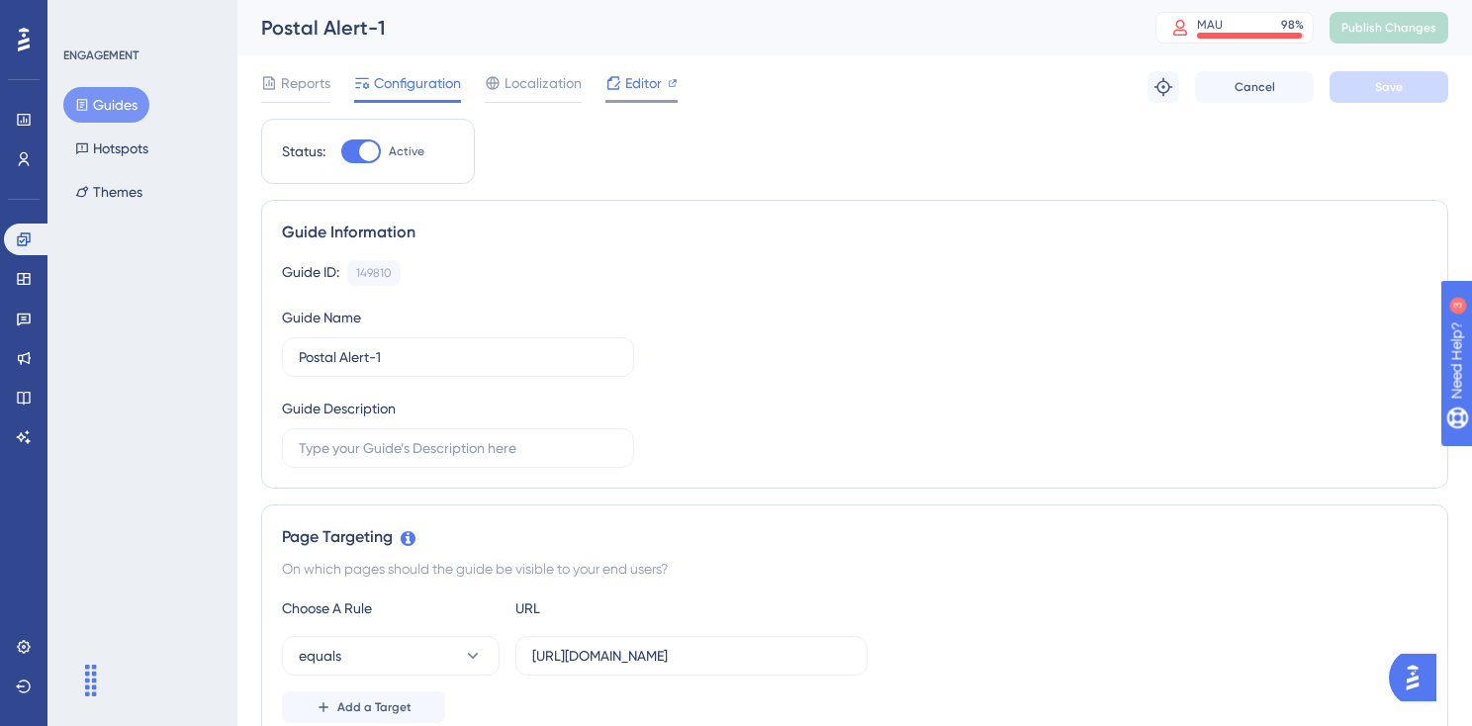
click at [643, 81] on span "Editor" at bounding box center [643, 83] width 37 height 24
click at [1388, 23] on span "Publish Changes" at bounding box center [1388, 28] width 95 height 16
click at [321, 81] on span "Reports" at bounding box center [305, 83] width 49 height 24
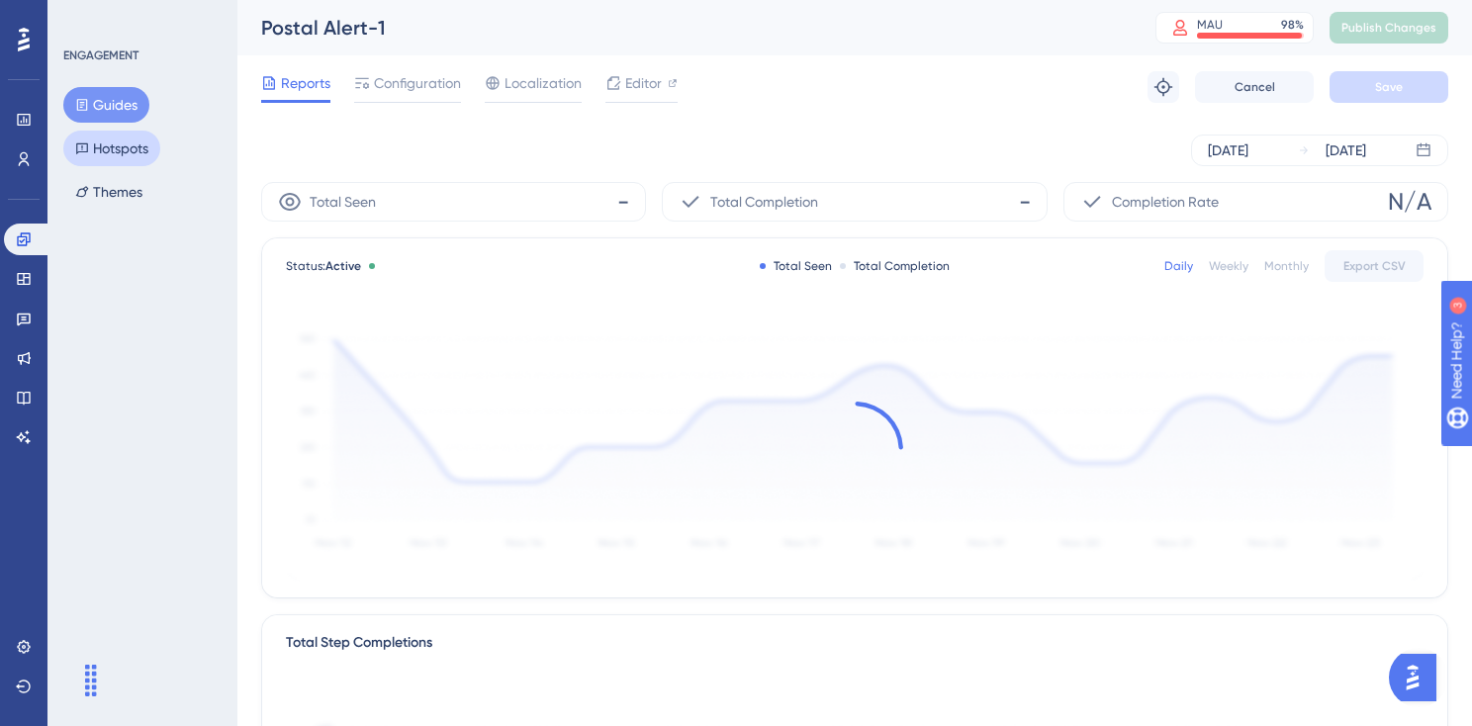
click at [132, 147] on button "Hotspots" at bounding box center [111, 149] width 97 height 36
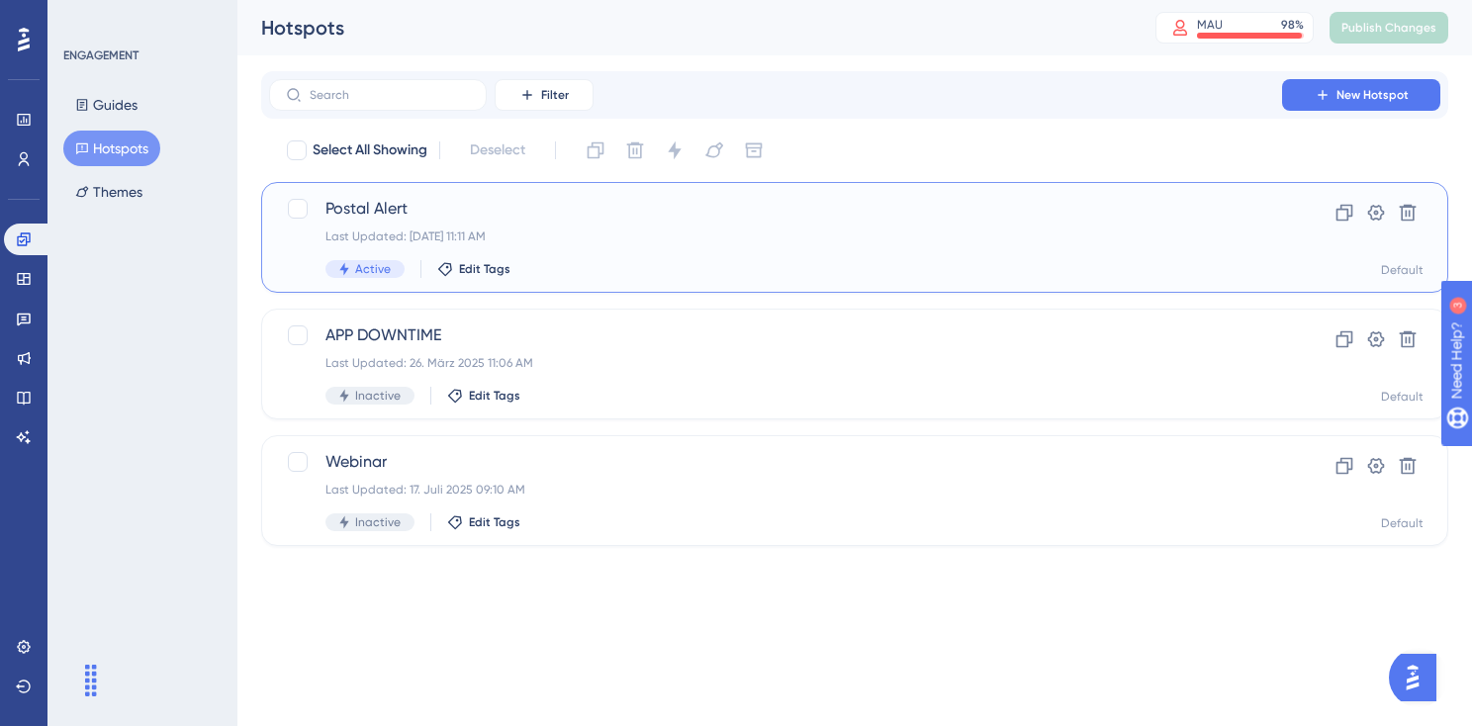
click at [546, 263] on div "Active Edit Tags" at bounding box center [775, 269] width 900 height 18
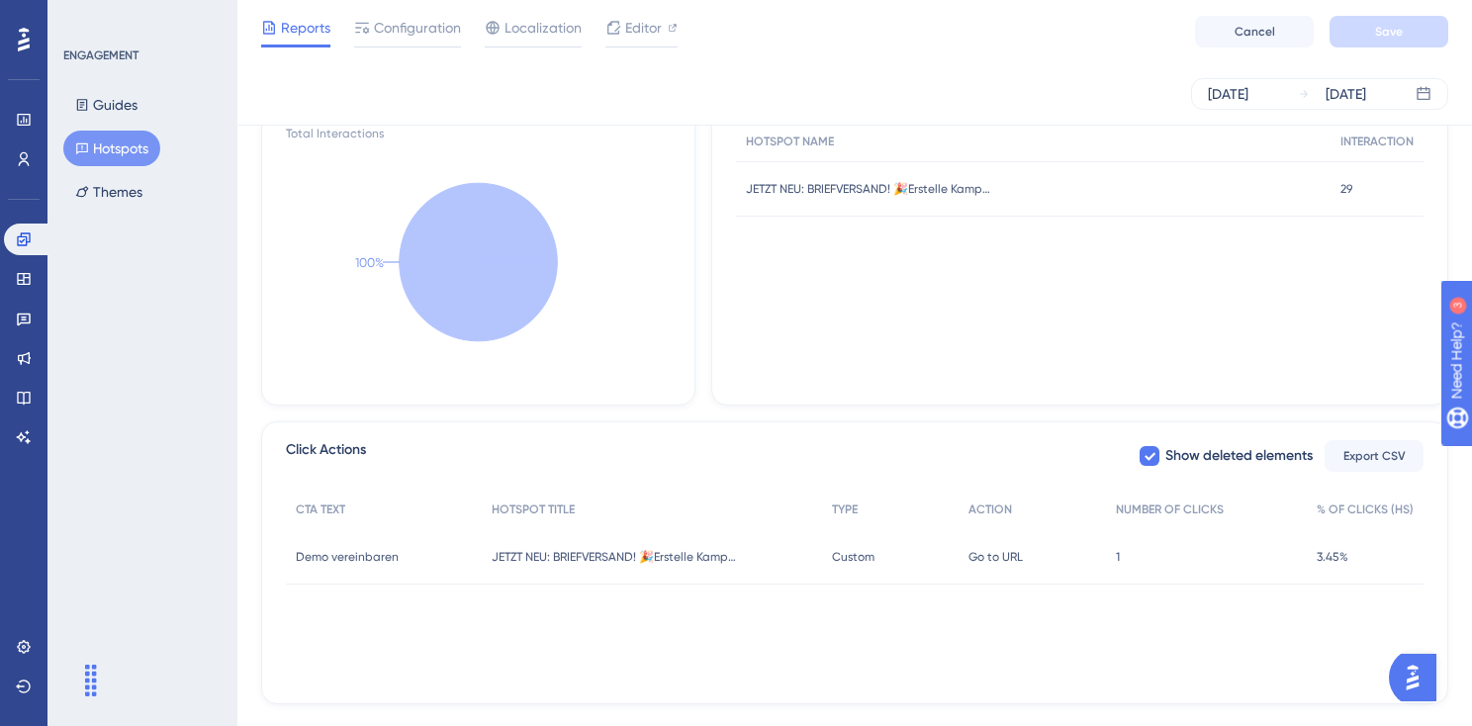
scroll to position [547, 0]
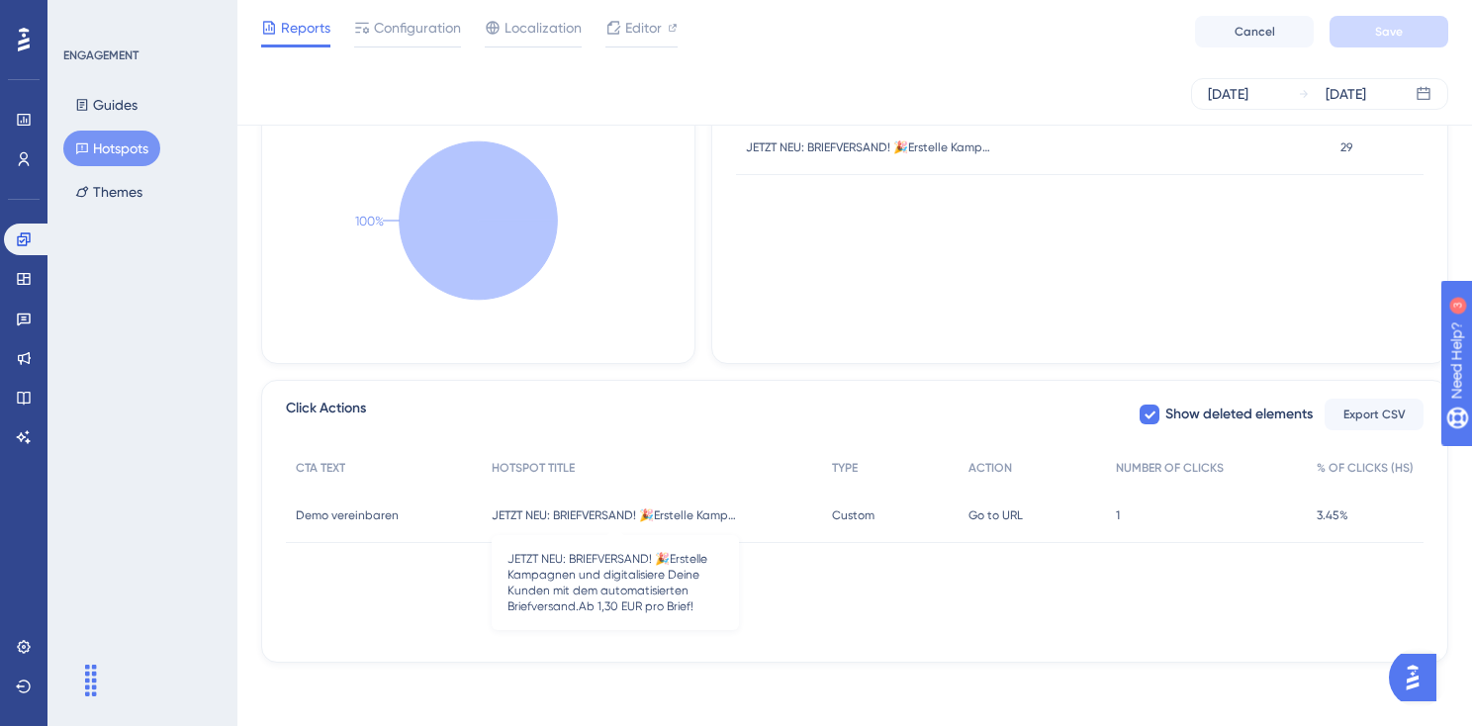
click at [660, 515] on span "JETZT NEU: BRIEFVERSAND! 🎉Erstelle Kampagnen und digitalisiere Deine Kunden mit…" at bounding box center [615, 515] width 247 height 16
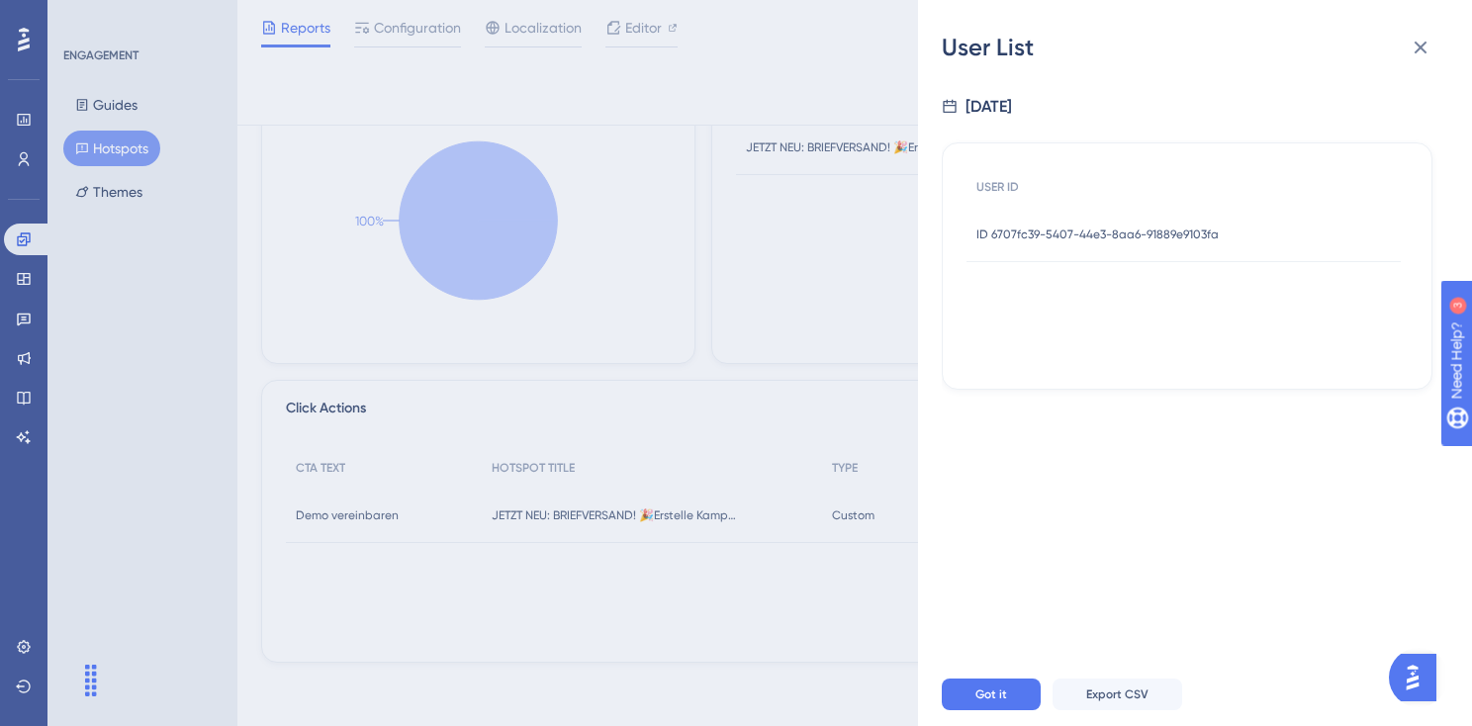
click at [1161, 234] on span "ID 6707fc39-5407-44e3-8aa6-91889e9103fa" at bounding box center [1097, 234] width 242 height 16
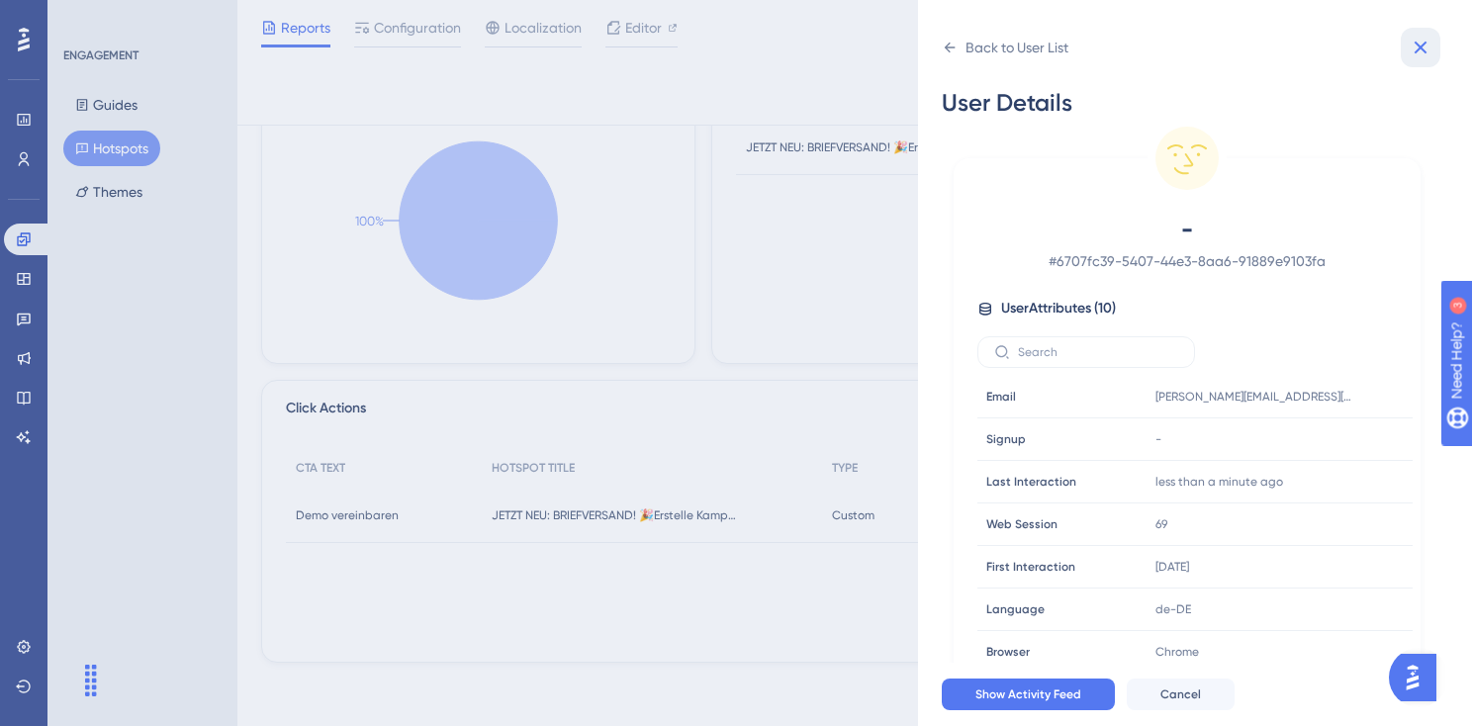
click at [1418, 50] on icon at bounding box center [1420, 48] width 24 height 24
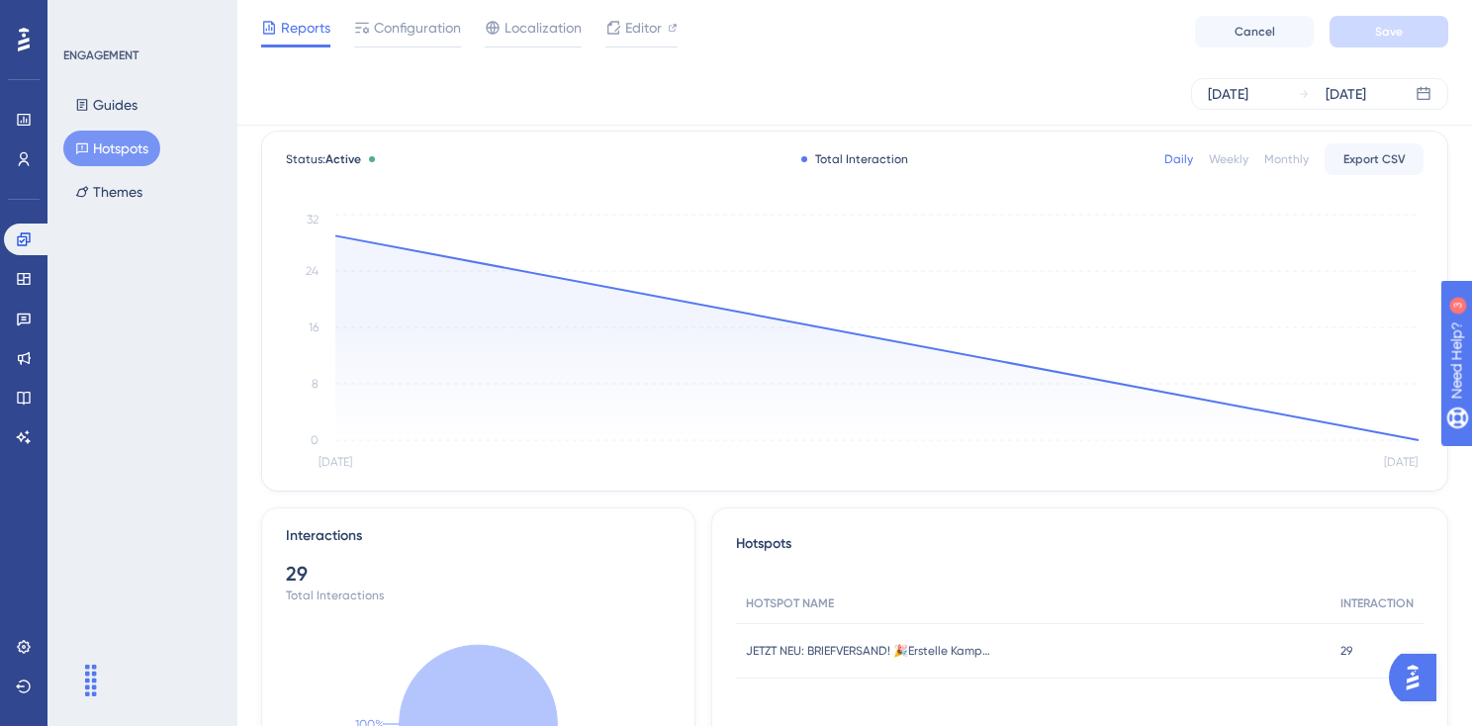
scroll to position [0, 0]
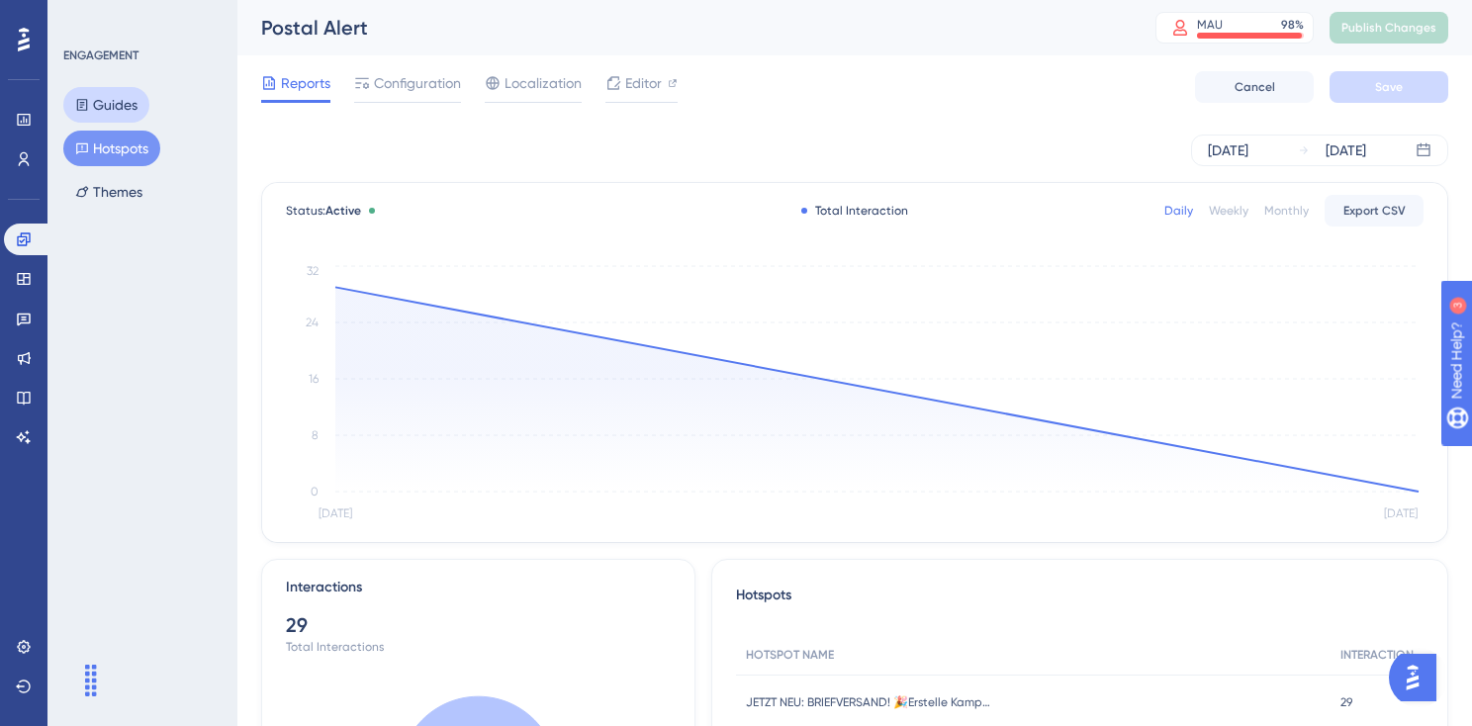
click at [138, 107] on button "Guides" at bounding box center [106, 105] width 86 height 36
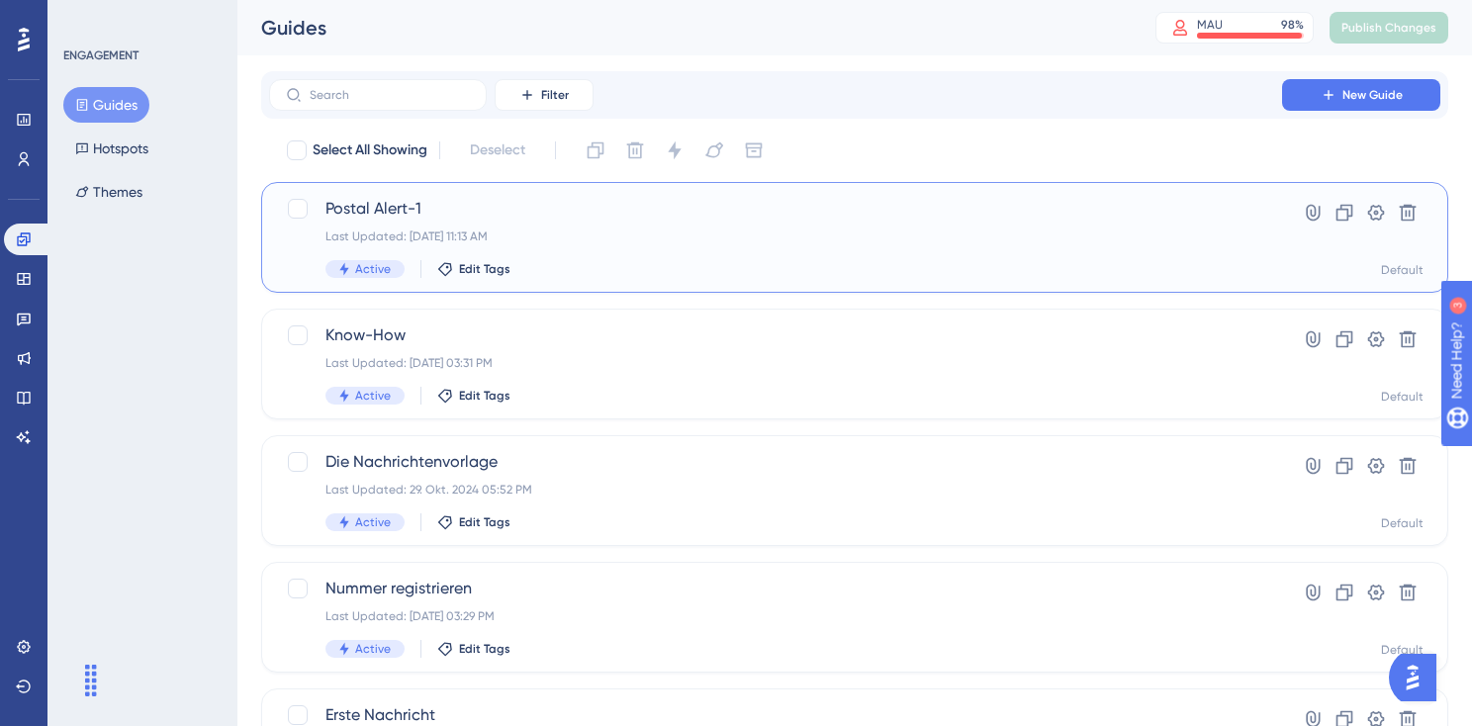
click at [1136, 267] on div "Active Edit Tags" at bounding box center [775, 269] width 900 height 18
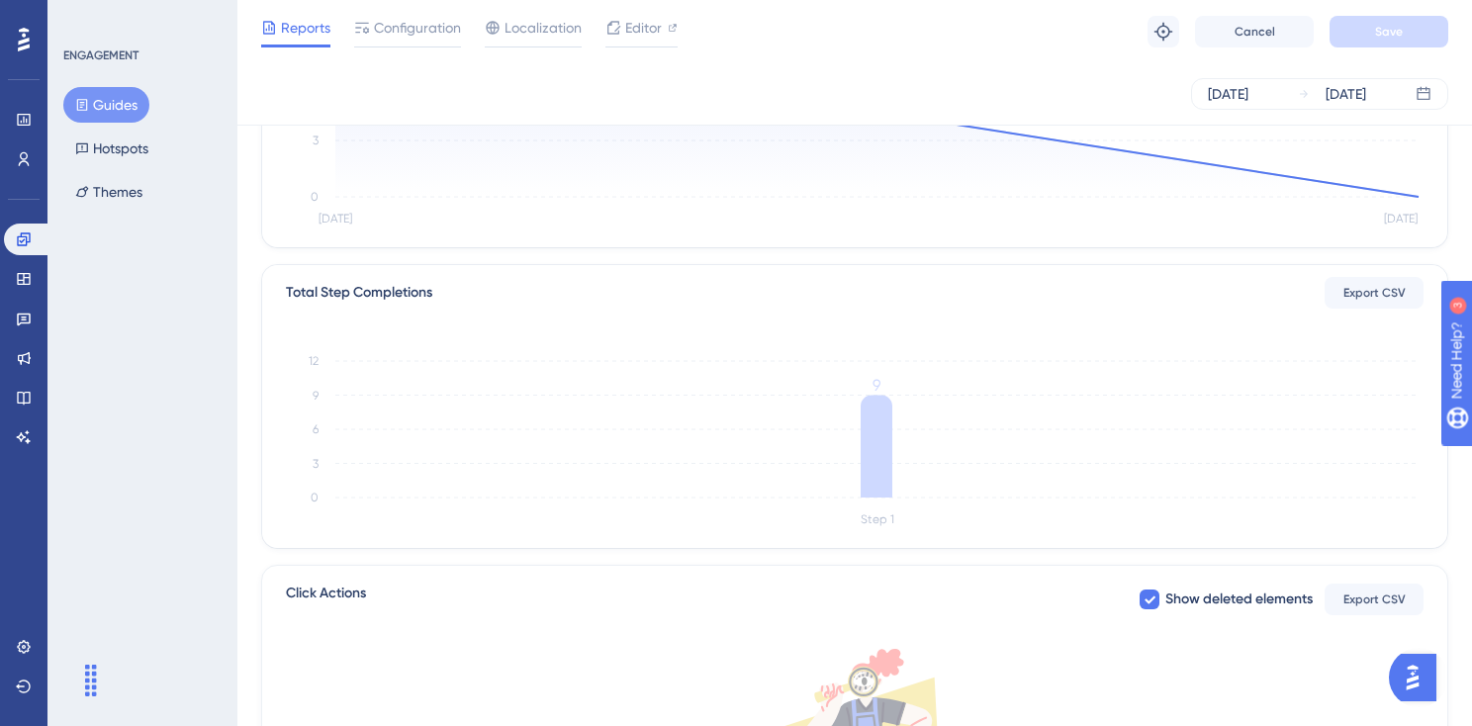
scroll to position [319, 0]
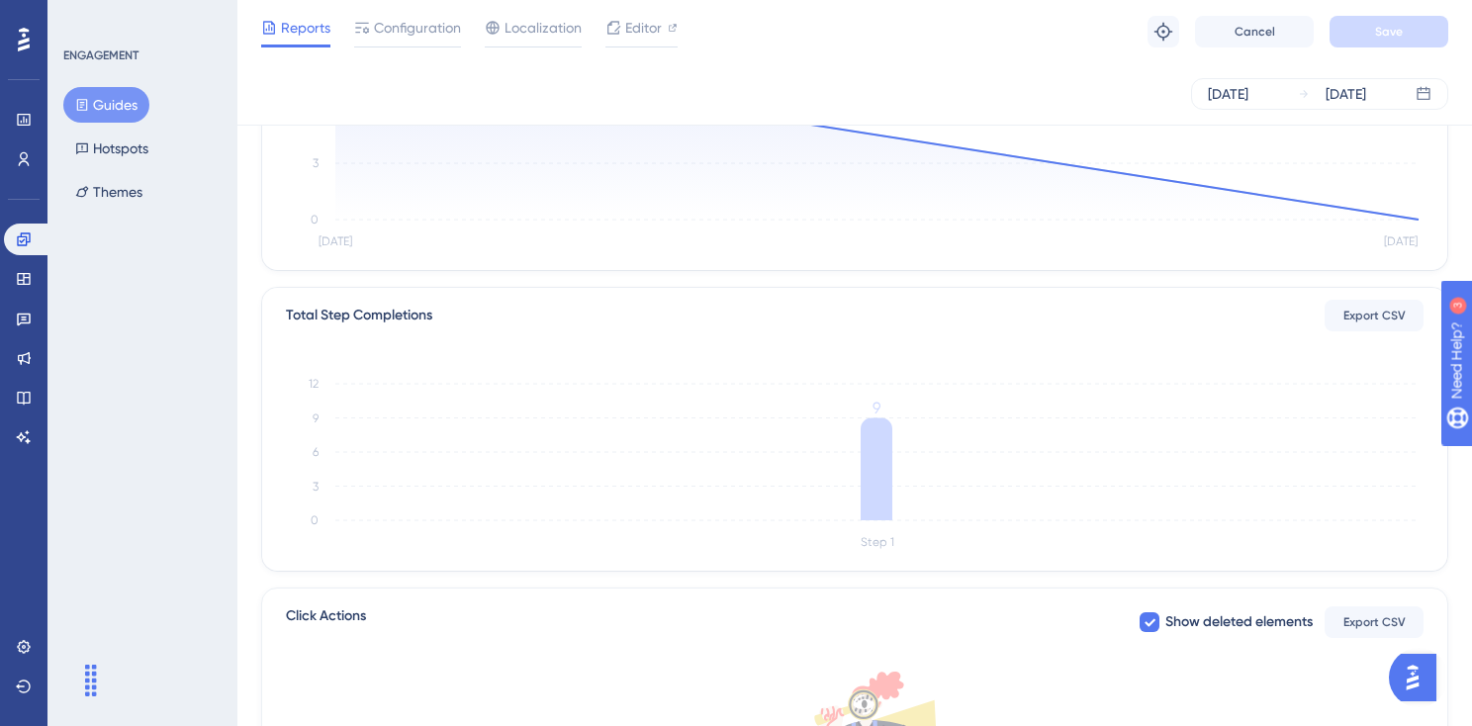
click at [677, 60] on div "Reports Configuration Localization Editor Troubleshoot Cancel Save" at bounding box center [854, 31] width 1234 height 63
click at [641, 38] on span "Editor" at bounding box center [643, 28] width 37 height 24
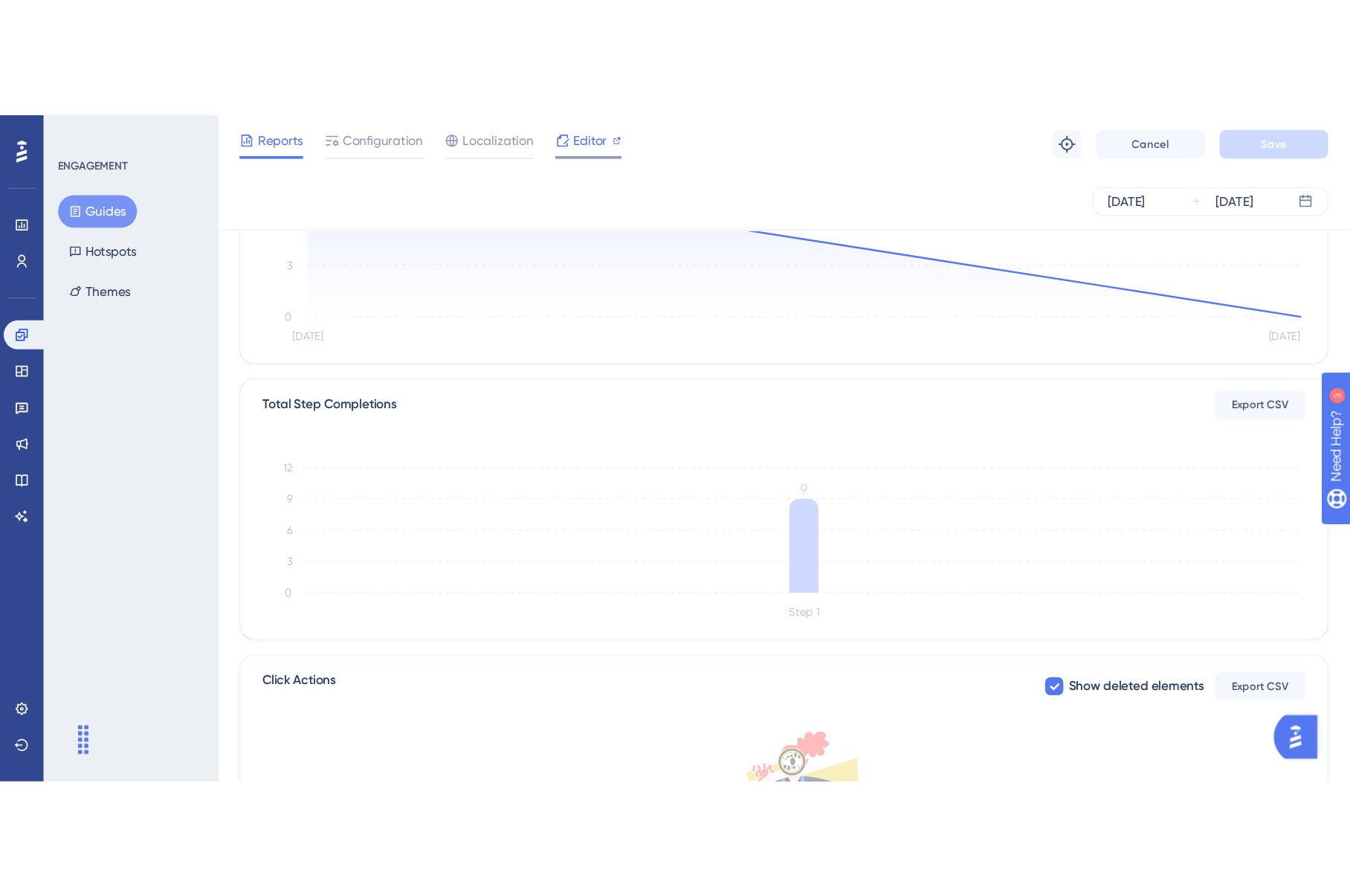
scroll to position [0, 0]
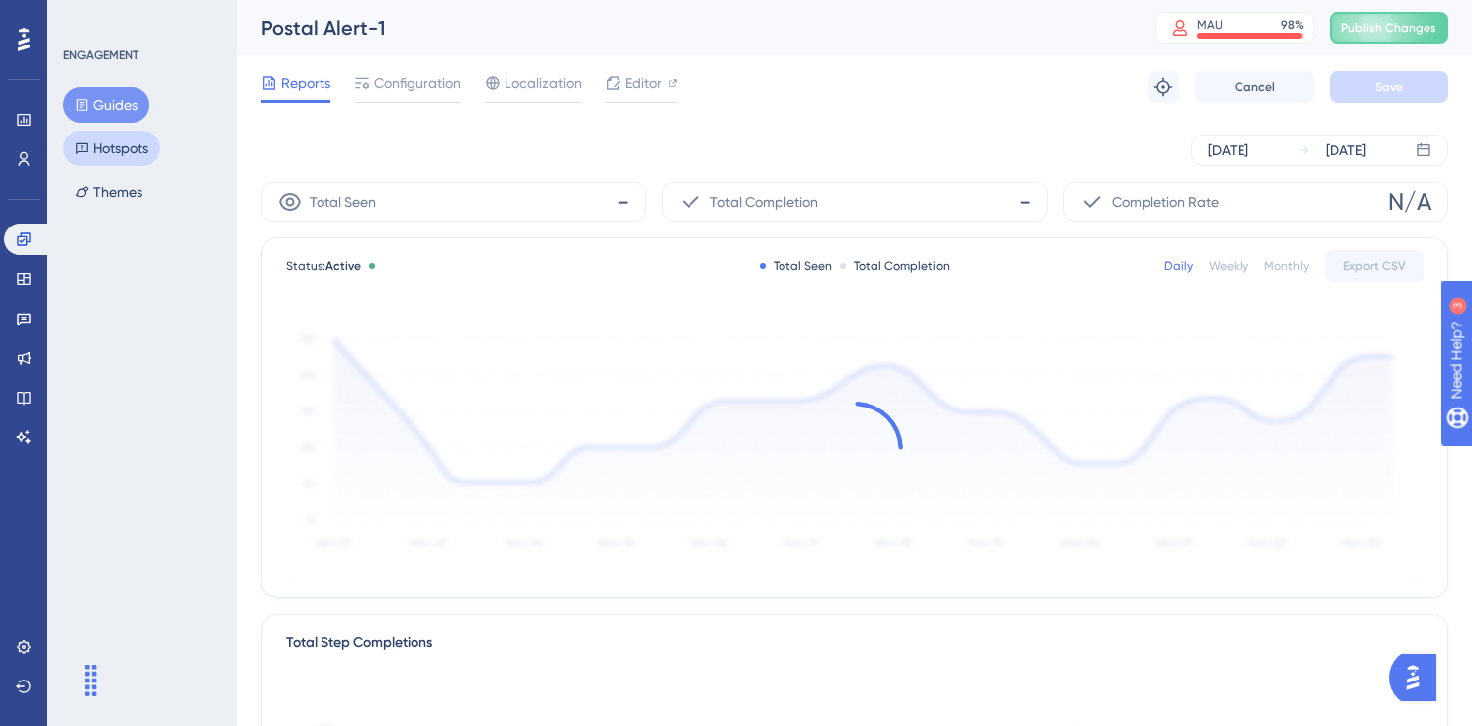
click at [147, 150] on button "Hotspots" at bounding box center [111, 149] width 97 height 36
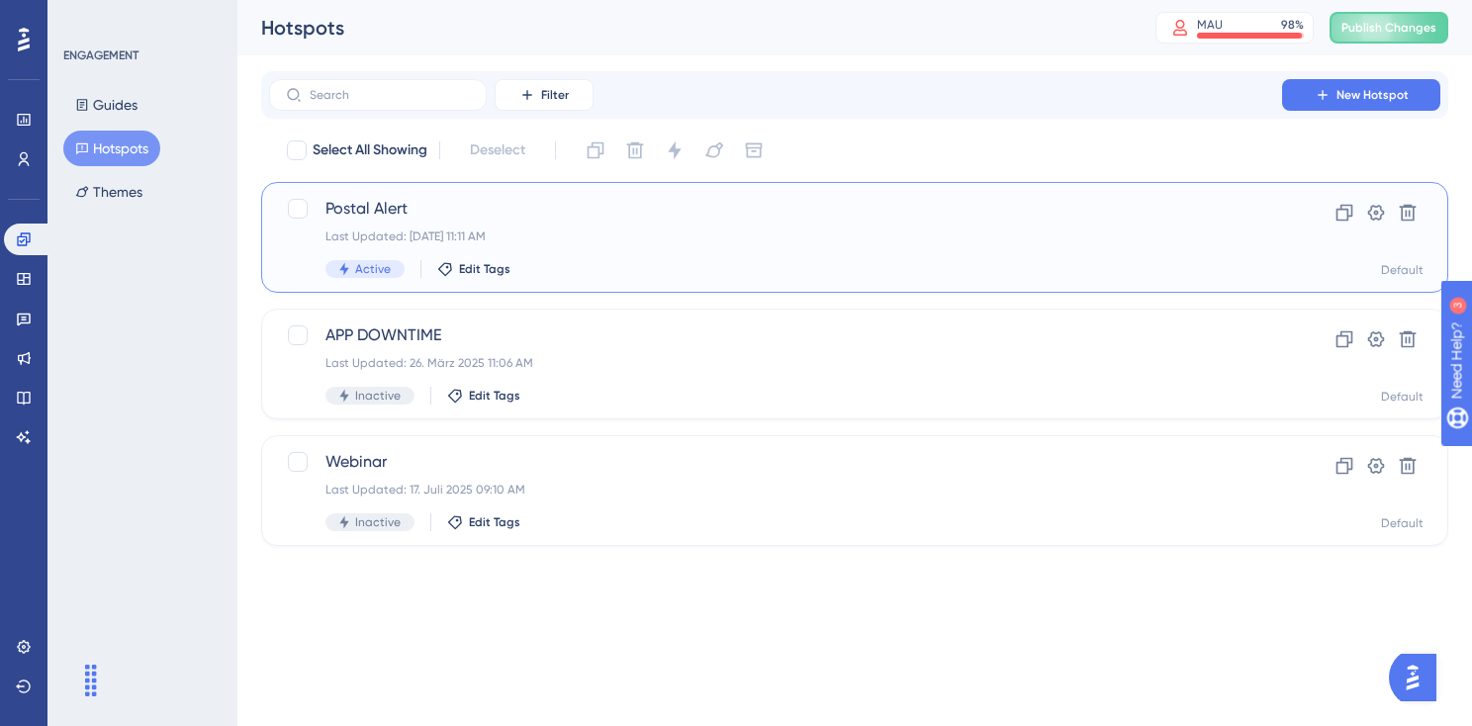
click at [576, 243] on div "Last Updated: 12. Aug. 2025 11:11 AM" at bounding box center [775, 236] width 900 height 16
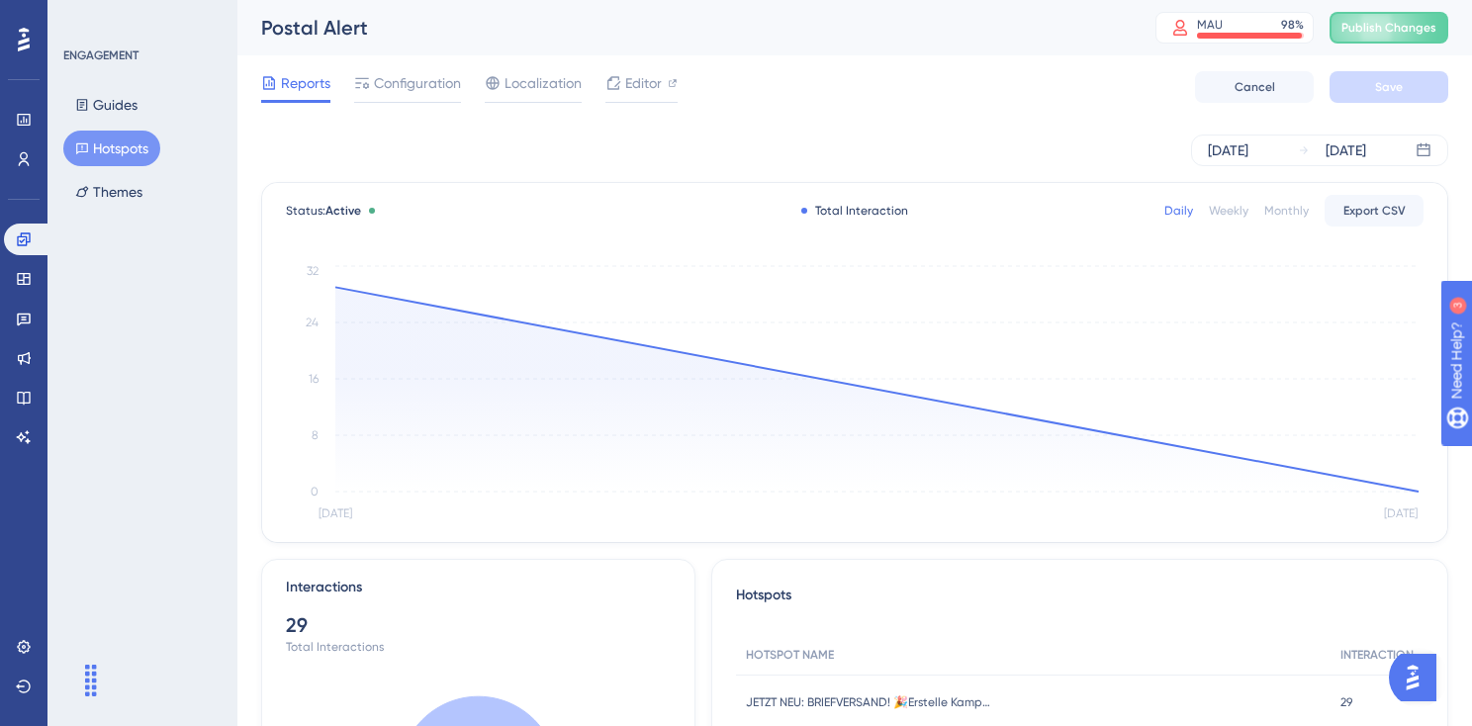
click at [130, 139] on button "Hotspots" at bounding box center [111, 149] width 97 height 36
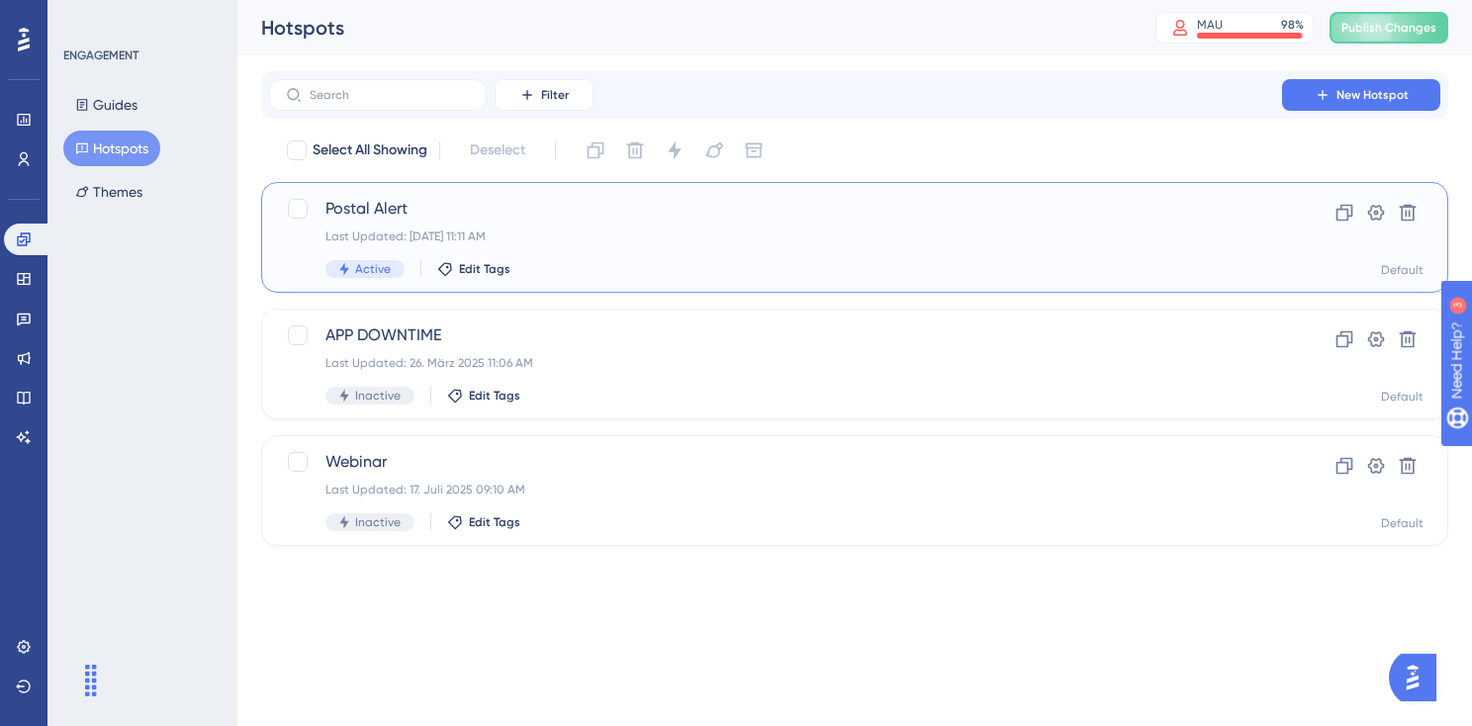
click at [411, 225] on div "Postal Alert Last Updated: 12. Aug. 2025 11:11 AM Active Edit Tags" at bounding box center [775, 237] width 900 height 81
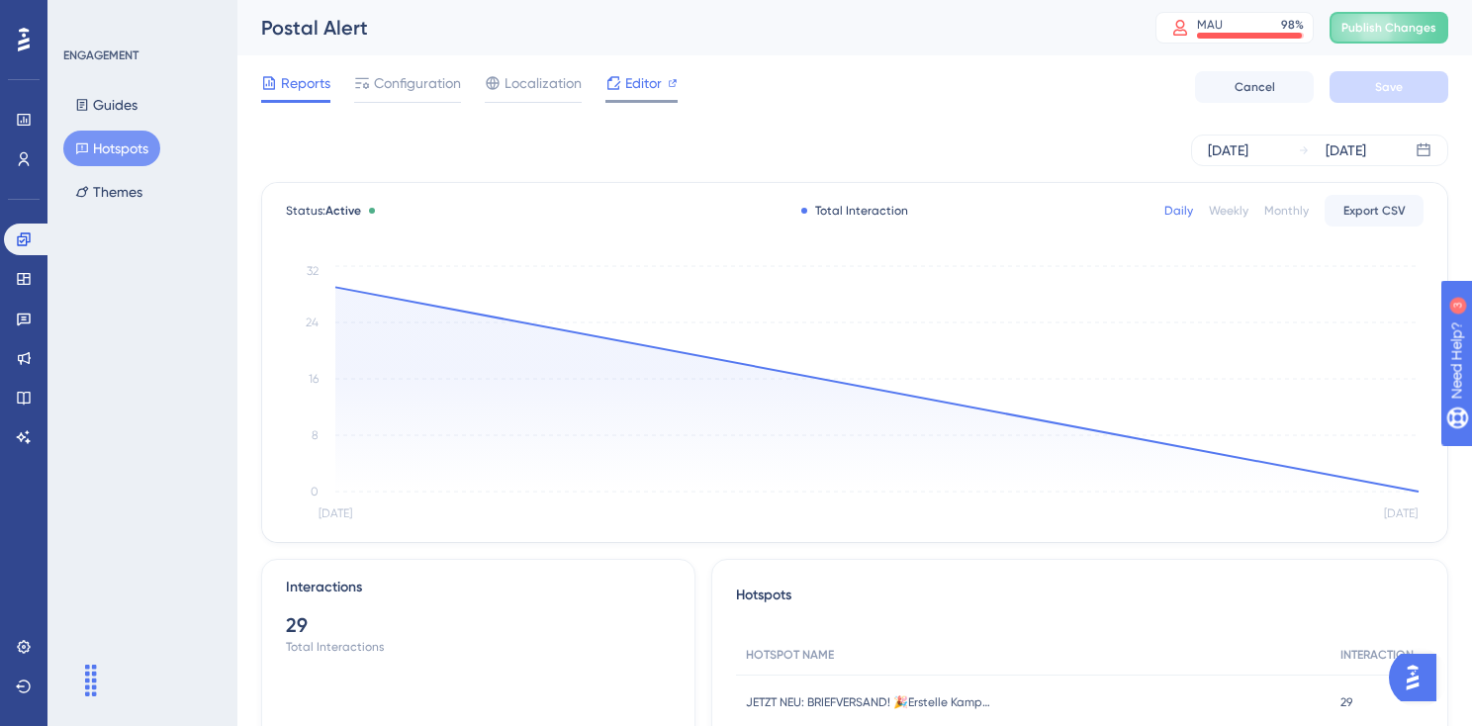
click at [638, 86] on span "Editor" at bounding box center [643, 83] width 37 height 24
click at [1374, 39] on button "Publish Changes" at bounding box center [1388, 28] width 119 height 32
click at [137, 109] on button "Guides" at bounding box center [106, 105] width 86 height 36
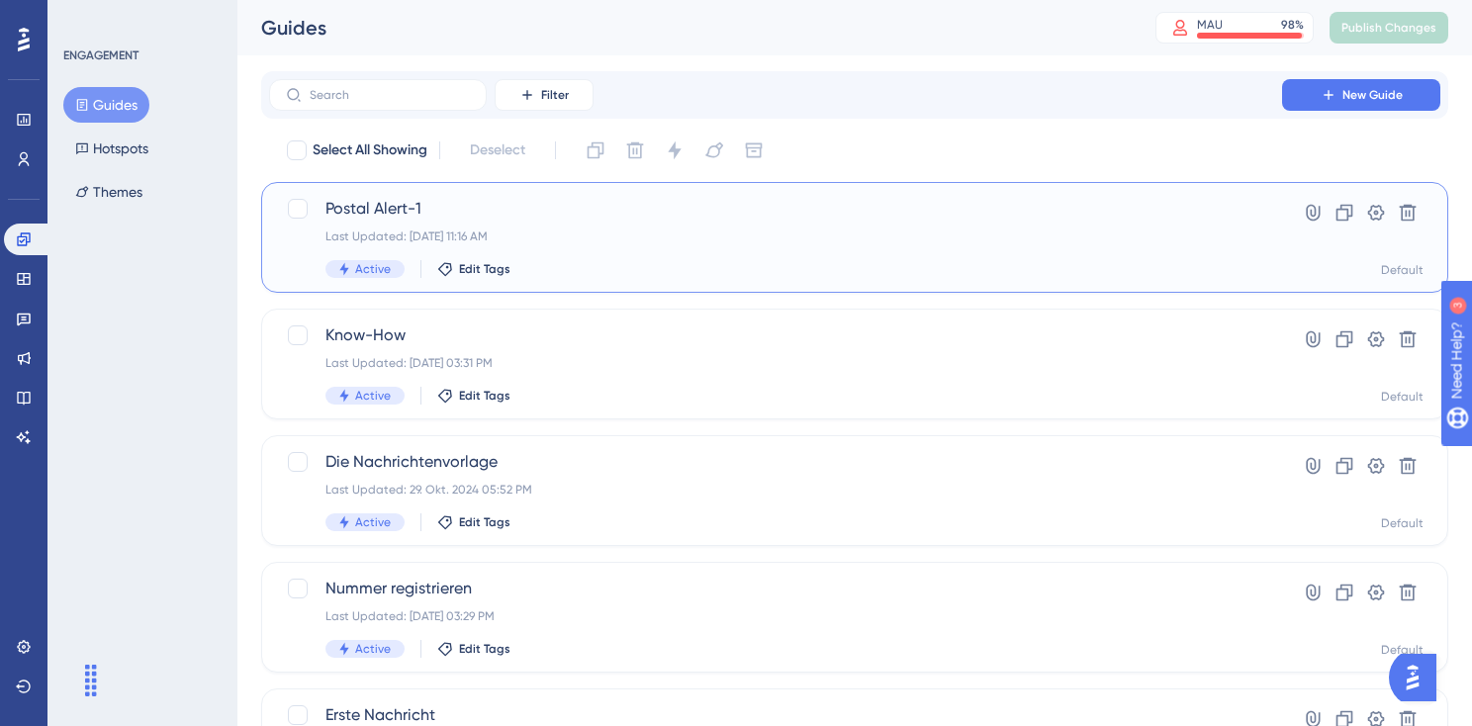
click at [799, 248] on div "Postal Alert-1 Last Updated: 12. Aug. 2025 11:16 AM Active Edit Tags" at bounding box center [775, 237] width 900 height 81
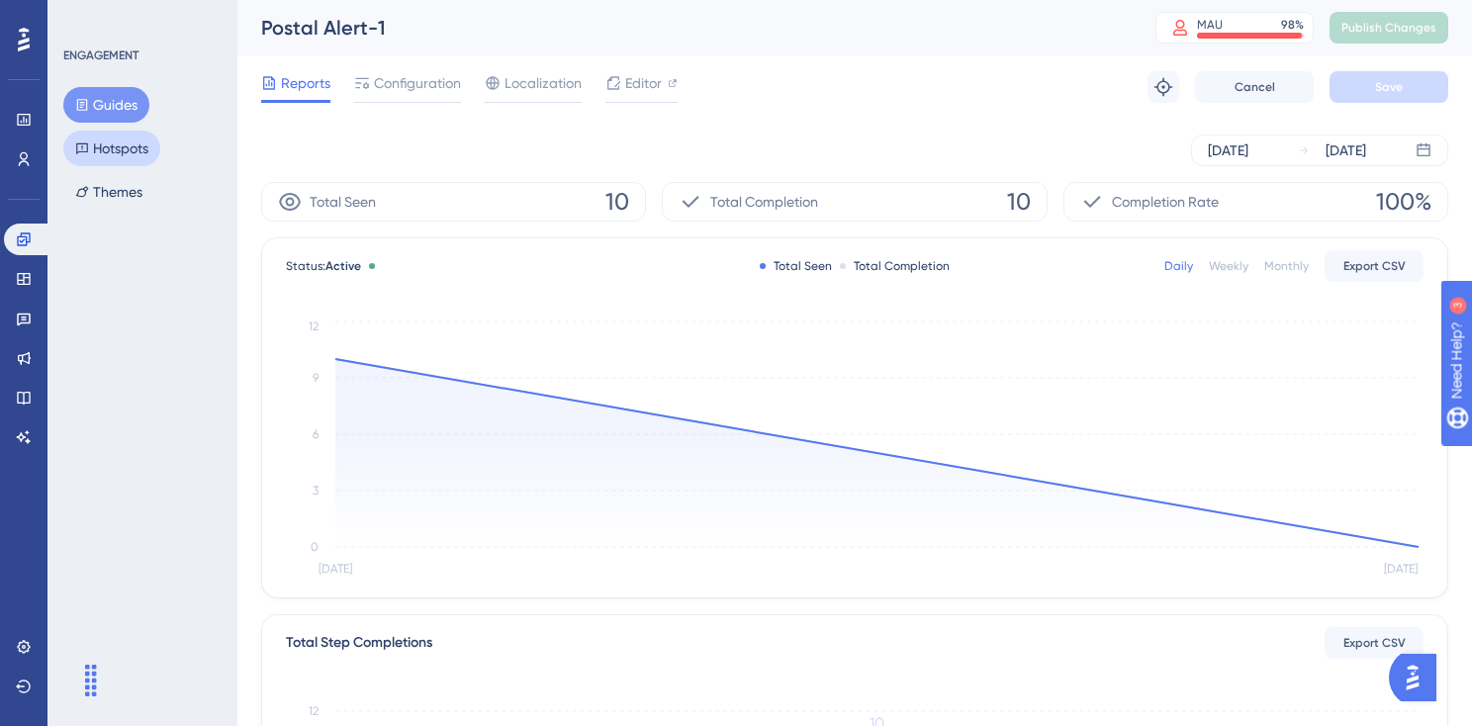
click at [122, 136] on button "Hotspots" at bounding box center [111, 149] width 97 height 36
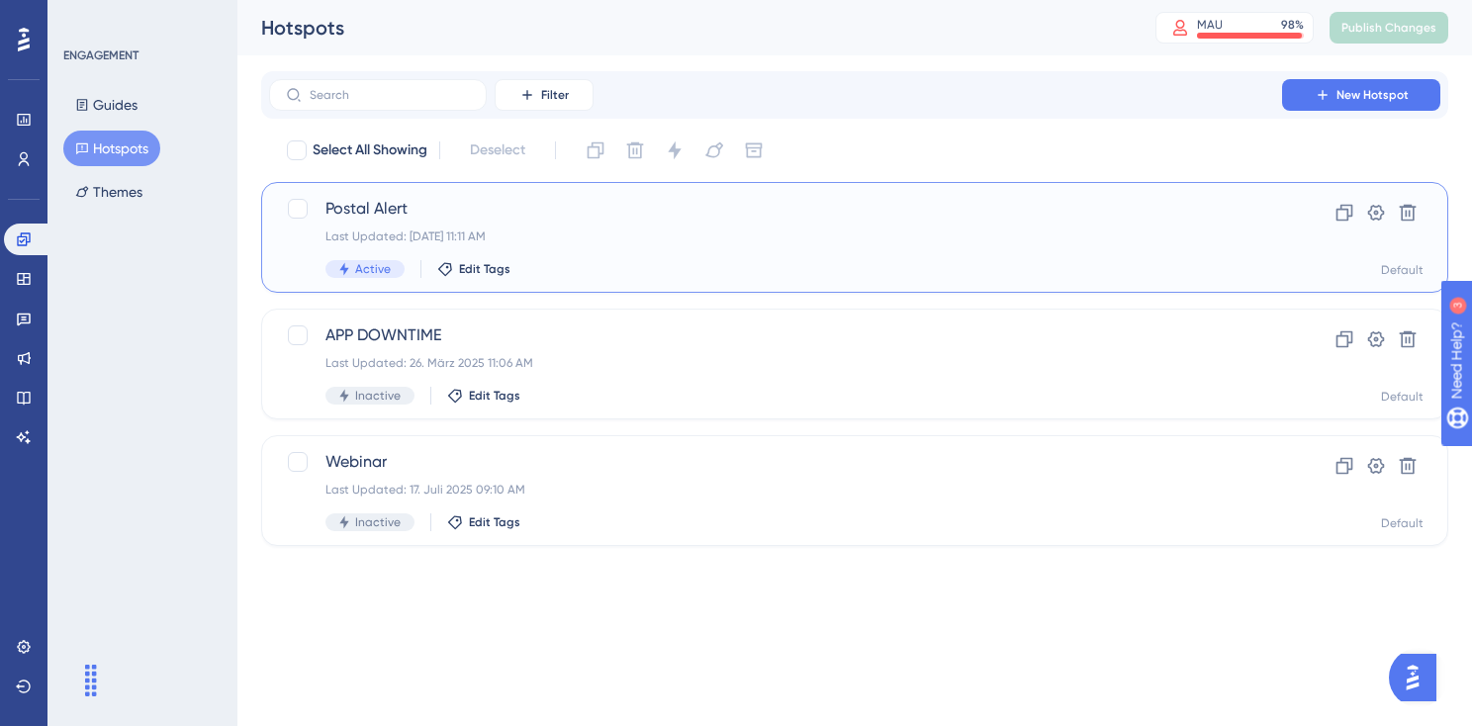
click at [851, 221] on div "Postal Alert Last Updated: 12. Aug. 2025 11:11 AM Active Edit Tags" at bounding box center [775, 237] width 900 height 81
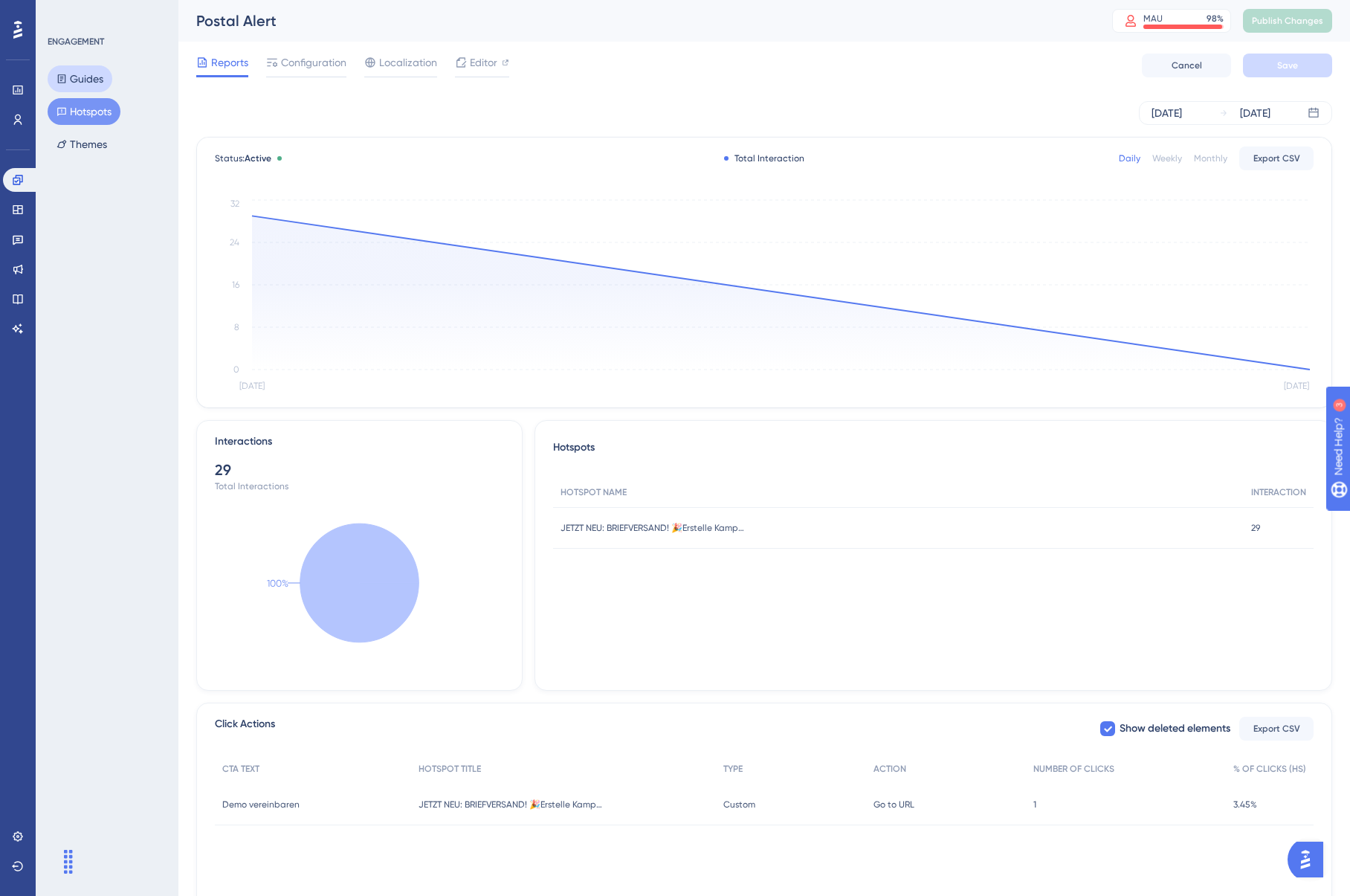
click at [93, 84] on button "Guides" at bounding box center [80, 79] width 65 height 27
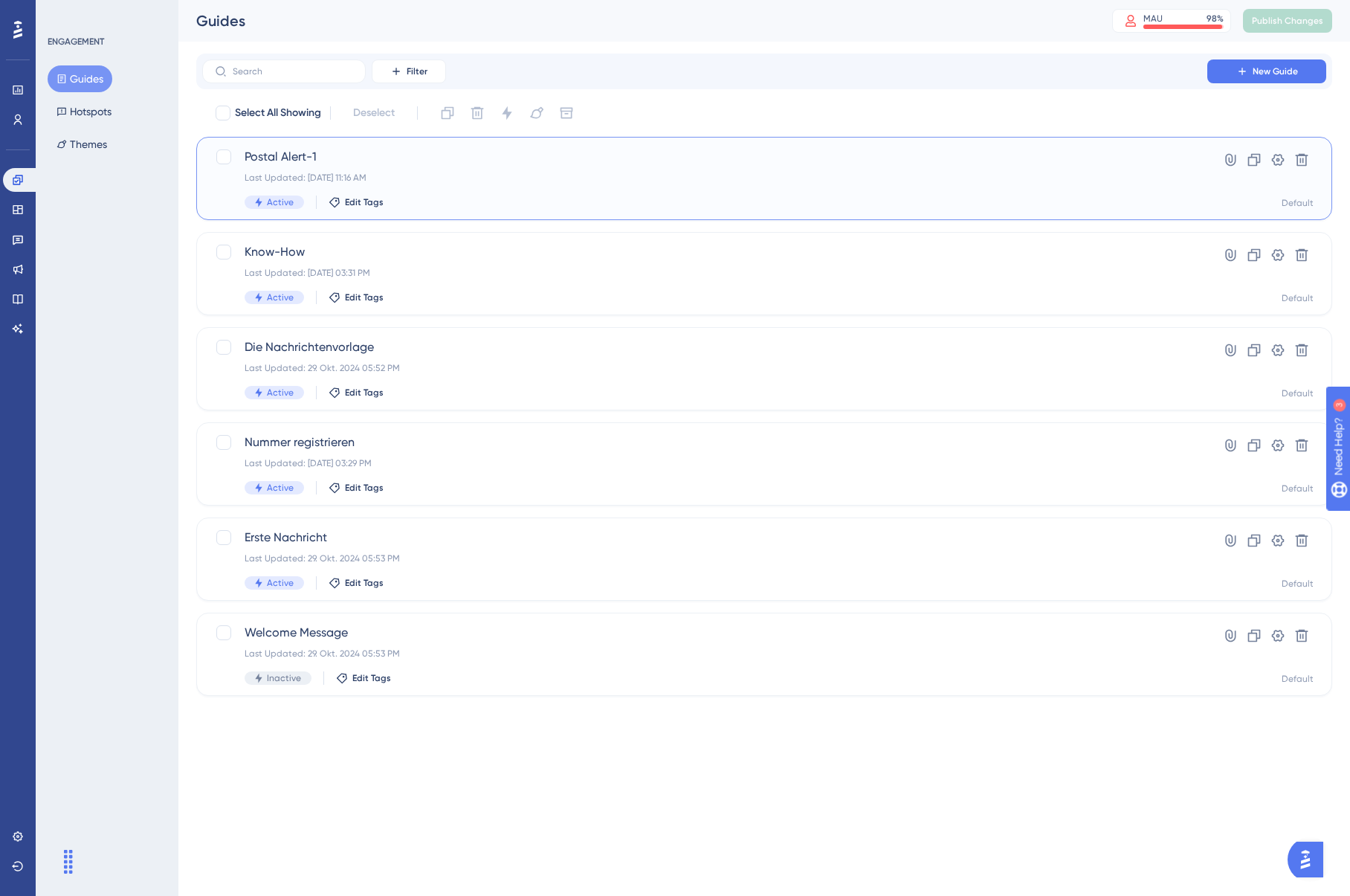
click at [437, 168] on div "Postal Alert-1 Last Updated: 12. Aug. 2025 11:16 AM Active Edit Tags" at bounding box center [704, 178] width 920 height 61
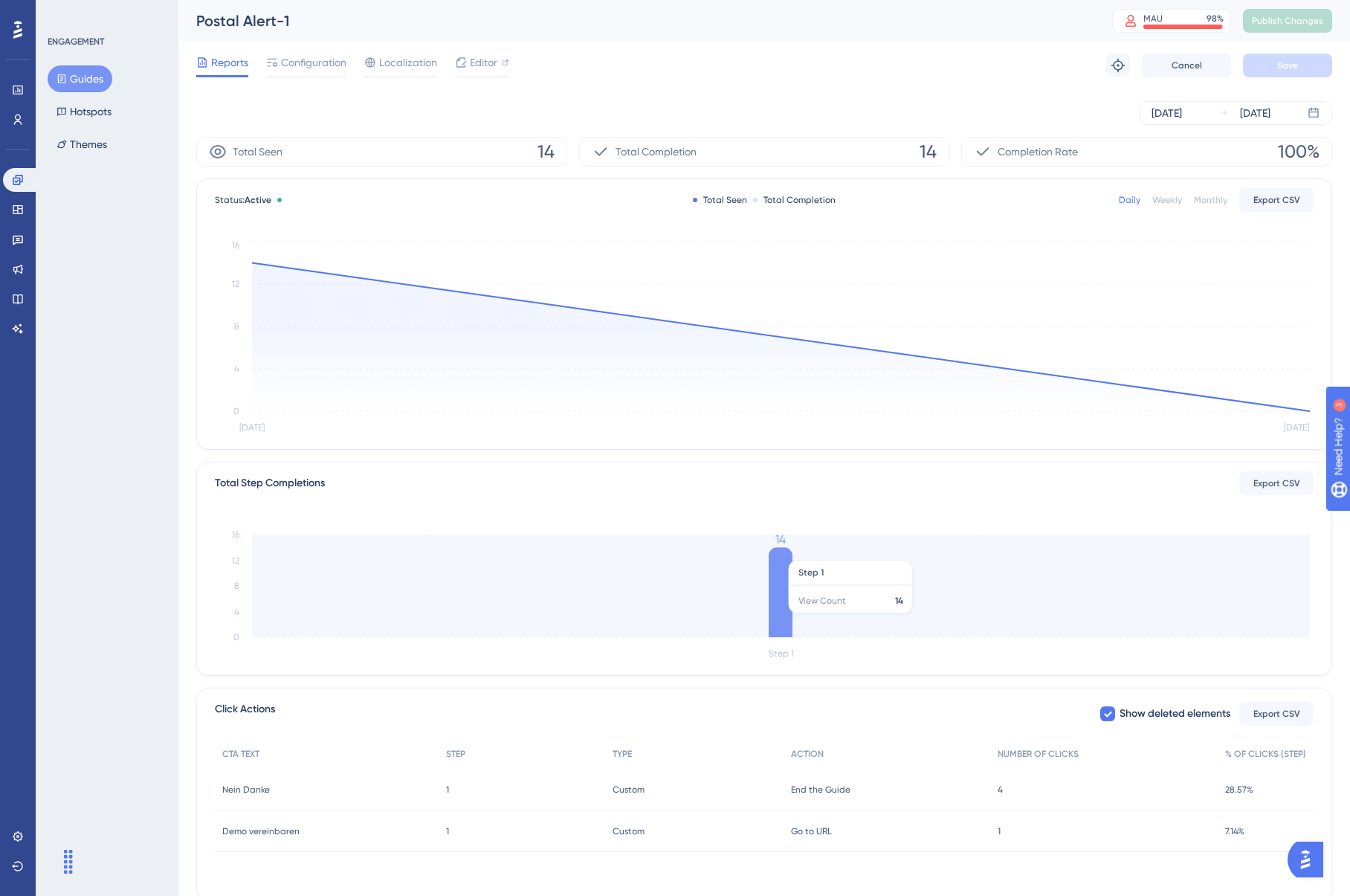
scroll to position [46, 0]
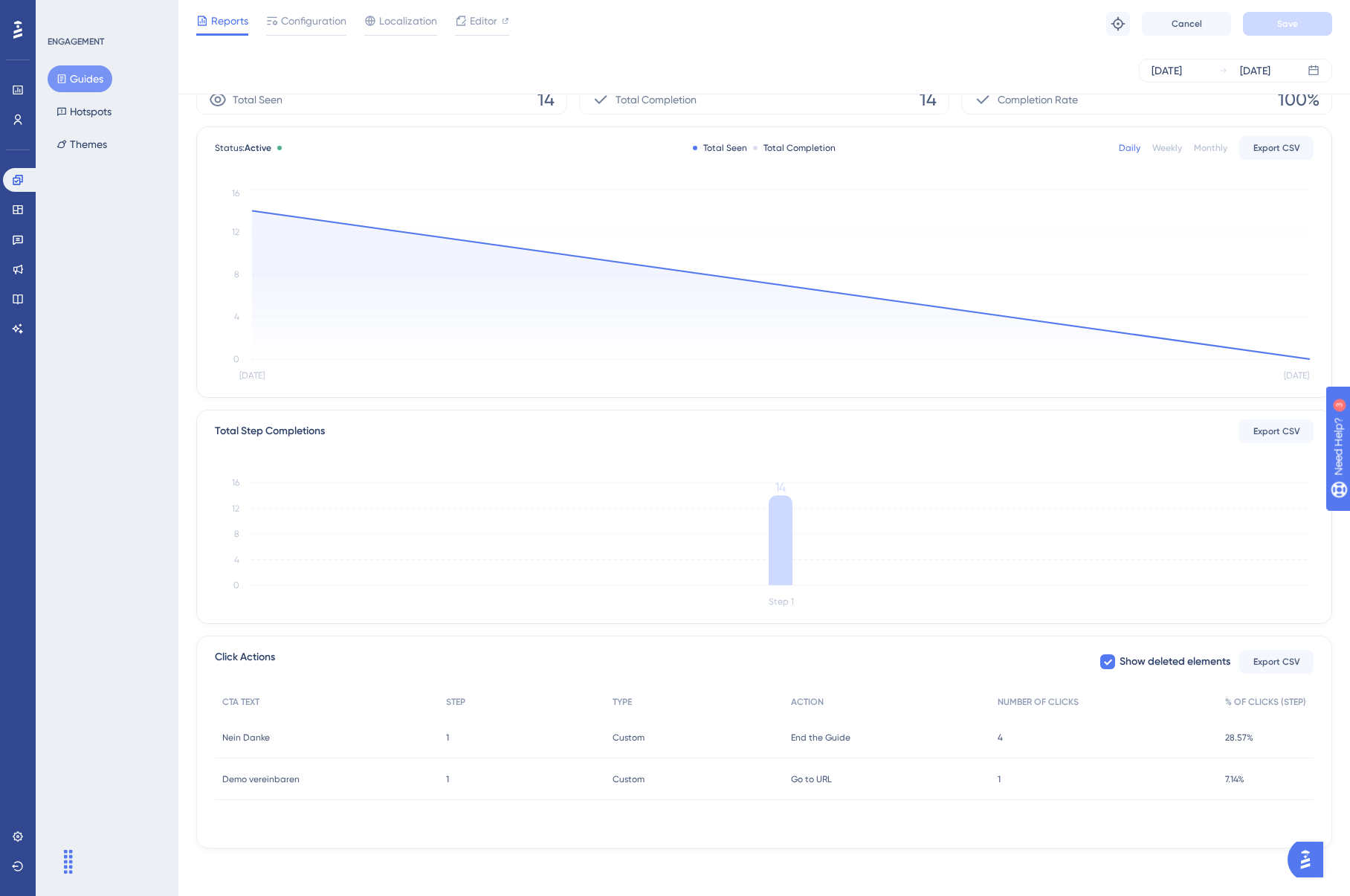
click at [1002, 739] on span "4" at bounding box center [1000, 737] width 5 height 12
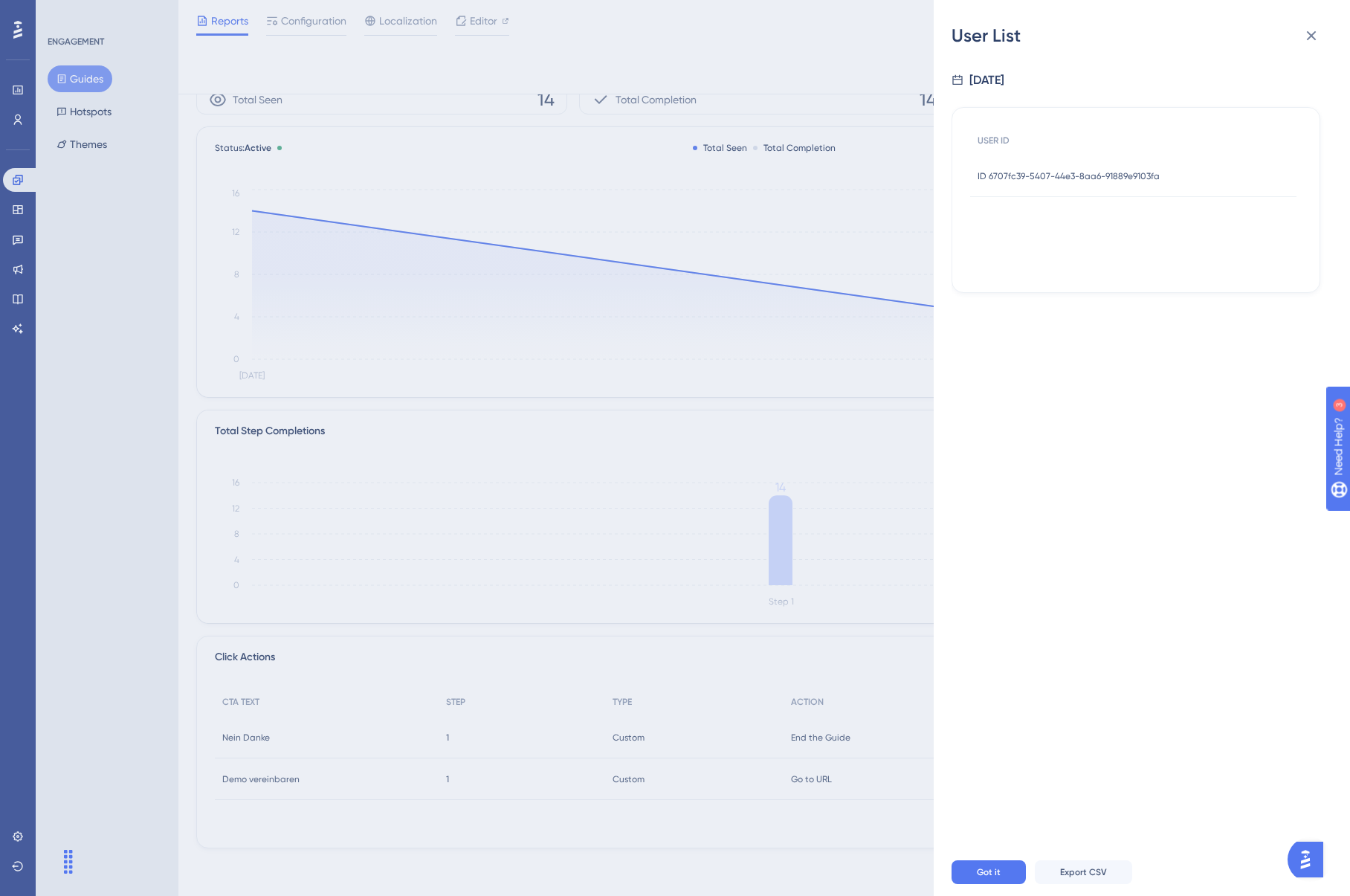
click at [1076, 176] on span "ID 6707fc39-5407-44e3-8aa6-91889e9103fa" at bounding box center [1069, 176] width 182 height 12
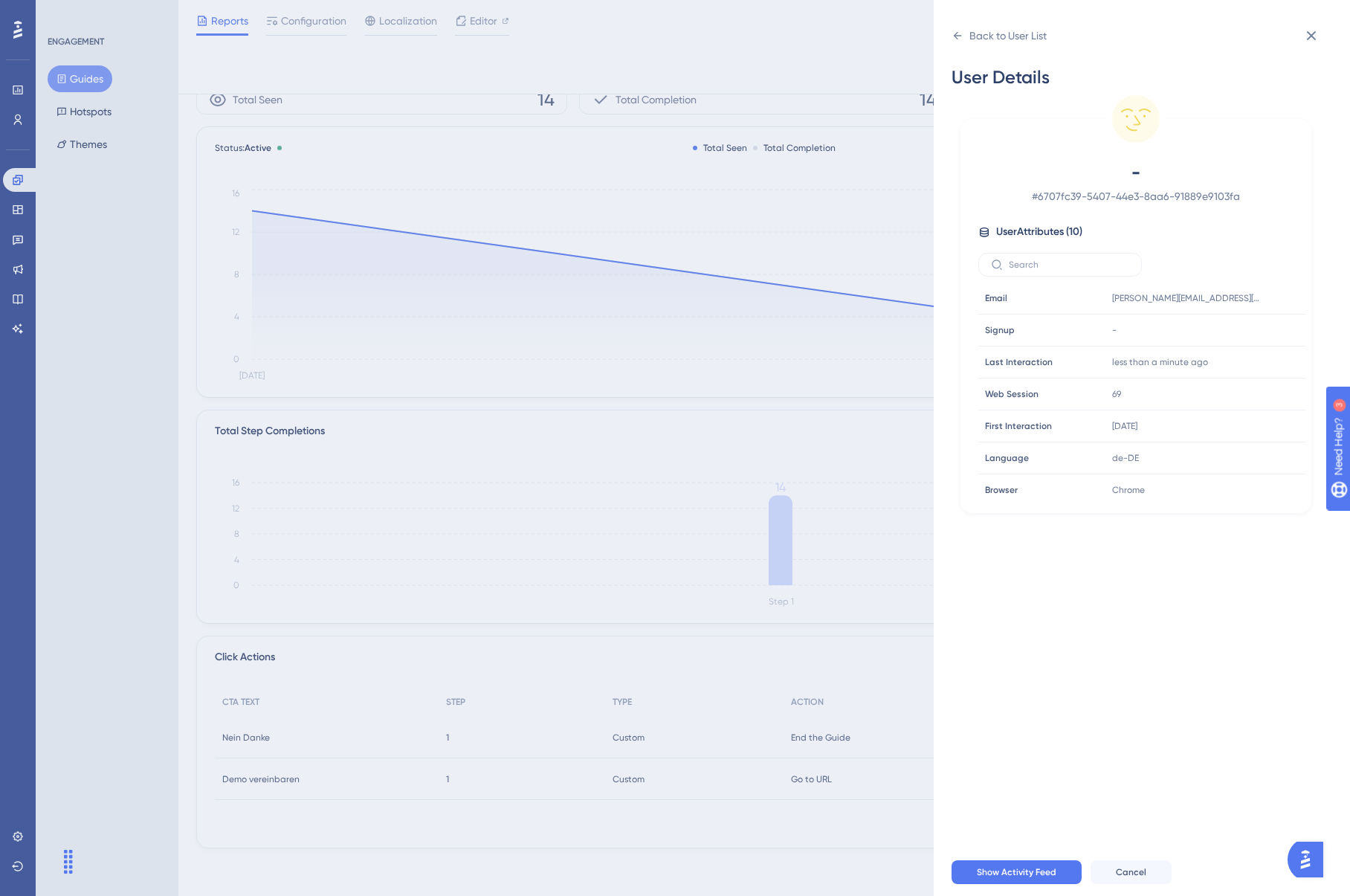
click at [1310, 24] on button at bounding box center [1312, 36] width 30 height 30
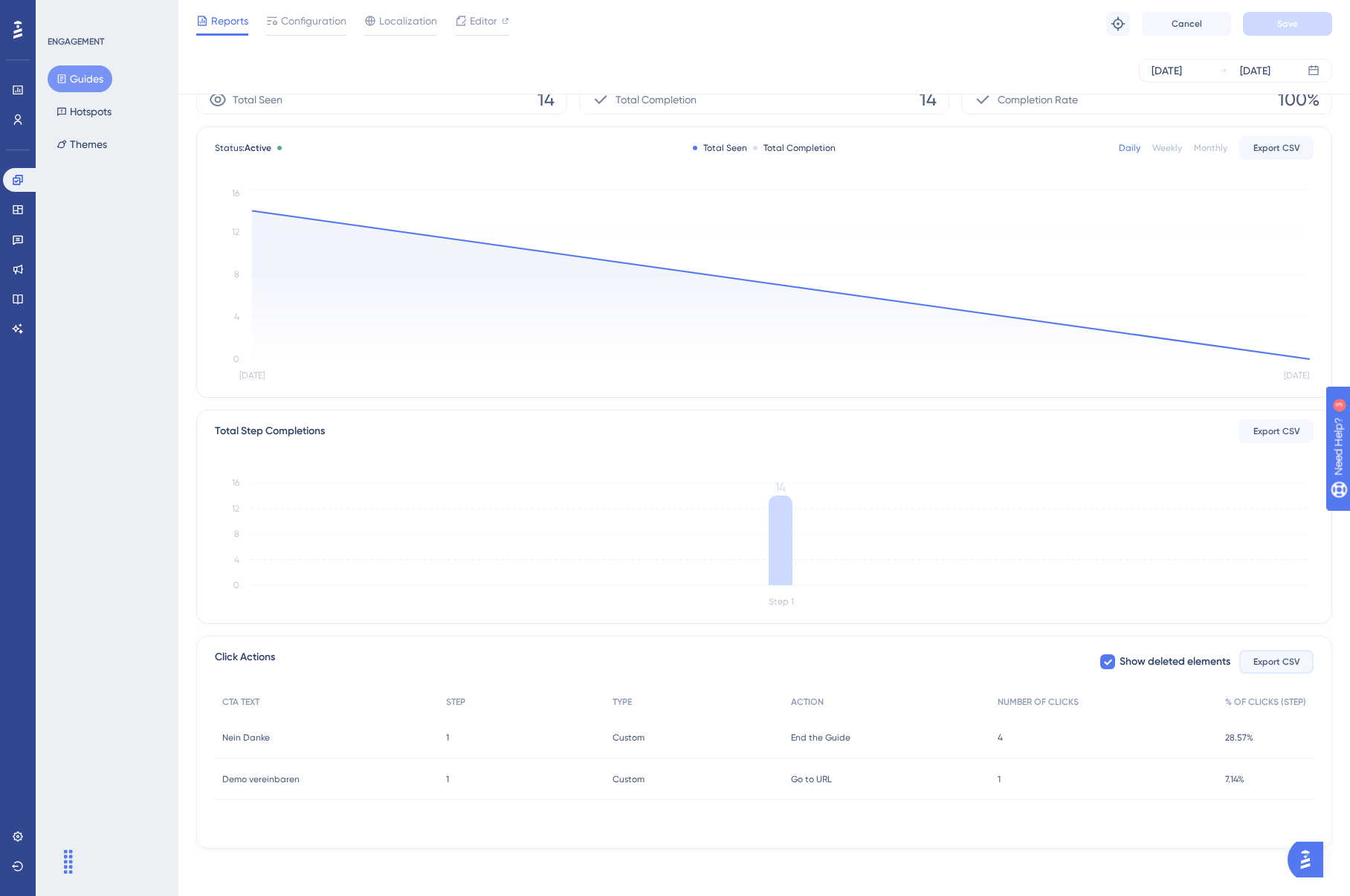
click at [1282, 668] on button "Export CSV" at bounding box center [1276, 661] width 74 height 24
click at [1176, 664] on span "Show deleted elements" at bounding box center [1174, 661] width 110 height 18
click at [1176, 663] on span "Show deleted elements" at bounding box center [1174, 661] width 110 height 18
checkbox input "true"
click at [266, 737] on span "Nein Danke" at bounding box center [246, 737] width 47 height 12
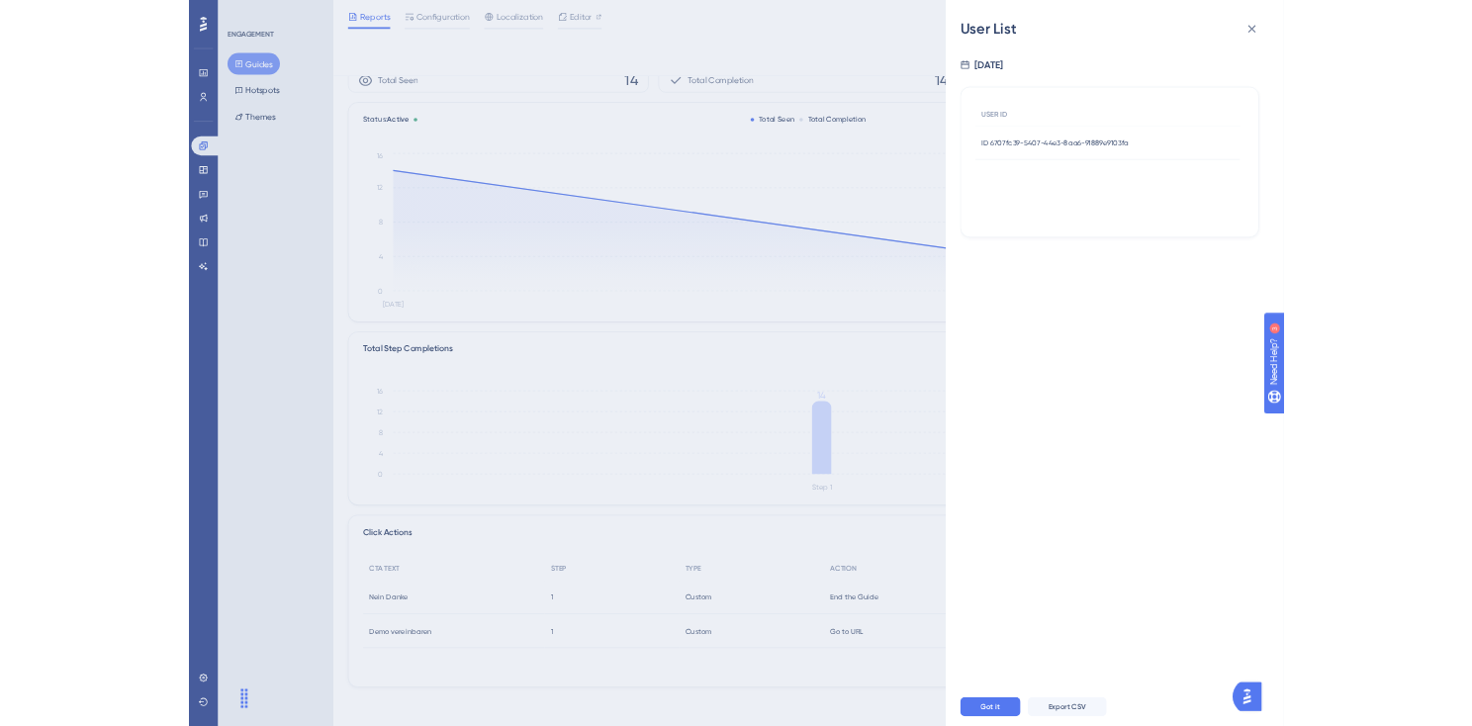
scroll to position [0, 0]
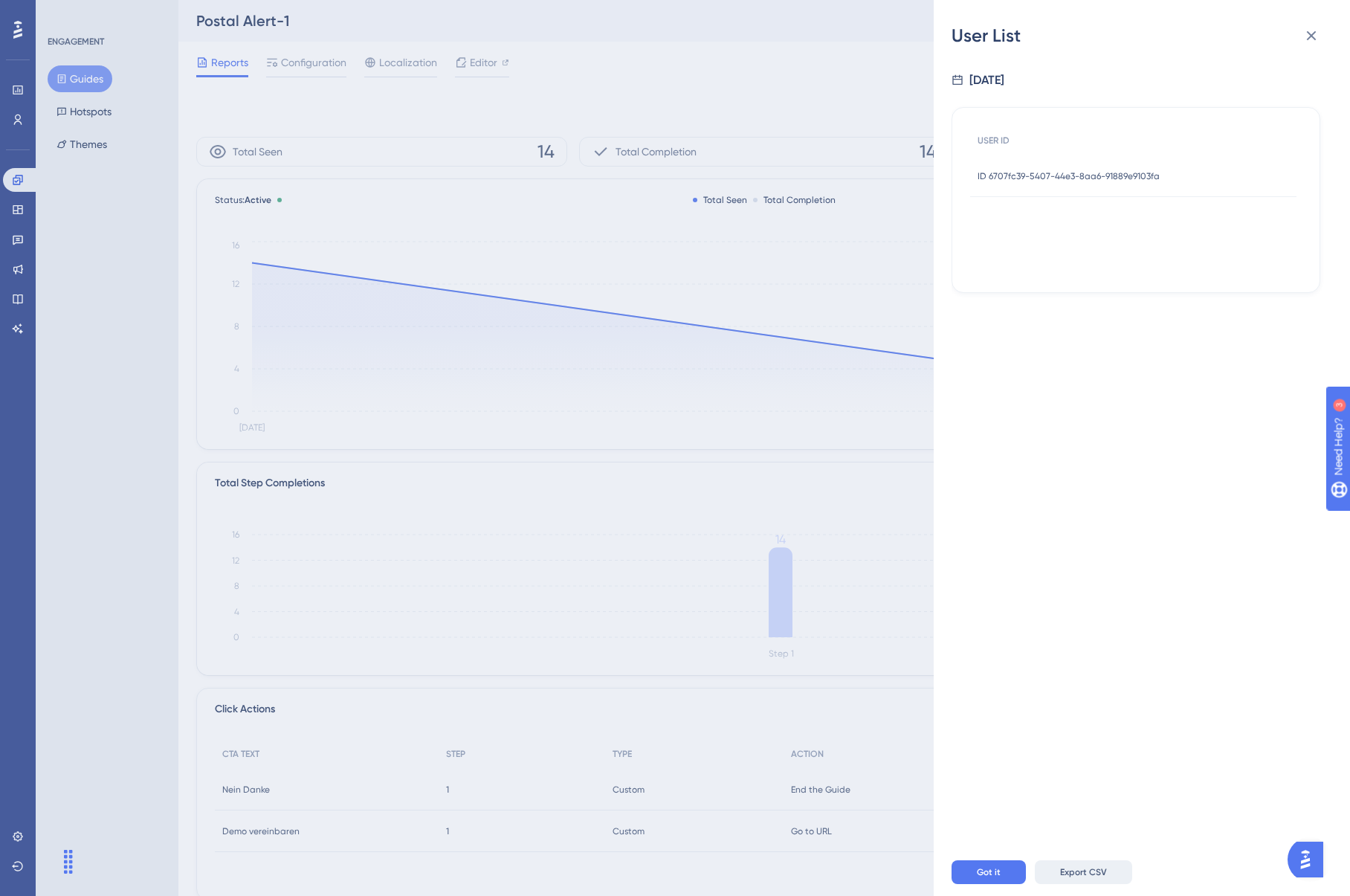
click at [1103, 873] on span "Export CSV" at bounding box center [1083, 872] width 47 height 12
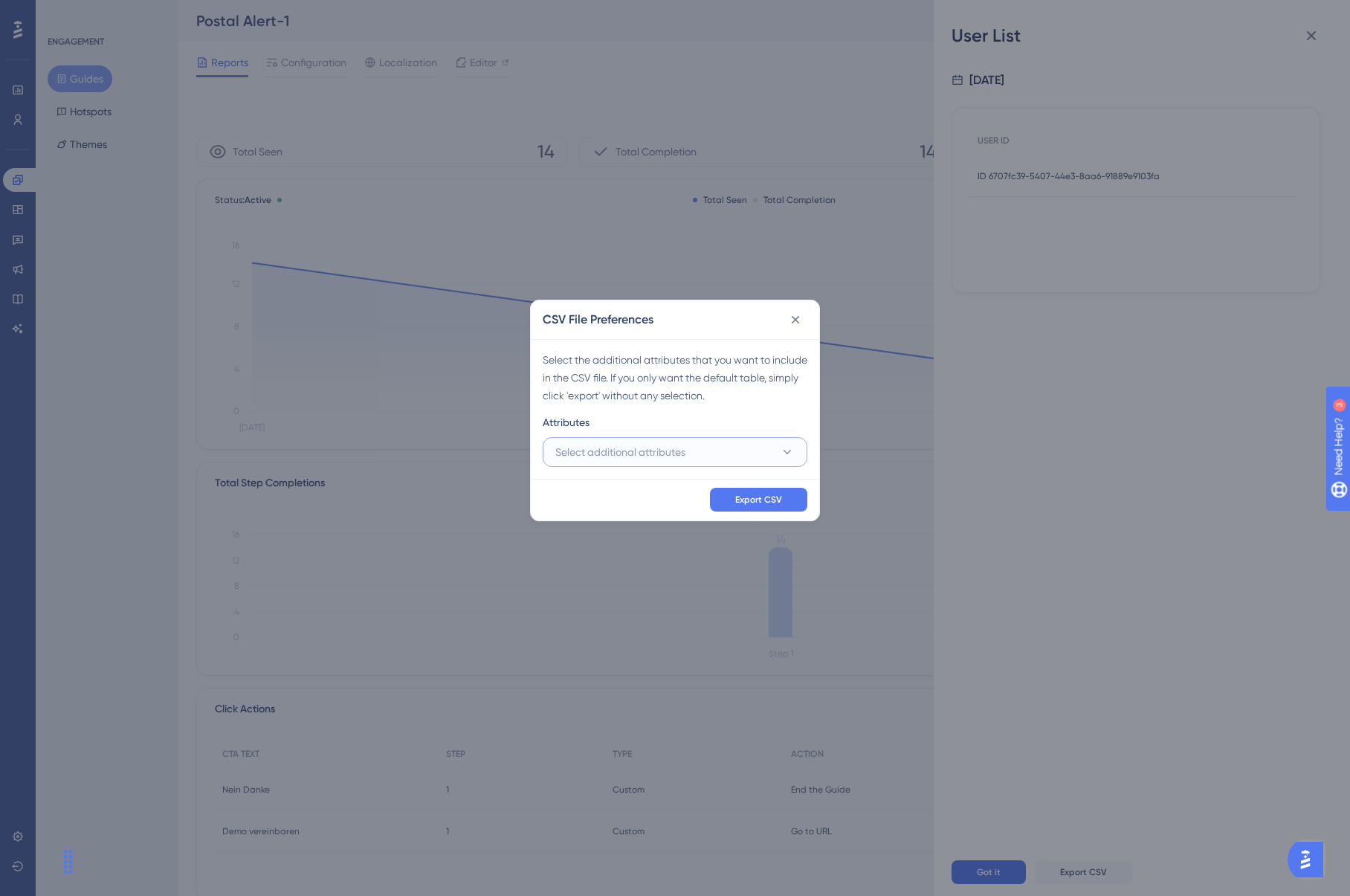
click at [774, 441] on button "Select additional attributes" at bounding box center [675, 453] width 265 height 30
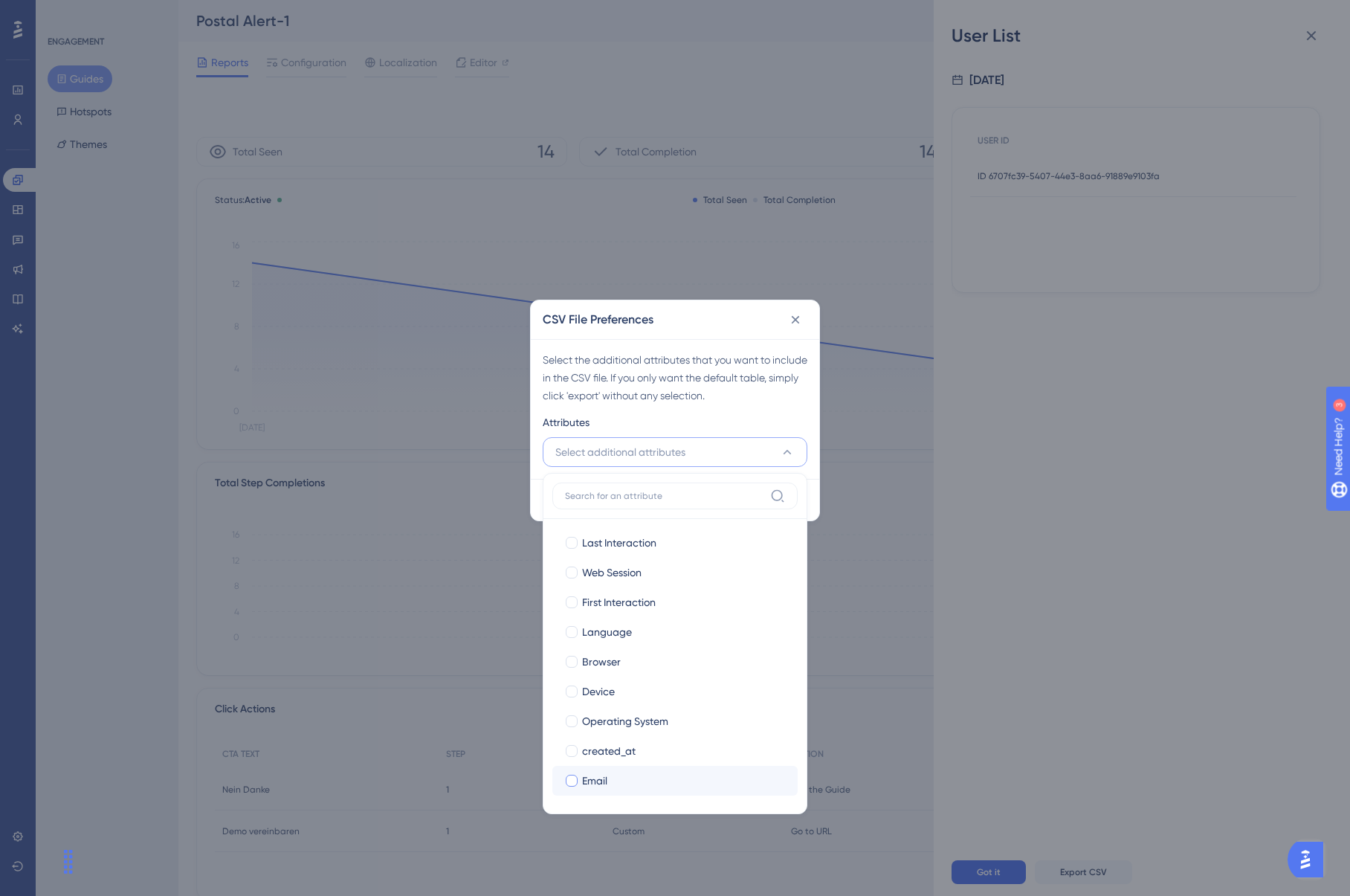
click at [577, 776] on div at bounding box center [572, 781] width 15 height 15
checkbox input "true"
drag, startPoint x: 786, startPoint y: 423, endPoint x: 773, endPoint y: 506, distance: 84.0
click at [787, 423] on div "Attributes" at bounding box center [675, 425] width 265 height 24
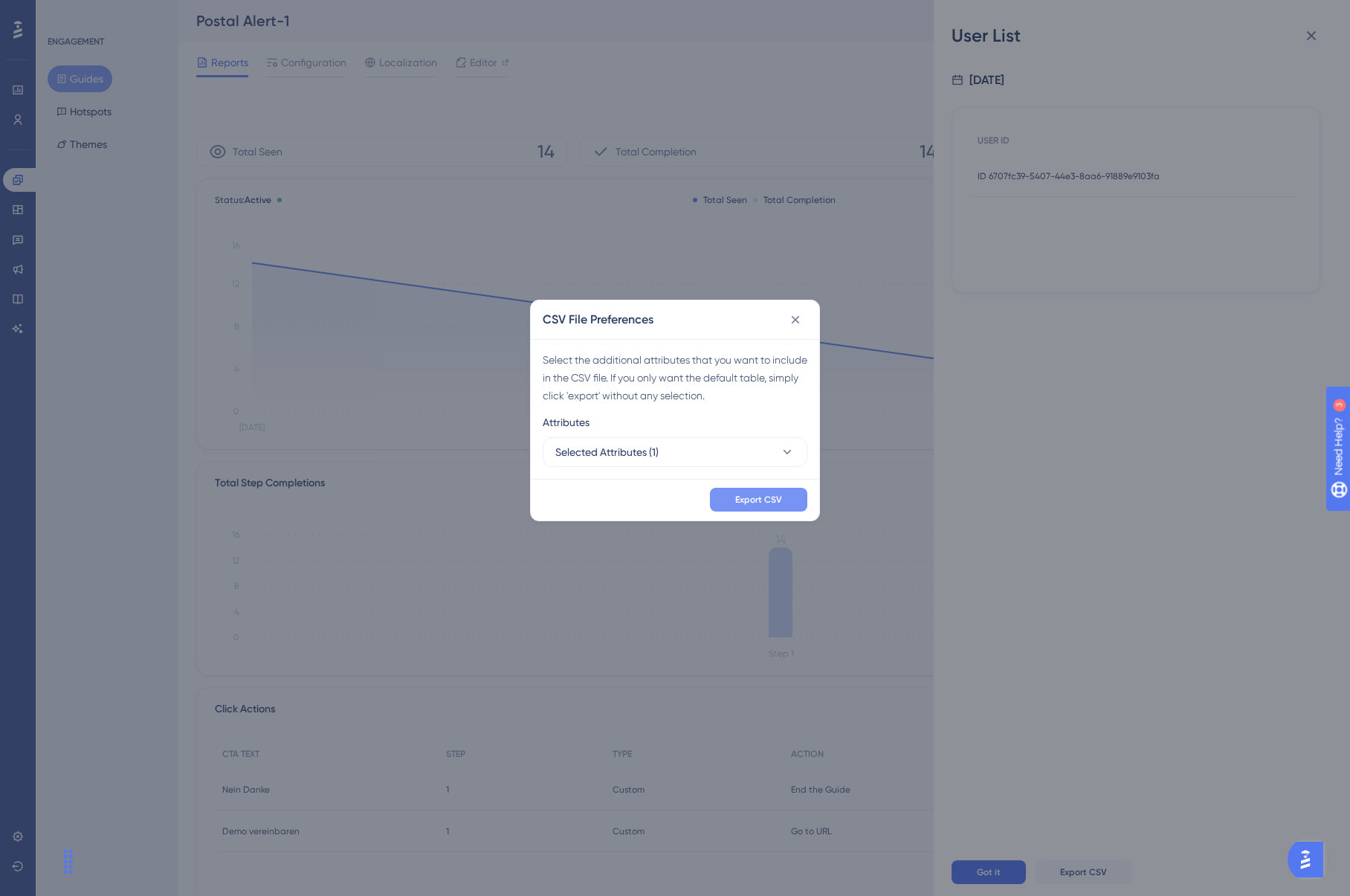
click at [773, 503] on span "Export CSV" at bounding box center [758, 500] width 47 height 12
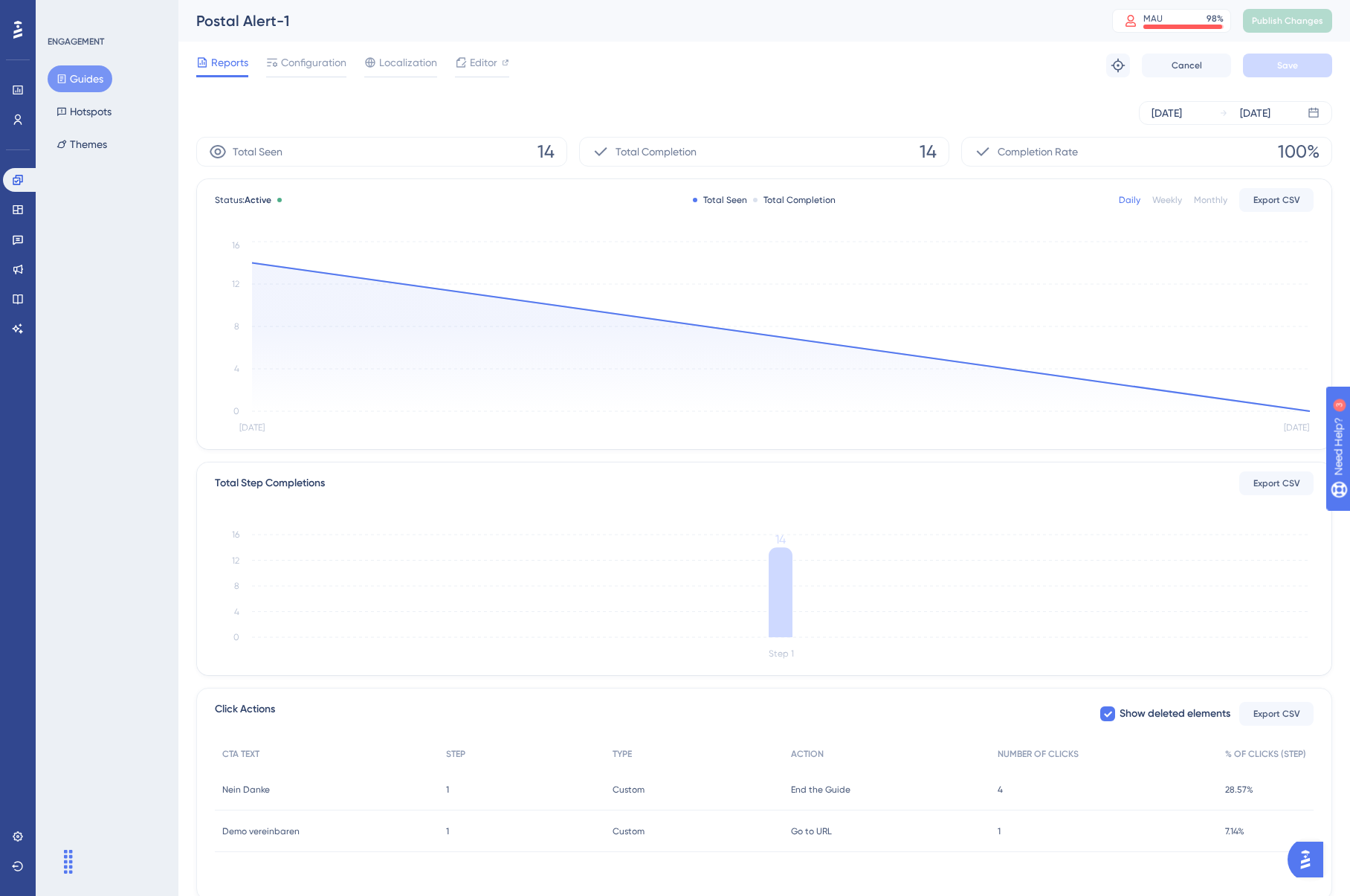
click at [98, 76] on button "Guides" at bounding box center [80, 79] width 65 height 27
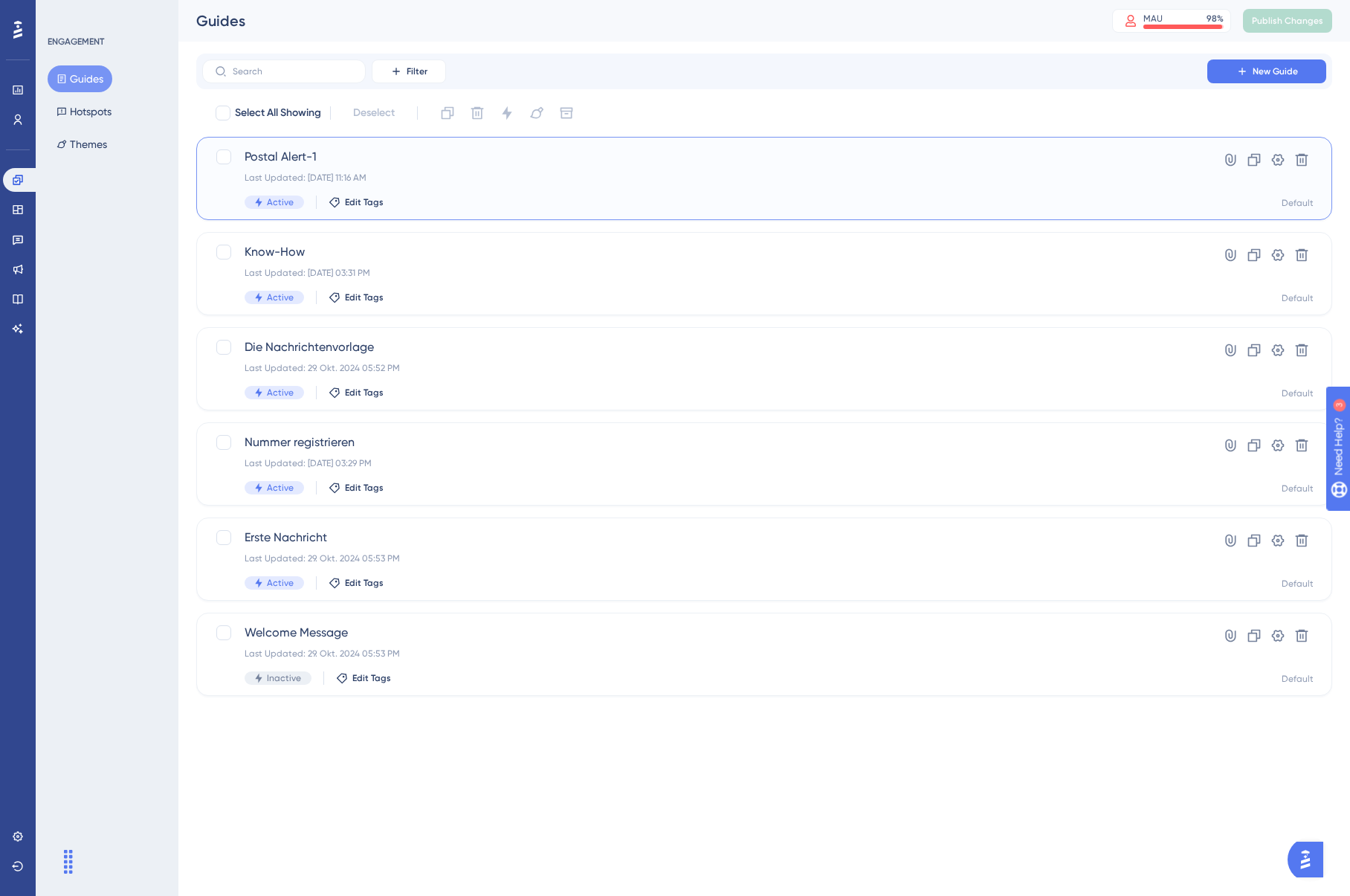
click at [516, 187] on div "Postal Alert-1 Last Updated: 12. Aug. 2025 11:16 AM Active Edit Tags" at bounding box center [704, 178] width 920 height 61
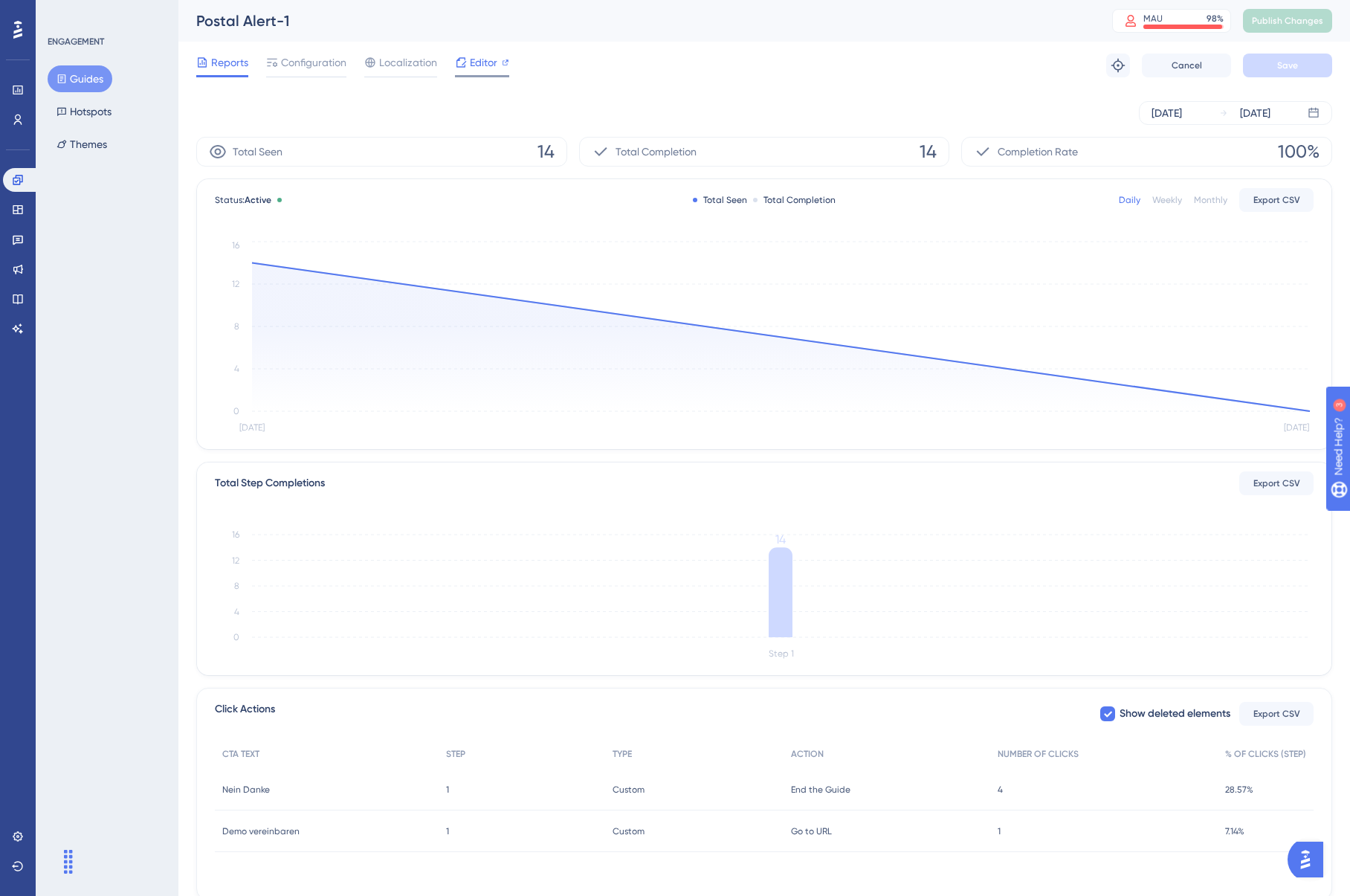
click at [473, 58] on span "Editor" at bounding box center [483, 62] width 28 height 18
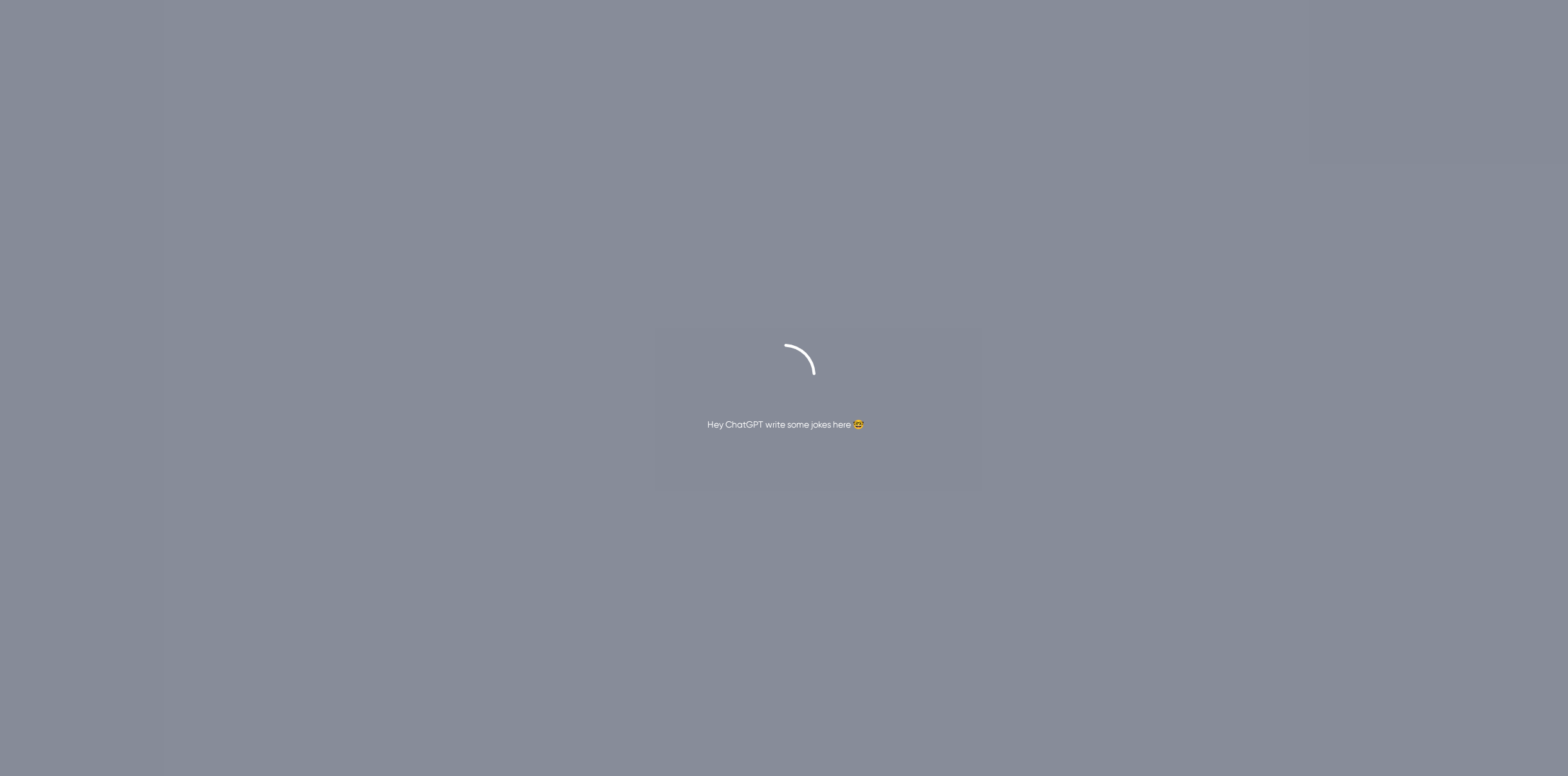
drag, startPoint x: 803, startPoint y: 427, endPoint x: 818, endPoint y: 427, distance: 15.0
click at [803, 427] on div "Hey ChatGPT write some jokes here 🤓" at bounding box center [786, 424] width 156 height 16
drag, startPoint x: 829, startPoint y: 428, endPoint x: 859, endPoint y: 426, distance: 30.1
click at [830, 428] on div "Hey ChatGPT write some jokes here 🤓" at bounding box center [786, 424] width 156 height 16
click at [860, 426] on div "Hey ChatGPT write some jokes here 🤓" at bounding box center [786, 424] width 156 height 16
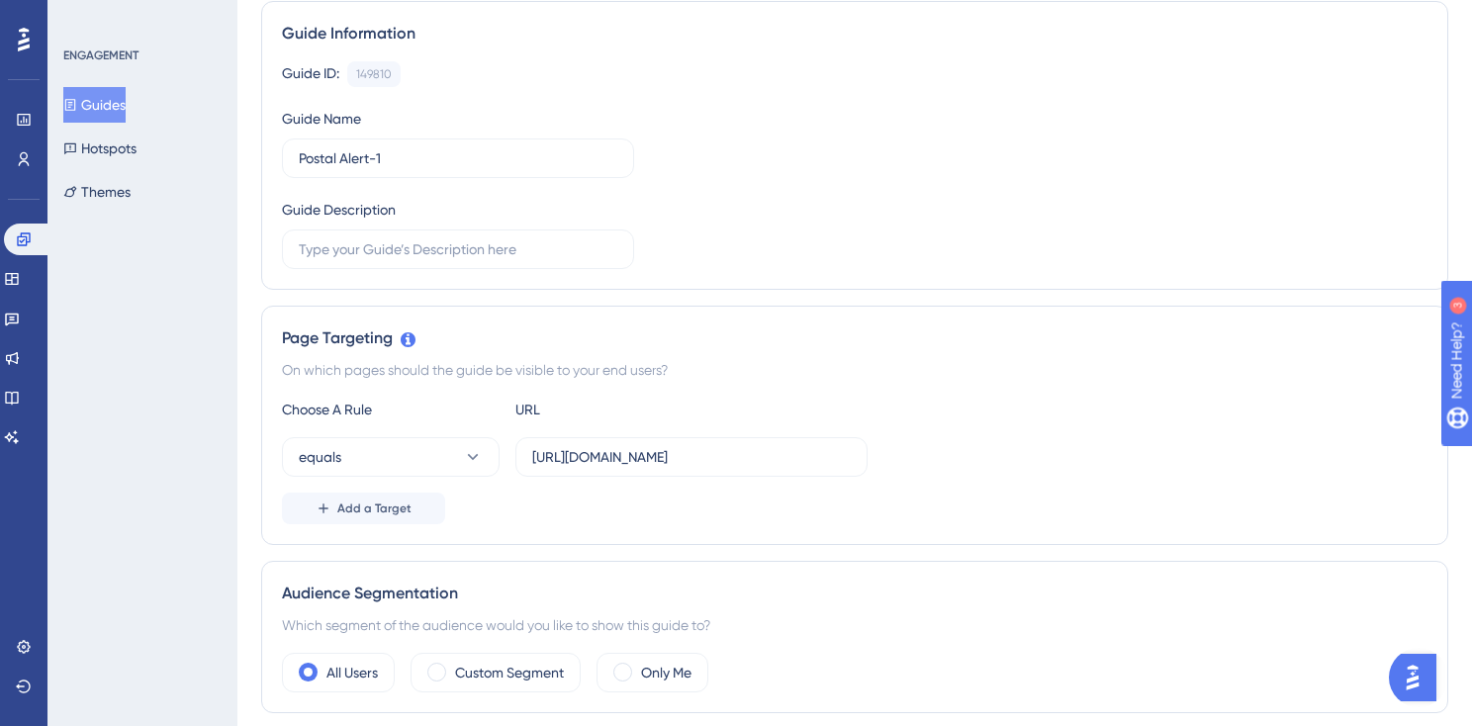
scroll to position [235, 0]
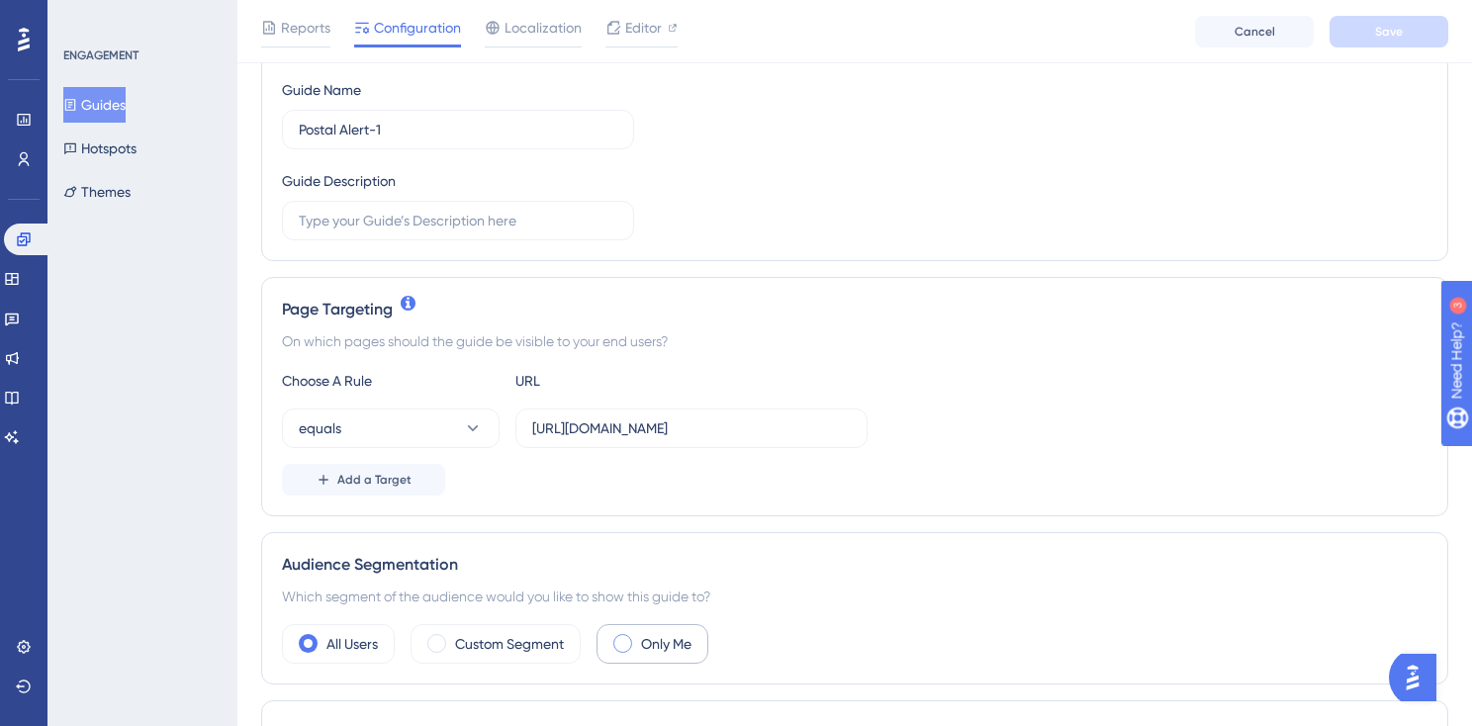
click at [640, 649] on div "Only Me" at bounding box center [652, 644] width 112 height 40
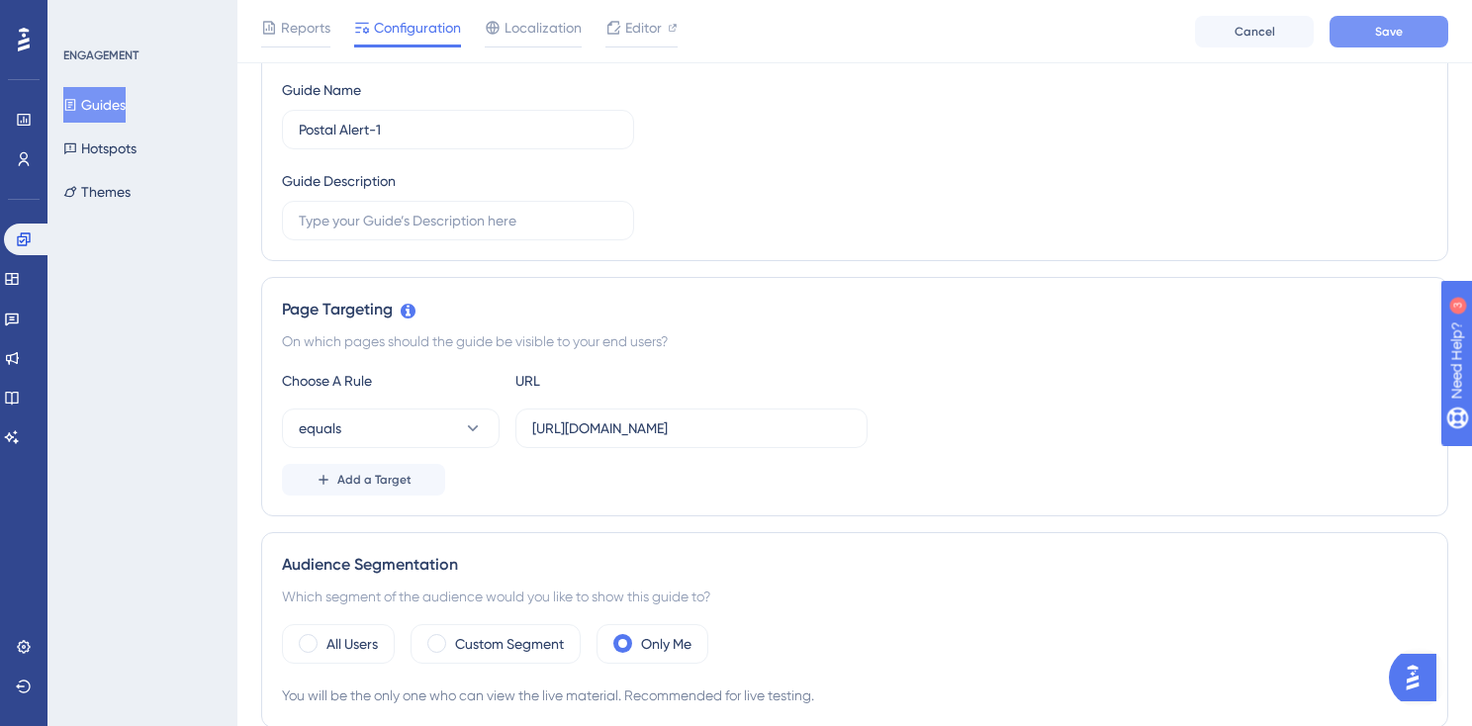
click at [1409, 37] on button "Save" at bounding box center [1388, 32] width 119 height 32
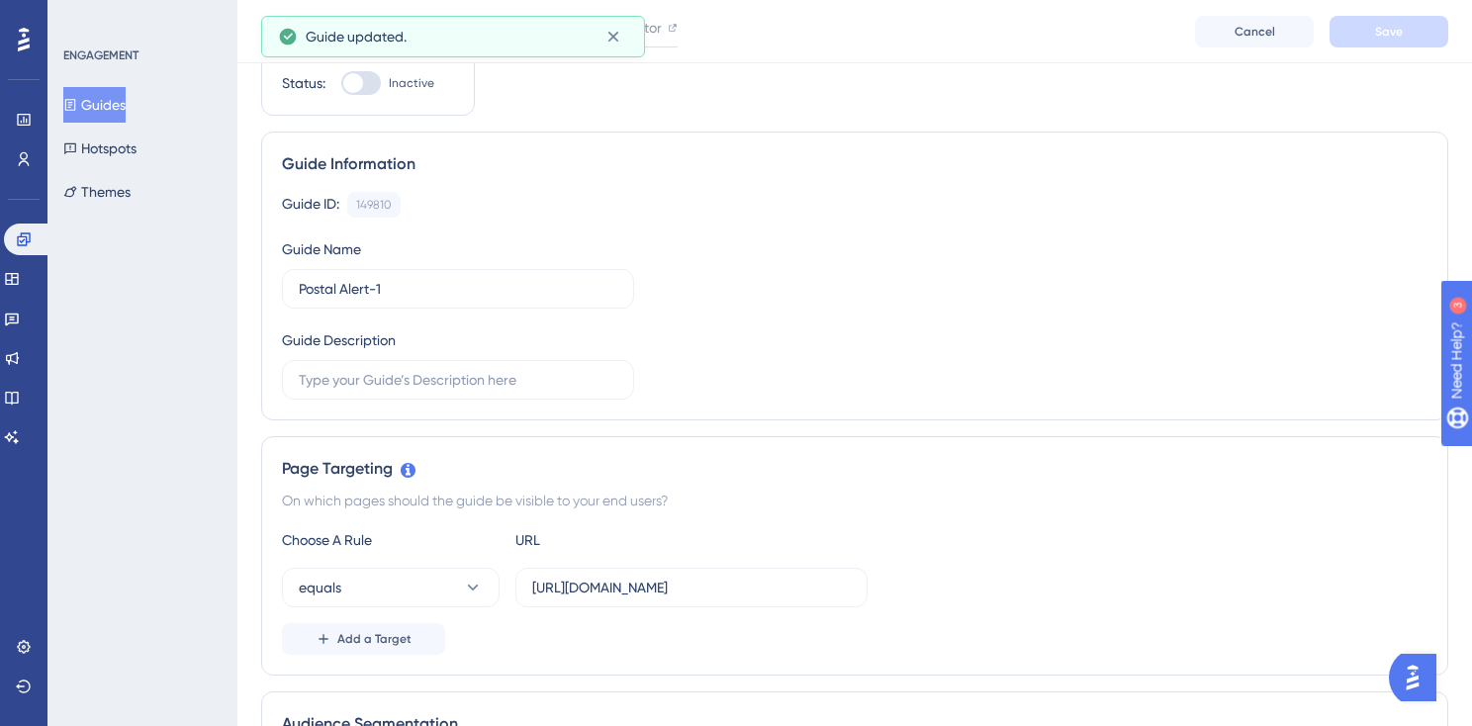
scroll to position [0, 0]
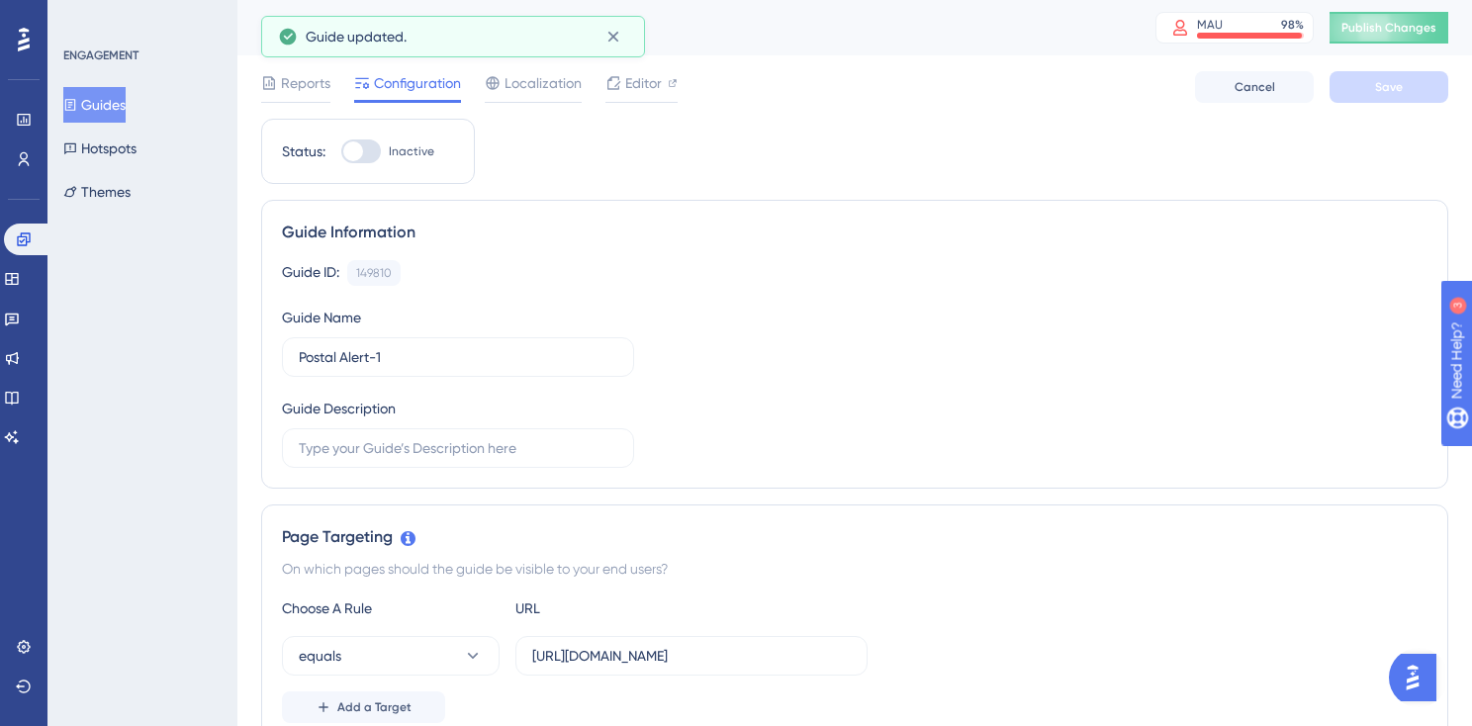
click at [1409, 37] on button "Publish Changes" at bounding box center [1388, 28] width 119 height 32
click at [105, 143] on button "Hotspots" at bounding box center [99, 149] width 73 height 36
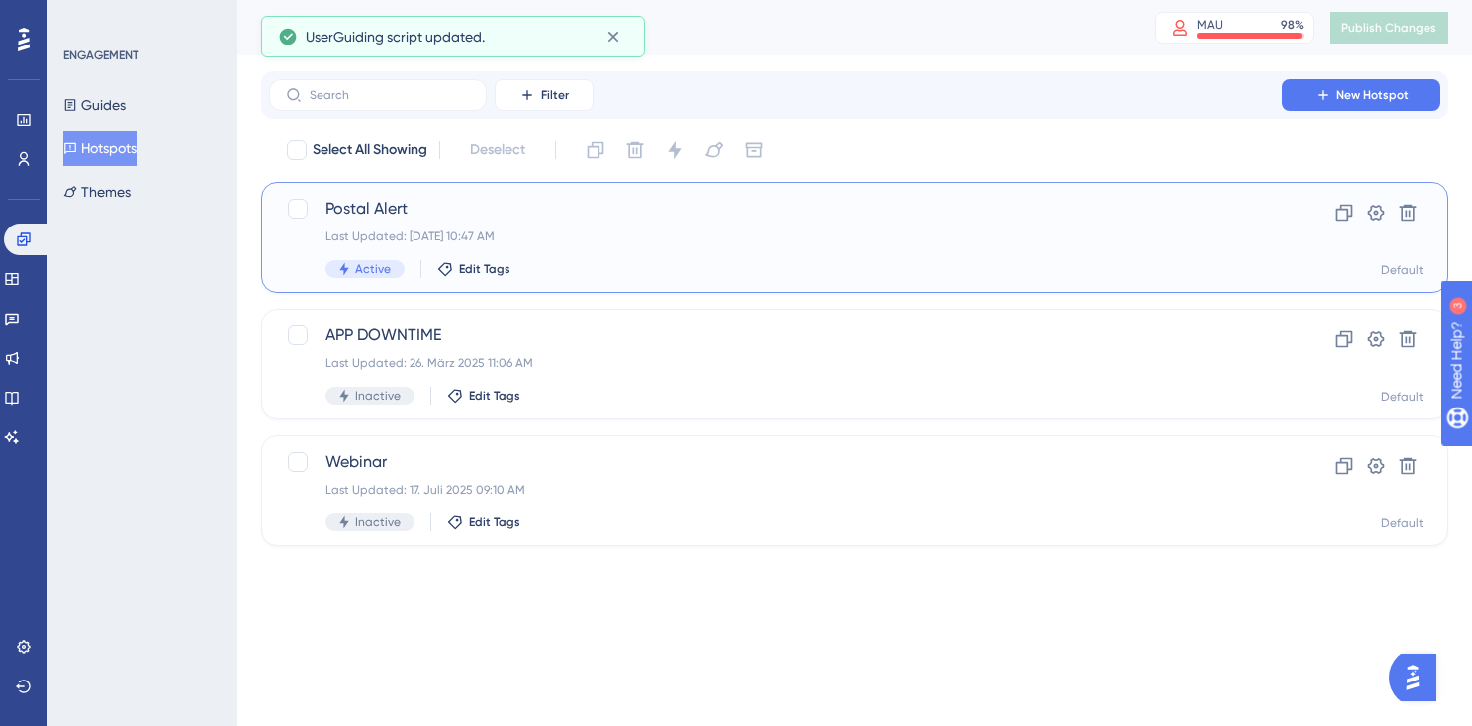
click at [409, 213] on span "Postal Alert" at bounding box center [775, 209] width 900 height 24
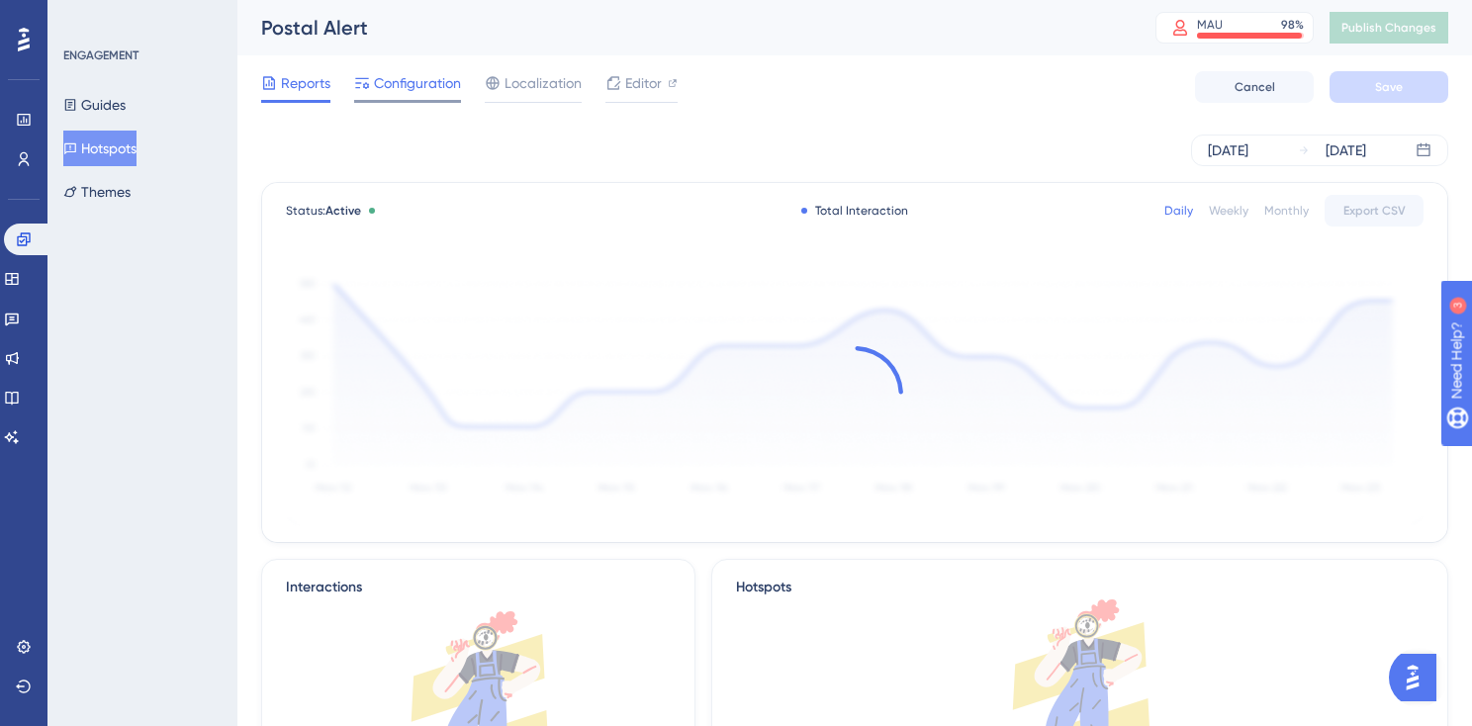
click at [425, 93] on span "Configuration" at bounding box center [417, 83] width 87 height 24
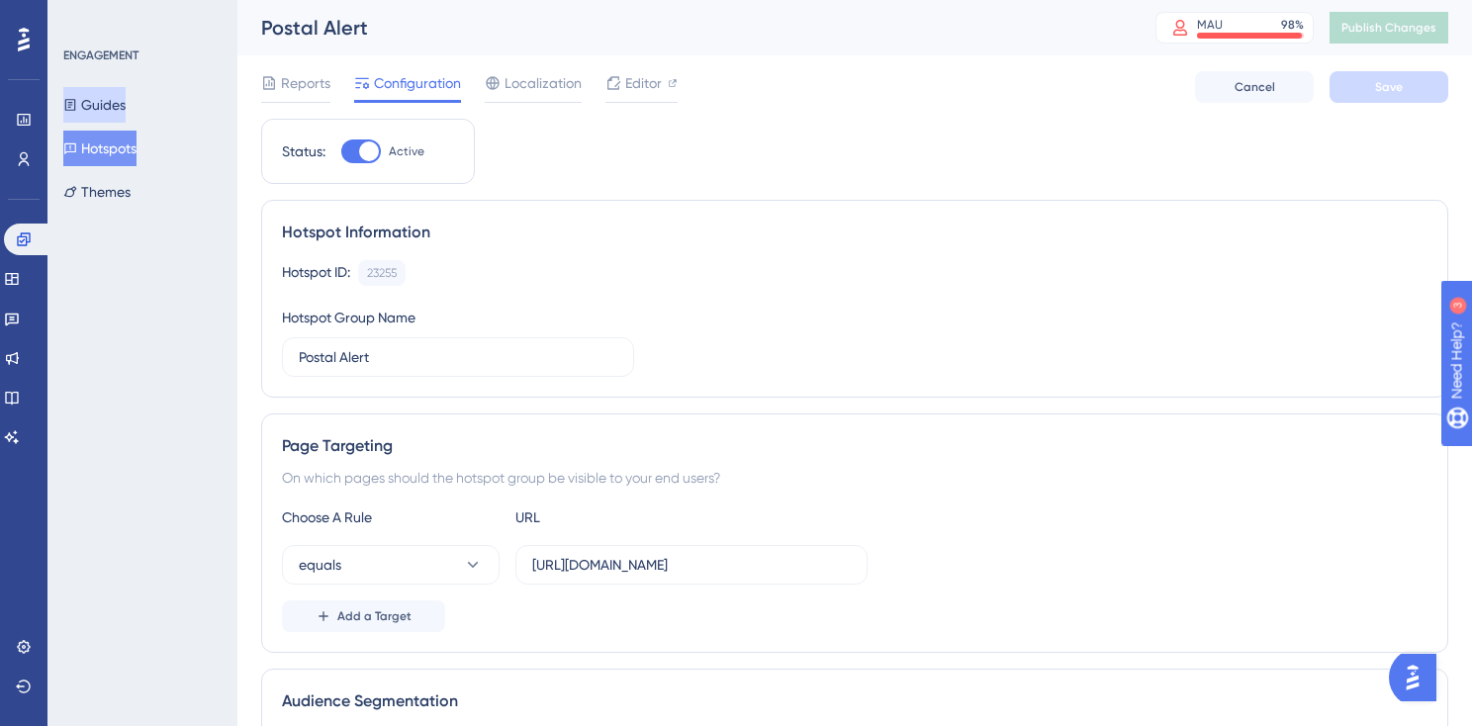
click at [126, 106] on button "Guides" at bounding box center [94, 105] width 62 height 36
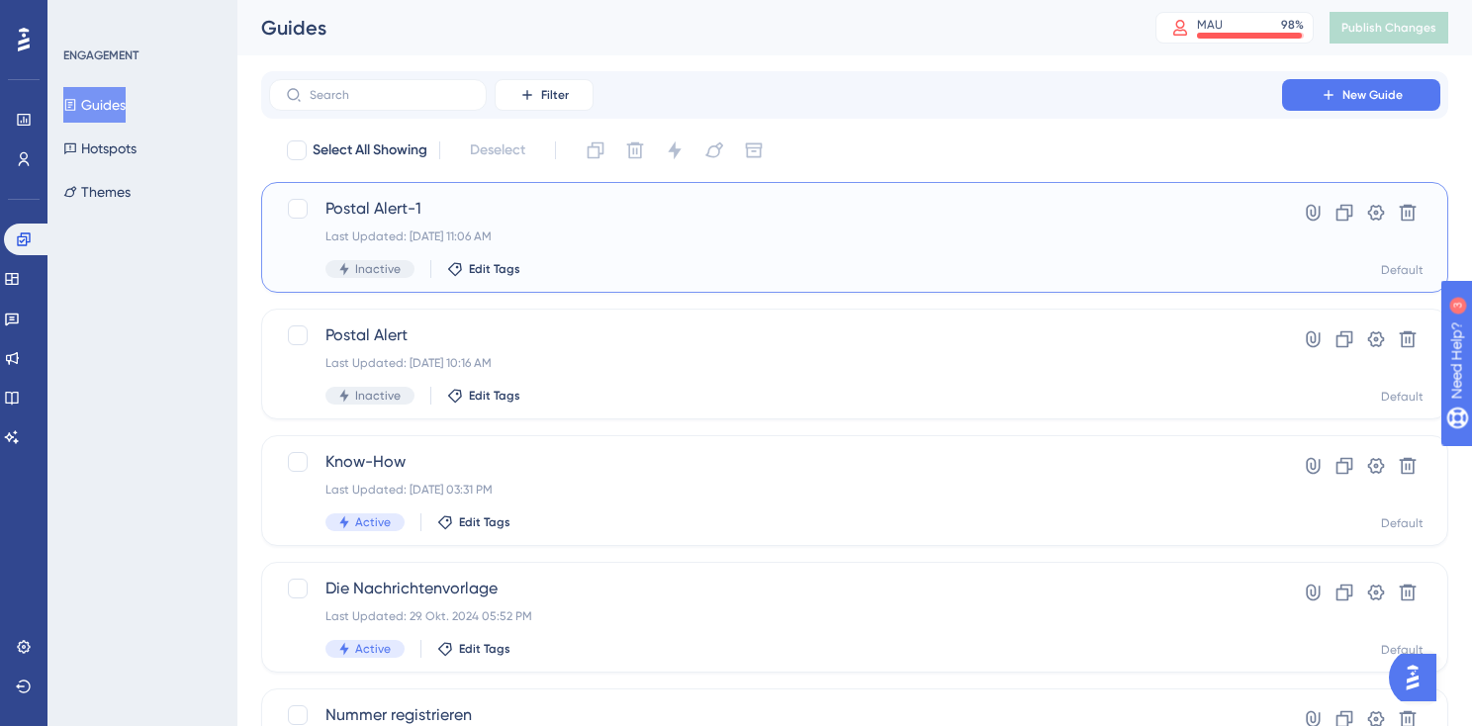
click at [1002, 219] on span "Postal Alert-1" at bounding box center [775, 209] width 900 height 24
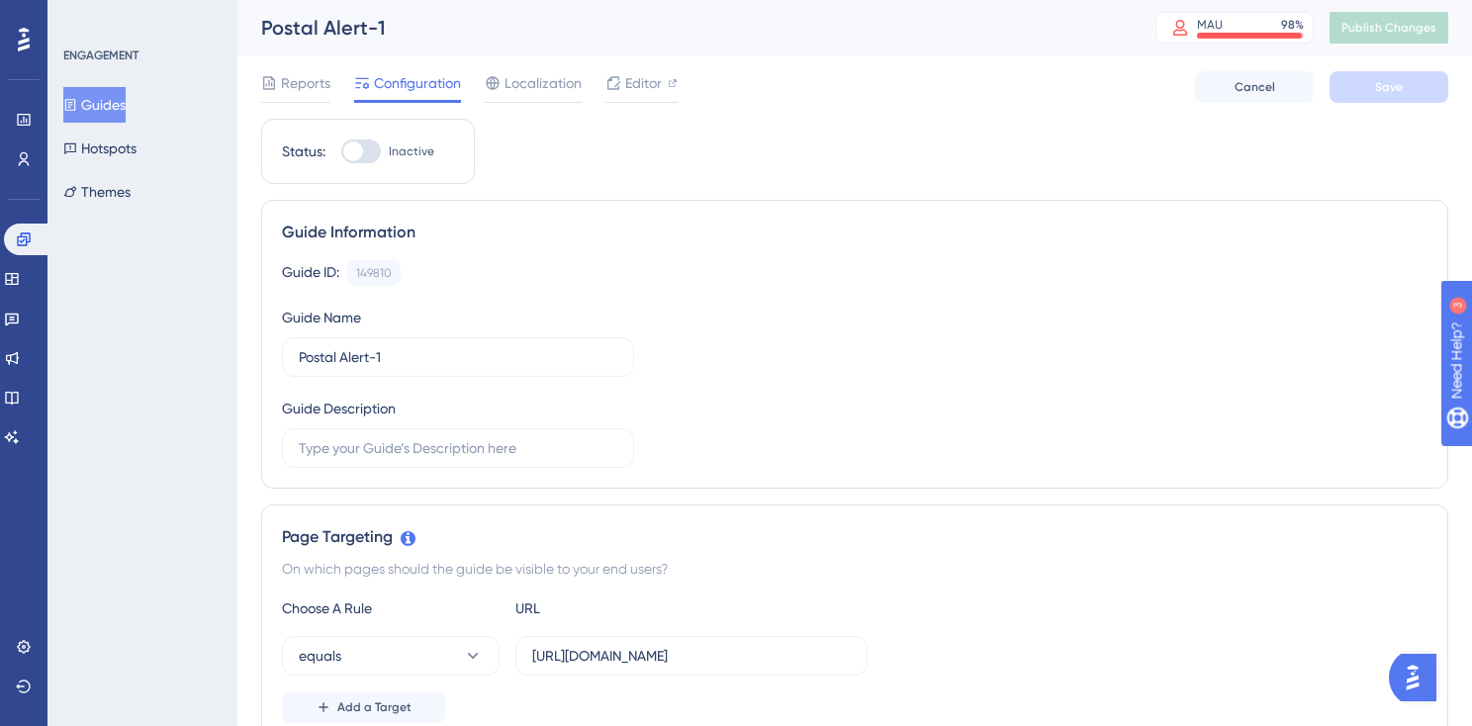
click at [359, 157] on div at bounding box center [353, 151] width 20 height 20
click at [341, 152] on input "Inactive" at bounding box center [340, 151] width 1 height 1
checkbox input "true"
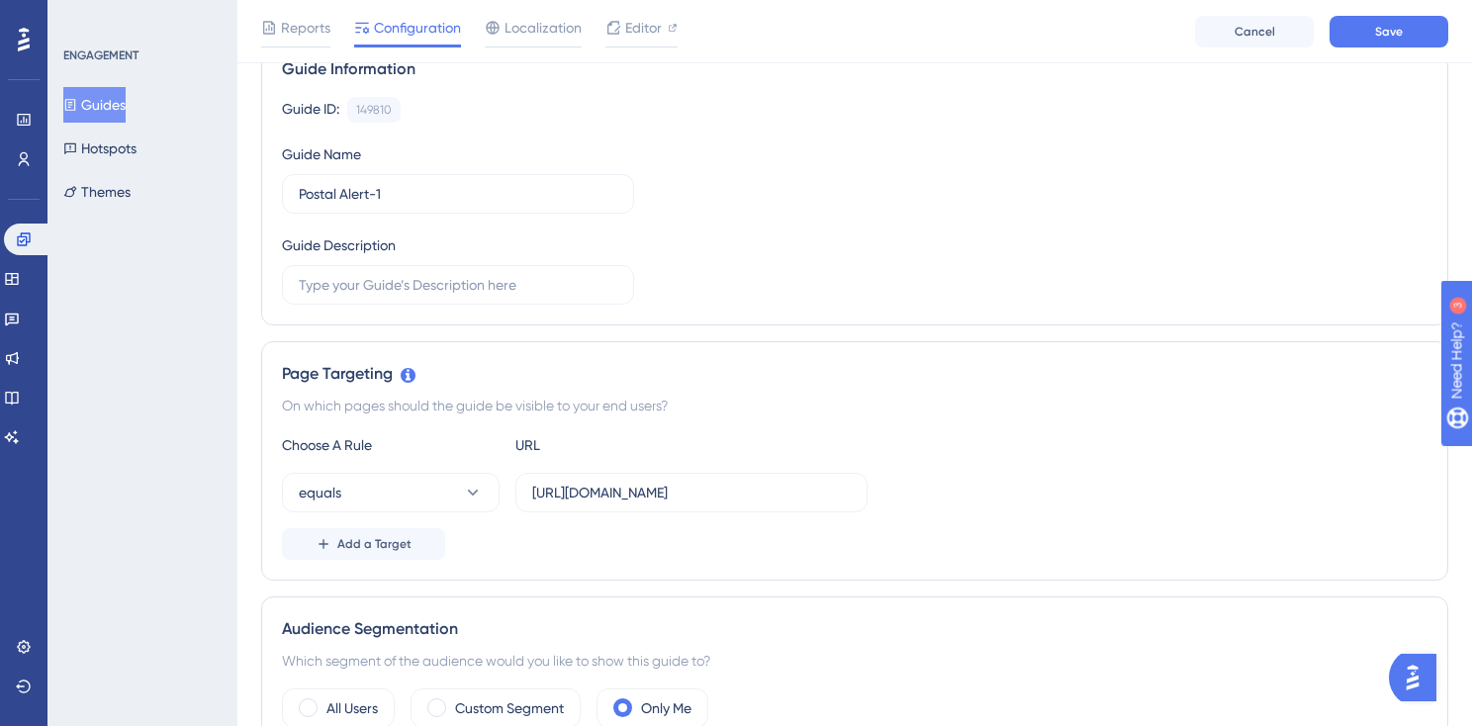
scroll to position [852, 0]
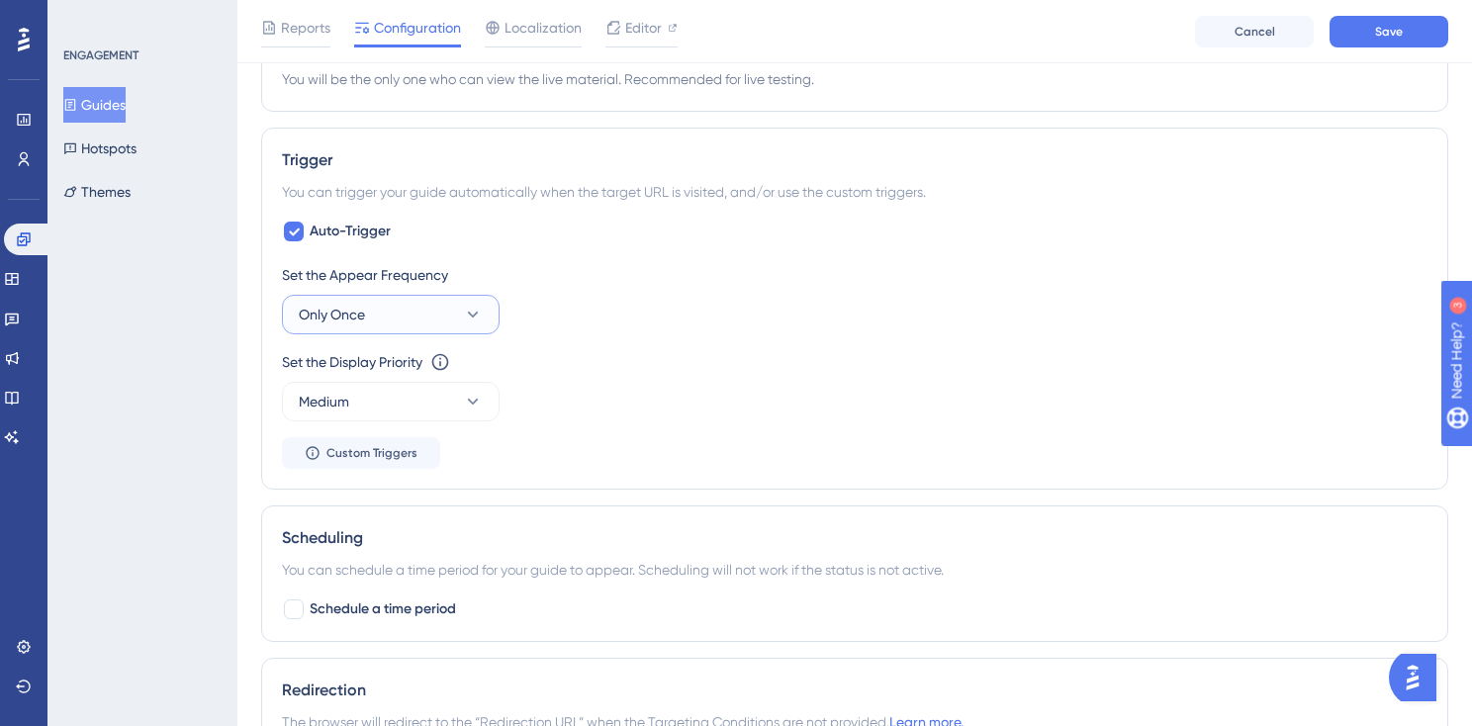
click at [463, 318] on icon at bounding box center [473, 315] width 20 height 20
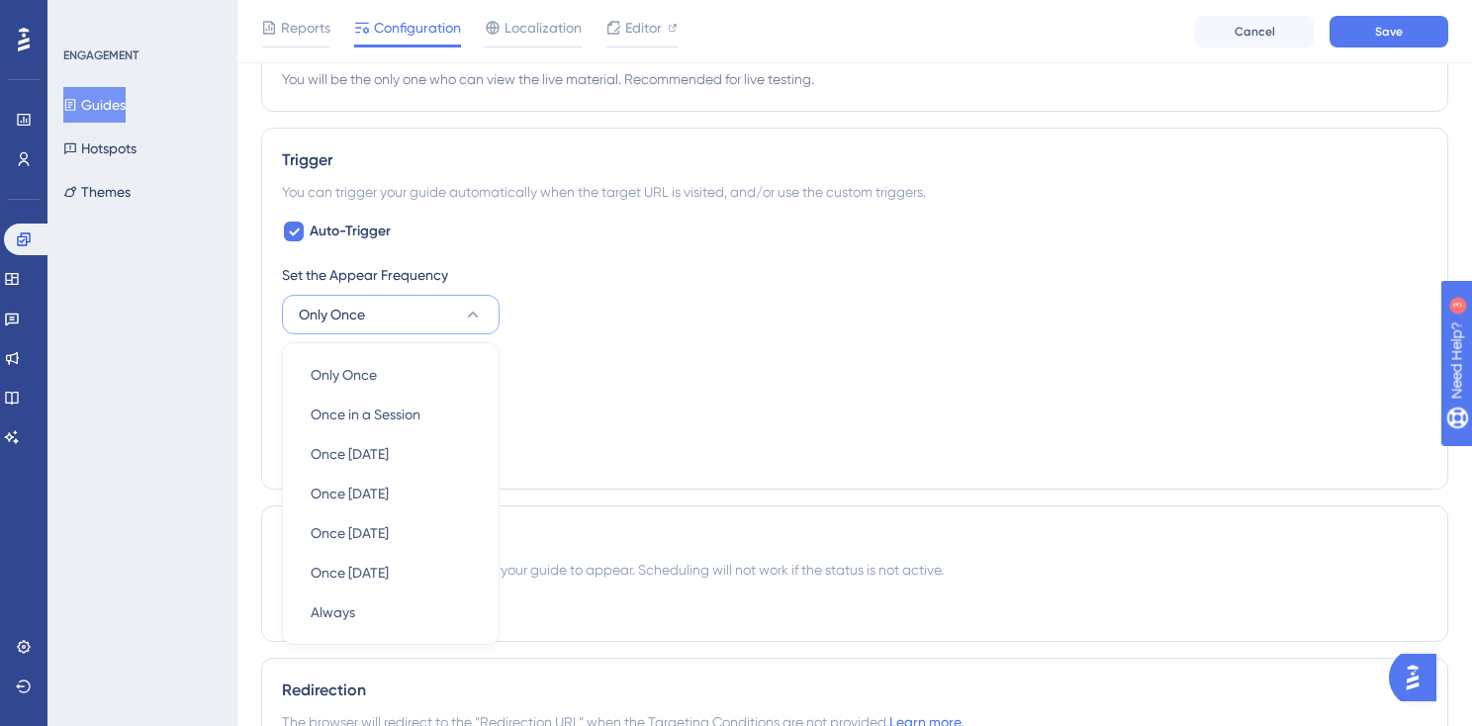
scroll to position [982, 0]
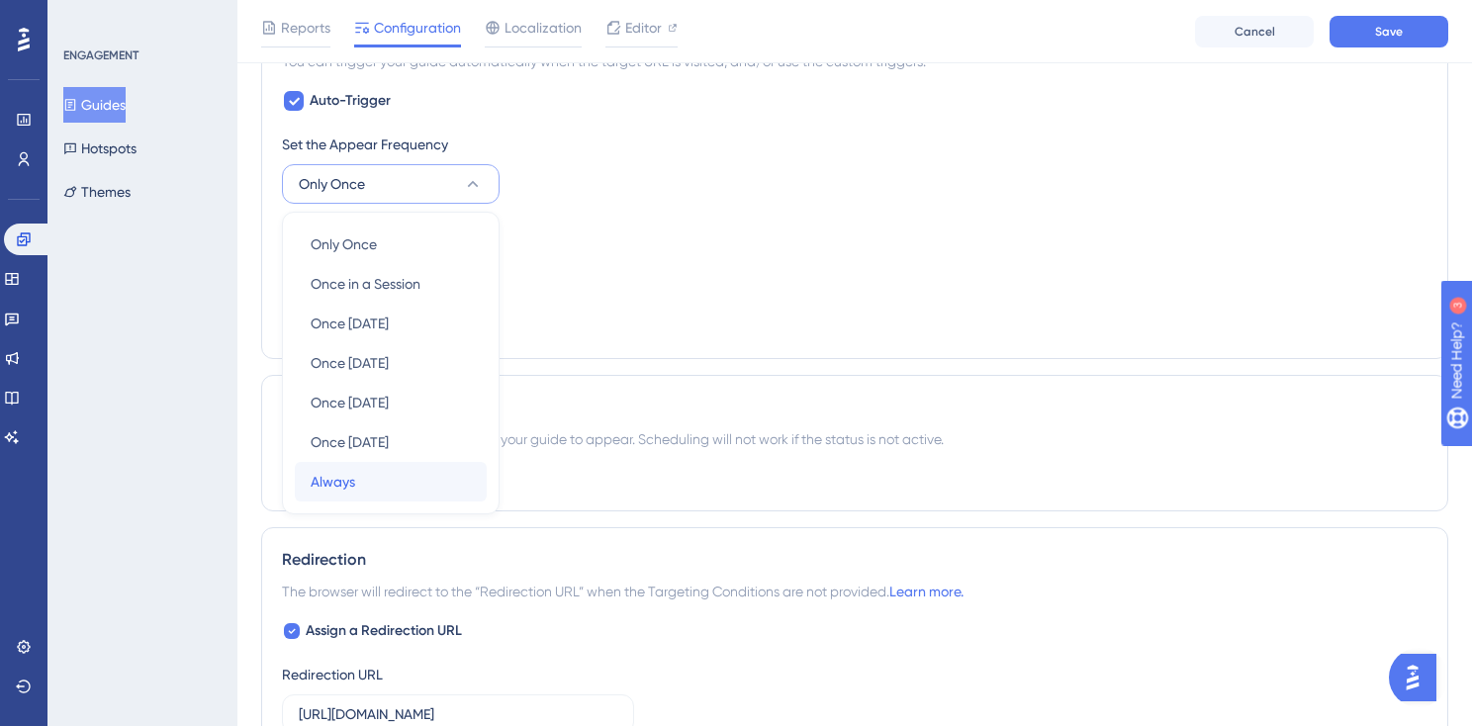
click at [399, 483] on div "Always Always" at bounding box center [391, 482] width 160 height 40
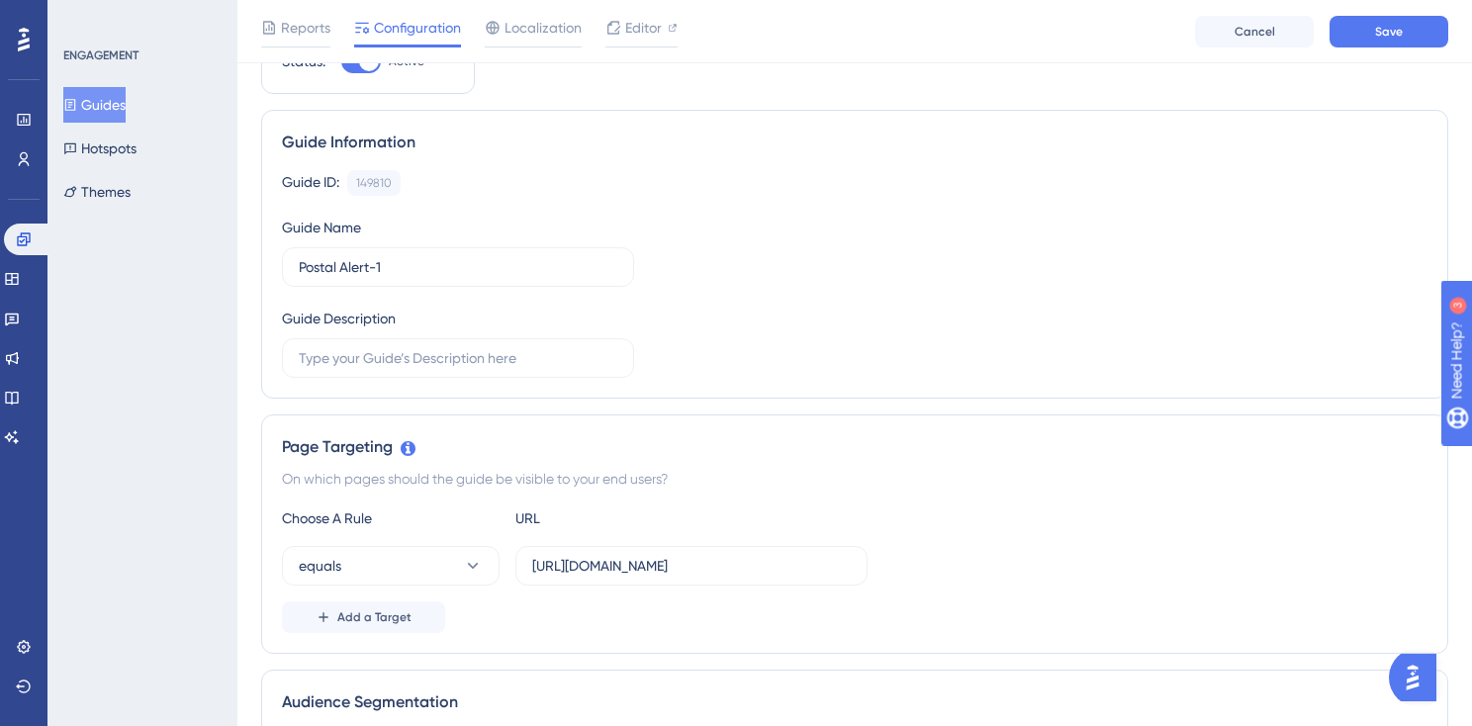
scroll to position [0, 0]
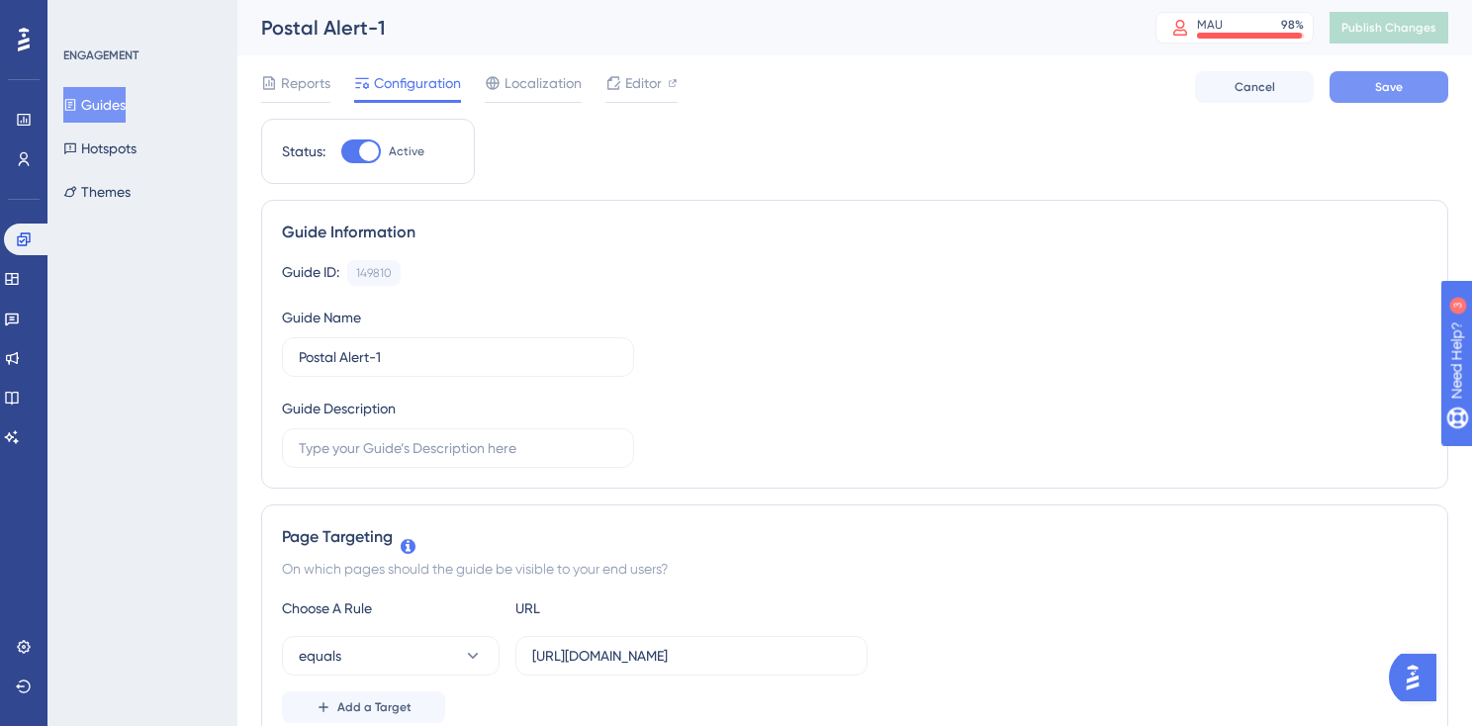
click at [1419, 94] on button "Save" at bounding box center [1388, 87] width 119 height 32
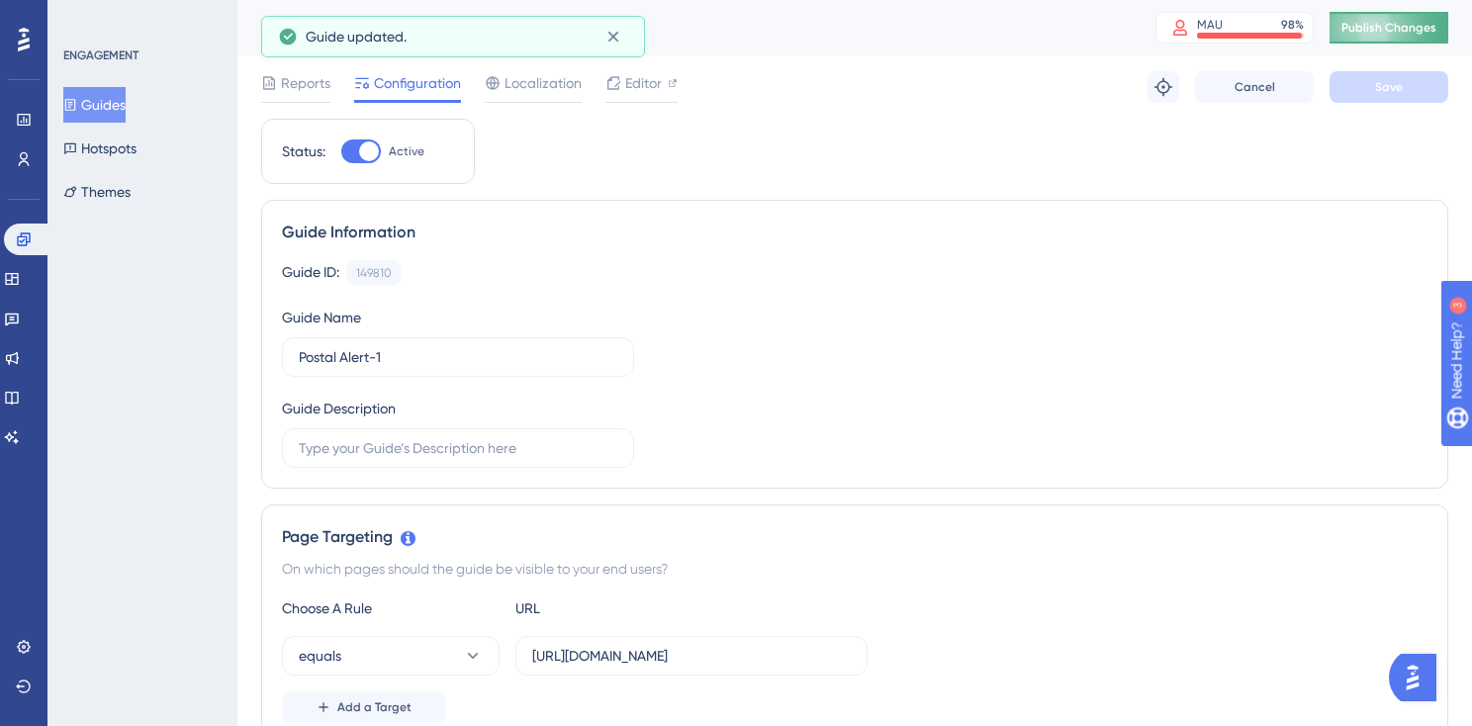
click at [1370, 21] on span "Publish Changes" at bounding box center [1388, 28] width 95 height 16
